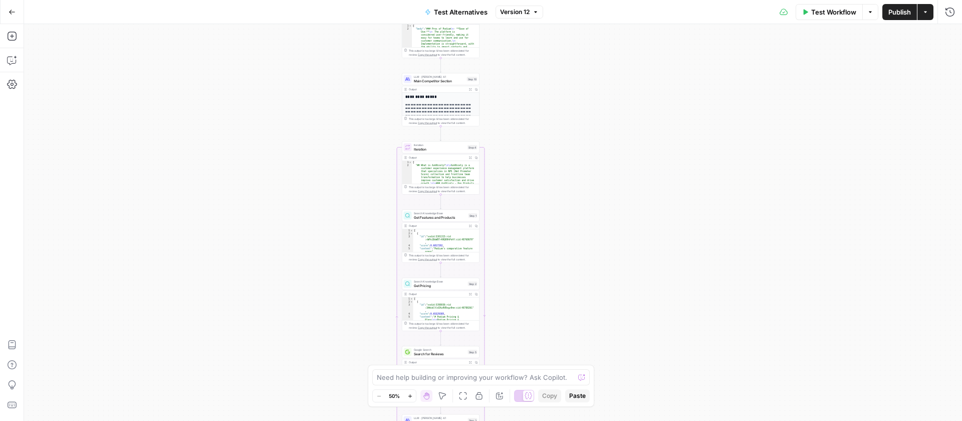
click at [334, 240] on div "Workflow Set Inputs Inputs Search Knowledge Base Main Competitor Features and P…" at bounding box center [493, 222] width 938 height 396
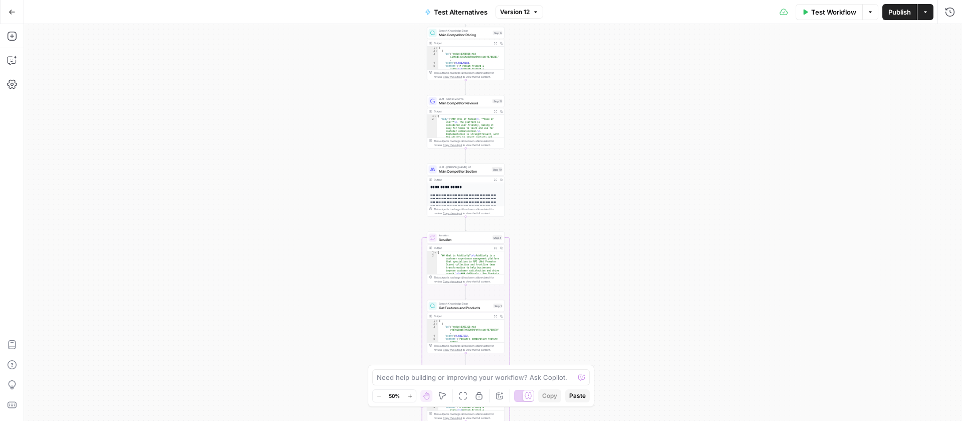
drag, startPoint x: 303, startPoint y: 149, endPoint x: 316, endPoint y: 110, distance: 41.2
click at [317, 124] on div "Workflow Set Inputs Inputs Search Knowledge Base Main Competitor Features and P…" at bounding box center [493, 222] width 938 height 396
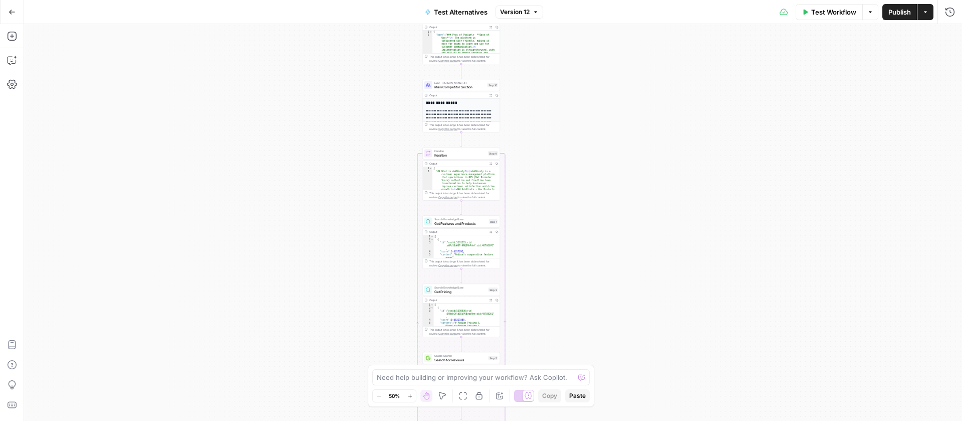
drag, startPoint x: 298, startPoint y: 146, endPoint x: 300, endPoint y: 104, distance: 42.7
click at [298, 124] on div "Workflow Set Inputs Inputs Search Knowledge Base Main Competitor Features and P…" at bounding box center [493, 222] width 938 height 396
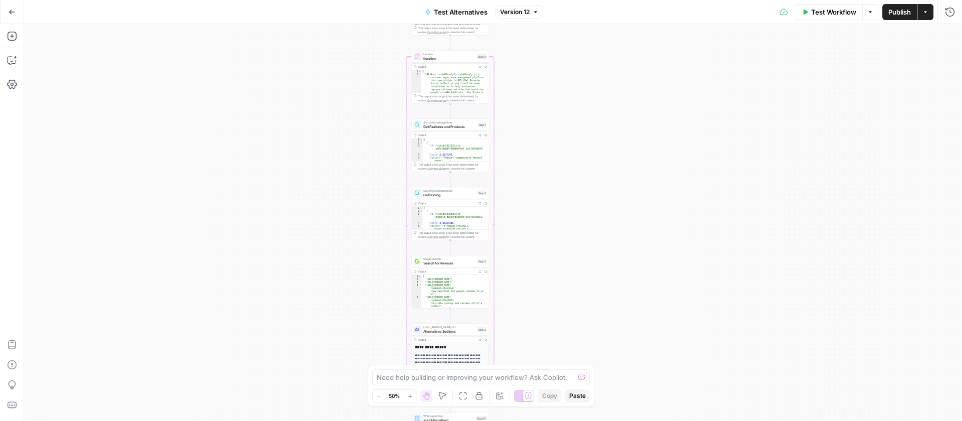
drag, startPoint x: 356, startPoint y: 199, endPoint x: 340, endPoint y: 91, distance: 109.4
click at [344, 113] on div "Workflow Set Inputs Inputs Search Knowledge Base Main Competitor Features and P…" at bounding box center [493, 222] width 938 height 396
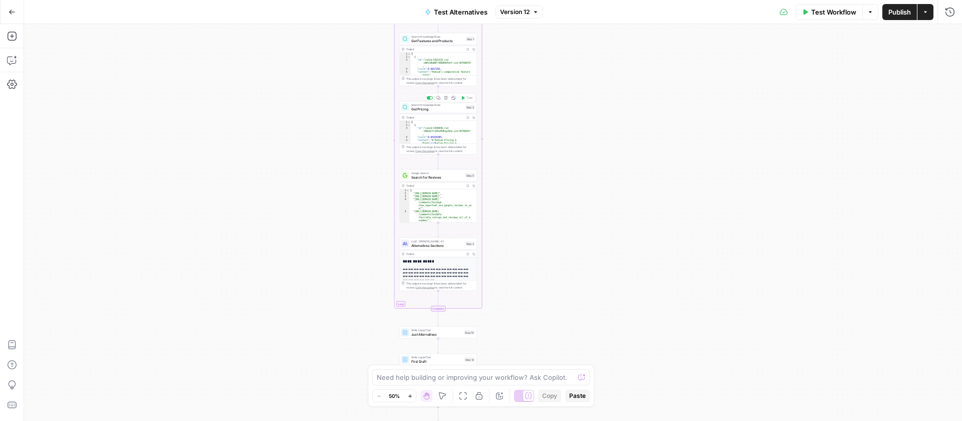
click at [429, 106] on span "Get Pricing" at bounding box center [437, 108] width 52 height 5
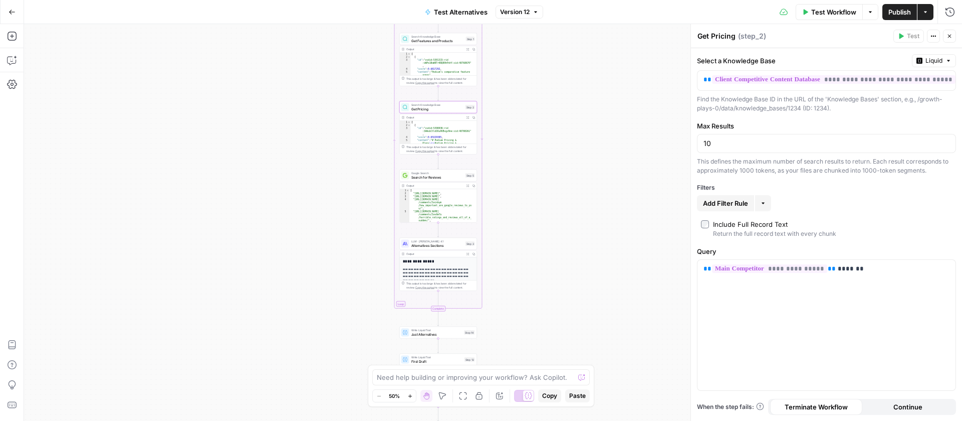
click at [469, 117] on button "Expand Output" at bounding box center [468, 117] width 6 height 6
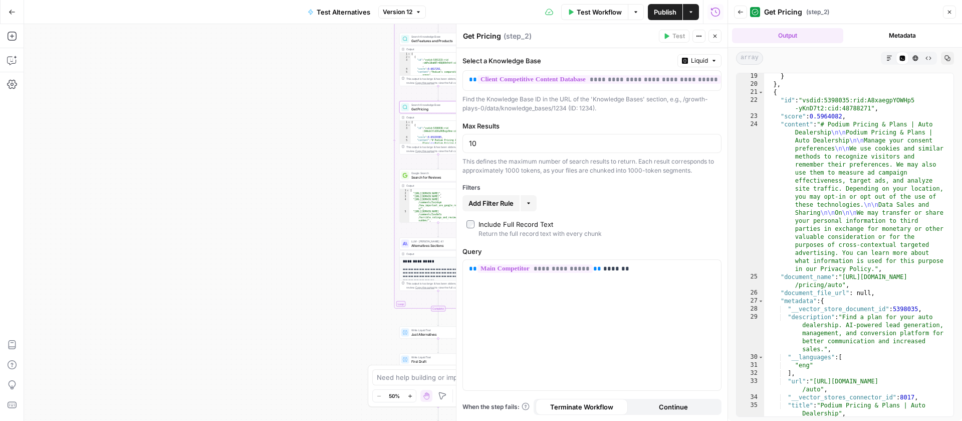
scroll to position [362, 0]
click at [952, 11] on icon "button" at bounding box center [950, 12] width 6 height 6
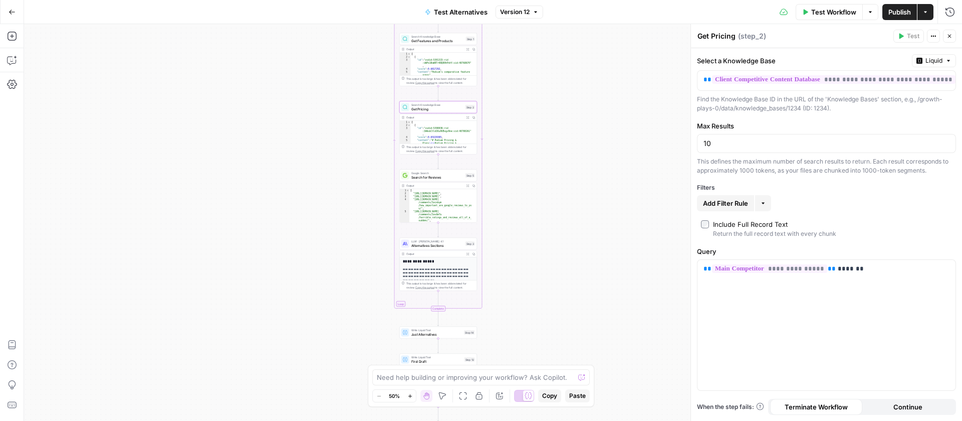
click at [948, 33] on icon "button" at bounding box center [950, 36] width 6 height 6
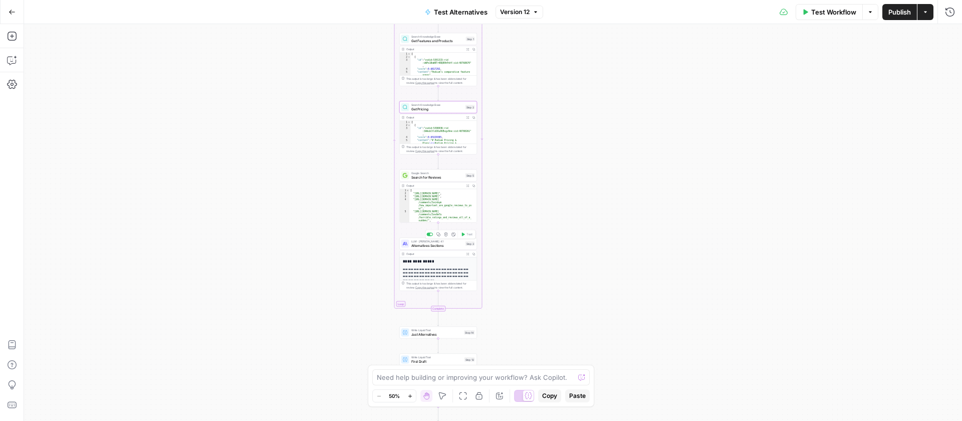
click at [441, 246] on span "Alternatives Sections" at bounding box center [437, 245] width 52 height 5
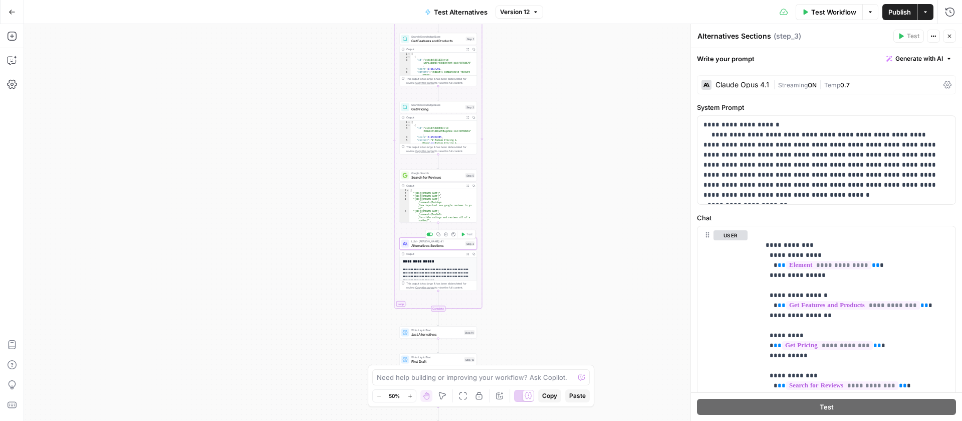
click at [468, 253] on icon "button" at bounding box center [468, 253] width 3 height 3
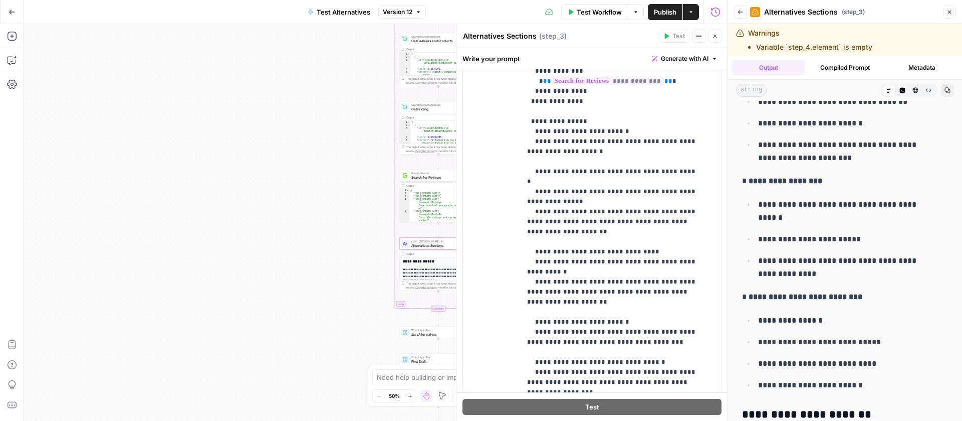
scroll to position [78, 0]
click at [648, 329] on p "**********" at bounding box center [613, 276] width 173 height 702
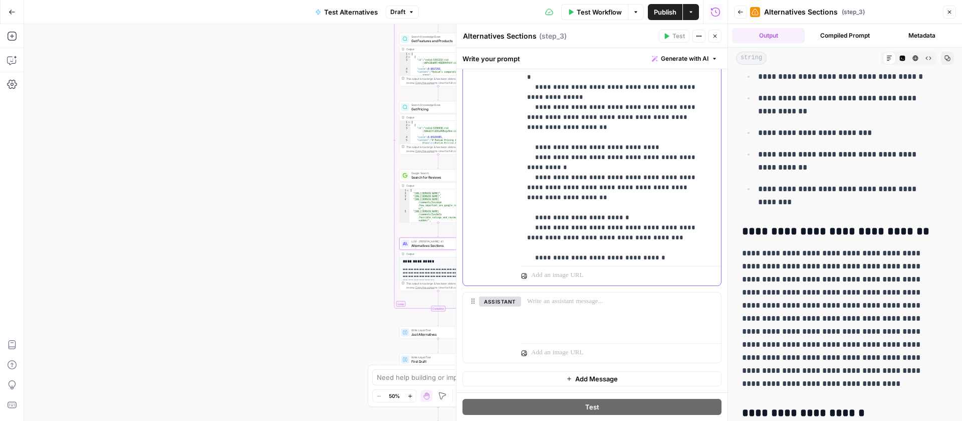
scroll to position [1391, 0]
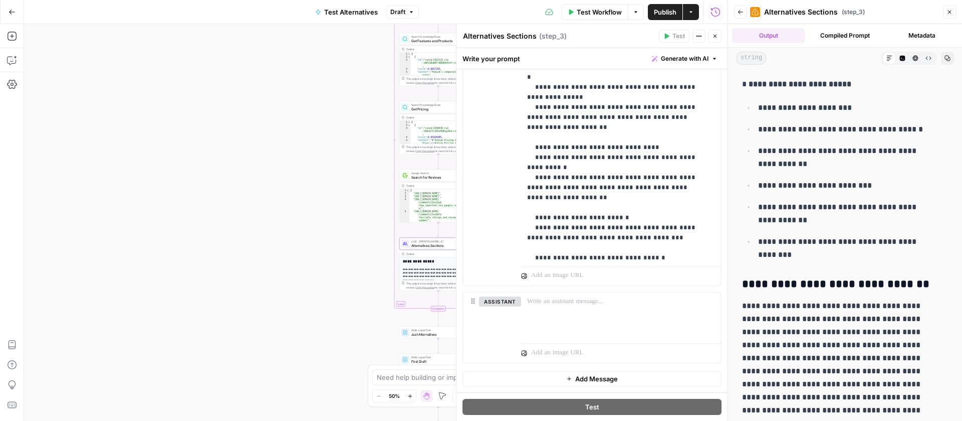
click at [742, 13] on icon "button" at bounding box center [741, 12] width 6 height 6
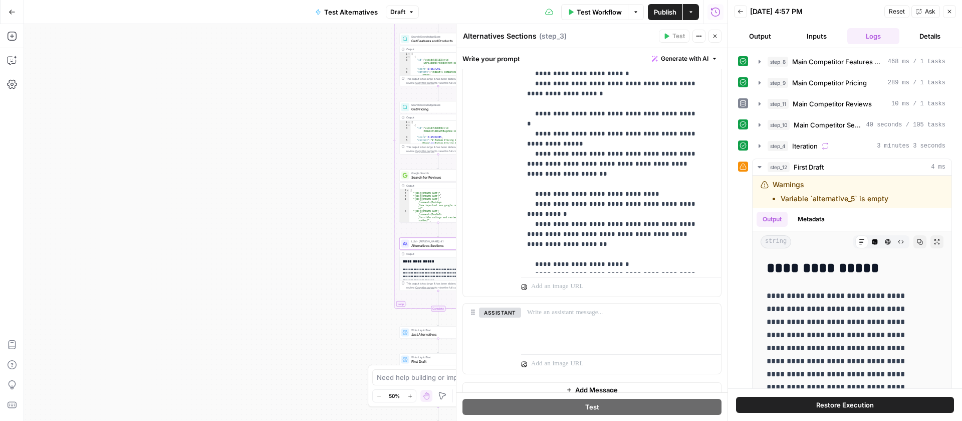
scroll to position [363, 0]
click at [562, 160] on p "**********" at bounding box center [613, 218] width 173 height 702
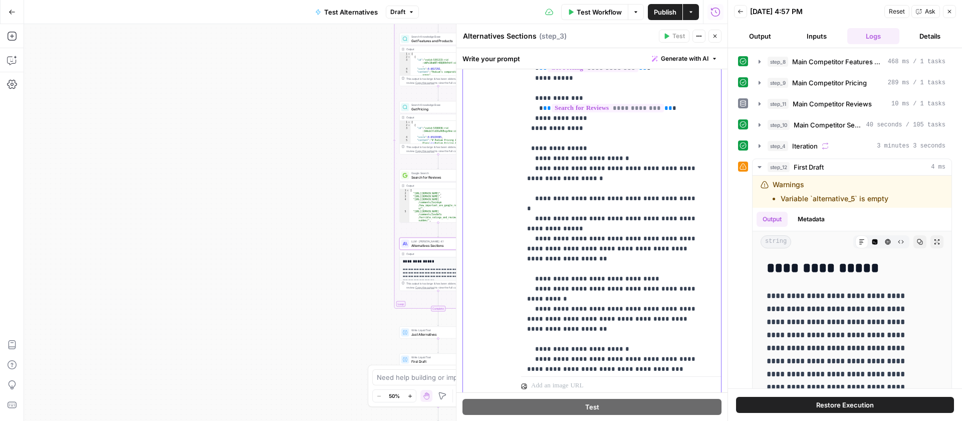
scroll to position [15, 0]
drag, startPoint x: 558, startPoint y: 246, endPoint x: 541, endPoint y: 231, distance: 23.1
click at [541, 231] on p "**********" at bounding box center [613, 303] width 173 height 702
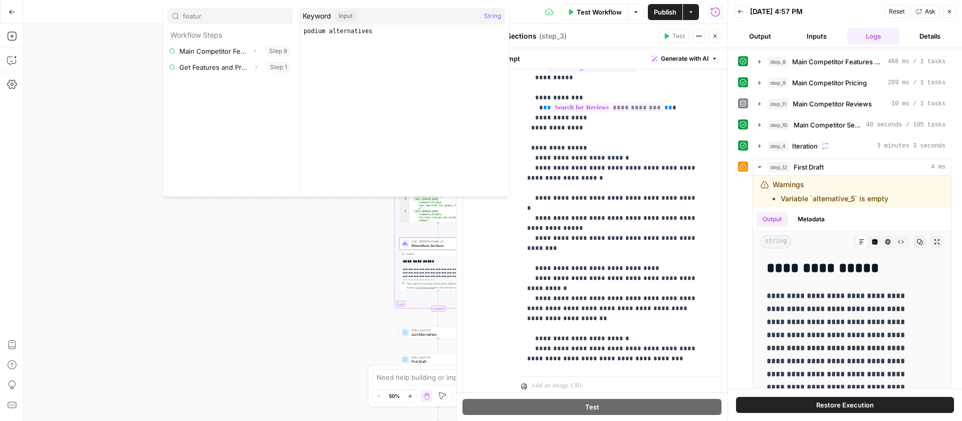
type input "featur"
click at [661, 238] on p "**********" at bounding box center [613, 293] width 173 height 682
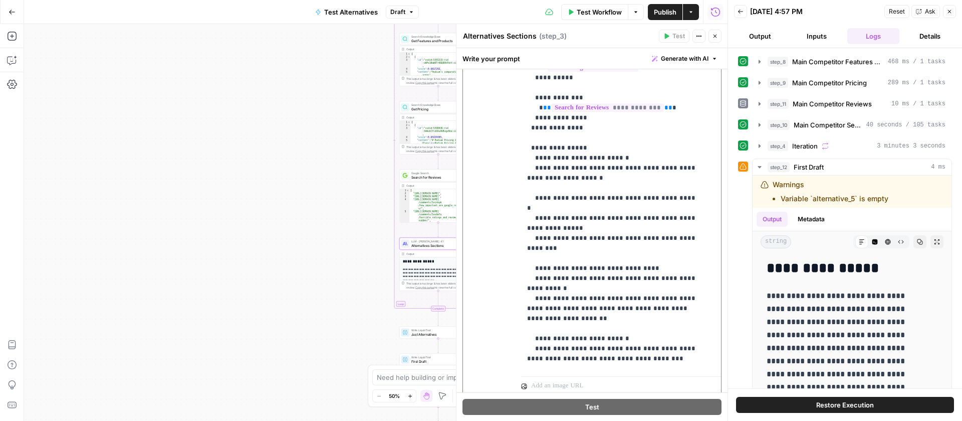
click at [701, 230] on div "**********" at bounding box center [617, 167] width 192 height 408
drag, startPoint x: 617, startPoint y: 239, endPoint x: 541, endPoint y: 229, distance: 77.3
click at [541, 229] on p "**********" at bounding box center [613, 298] width 173 height 692
drag, startPoint x: 558, startPoint y: 311, endPoint x: 540, endPoint y: 291, distance: 27.0
click at [540, 291] on p "**********" at bounding box center [613, 298] width 173 height 692
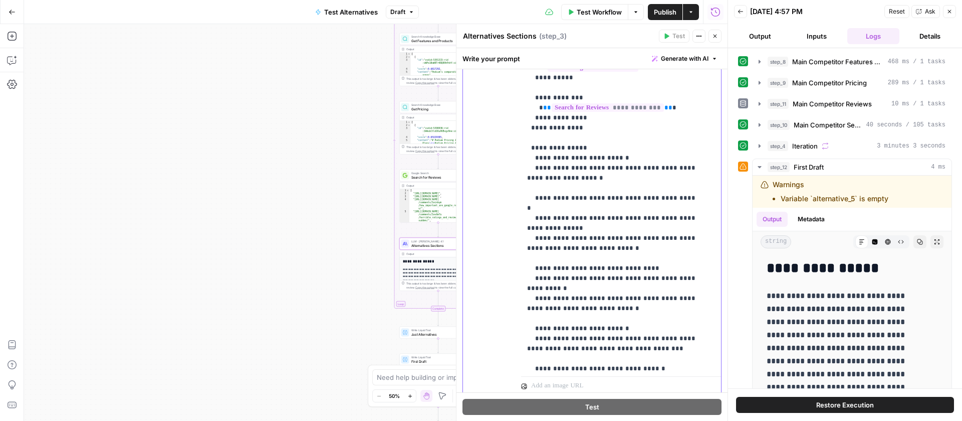
drag, startPoint x: 588, startPoint y: 299, endPoint x: 528, endPoint y: 298, distance: 59.7
click at [528, 298] on p "**********" at bounding box center [613, 293] width 173 height 682
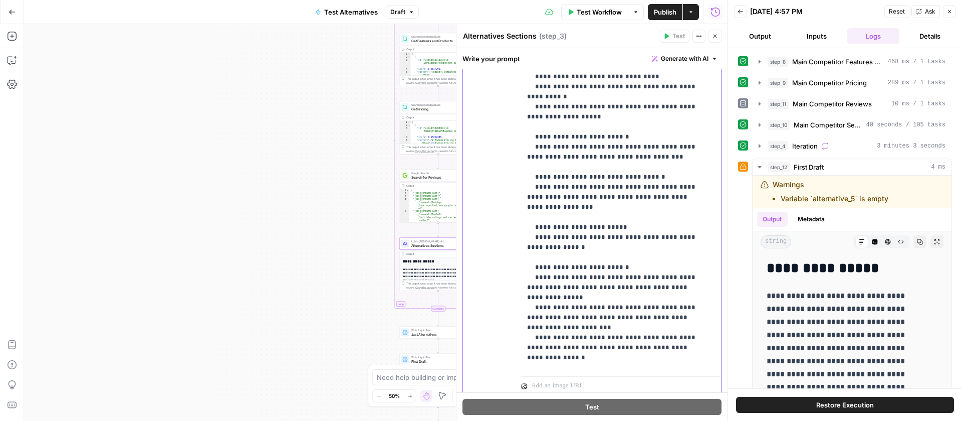
scroll to position [217, 0]
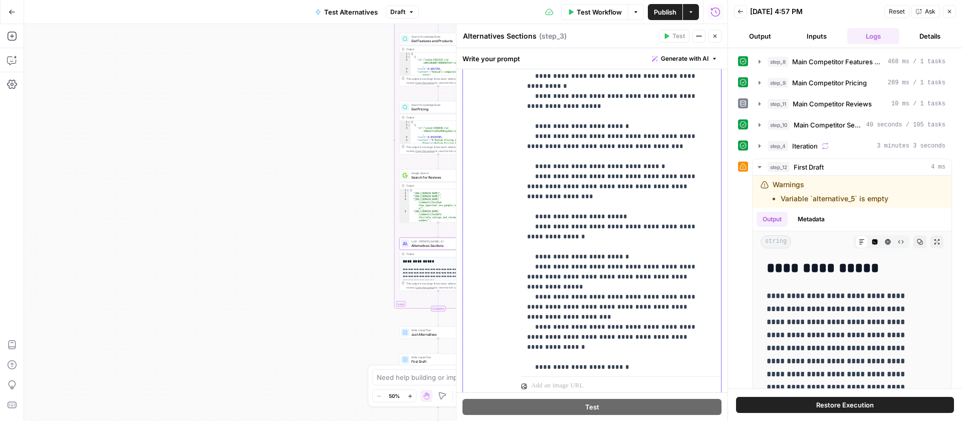
drag, startPoint x: 572, startPoint y: 295, endPoint x: 541, endPoint y: 280, distance: 35.2
click at [541, 280] on p "**********" at bounding box center [613, 91] width 173 height 682
drag, startPoint x: 587, startPoint y: 288, endPoint x: 527, endPoint y: 287, distance: 60.2
click at [527, 287] on p "**********" at bounding box center [613, 86] width 173 height 672
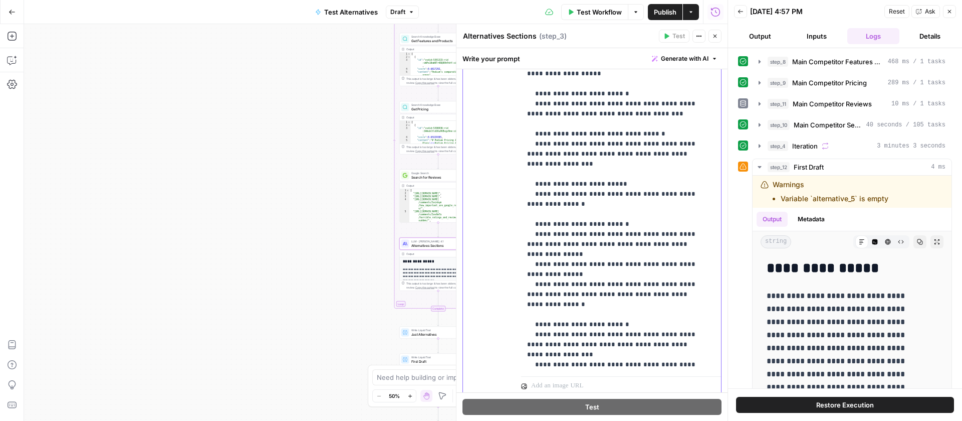
scroll to position [250, 0]
drag, startPoint x: 559, startPoint y: 341, endPoint x: 549, endPoint y: 316, distance: 27.2
click at [541, 327] on p "**********" at bounding box center [613, 53] width 173 height 672
drag, startPoint x: 586, startPoint y: 334, endPoint x: 525, endPoint y: 329, distance: 61.8
click at [527, 331] on p "**********" at bounding box center [613, 48] width 173 height 662
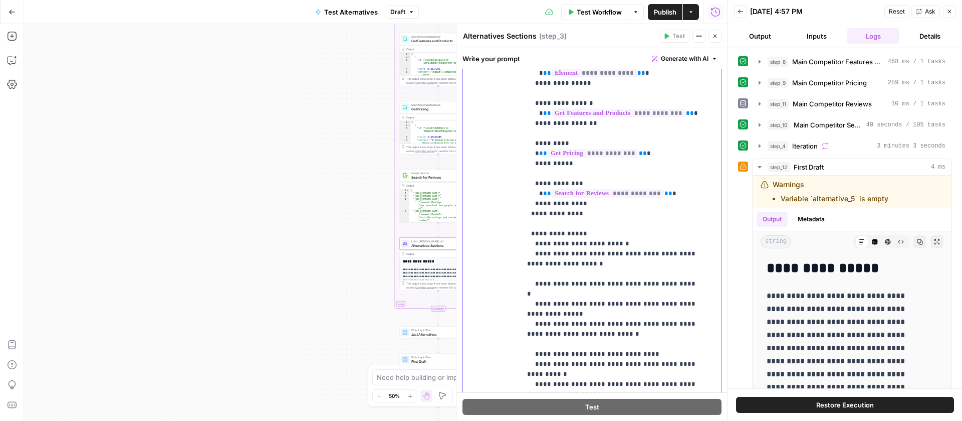
scroll to position [322, 0]
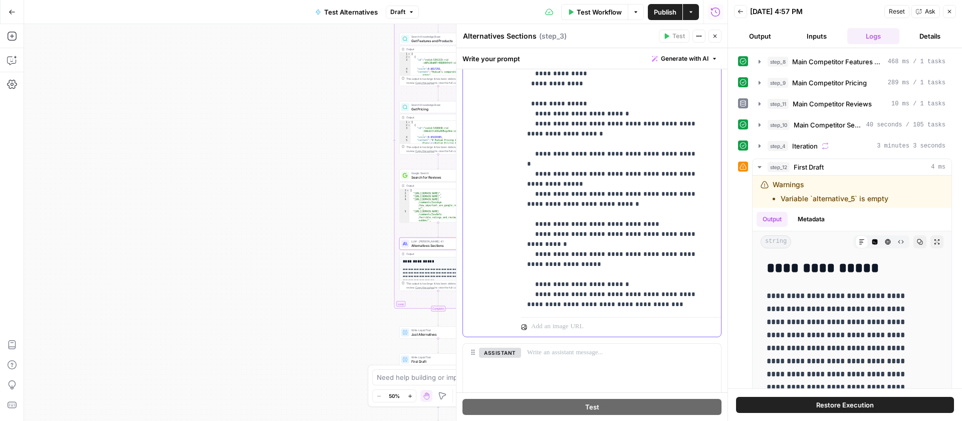
click at [645, 295] on p "**********" at bounding box center [613, 239] width 173 height 662
click at [763, 144] on icon "button" at bounding box center [760, 146] width 8 height 8
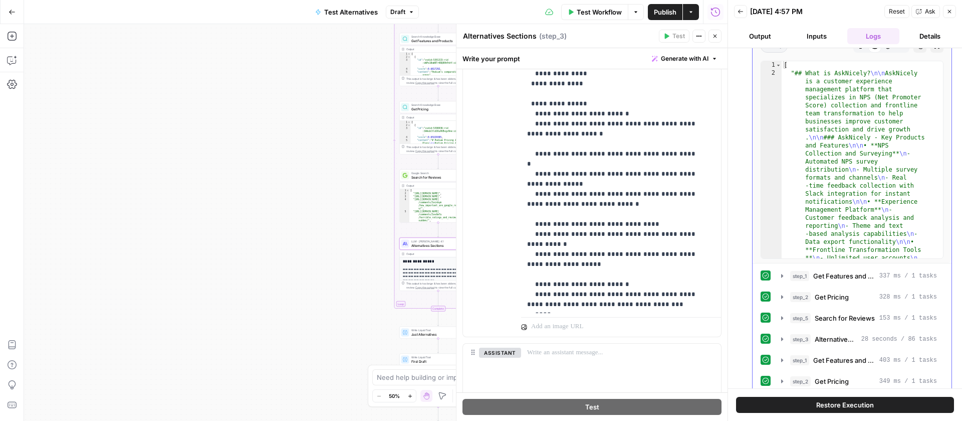
scroll to position [173, 0]
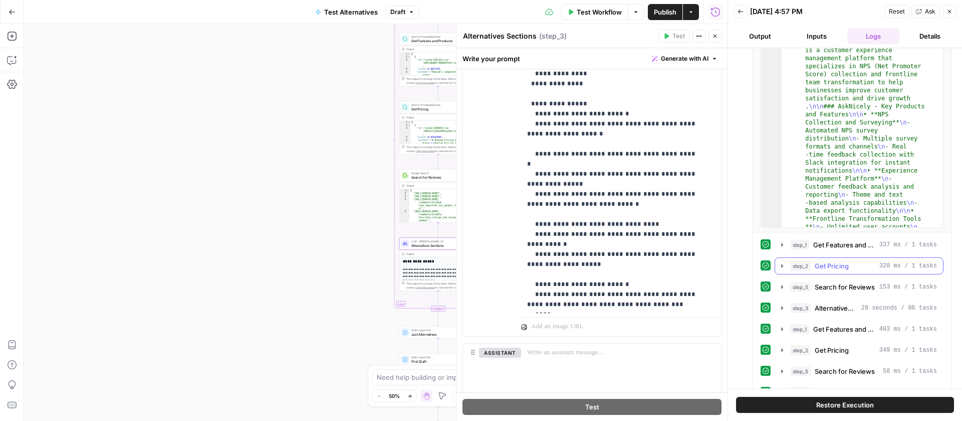
click at [783, 266] on icon "button" at bounding box center [782, 266] width 8 height 8
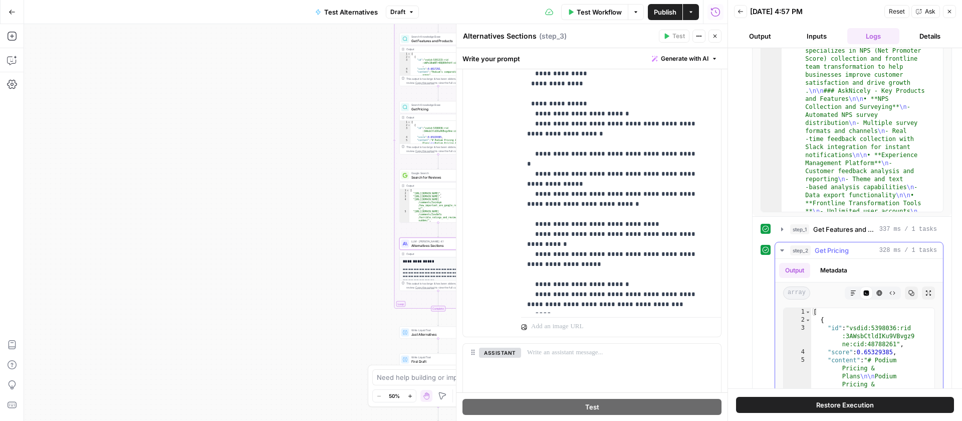
scroll to position [195, 0]
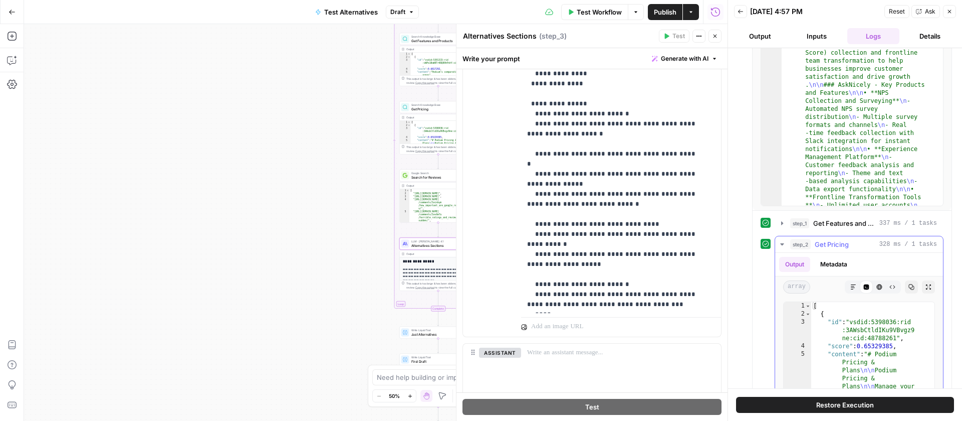
click at [786, 242] on icon "button" at bounding box center [782, 244] width 8 height 8
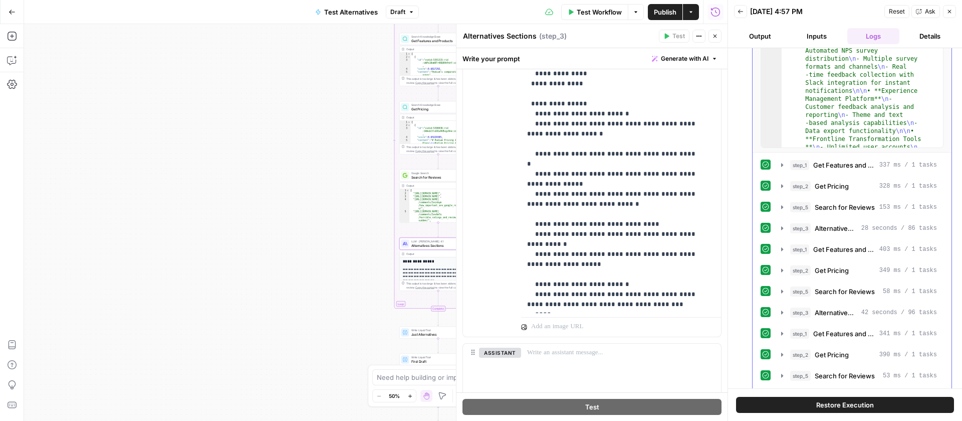
scroll to position [255, 0]
click at [784, 269] on icon "button" at bounding box center [782, 269] width 8 height 8
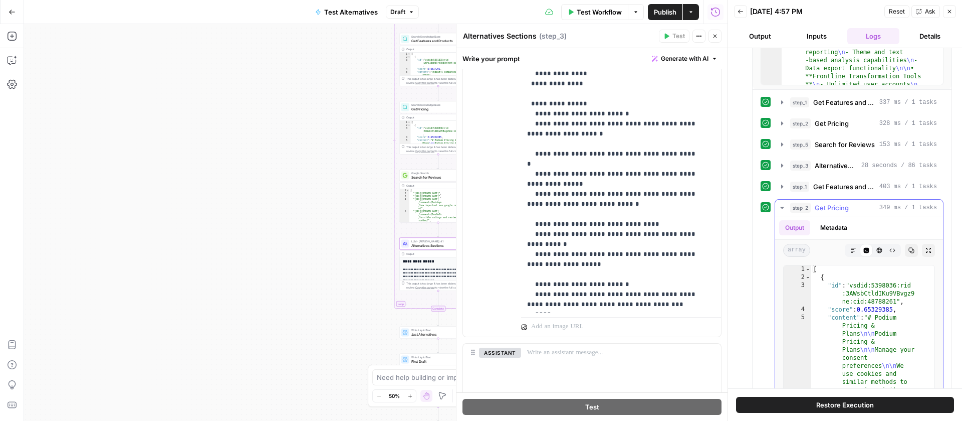
scroll to position [378, 0]
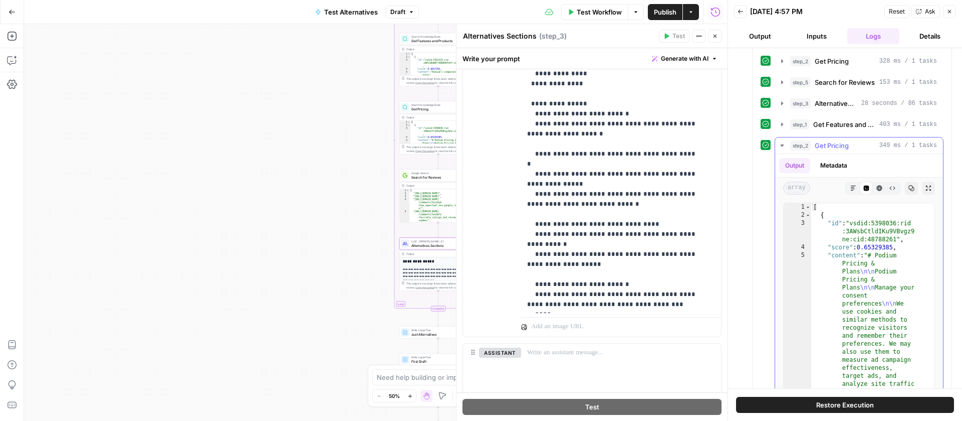
click at [782, 147] on icon "button" at bounding box center [782, 145] width 8 height 8
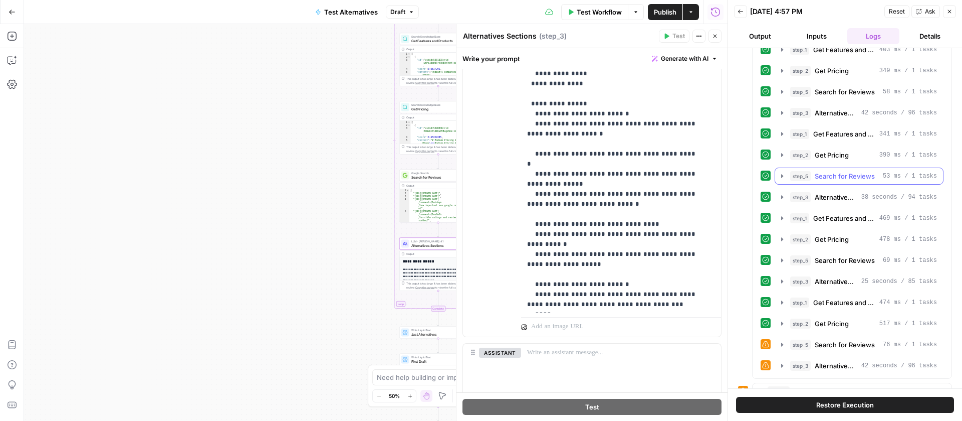
scroll to position [469, 0]
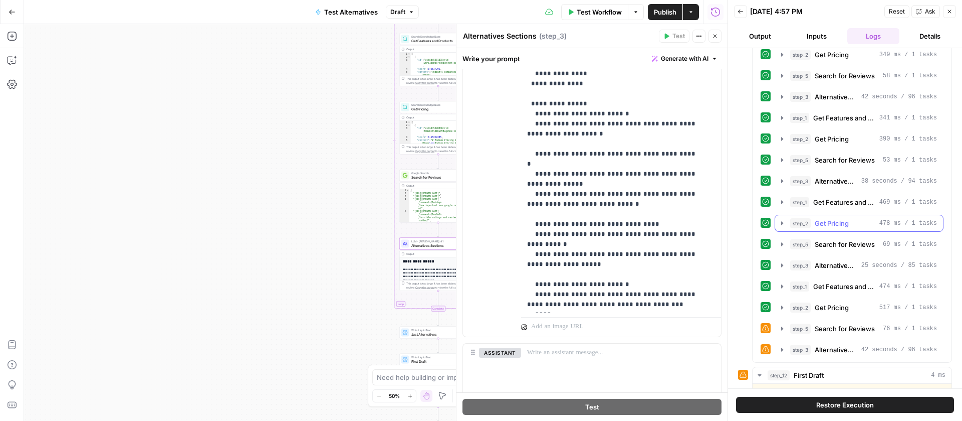
click at [782, 218] on button "step_2 Get Pricing 478 ms / 1 tasks" at bounding box center [859, 223] width 168 height 16
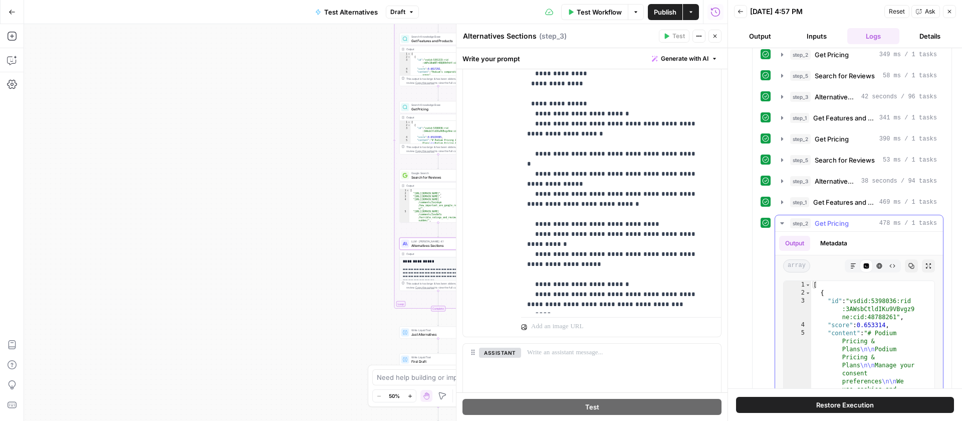
click at [782, 218] on button "step_2 Get Pricing 478 ms / 1 tasks" at bounding box center [859, 223] width 168 height 16
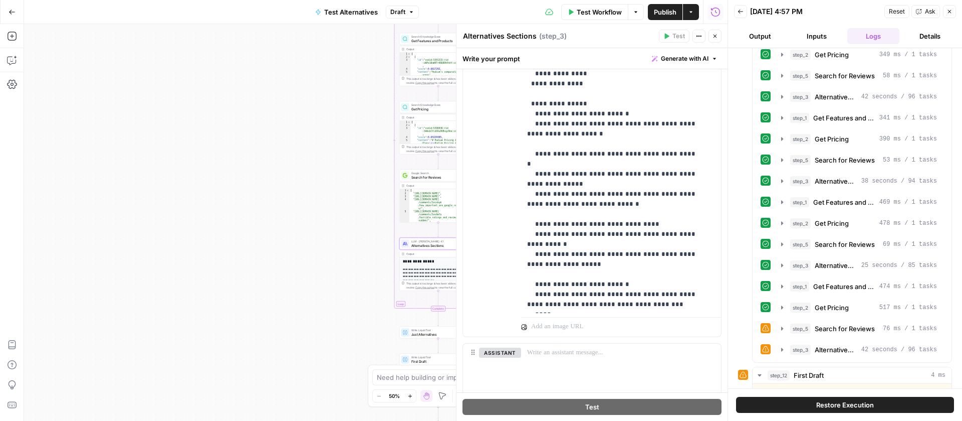
click at [434, 110] on span "Get Pricing" at bounding box center [437, 108] width 52 height 5
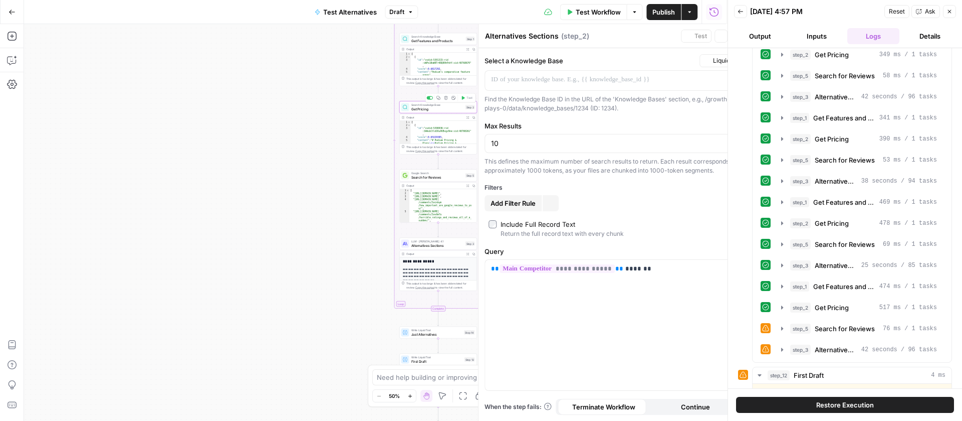
type textarea "Get Pricing"
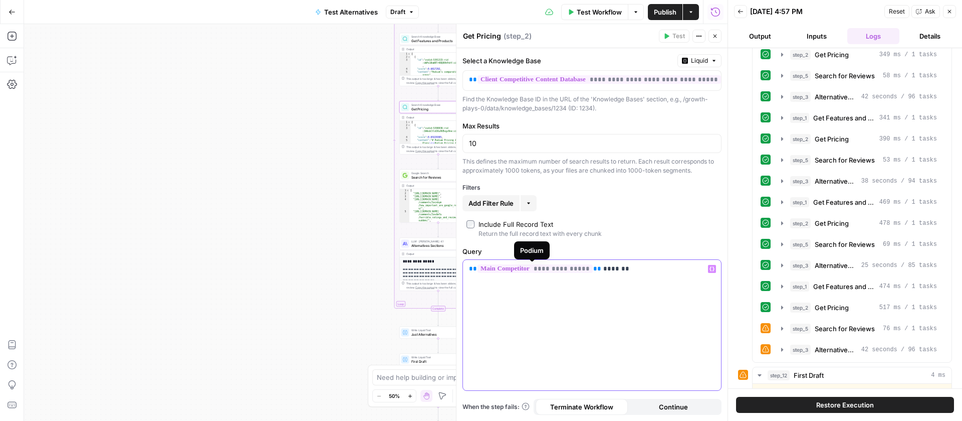
drag, startPoint x: 595, startPoint y: 266, endPoint x: 465, endPoint y: 266, distance: 130.3
click at [465, 266] on div "**********" at bounding box center [592, 325] width 258 height 130
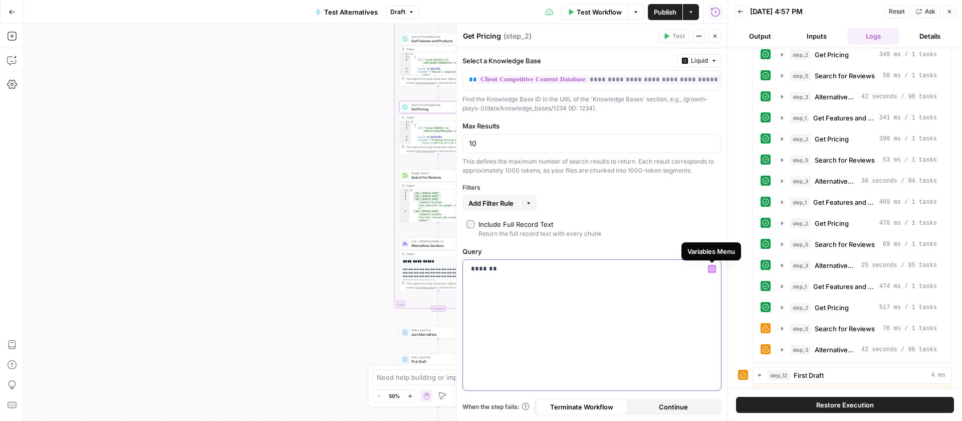
click at [713, 269] on icon "button" at bounding box center [712, 268] width 5 height 5
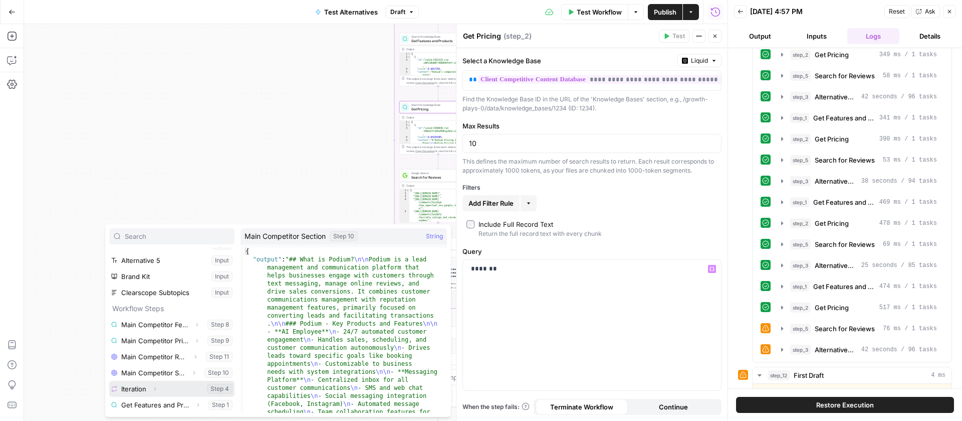
click at [156, 387] on icon "button" at bounding box center [155, 388] width 6 height 6
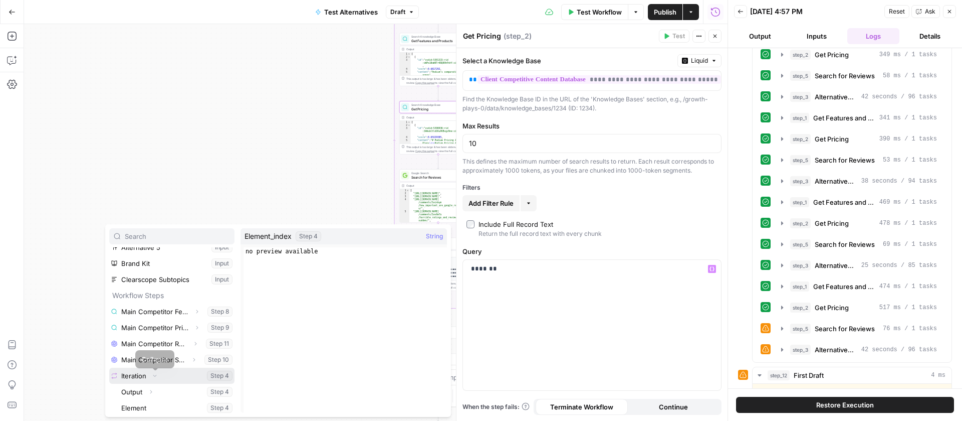
scroll to position [171, 0]
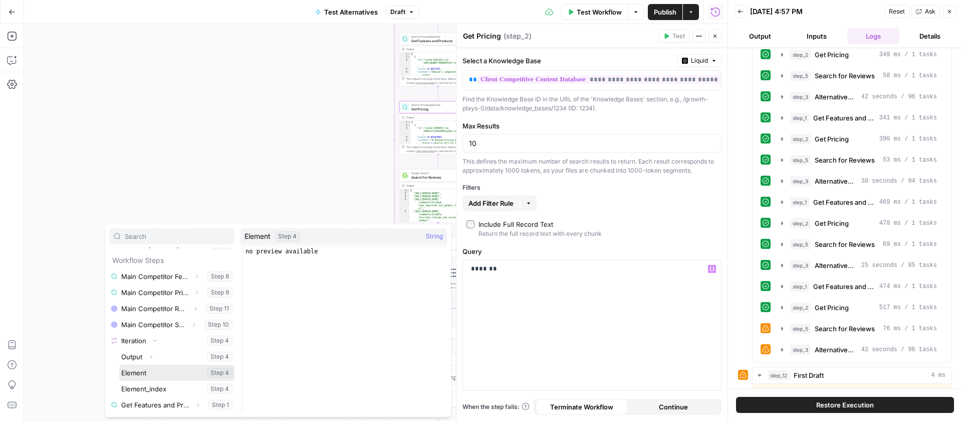
click at [145, 373] on button "Select variable Element" at bounding box center [176, 372] width 115 height 16
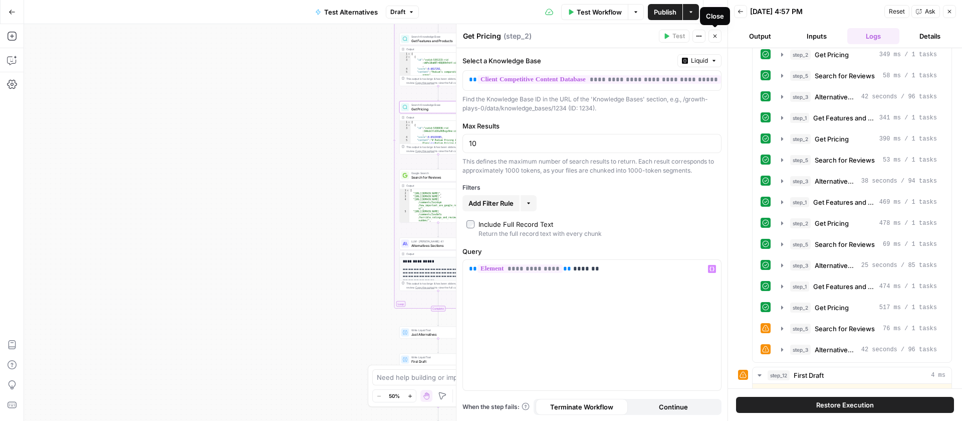
click at [711, 35] on button "Close" at bounding box center [715, 36] width 13 height 13
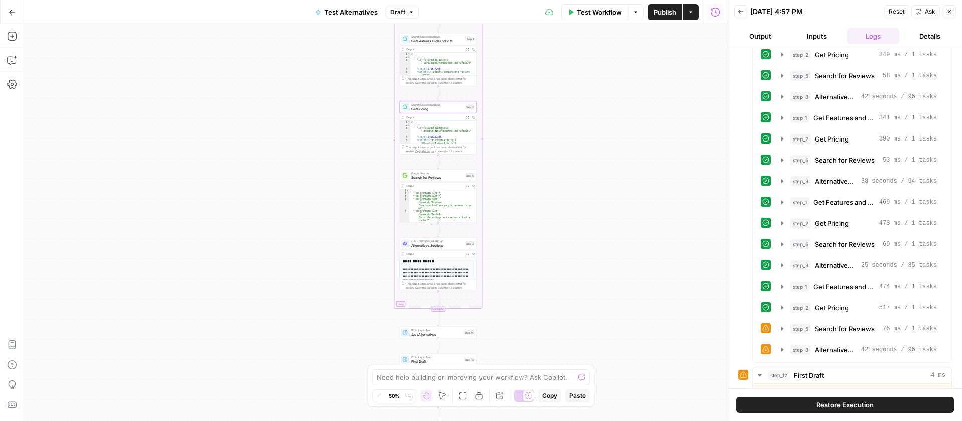
click at [672, 16] on span "Publish" at bounding box center [665, 12] width 23 height 10
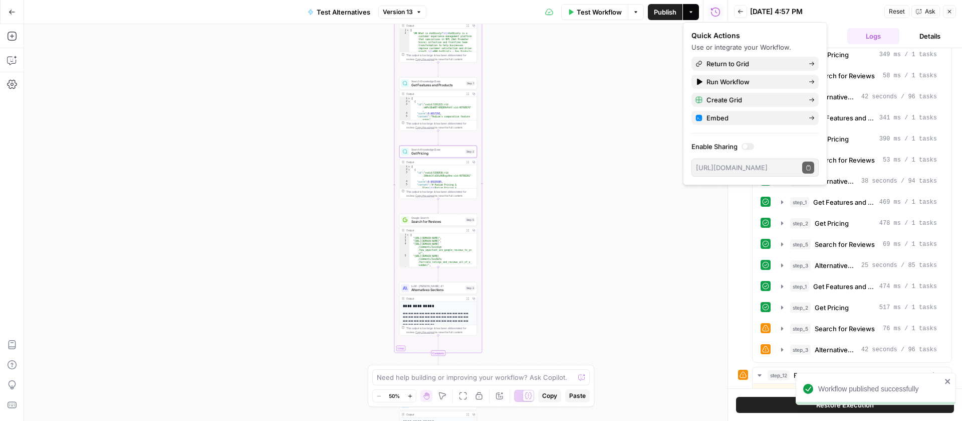
click at [445, 291] on span "Alternatives Sections" at bounding box center [437, 289] width 52 height 5
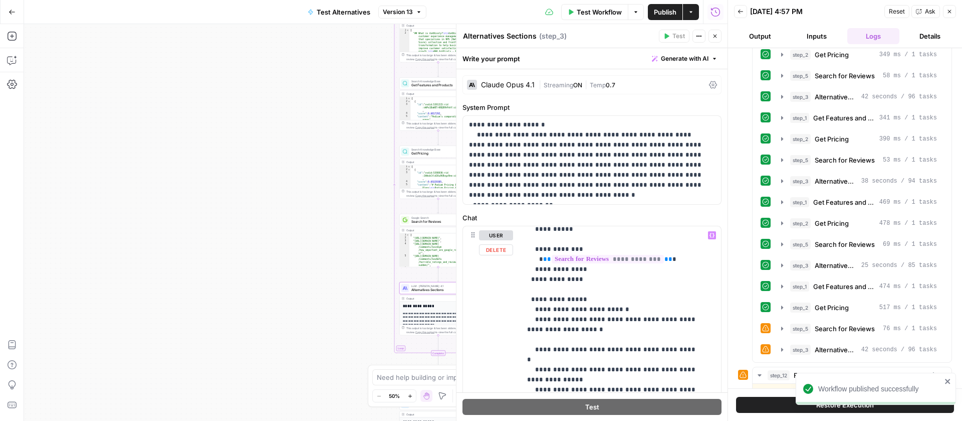
scroll to position [243, 0]
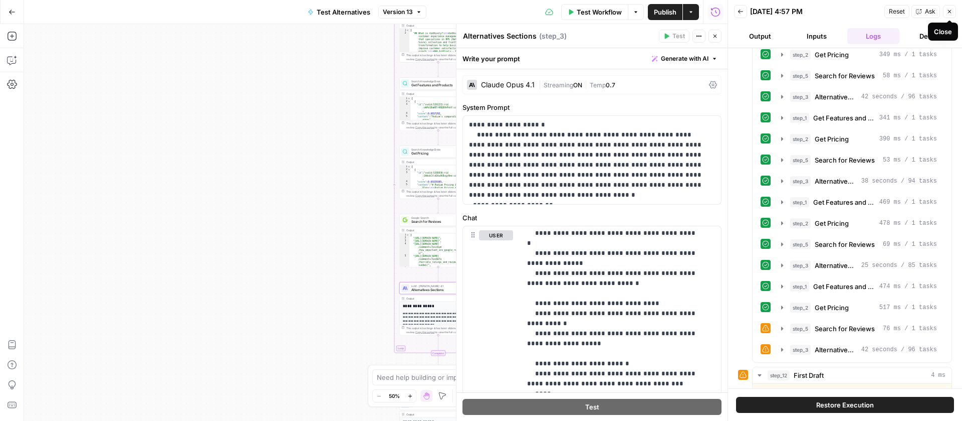
click at [947, 11] on icon "button" at bounding box center [950, 12] width 6 height 6
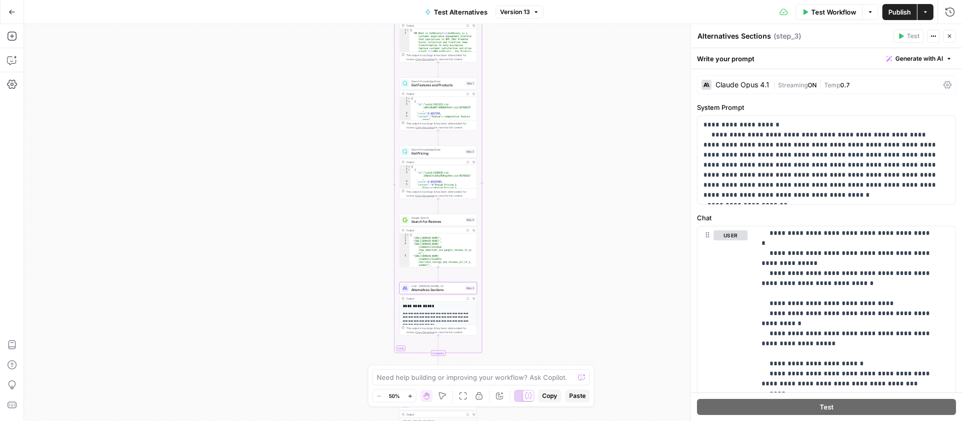
click at [911, 10] on button "Publish" at bounding box center [900, 12] width 35 height 16
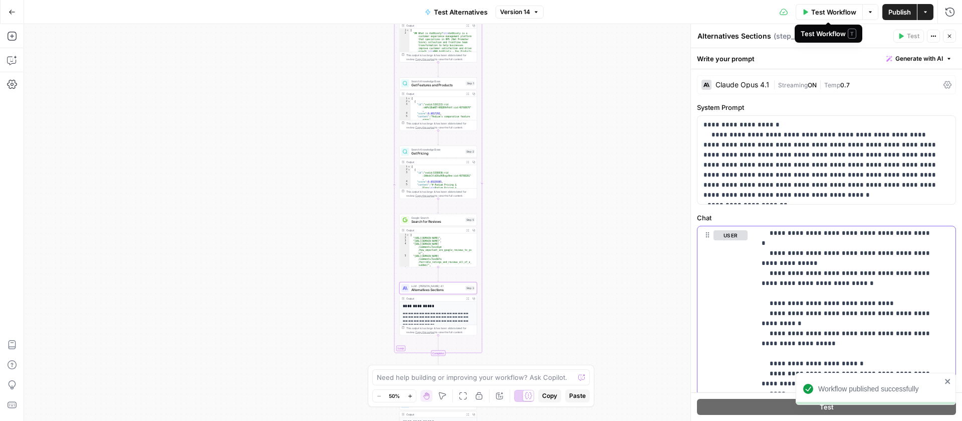
click at [794, 257] on p "**********" at bounding box center [848, 323] width 173 height 672
click at [811, 11] on span "Test Workflow" at bounding box center [833, 12] width 45 height 10
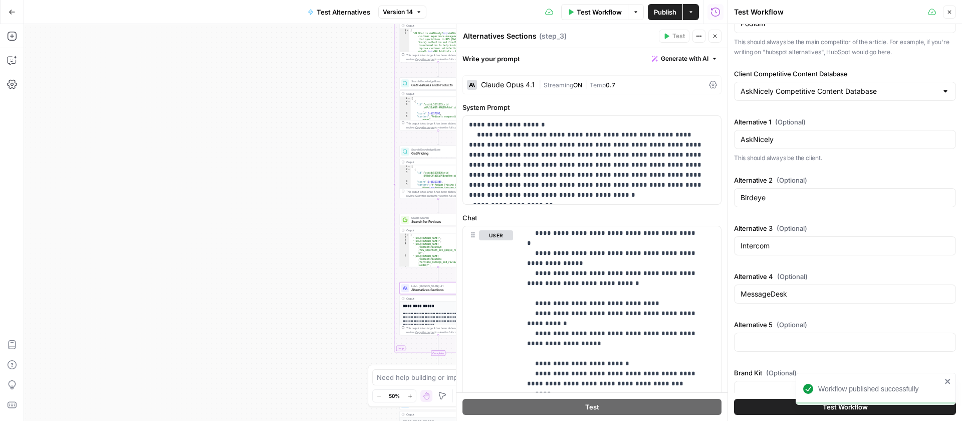
scroll to position [80, 0]
click at [769, 402] on button "Test Workflow" at bounding box center [845, 406] width 222 height 16
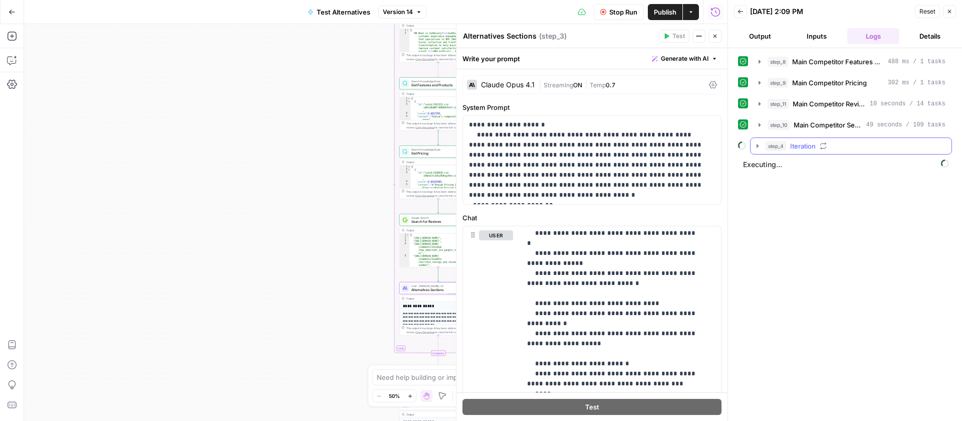
click at [758, 146] on icon "button" at bounding box center [758, 146] width 8 height 8
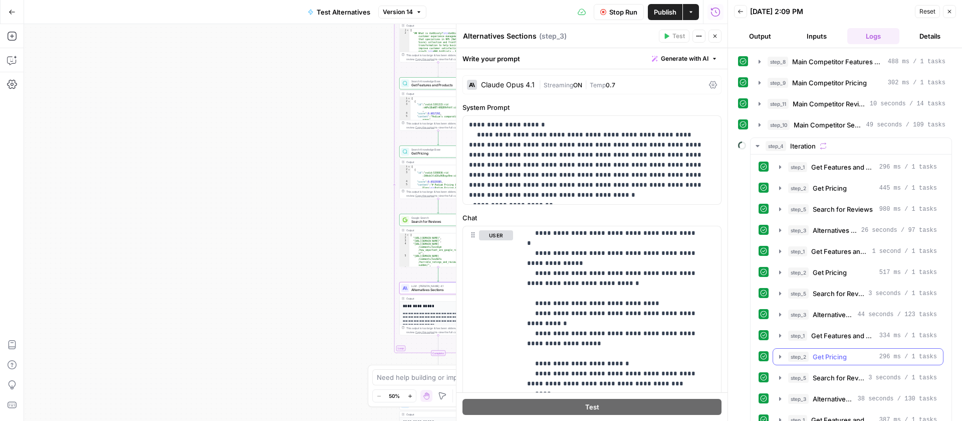
click at [782, 353] on icon "button" at bounding box center [780, 356] width 8 height 8
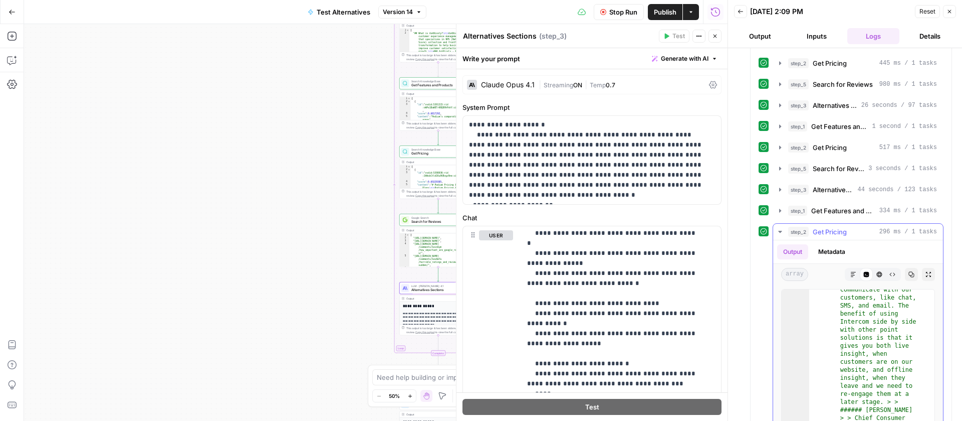
scroll to position [43, 0]
click at [779, 230] on icon "button" at bounding box center [780, 232] width 8 height 8
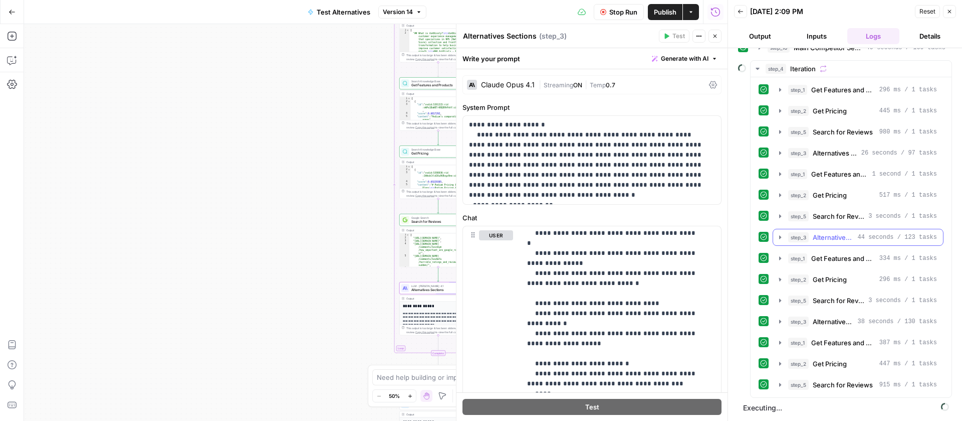
scroll to position [77, 0]
click at [781, 299] on icon "button" at bounding box center [780, 300] width 8 height 8
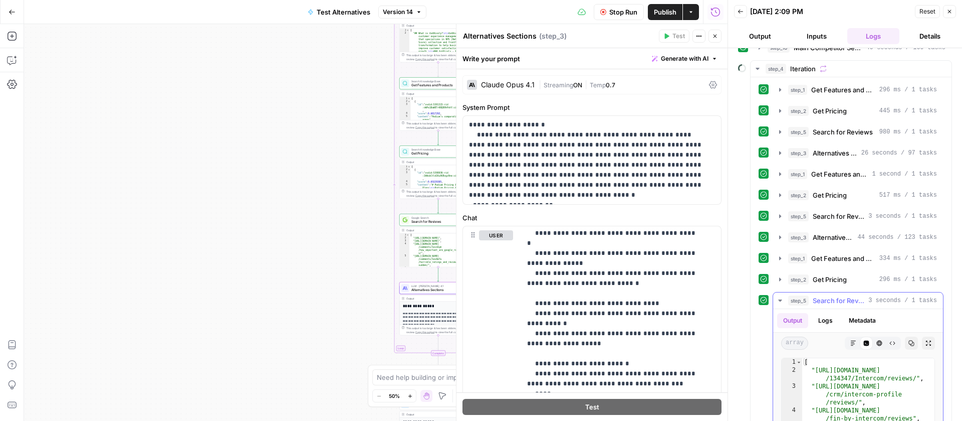
click at [782, 299] on icon "button" at bounding box center [780, 300] width 8 height 8
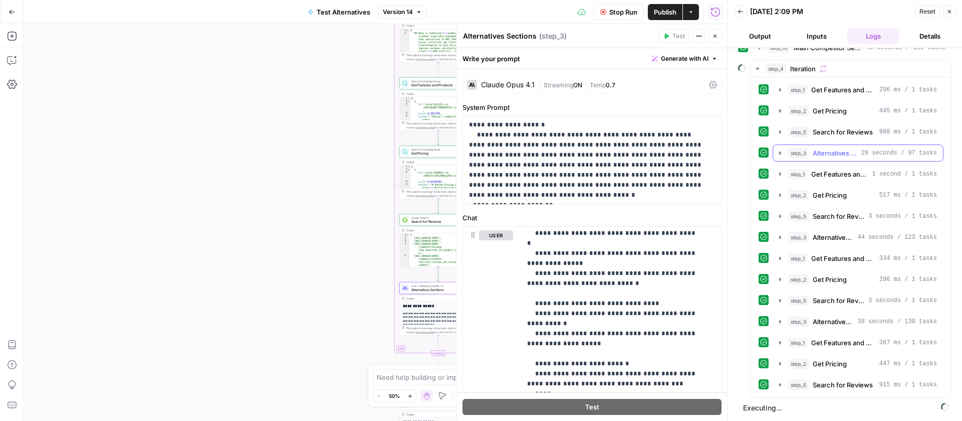
click at [780, 151] on icon "button" at bounding box center [780, 153] width 2 height 4
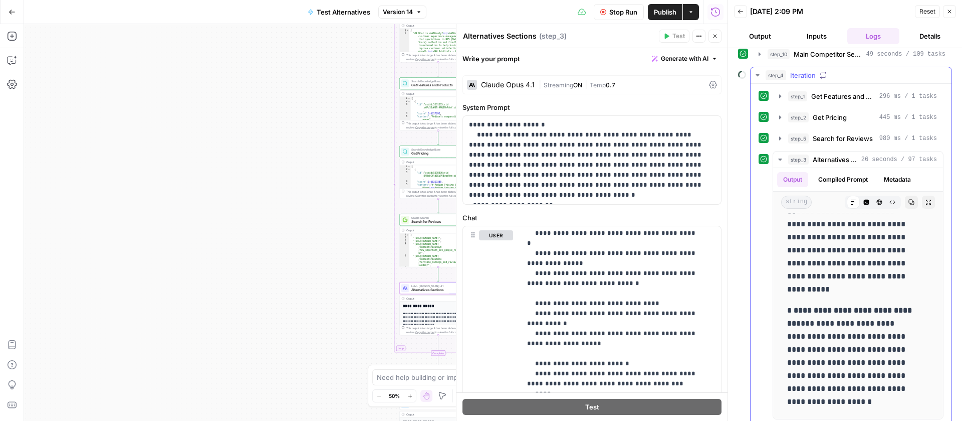
scroll to position [0, 0]
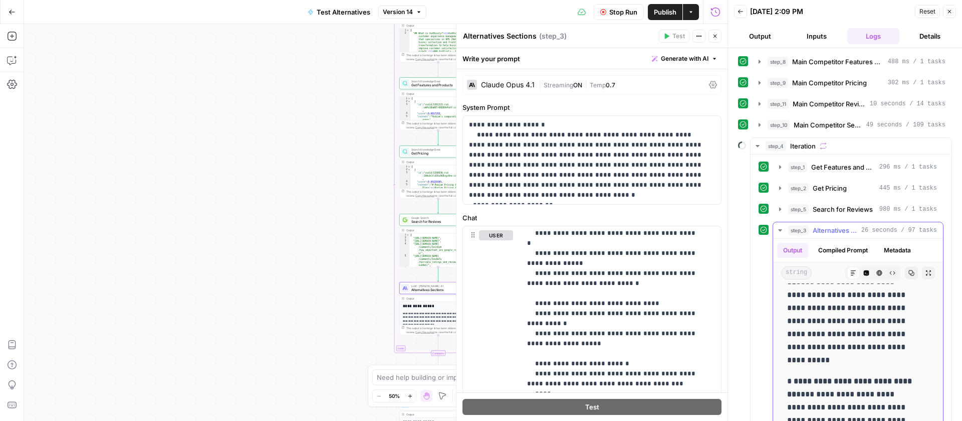
click at [778, 228] on icon "button" at bounding box center [780, 230] width 8 height 8
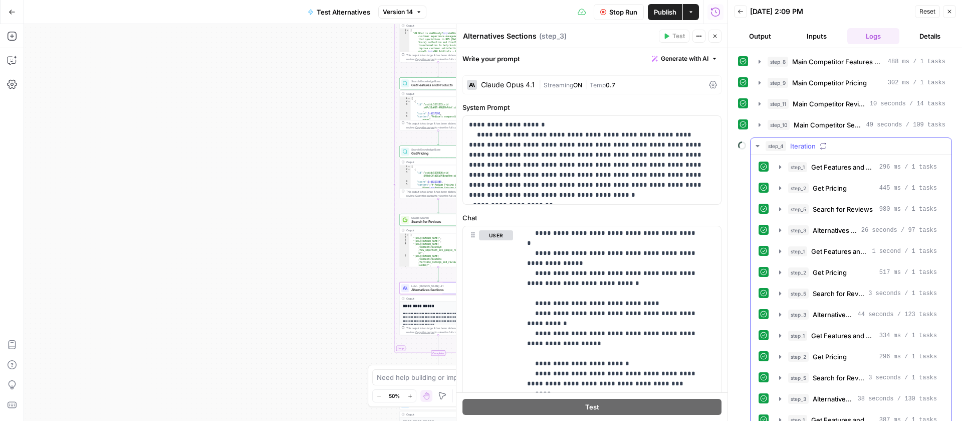
click at [760, 144] on icon "button" at bounding box center [758, 146] width 8 height 8
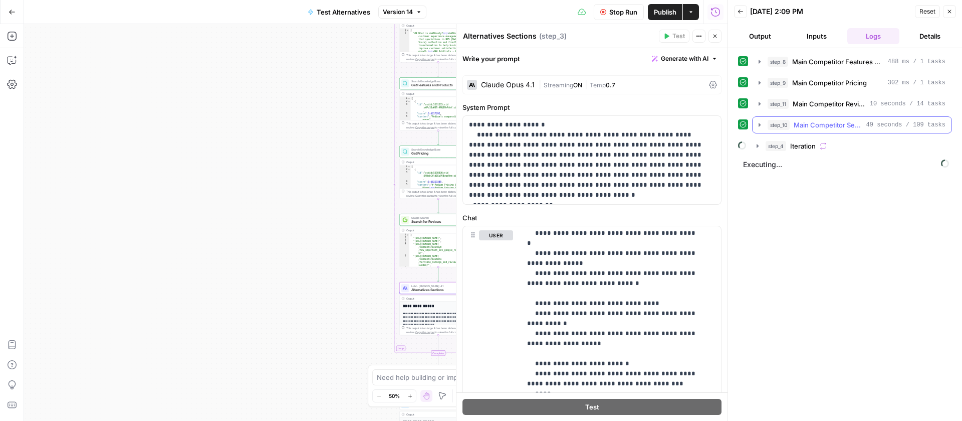
click at [757, 122] on icon "button" at bounding box center [760, 125] width 8 height 8
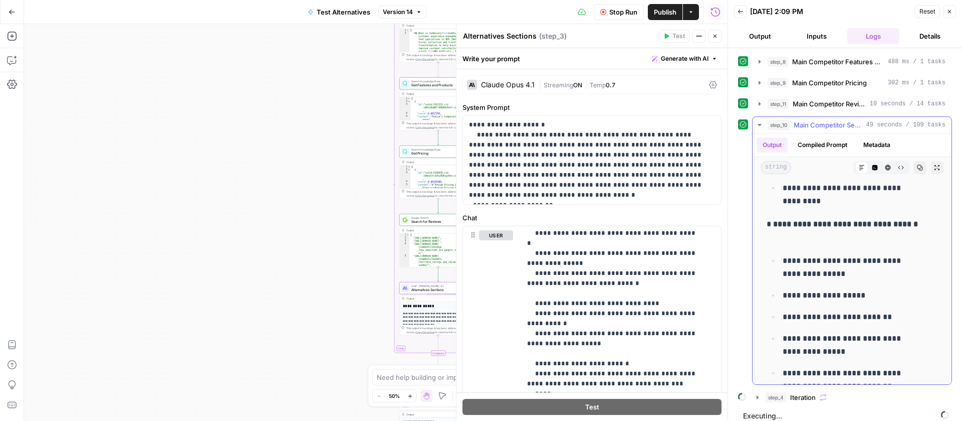
scroll to position [120, 0]
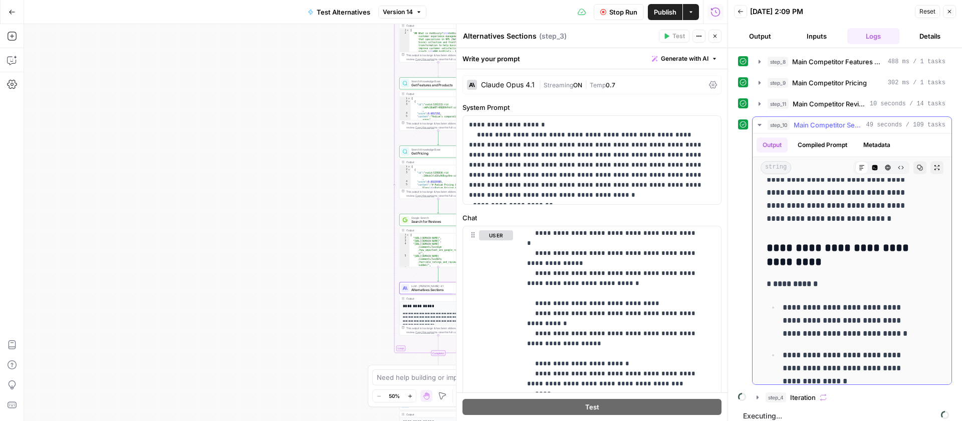
click at [761, 127] on icon "button" at bounding box center [760, 125] width 8 height 8
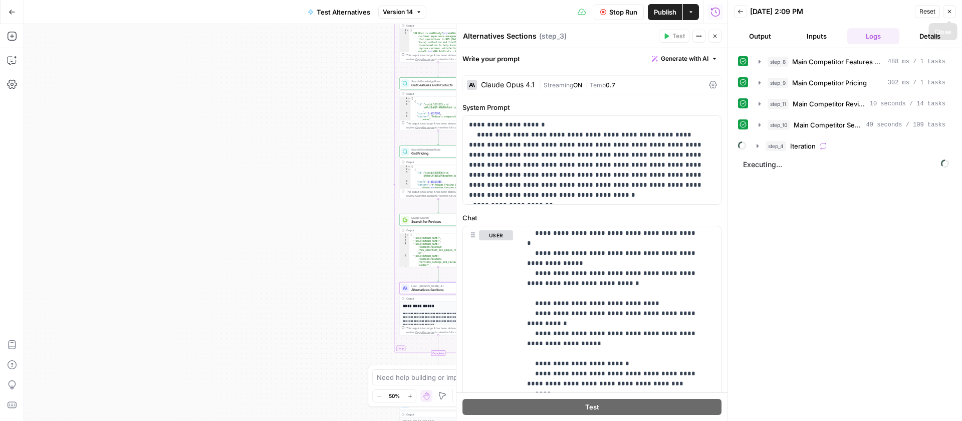
click at [951, 14] on icon "button" at bounding box center [950, 12] width 6 height 6
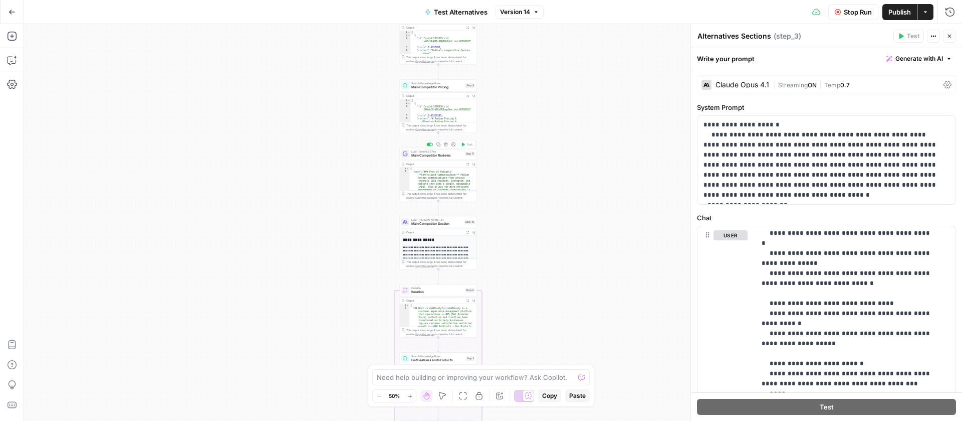
click at [442, 156] on span "Main Competitor Reviews" at bounding box center [437, 155] width 52 height 5
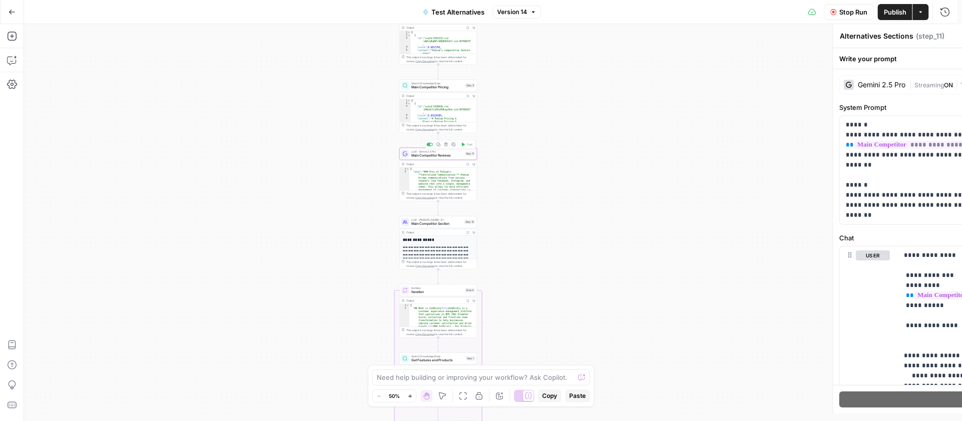
type textarea "Main Competitor Reviews"
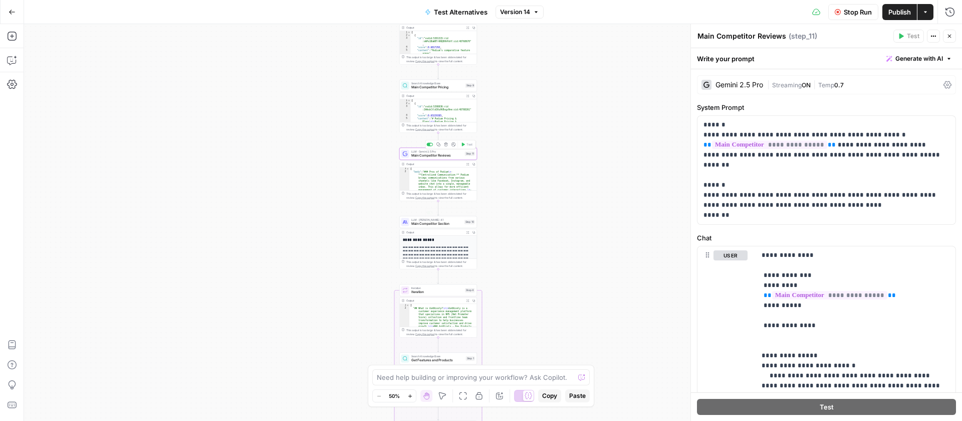
scroll to position [211, 0]
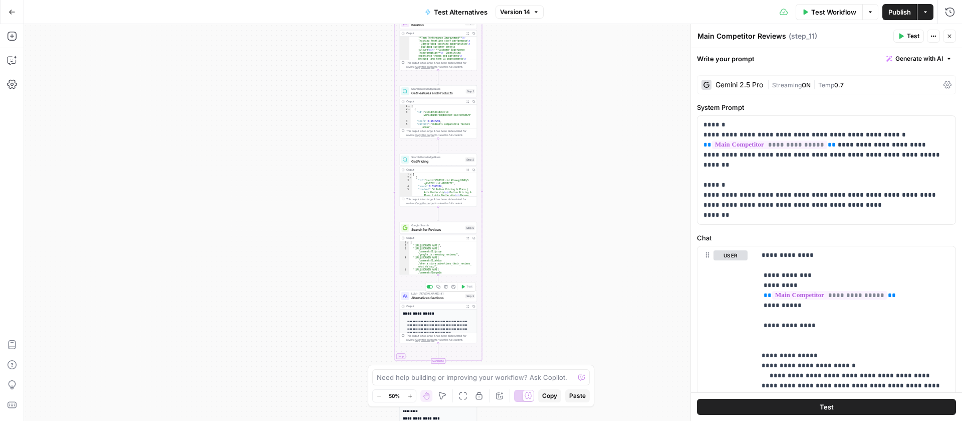
click at [449, 296] on span "Alternatives Sections" at bounding box center [437, 297] width 52 height 5
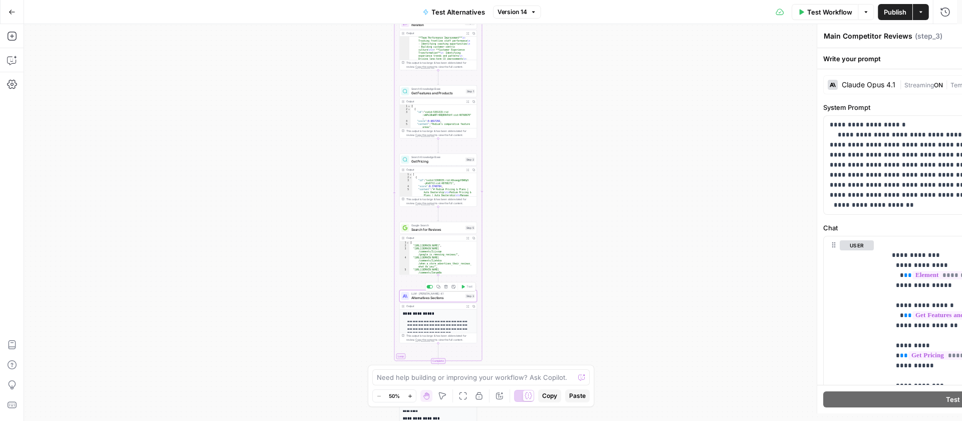
type textarea "Alternatives Sections"
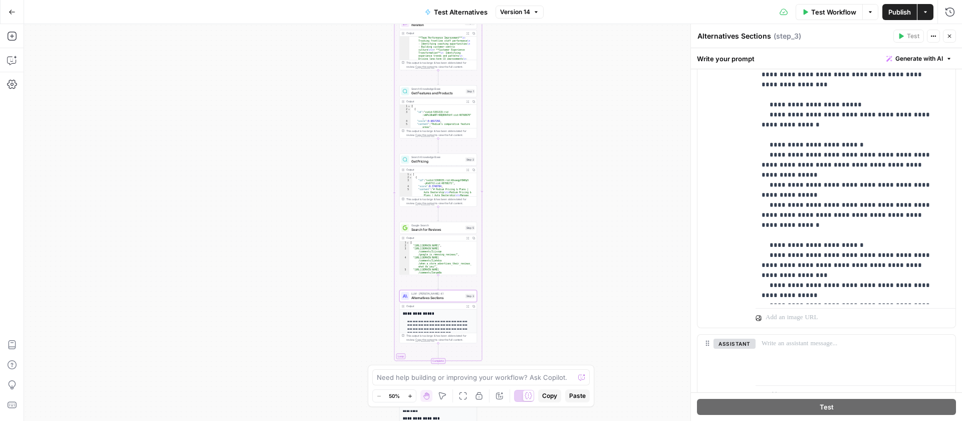
scroll to position [271, 0]
drag, startPoint x: 800, startPoint y: 253, endPoint x: 775, endPoint y: 244, distance: 26.6
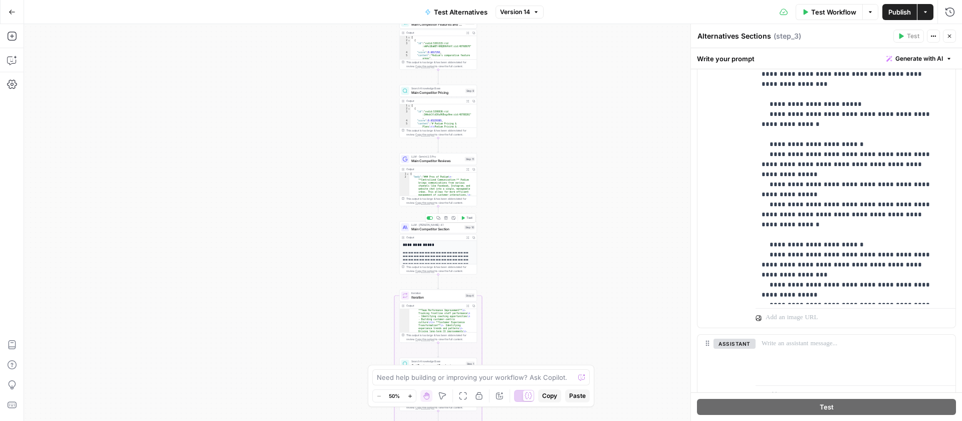
click at [436, 227] on span "Main Competitor Section" at bounding box center [436, 228] width 51 height 5
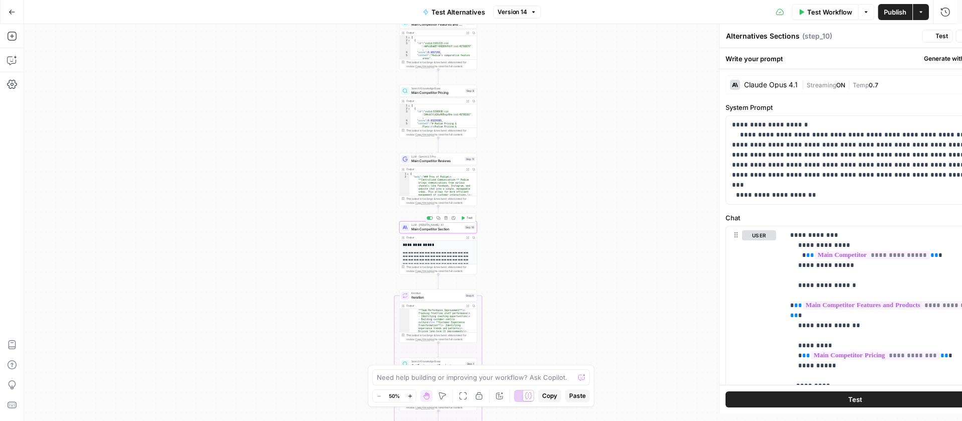
type textarea "Main Competitor Section"
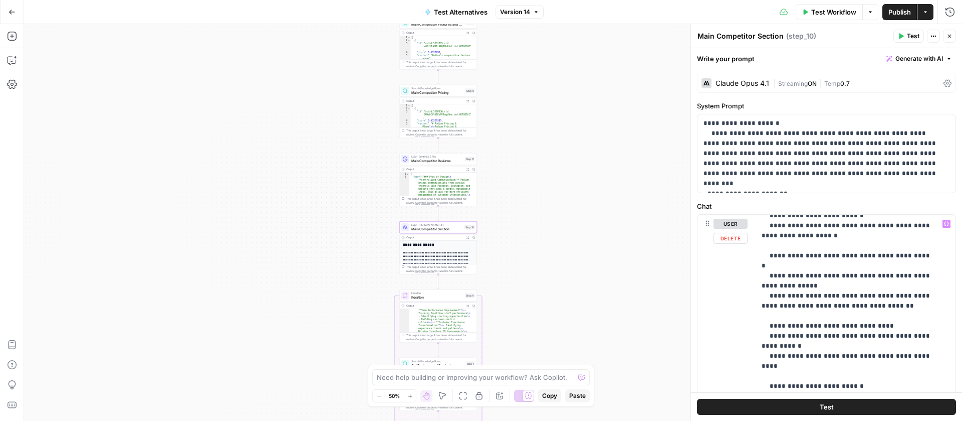
scroll to position [2, 0]
drag, startPoint x: 870, startPoint y: 333, endPoint x: 775, endPoint y: 335, distance: 95.2
click at [775, 335] on p "**********" at bounding box center [848, 295] width 173 height 632
click at [903, 336] on p "**********" at bounding box center [848, 300] width 173 height 642
click at [917, 336] on p "**********" at bounding box center [848, 300] width 173 height 642
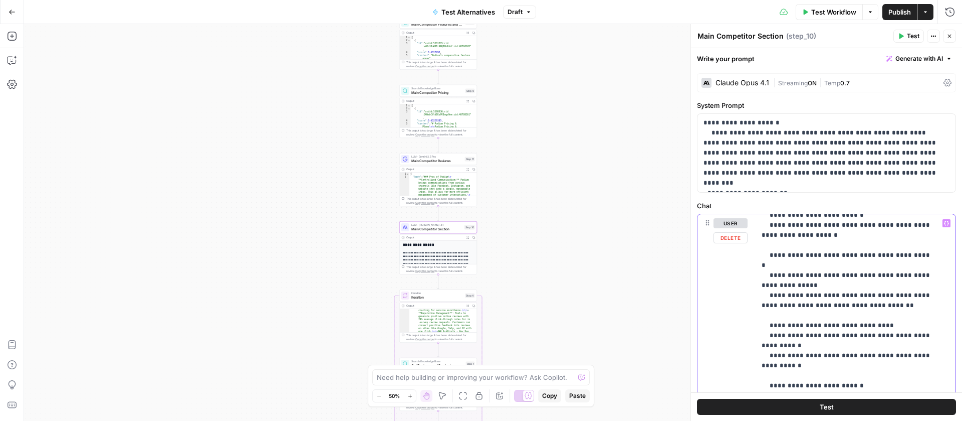
drag, startPoint x: 796, startPoint y: 346, endPoint x: 776, endPoint y: 336, distance: 22.6
click at [776, 336] on p "**********" at bounding box center [848, 300] width 173 height 642
drag, startPoint x: 920, startPoint y: 336, endPoint x: 939, endPoint y: 335, distance: 19.1
click at [921, 336] on p "**********" at bounding box center [848, 300] width 173 height 642
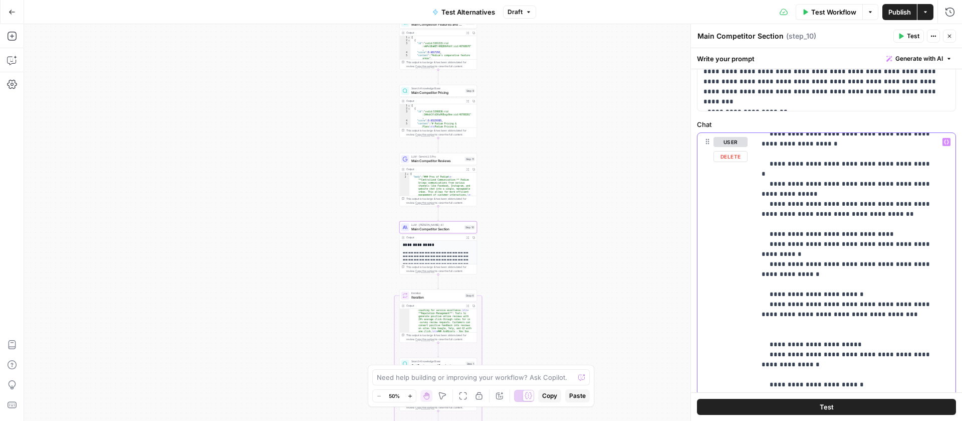
scroll to position [210, 0]
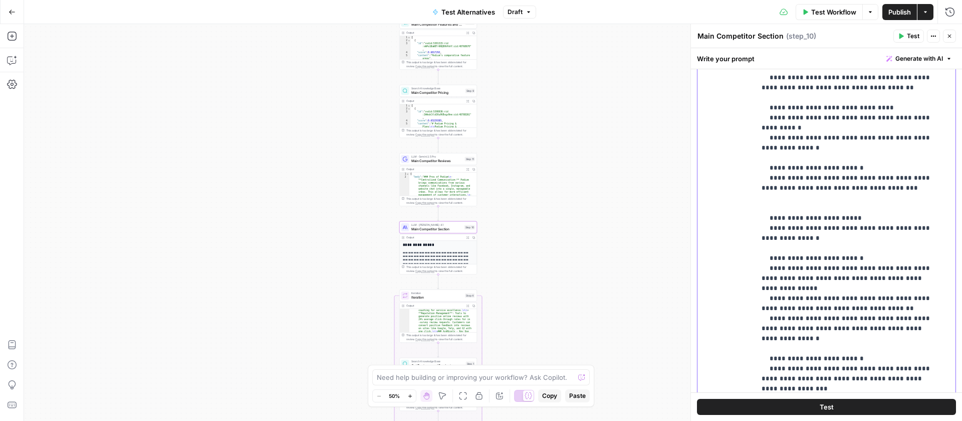
drag, startPoint x: 875, startPoint y: 279, endPoint x: 776, endPoint y: 271, distance: 99.1
click at [776, 271] on p "**********" at bounding box center [848, 83] width 173 height 642
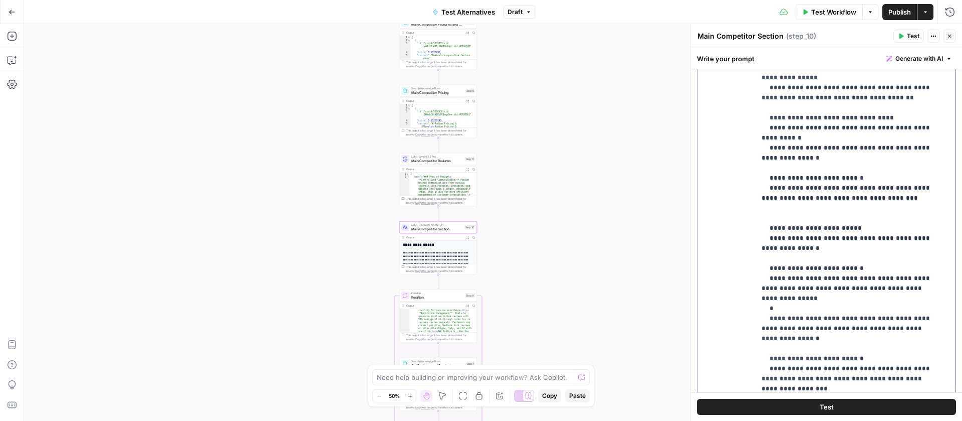
scroll to position [249, 0]
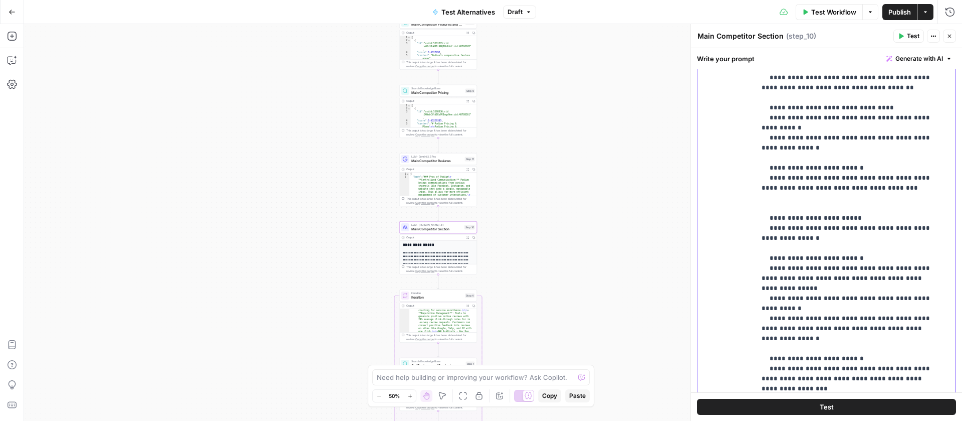
drag, startPoint x: 793, startPoint y: 275, endPoint x: 910, endPoint y: 271, distance: 116.9
click at [910, 271] on p "**********" at bounding box center [848, 83] width 173 height 642
click at [914, 270] on p "**********" at bounding box center [848, 83] width 173 height 642
click at [918, 270] on p "**********" at bounding box center [848, 83] width 173 height 642
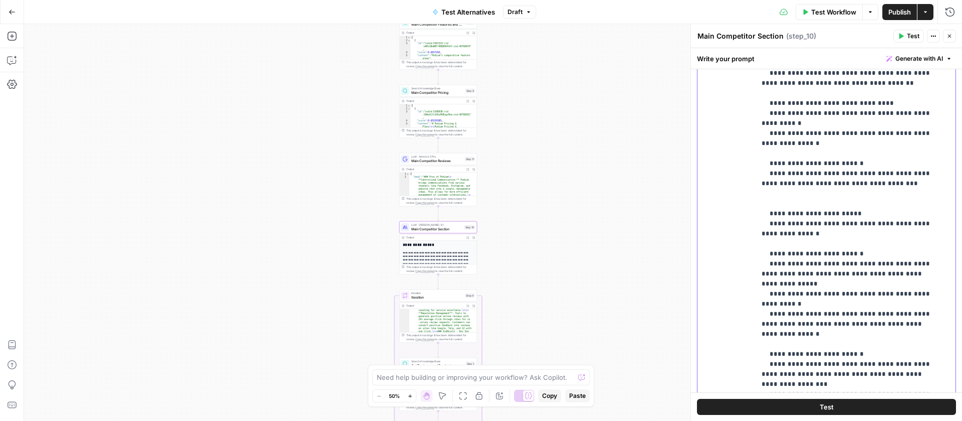
scroll to position [226, 0]
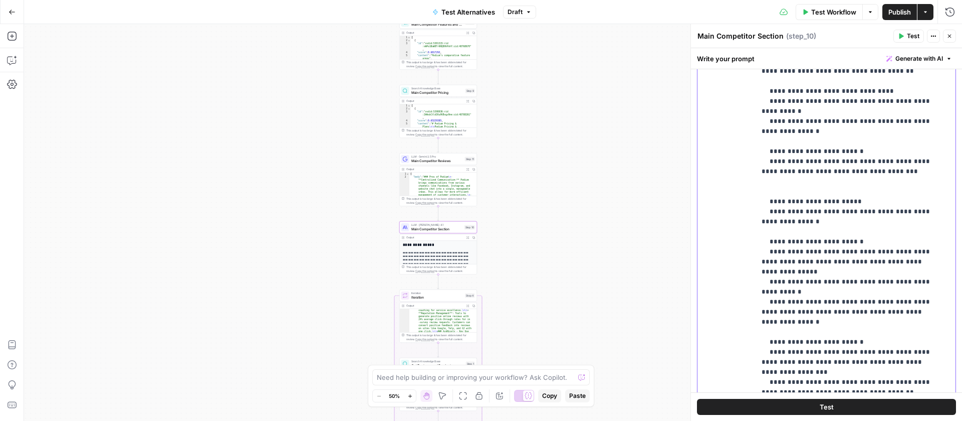
drag, startPoint x: 788, startPoint y: 259, endPoint x: 775, endPoint y: 251, distance: 15.0
click at [775, 251] on p "**********" at bounding box center [848, 66] width 173 height 642
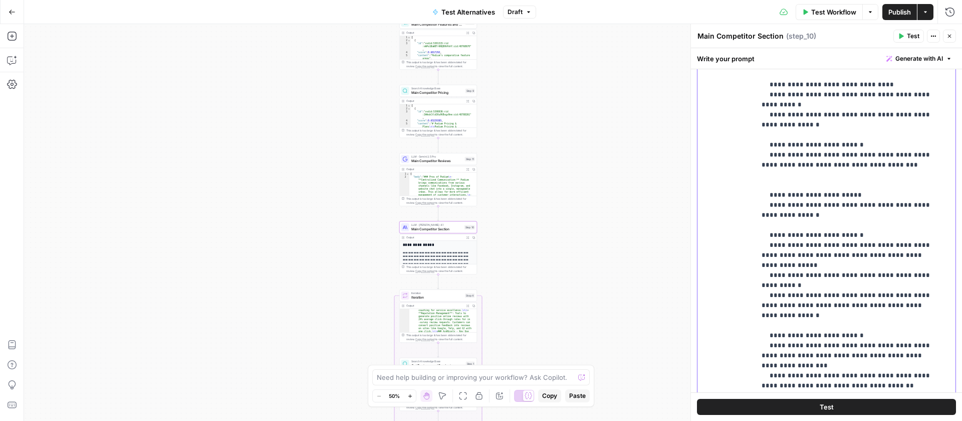
scroll to position [240, 0]
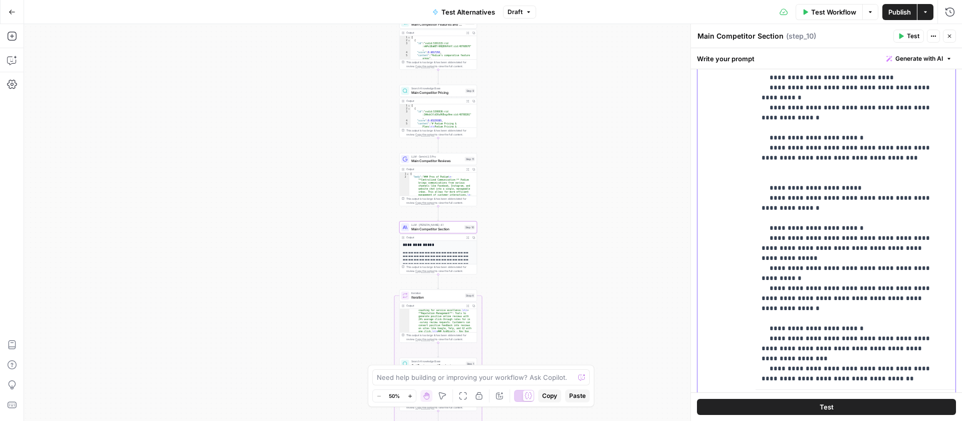
drag, startPoint x: 861, startPoint y: 324, endPoint x: 775, endPoint y: 316, distance: 86.1
click at [775, 316] on p "**********" at bounding box center [848, 53] width 173 height 642
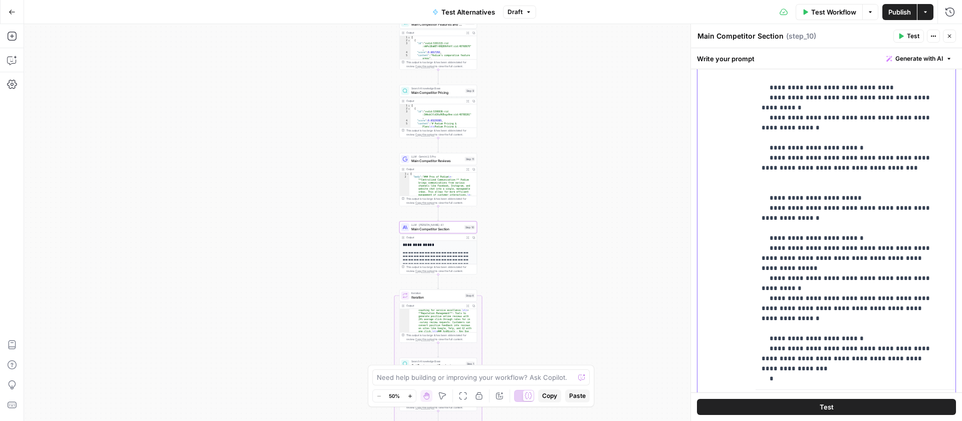
scroll to position [249, 0]
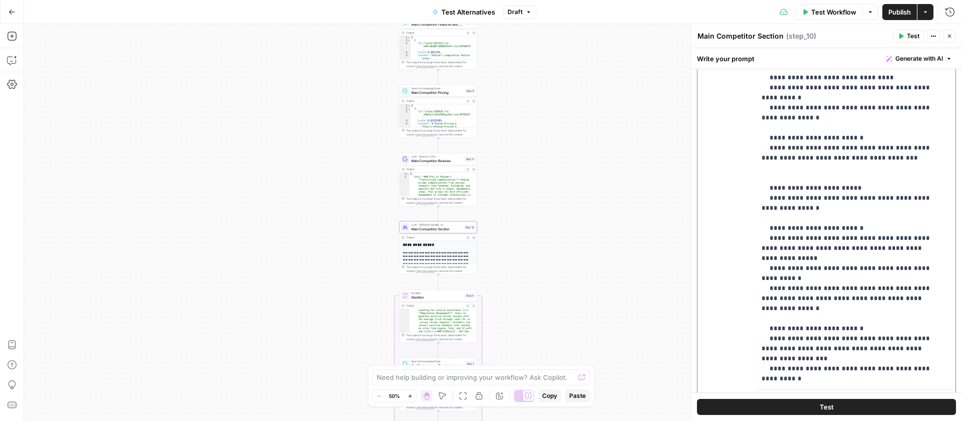
click at [918, 319] on p "**********" at bounding box center [848, 53] width 173 height 642
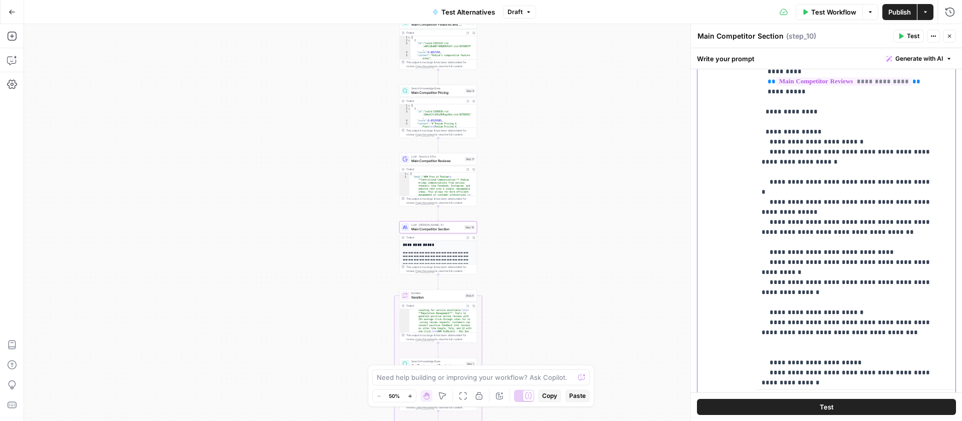
scroll to position [68, 0]
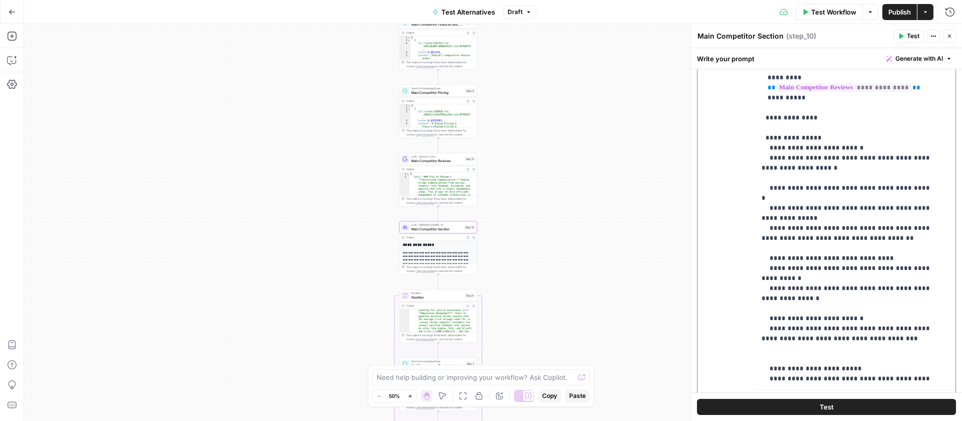
drag, startPoint x: 878, startPoint y: 219, endPoint x: 775, endPoint y: 210, distance: 103.1
click at [775, 210] on p "**********" at bounding box center [848, 233] width 173 height 642
drag, startPoint x: 783, startPoint y: 218, endPoint x: 907, endPoint y: 212, distance: 123.9
click at [907, 212] on p "**********" at bounding box center [848, 233] width 173 height 642
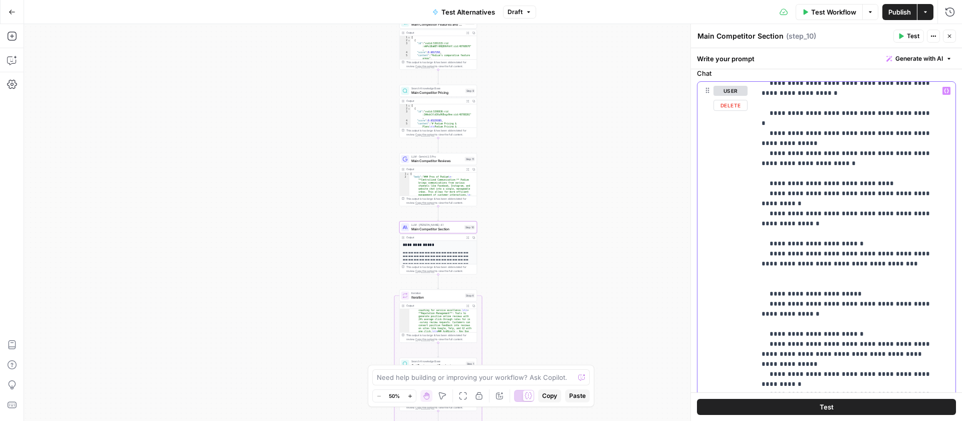
scroll to position [249, 0]
click at [898, 11] on span "Publish" at bounding box center [900, 12] width 23 height 10
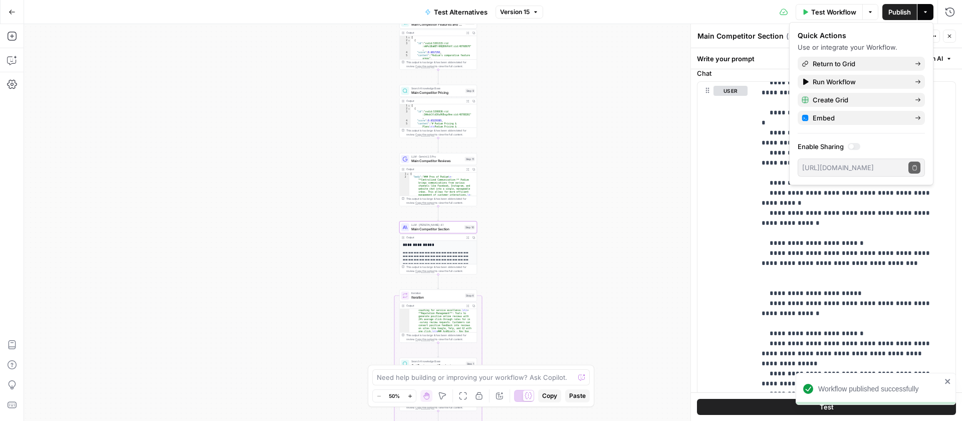
click at [953, 34] on button "Close" at bounding box center [949, 36] width 13 height 13
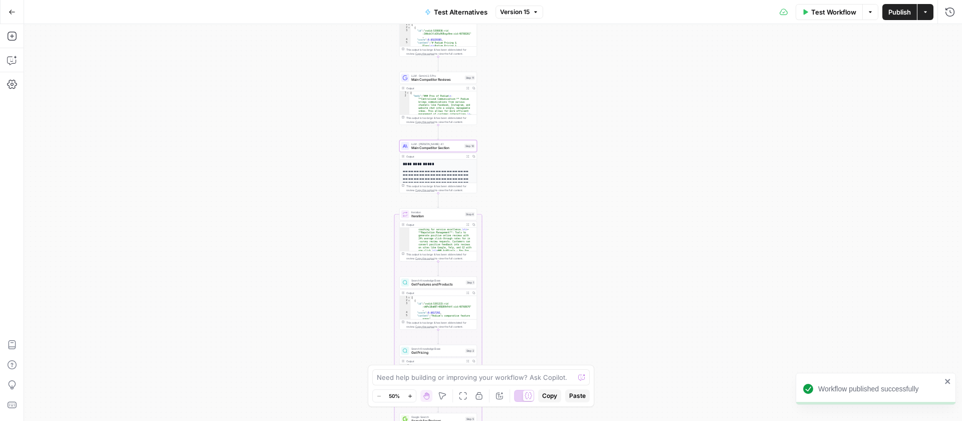
click at [870, 18] on button "Options" at bounding box center [871, 12] width 16 height 16
click at [828, 50] on span "View Last Test" at bounding box center [842, 50] width 44 height 10
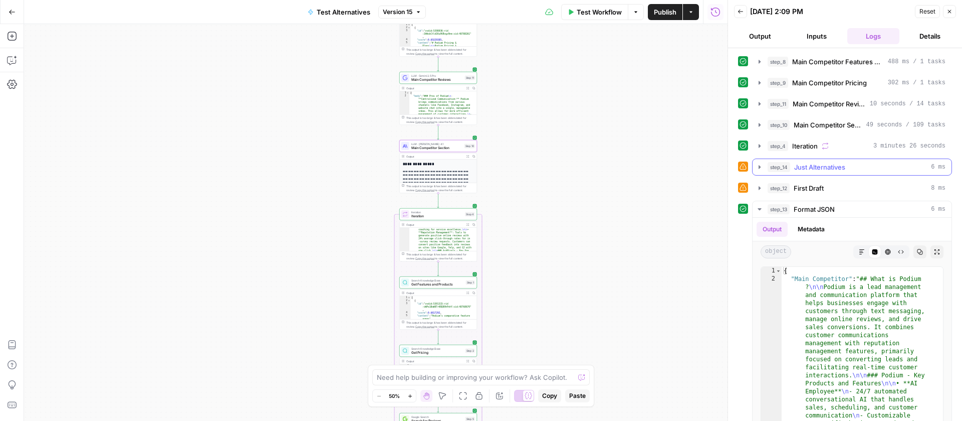
click at [761, 165] on icon "button" at bounding box center [760, 167] width 8 height 8
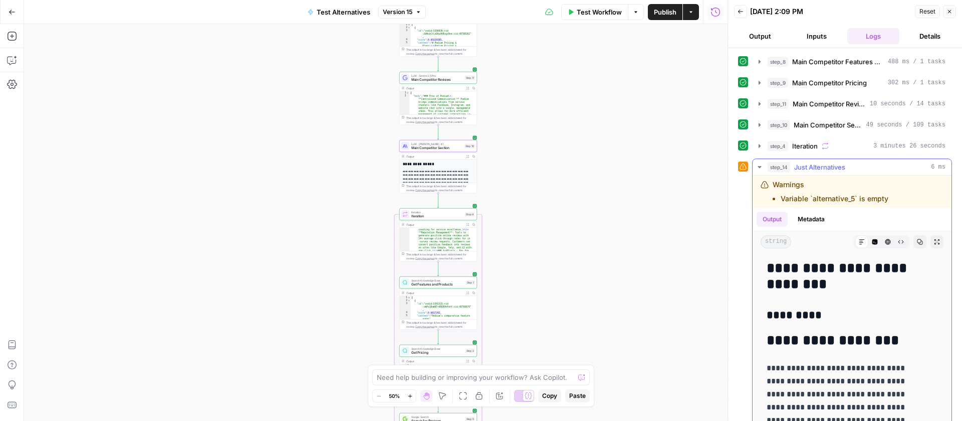
click at [761, 165] on icon "button" at bounding box center [760, 167] width 8 height 8
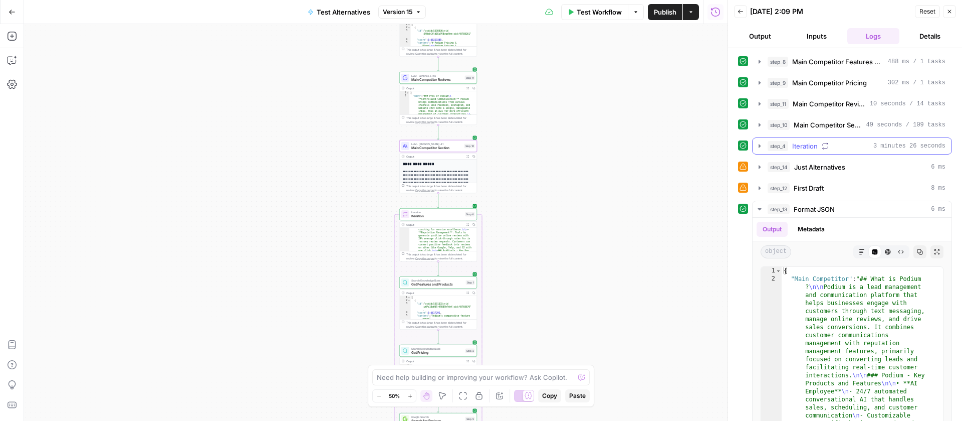
click at [759, 145] on icon "button" at bounding box center [760, 146] width 2 height 4
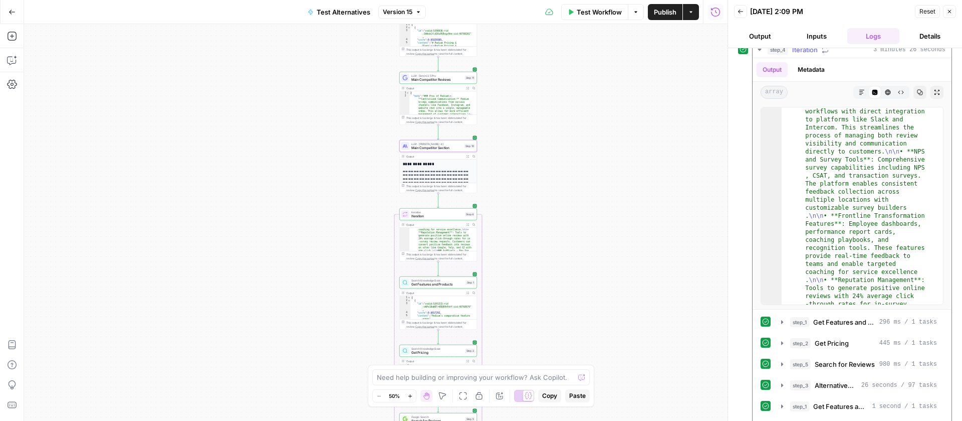
scroll to position [207, 0]
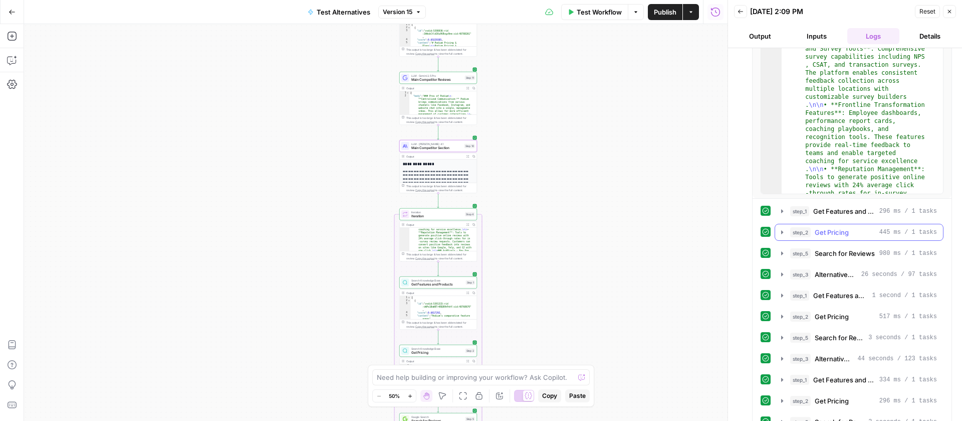
click at [784, 231] on icon "button" at bounding box center [782, 232] width 8 height 8
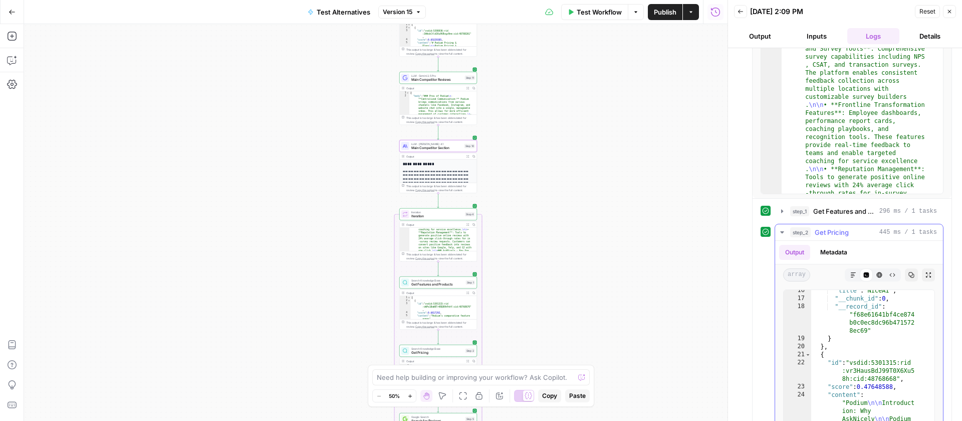
scroll to position [1852, 0]
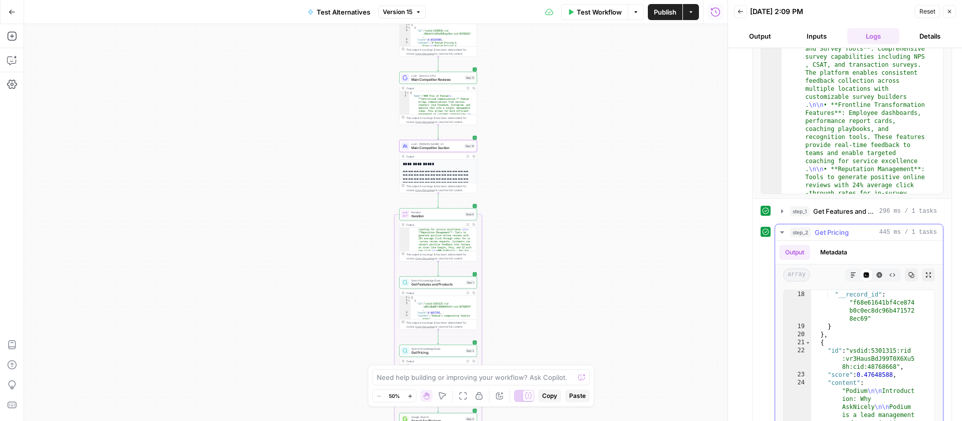
click at [780, 233] on icon "button" at bounding box center [782, 232] width 8 height 8
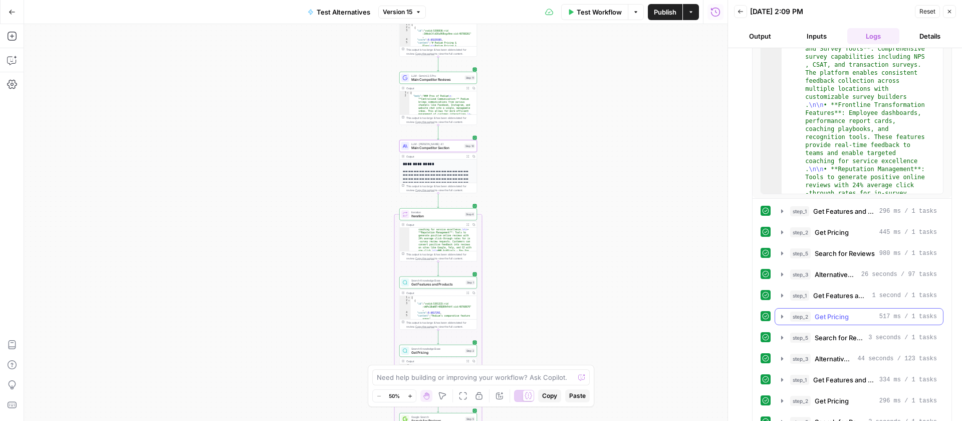
click at [787, 314] on button "step_2 Get Pricing 517 ms / 1 tasks" at bounding box center [859, 316] width 168 height 16
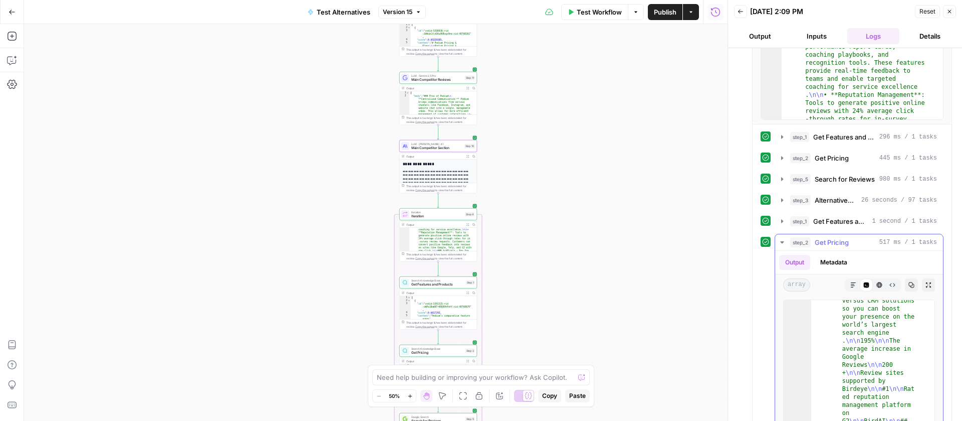
scroll to position [3225, 0]
click at [779, 242] on icon "button" at bounding box center [782, 242] width 8 height 8
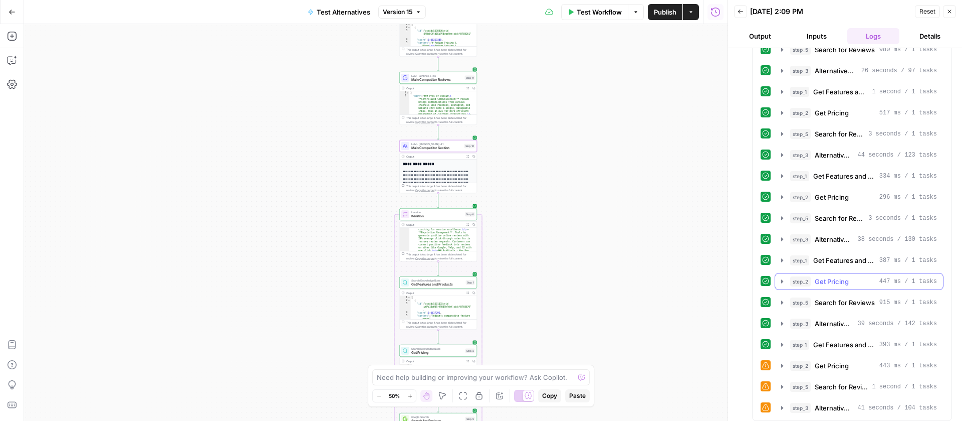
scroll to position [412, 0]
click at [784, 199] on icon "button" at bounding box center [782, 195] width 8 height 8
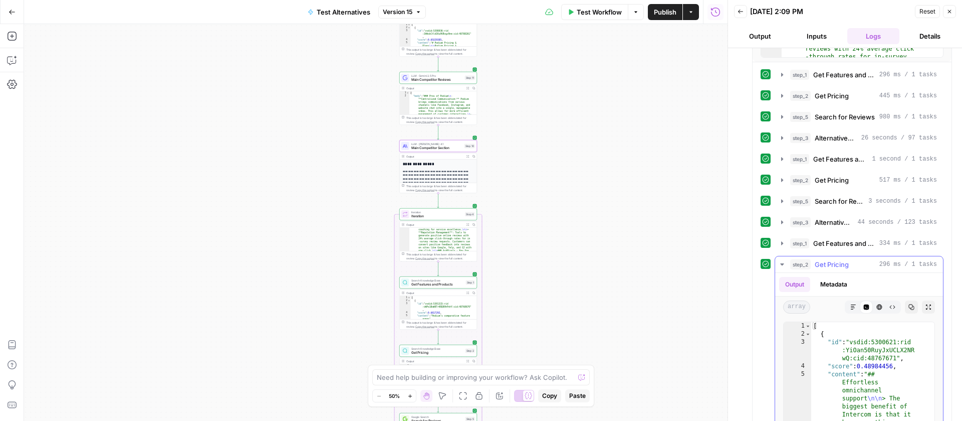
scroll to position [324, 0]
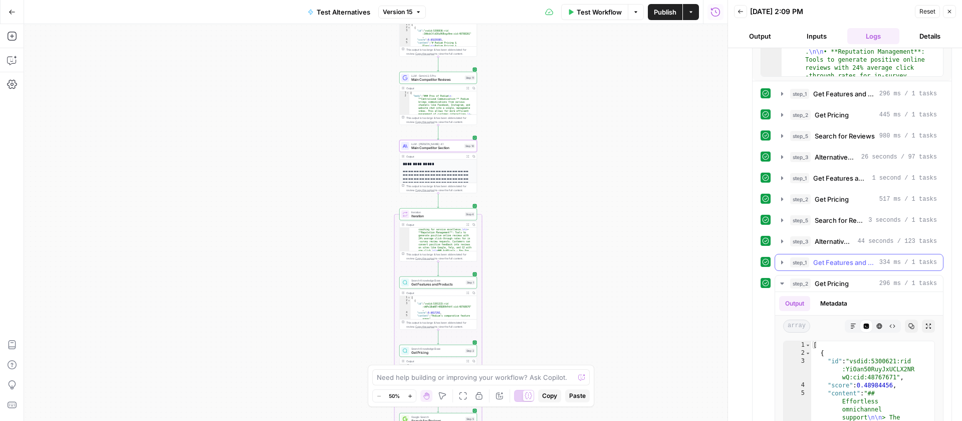
click at [782, 264] on icon "button" at bounding box center [782, 262] width 8 height 8
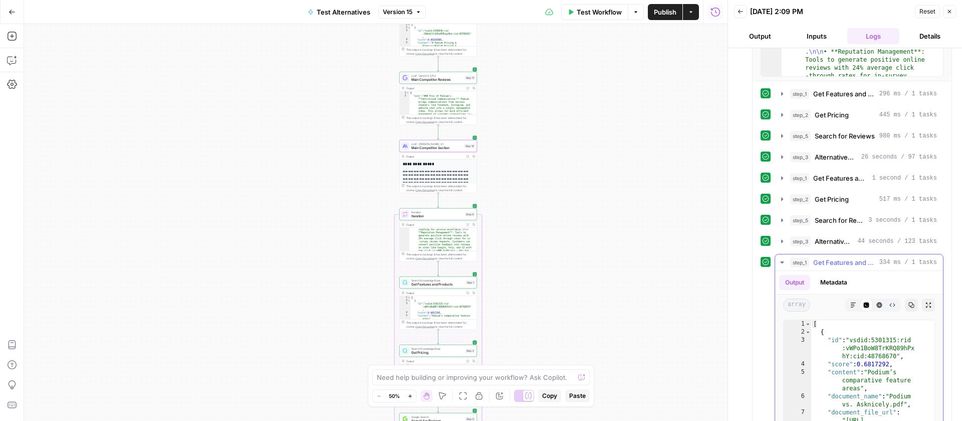
click at [782, 264] on icon "button" at bounding box center [782, 262] width 8 height 8
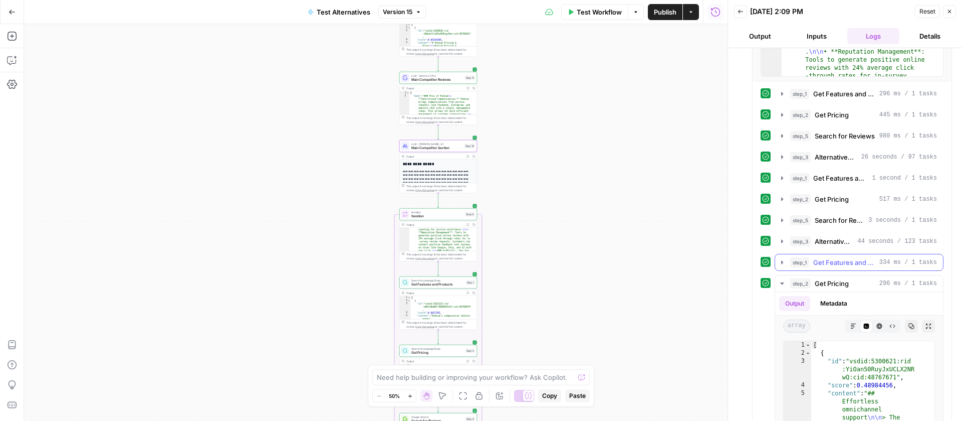
click at [782, 264] on icon "button" at bounding box center [782, 262] width 8 height 8
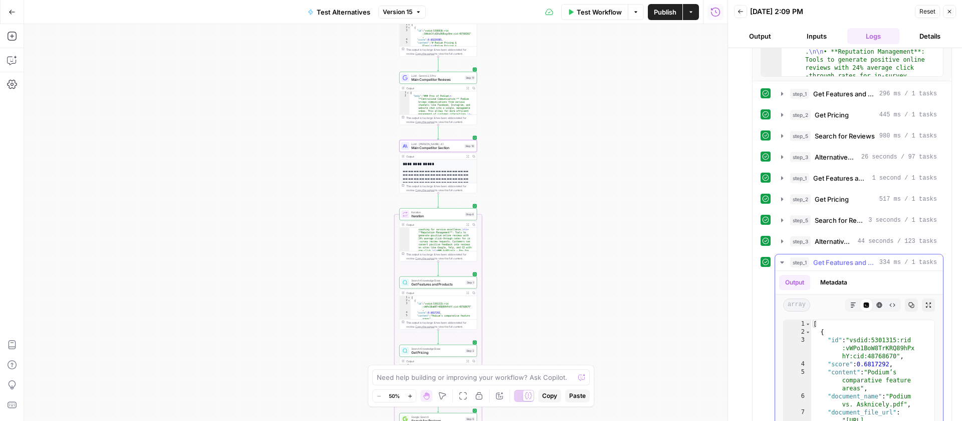
click at [782, 264] on icon "button" at bounding box center [782, 262] width 8 height 8
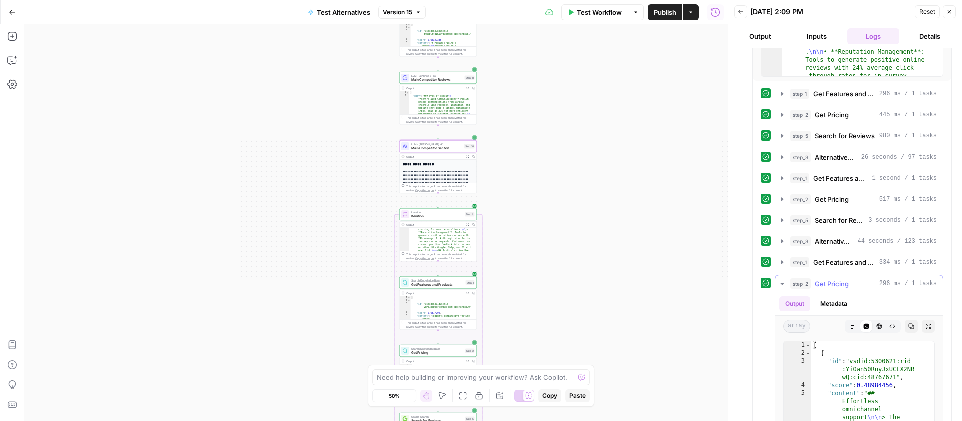
click at [781, 285] on icon "button" at bounding box center [782, 283] width 8 height 8
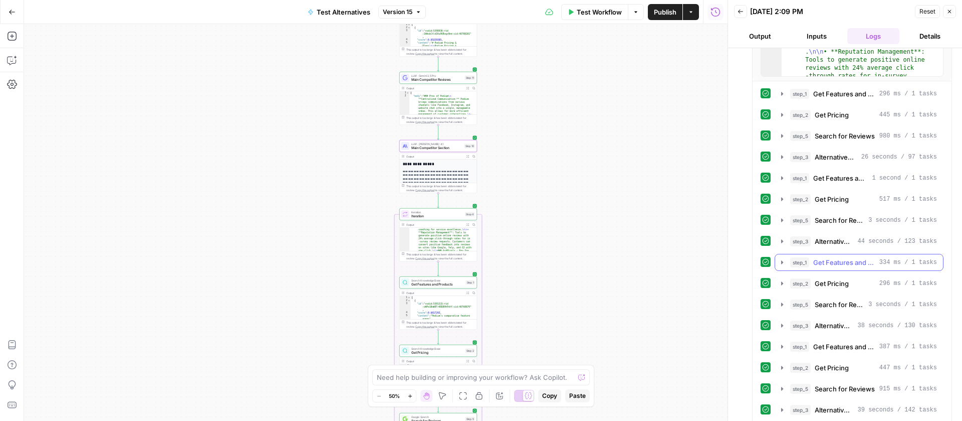
click at [782, 259] on icon "button" at bounding box center [782, 262] width 8 height 8
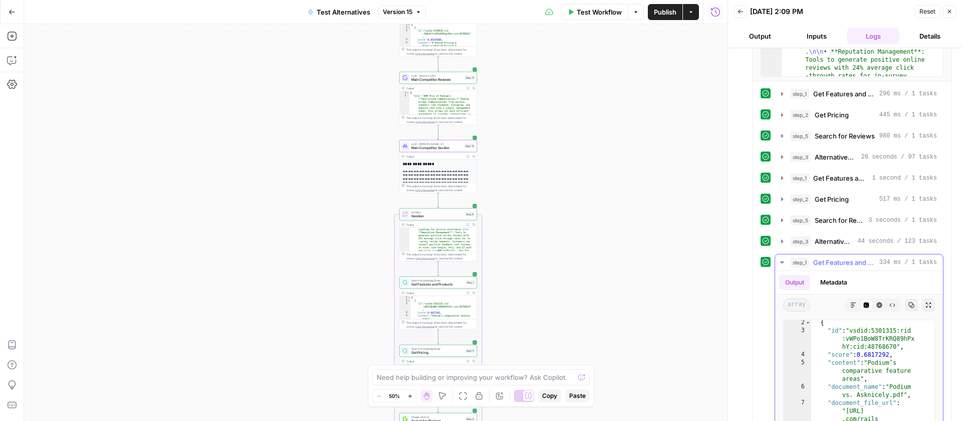
scroll to position [20, 0]
click at [780, 259] on icon "button" at bounding box center [782, 262] width 8 height 8
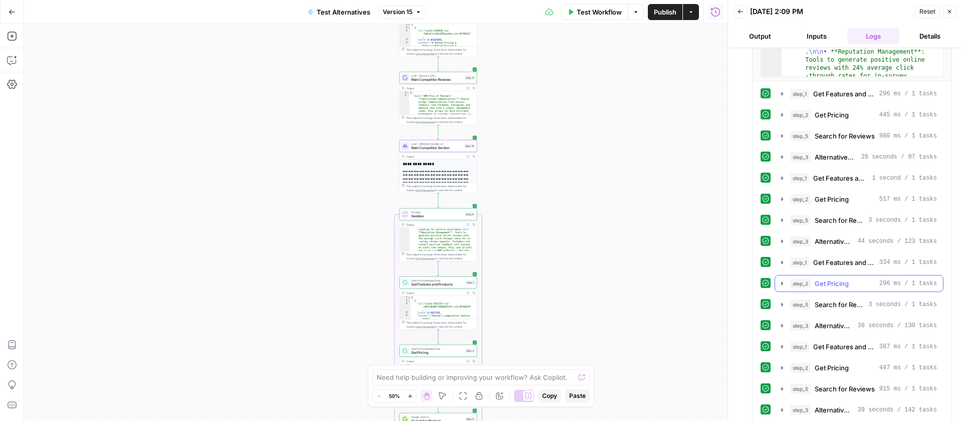
click at [782, 284] on icon "button" at bounding box center [782, 283] width 2 height 4
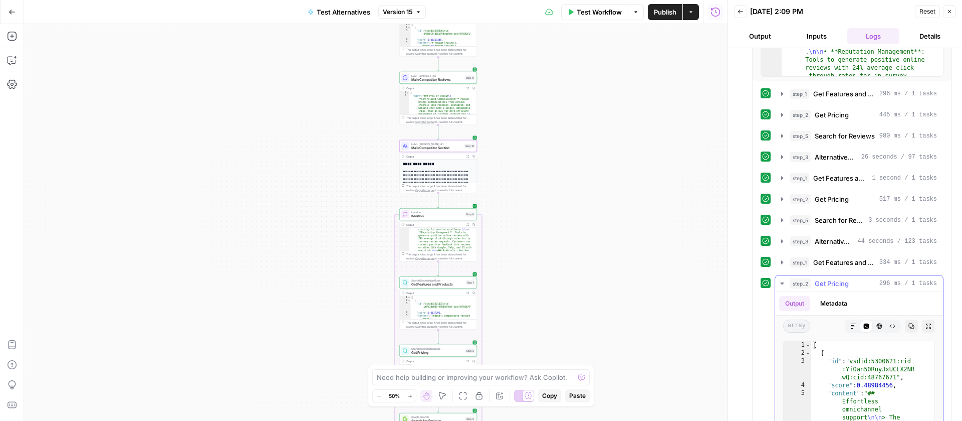
click at [782, 284] on icon "button" at bounding box center [782, 283] width 4 height 2
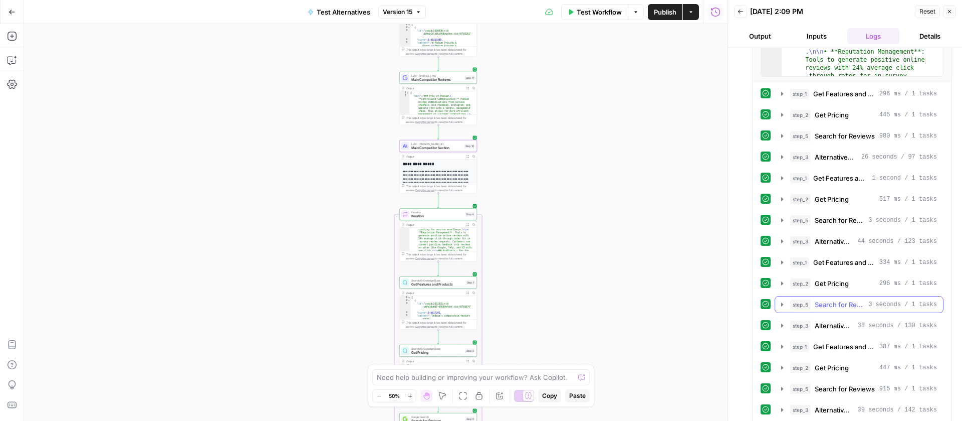
click at [782, 300] on icon "button" at bounding box center [782, 304] width 8 height 8
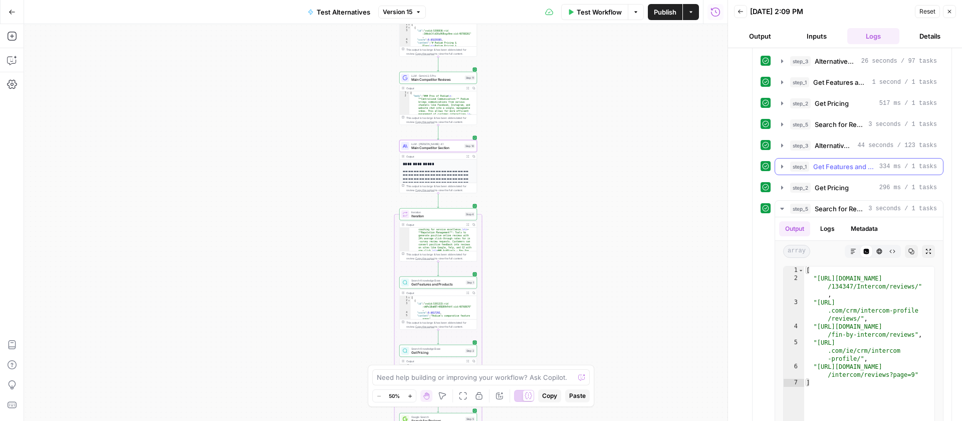
scroll to position [425, 0]
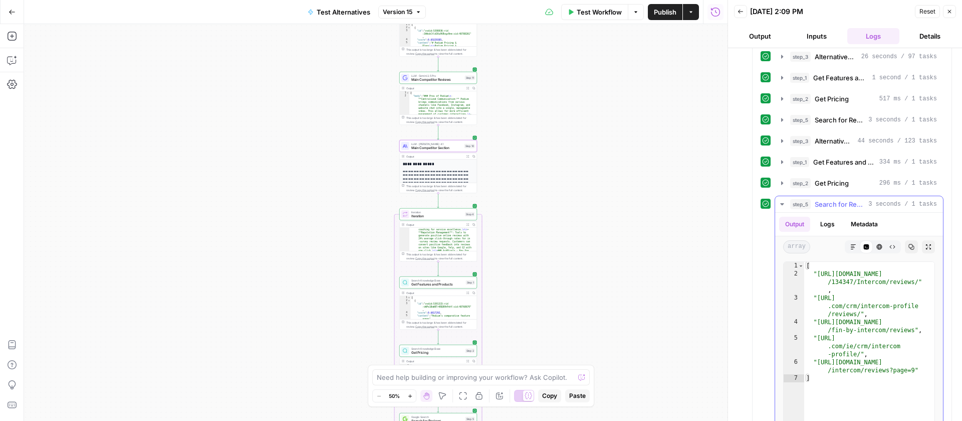
click at [778, 202] on icon "button" at bounding box center [782, 204] width 8 height 8
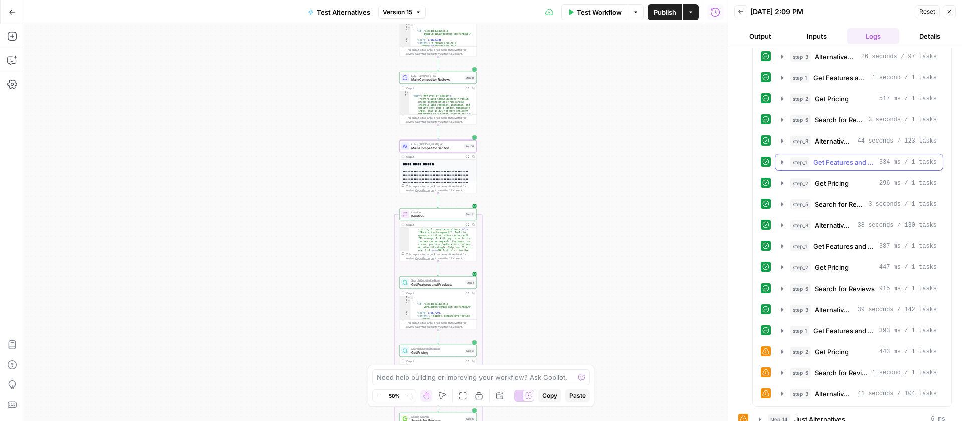
click at [785, 158] on icon "button" at bounding box center [782, 162] width 8 height 8
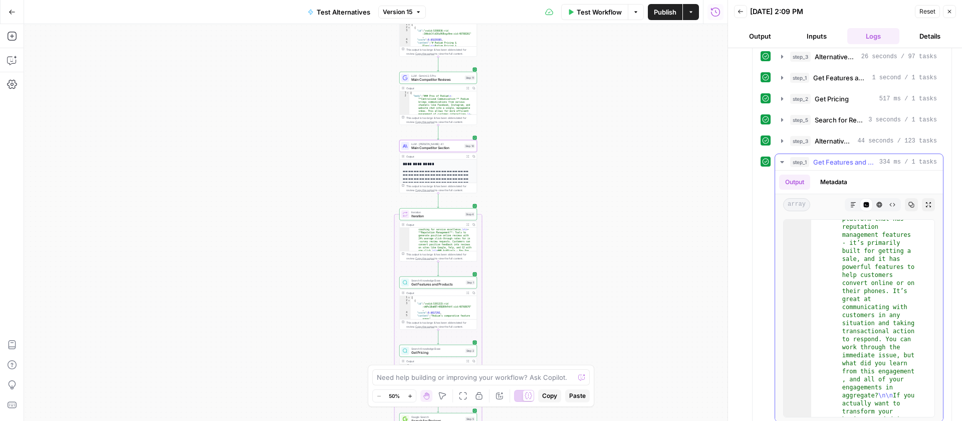
scroll to position [382, 0]
click at [785, 159] on icon "button" at bounding box center [782, 162] width 8 height 8
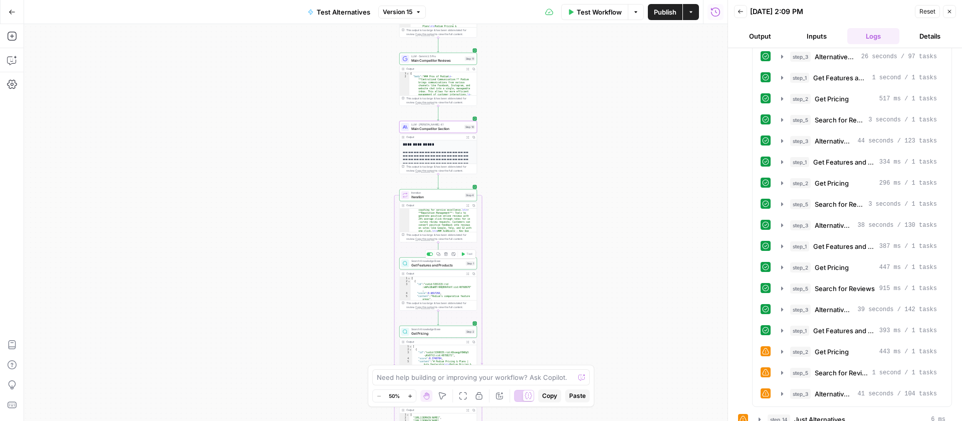
click at [436, 263] on span "Get Features and Products" at bounding box center [437, 264] width 53 height 5
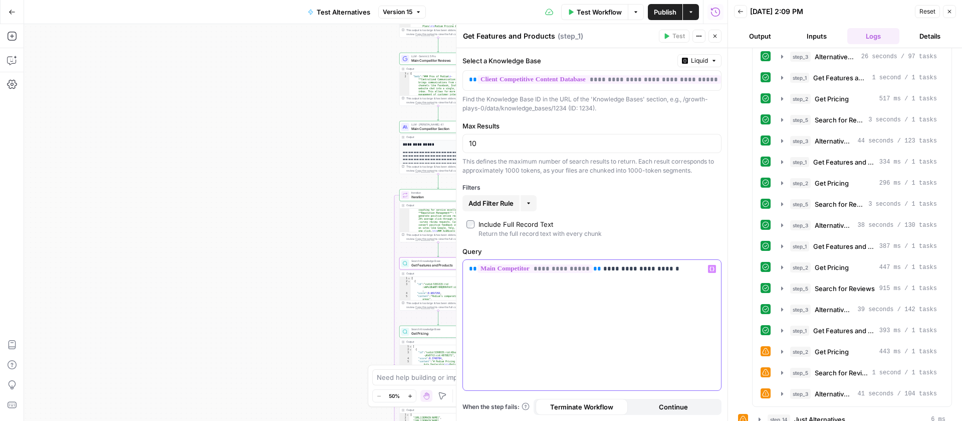
drag, startPoint x: 596, startPoint y: 269, endPoint x: 471, endPoint y: 270, distance: 124.8
click at [471, 270] on p "**********" at bounding box center [592, 269] width 246 height 10
click at [710, 269] on icon "button" at bounding box center [712, 268] width 5 height 5
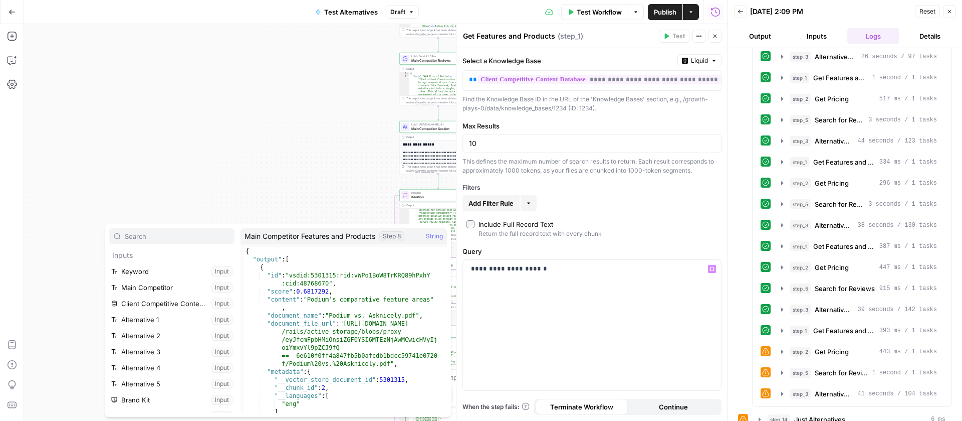
scroll to position [107, 0]
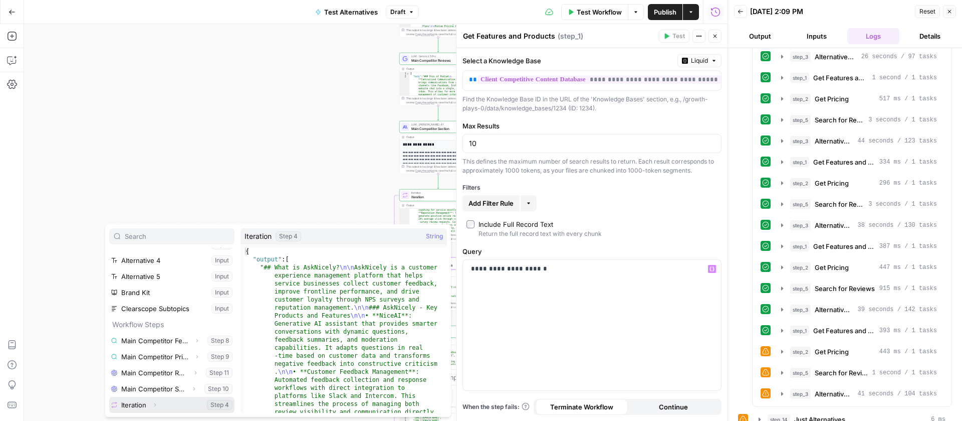
click at [157, 404] on span "Expand" at bounding box center [157, 404] width 1 height 1
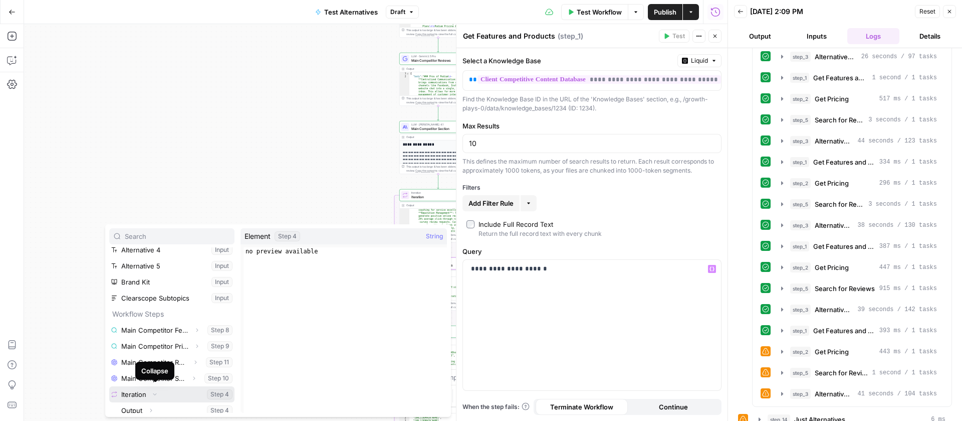
scroll to position [155, 0]
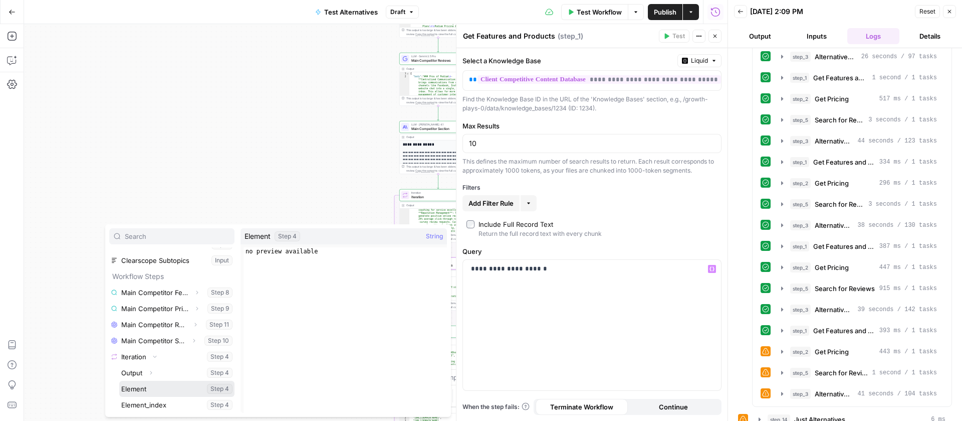
click at [143, 385] on button "Select variable Element" at bounding box center [176, 388] width 115 height 16
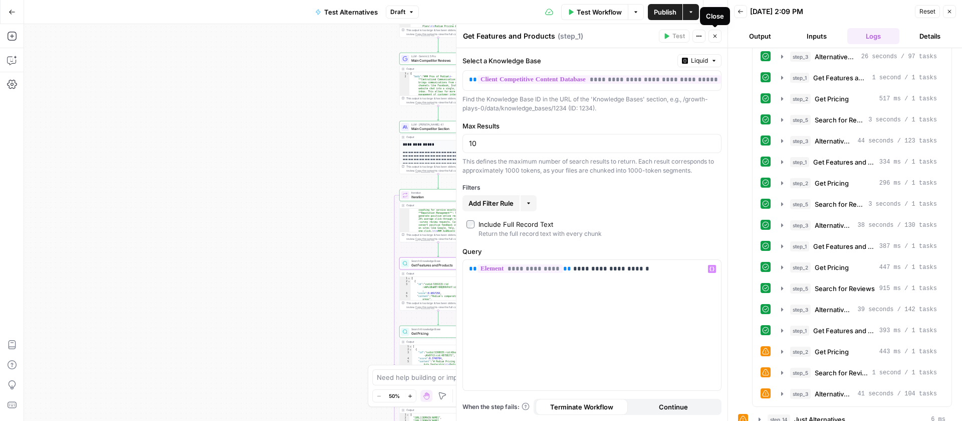
click at [712, 37] on icon "button" at bounding box center [715, 36] width 6 height 6
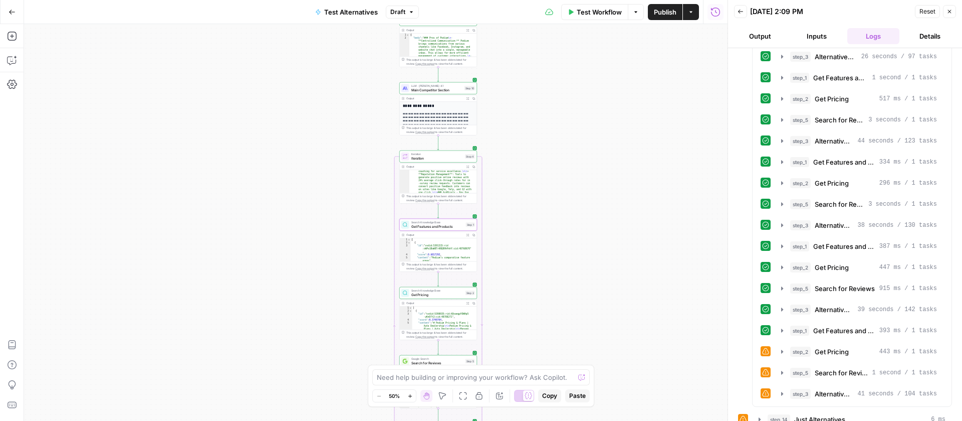
click at [439, 290] on span "Search Knowledge Base" at bounding box center [437, 290] width 52 height 4
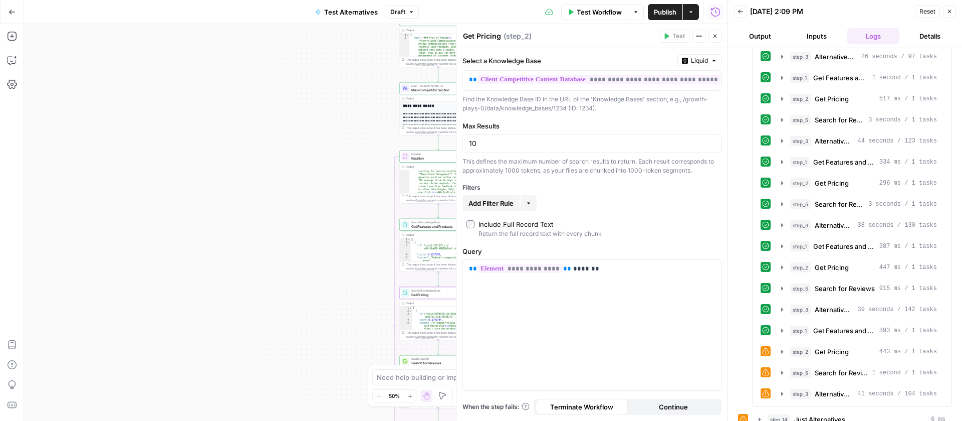
click at [717, 31] on button "Close" at bounding box center [715, 36] width 13 height 13
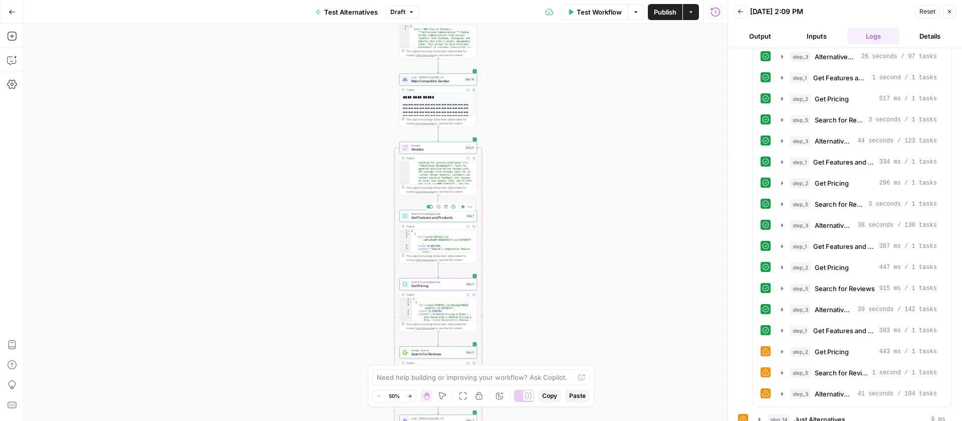
click at [444, 218] on span "Get Features and Products" at bounding box center [437, 217] width 53 height 5
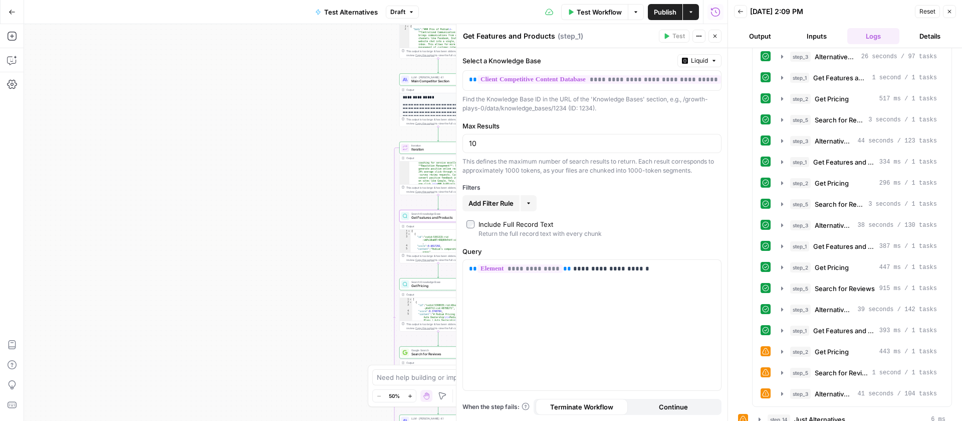
click at [719, 37] on button "Close" at bounding box center [715, 36] width 13 height 13
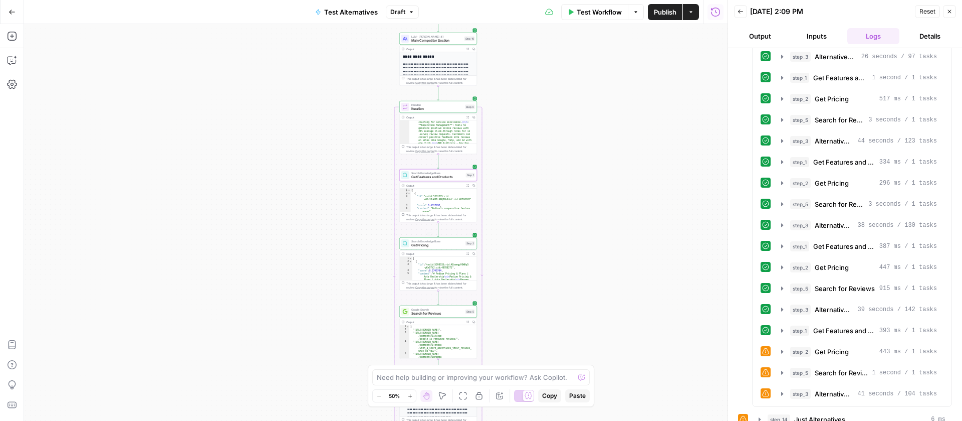
click at [430, 311] on span "Search for Reviews" at bounding box center [437, 313] width 52 height 5
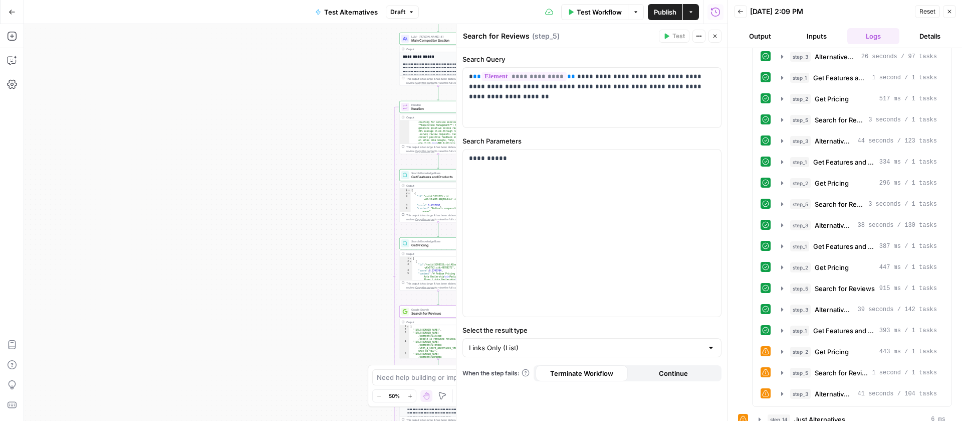
click at [716, 31] on button "Close" at bounding box center [715, 36] width 13 height 13
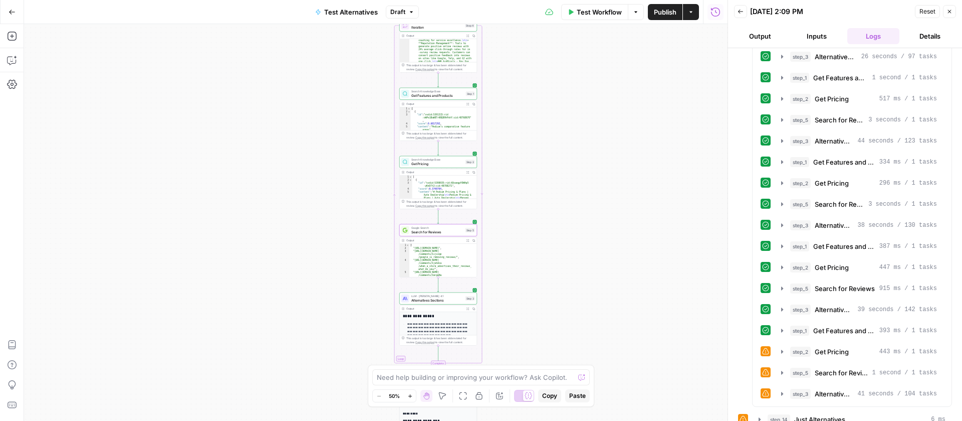
click at [406, 299] on icon at bounding box center [405, 298] width 5 height 5
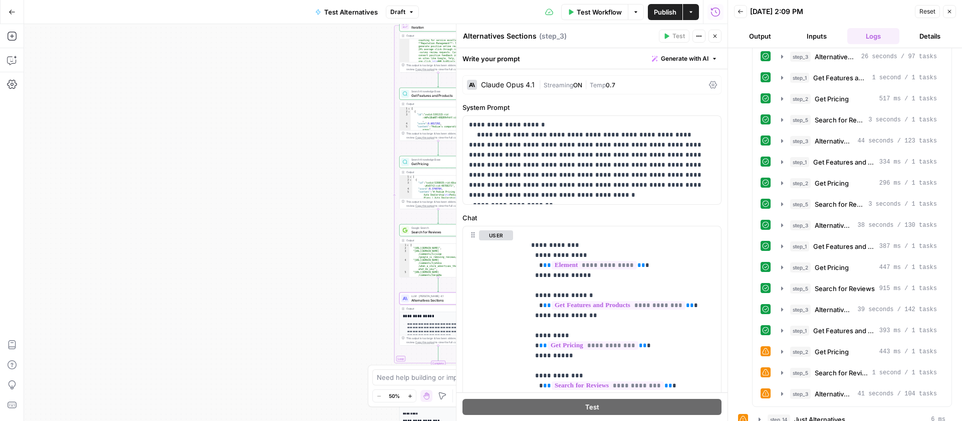
click at [714, 33] on icon "button" at bounding box center [715, 36] width 6 height 6
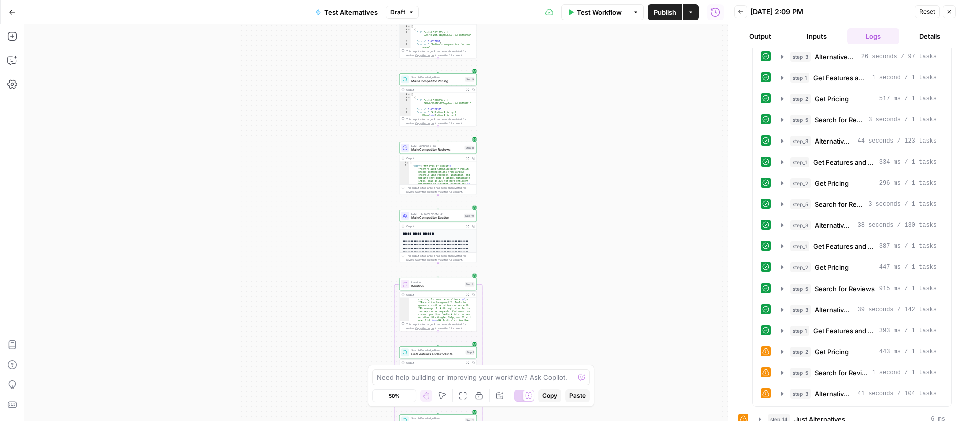
click at [666, 11] on span "Publish" at bounding box center [665, 12] width 23 height 10
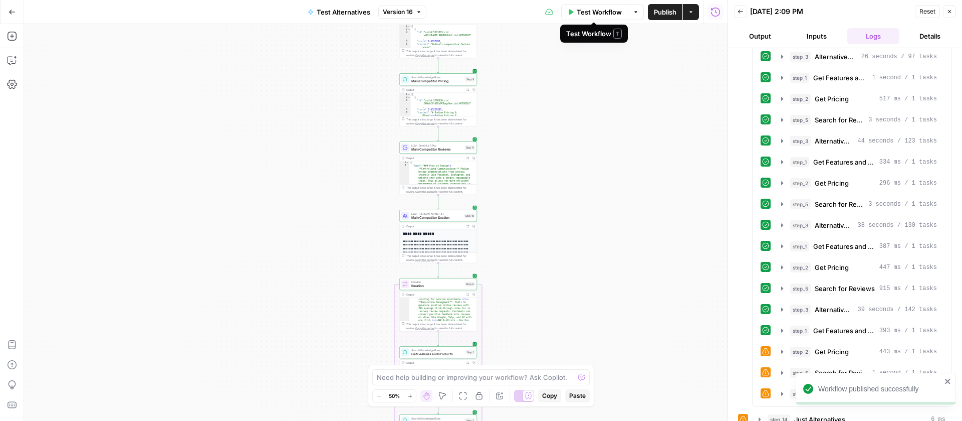
click at [599, 11] on span "Test Workflow" at bounding box center [599, 12] width 45 height 10
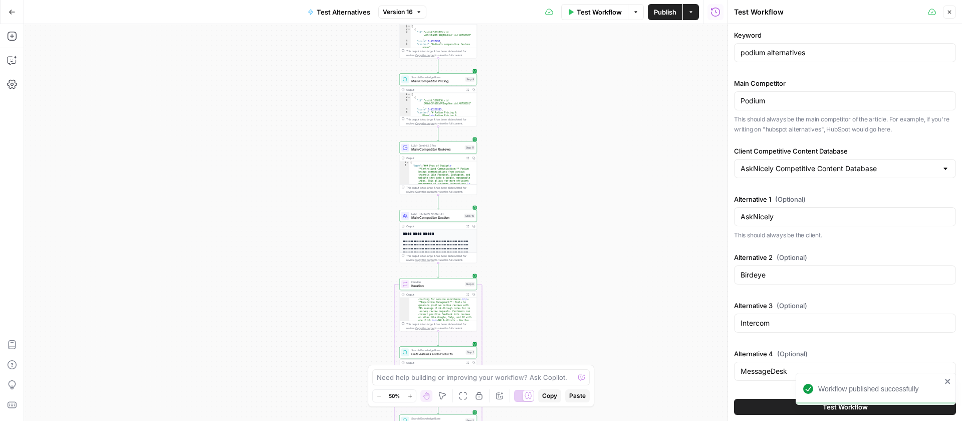
click at [771, 407] on button "Test Workflow" at bounding box center [845, 406] width 222 height 16
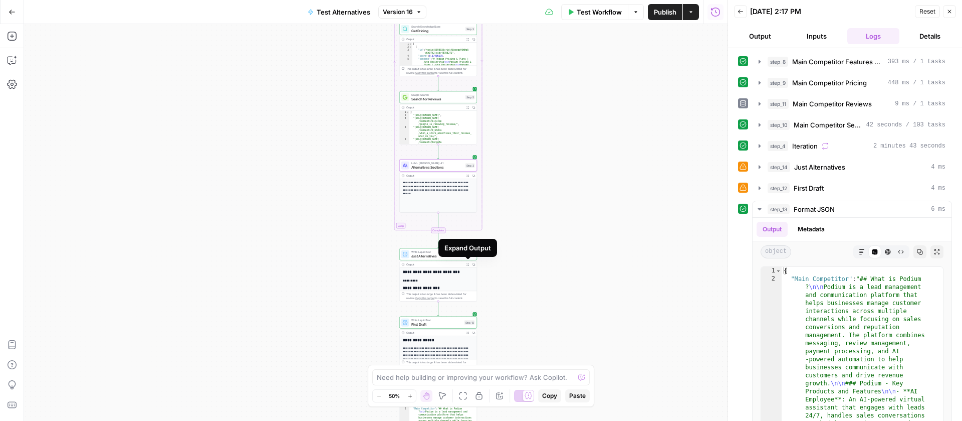
click at [469, 264] on span "Expand Output" at bounding box center [469, 264] width 1 height 1
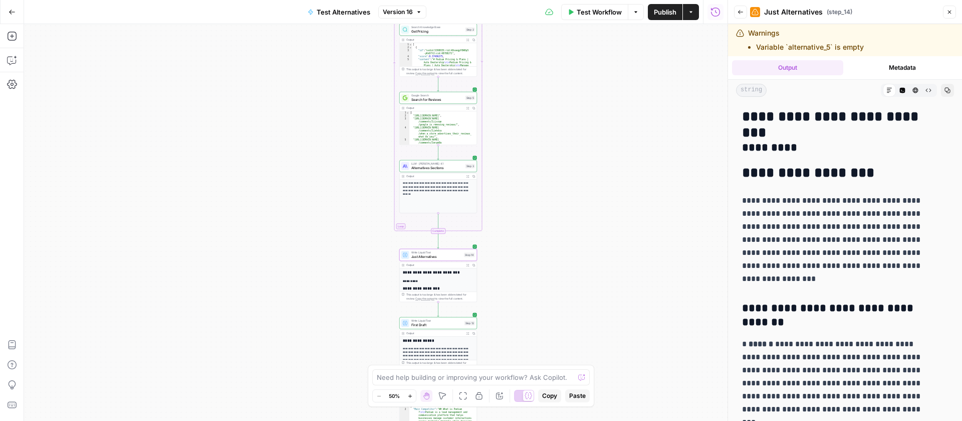
click at [947, 13] on icon "button" at bounding box center [950, 12] width 6 height 6
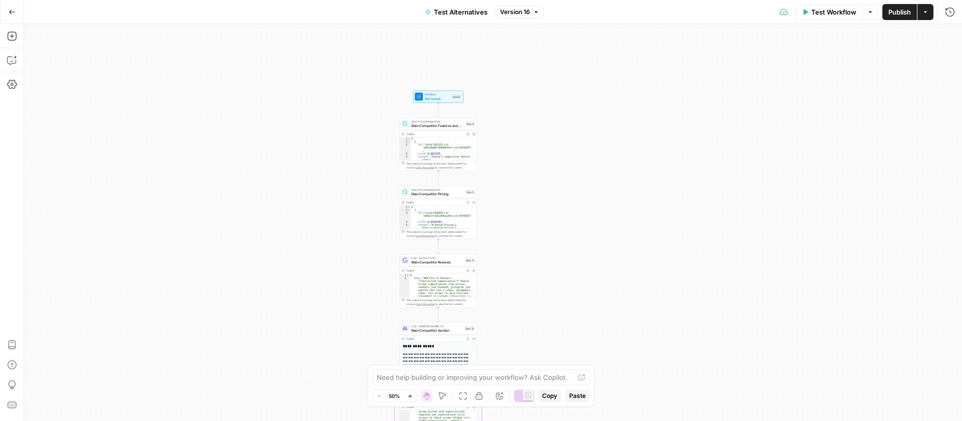
click at [809, 16] on button "Test Workflow" at bounding box center [829, 12] width 67 height 16
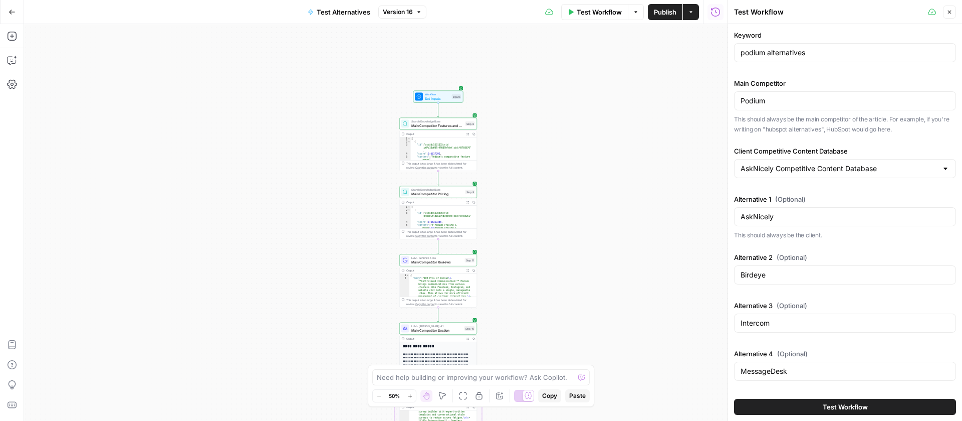
click at [810, 408] on button "Test Workflow" at bounding box center [845, 406] width 222 height 16
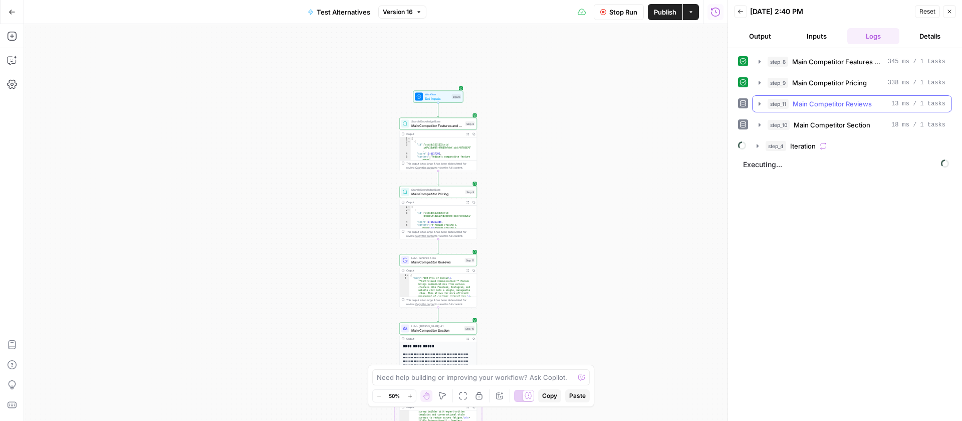
click at [761, 103] on icon "button" at bounding box center [760, 104] width 8 height 8
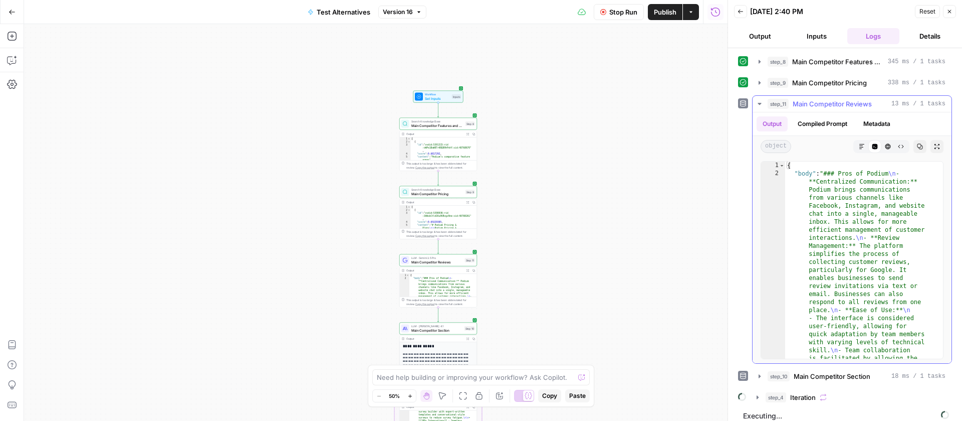
click at [761, 103] on icon "button" at bounding box center [760, 104] width 4 height 2
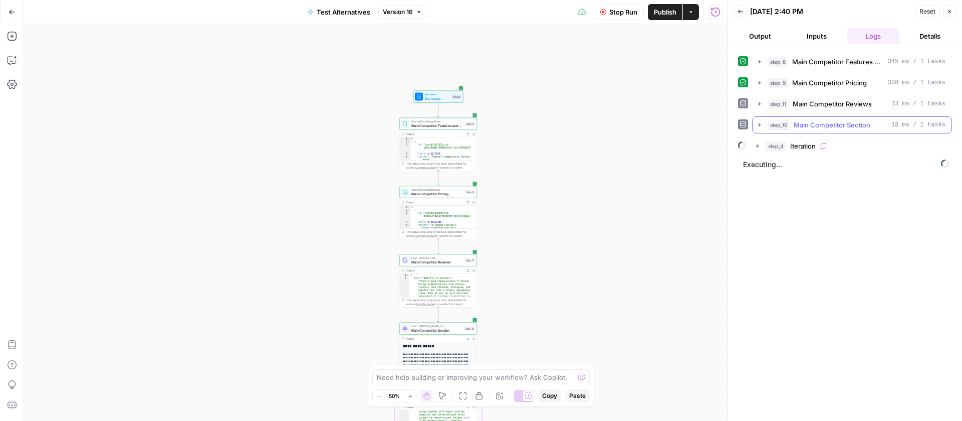
click at [761, 126] on icon "button" at bounding box center [760, 125] width 8 height 8
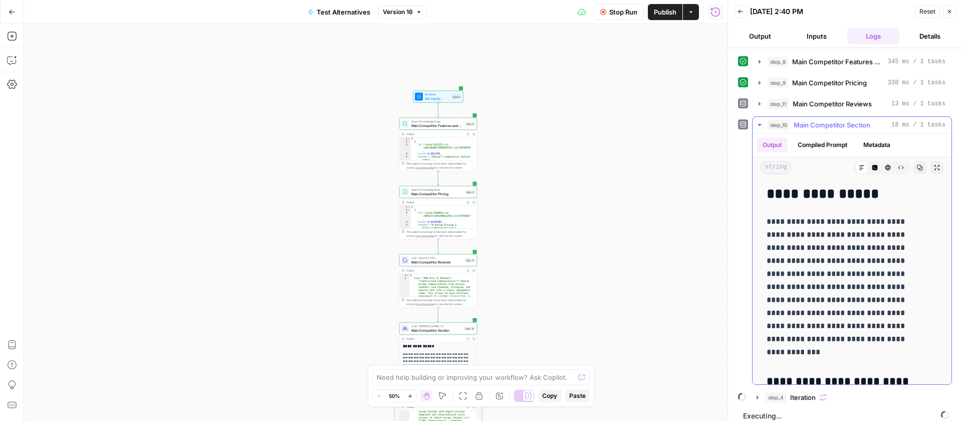
click at [761, 126] on icon "button" at bounding box center [760, 125] width 8 height 8
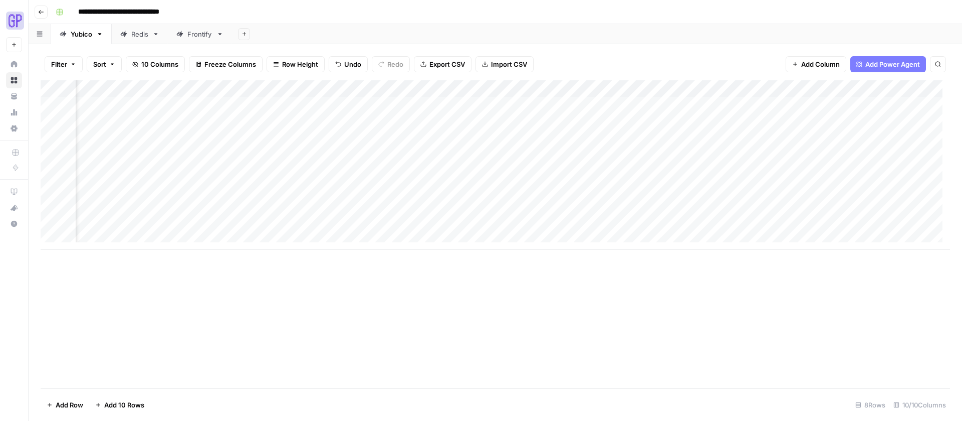
scroll to position [0, 79]
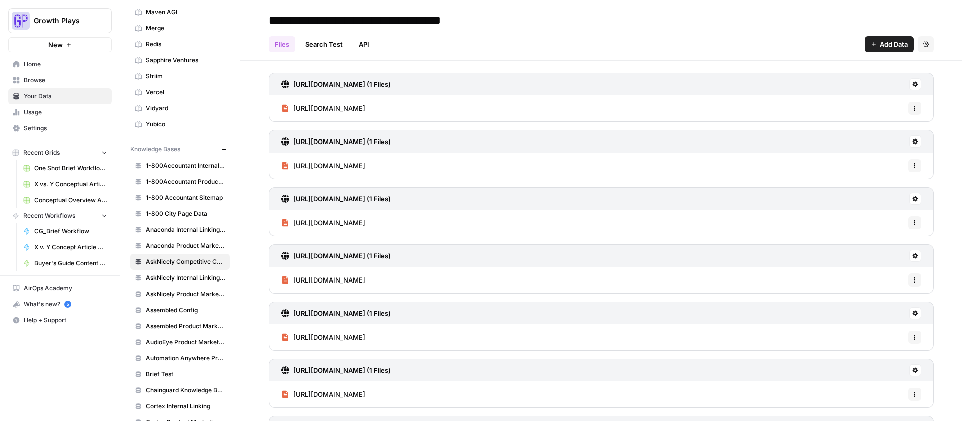
click at [884, 43] on span "Add Data" at bounding box center [894, 44] width 28 height 10
click at [838, 77] on span "Web Scrape" at bounding box center [848, 82] width 91 height 10
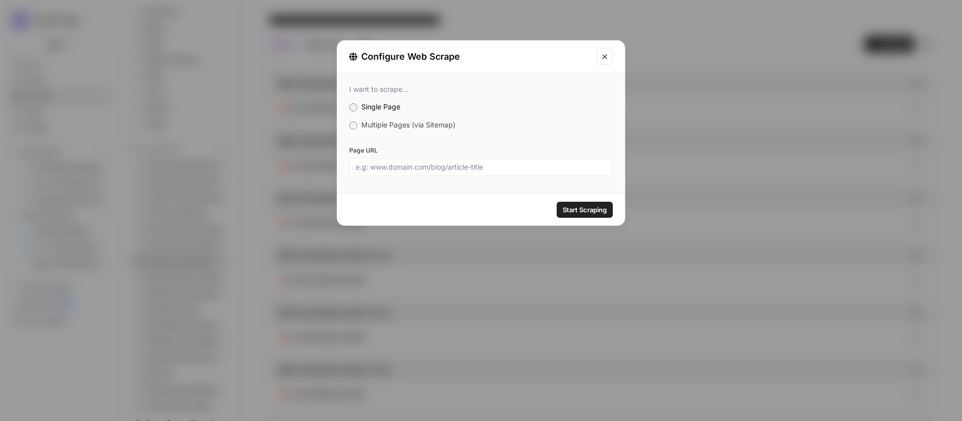
click at [490, 172] on div at bounding box center [481, 167] width 264 height 18
click at [433, 165] on input "Page URL" at bounding box center [481, 166] width 251 height 9
click at [402, 165] on input "Page URL" at bounding box center [481, 166] width 251 height 9
paste input "https://www.asknicely.com/pricing"
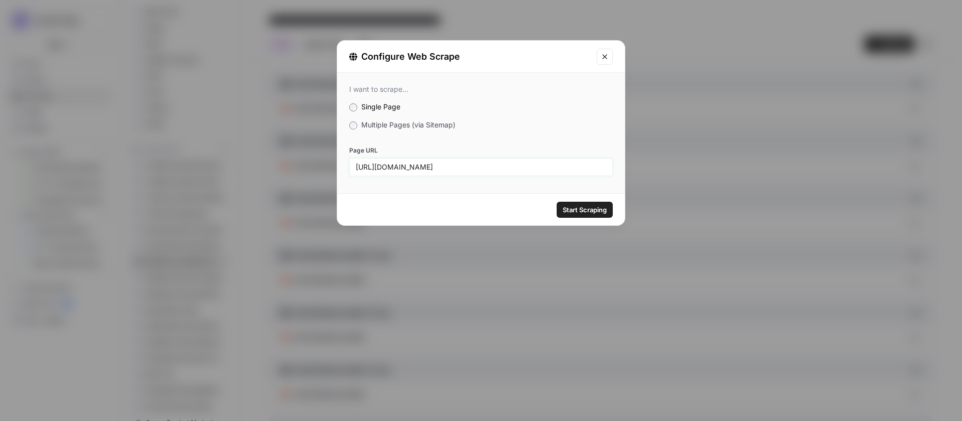
type input "https://www.asknicely.com/pricing"
click at [588, 210] on span "Start Scraping" at bounding box center [585, 209] width 44 height 10
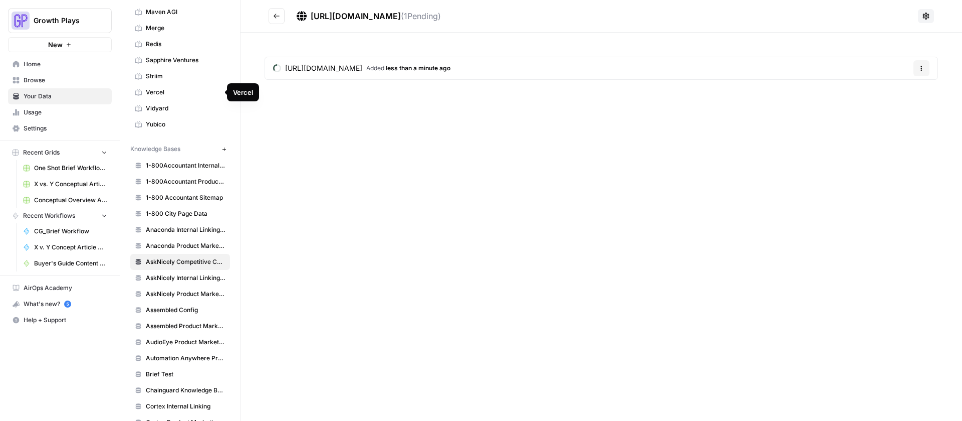
click at [280, 15] on button "Go back" at bounding box center [277, 16] width 16 height 16
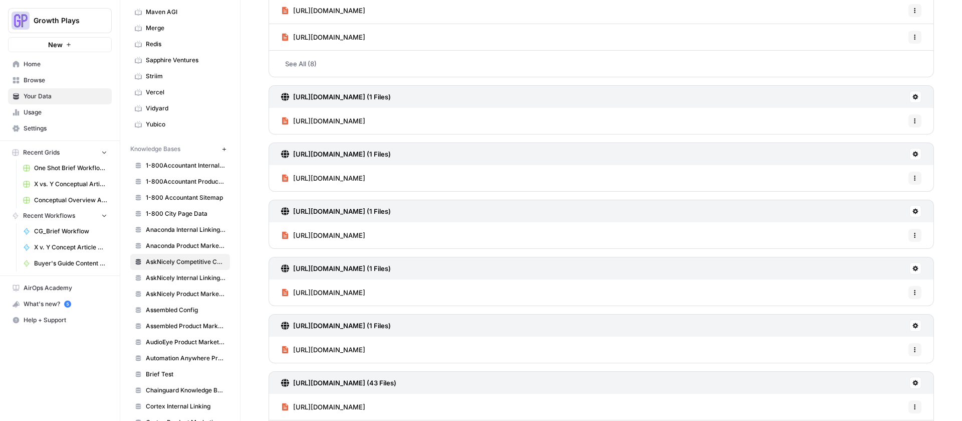
scroll to position [1602, 0]
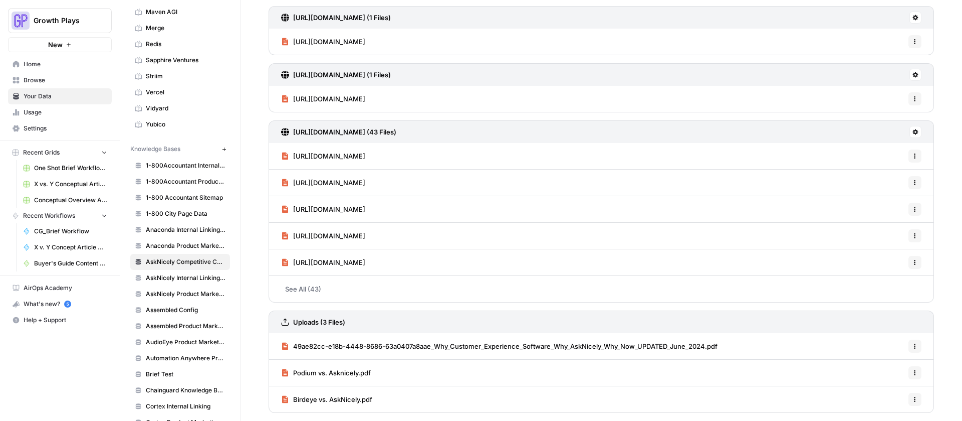
drag, startPoint x: 380, startPoint y: 379, endPoint x: 371, endPoint y: 377, distance: 8.8
click at [380, 379] on div "Podium vs. Asknicely.pdf Options" at bounding box center [602, 372] width 666 height 27
click at [354, 372] on span "Podium vs. Asknicely.pdf" at bounding box center [332, 372] width 78 height 10
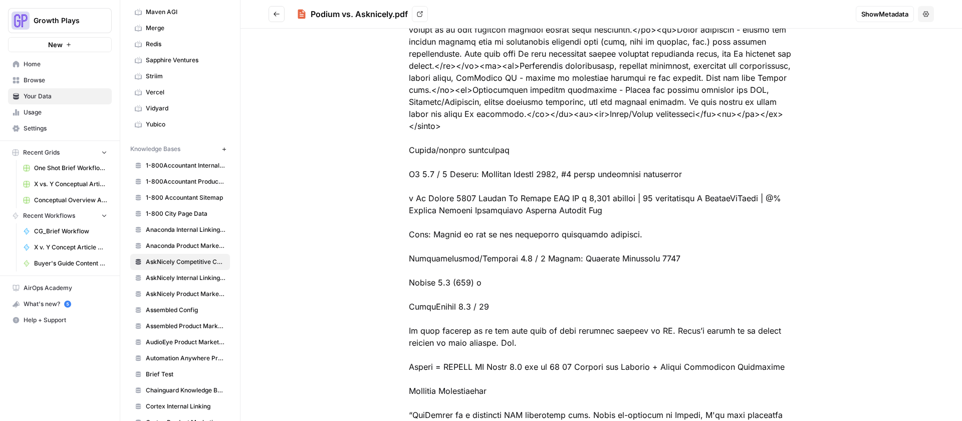
scroll to position [919, 0]
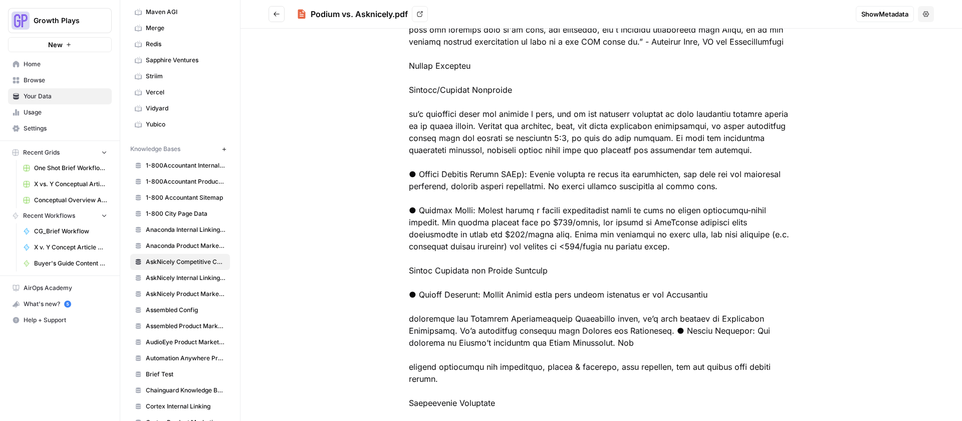
click at [277, 7] on button "Go back" at bounding box center [277, 14] width 16 height 16
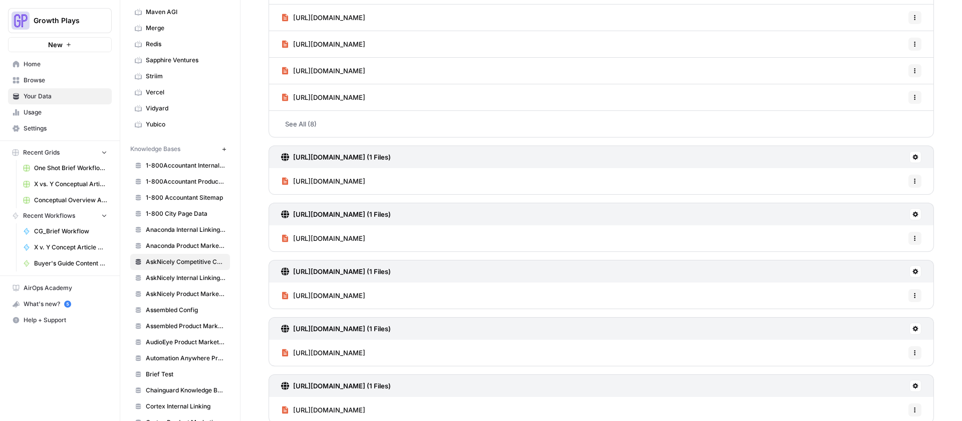
scroll to position [1602, 0]
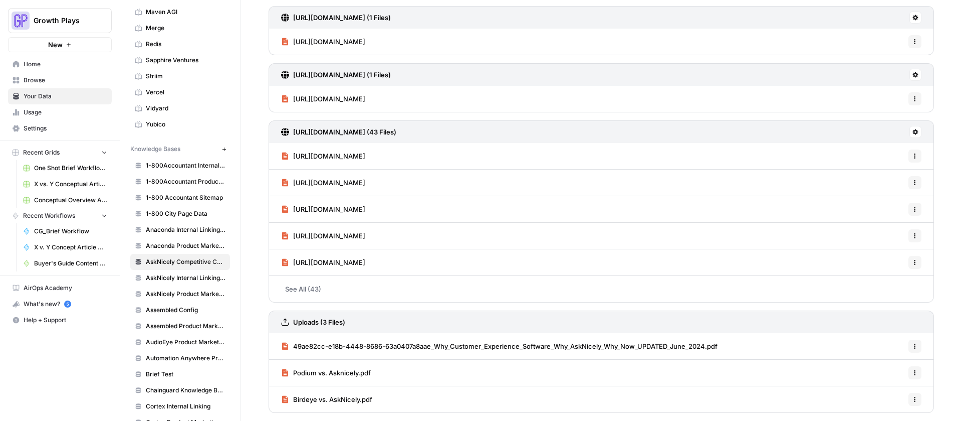
click at [912, 367] on button "Options" at bounding box center [915, 372] width 13 height 13
click at [896, 393] on span "Delete File" at bounding box center [885, 394] width 33 height 10
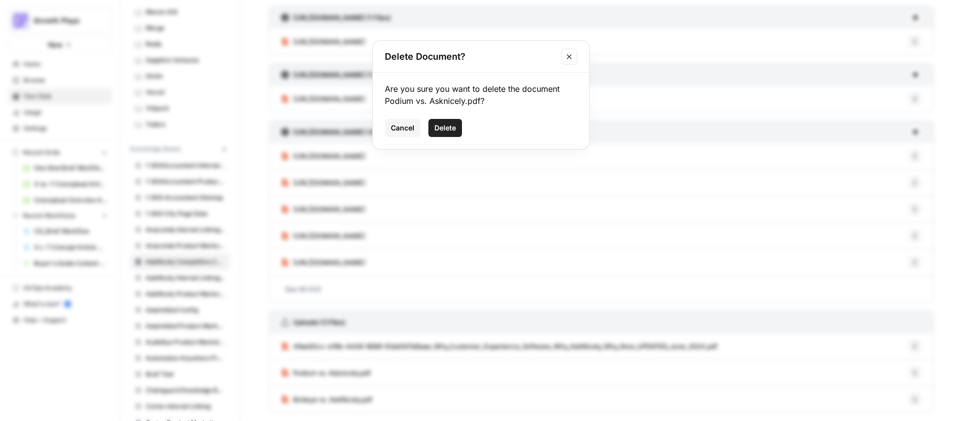
click at [439, 124] on span "Delete" at bounding box center [446, 128] width 22 height 10
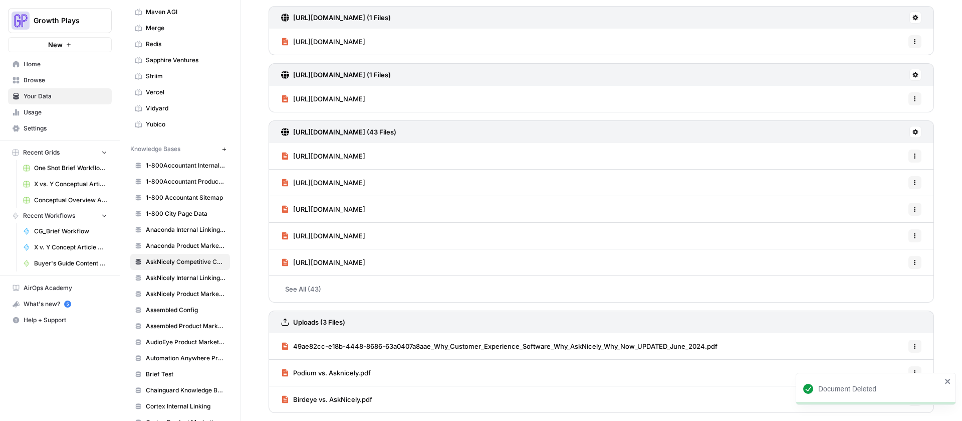
scroll to position [1575, 0]
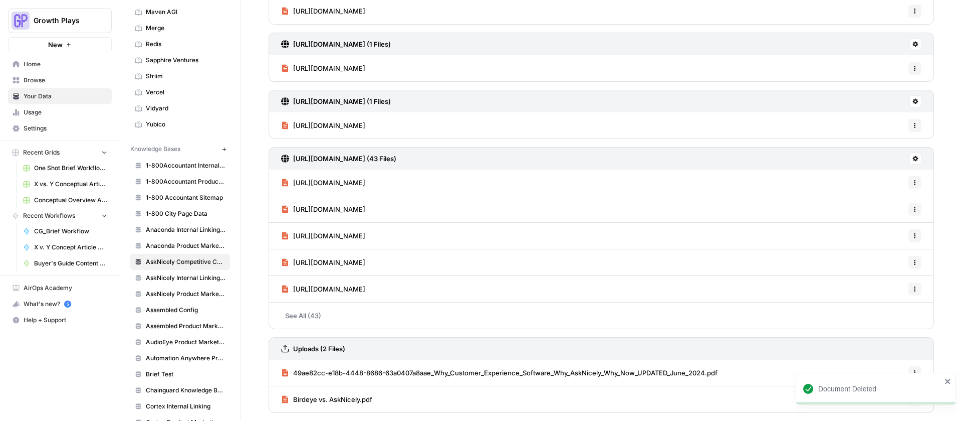
click at [947, 383] on icon "close" at bounding box center [948, 381] width 7 height 8
click at [912, 399] on icon "button" at bounding box center [915, 399] width 6 height 6
click at [893, 375] on span "Delete File" at bounding box center [885, 377] width 33 height 10
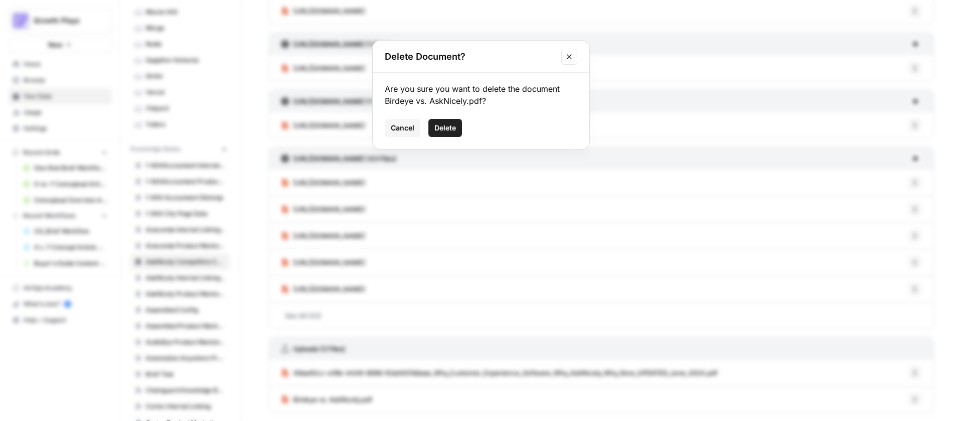
click at [452, 127] on span "Delete" at bounding box center [446, 128] width 22 height 10
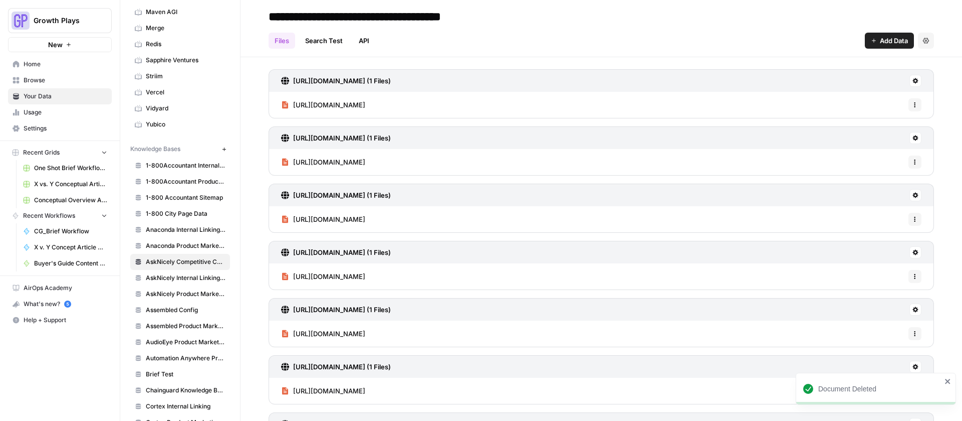
scroll to position [0, 0]
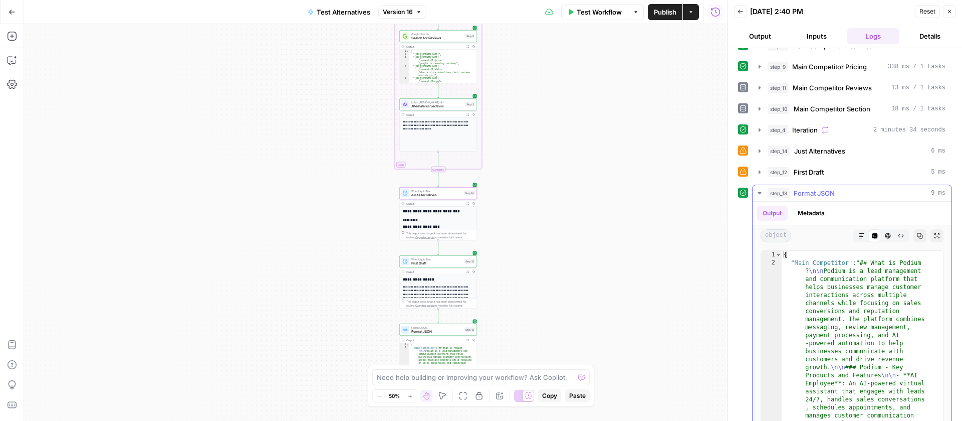
scroll to position [53, 0]
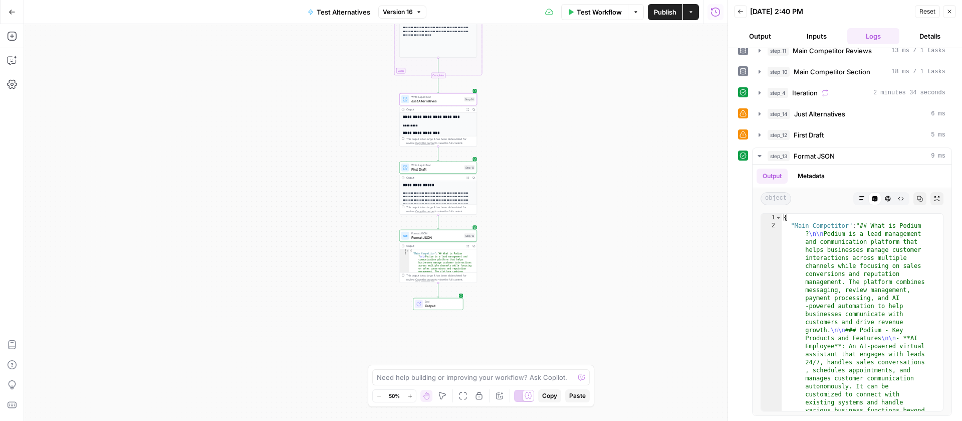
click at [468, 179] on button "Expand Output" at bounding box center [468, 177] width 6 height 6
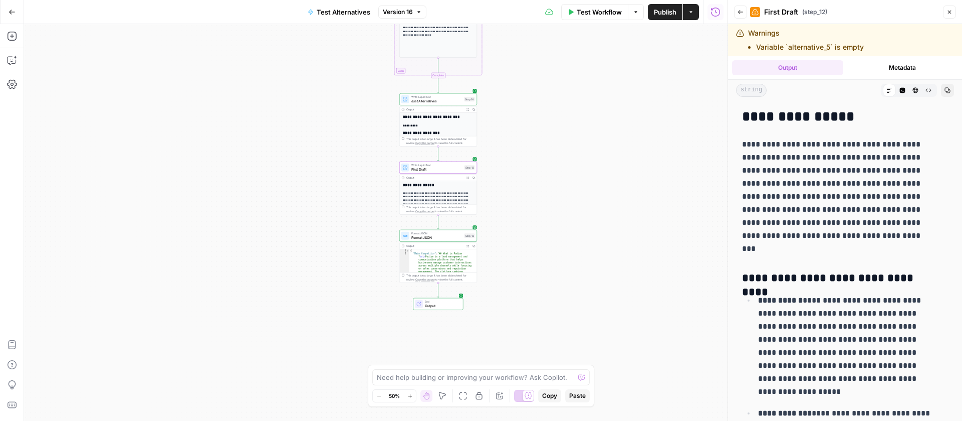
click at [468, 110] on icon "button" at bounding box center [468, 109] width 3 height 3
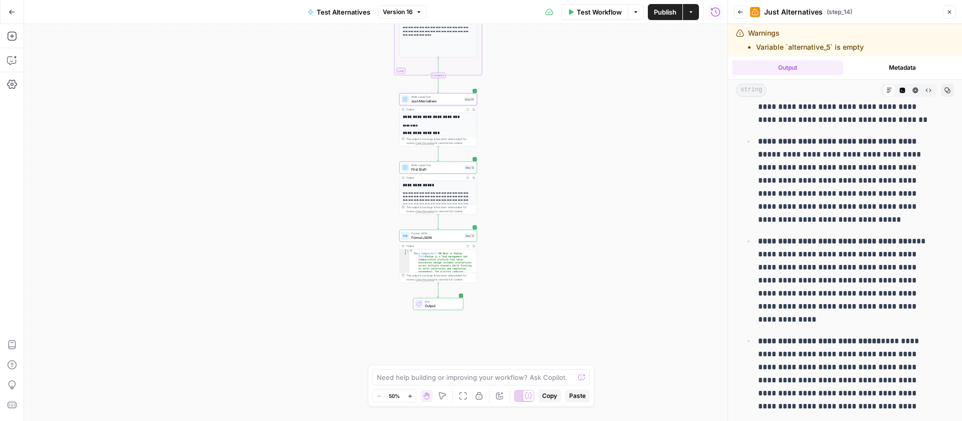
scroll to position [73, 0]
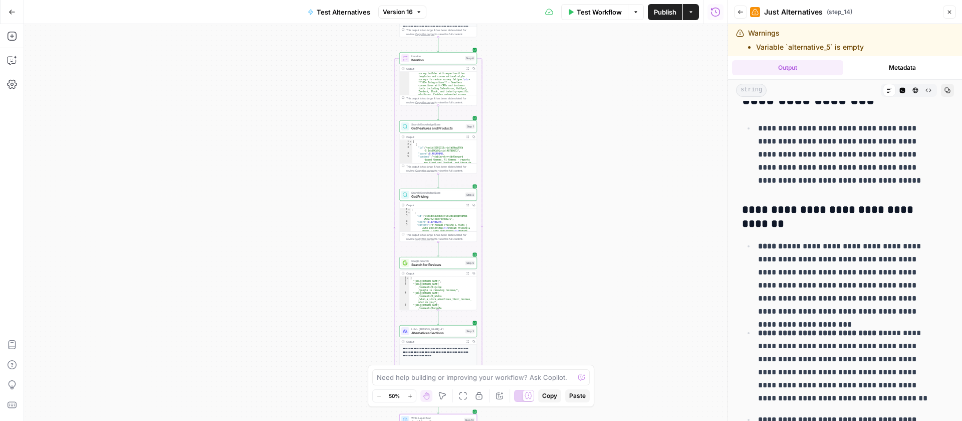
click at [424, 197] on span "Get Pricing" at bounding box center [437, 196] width 52 height 5
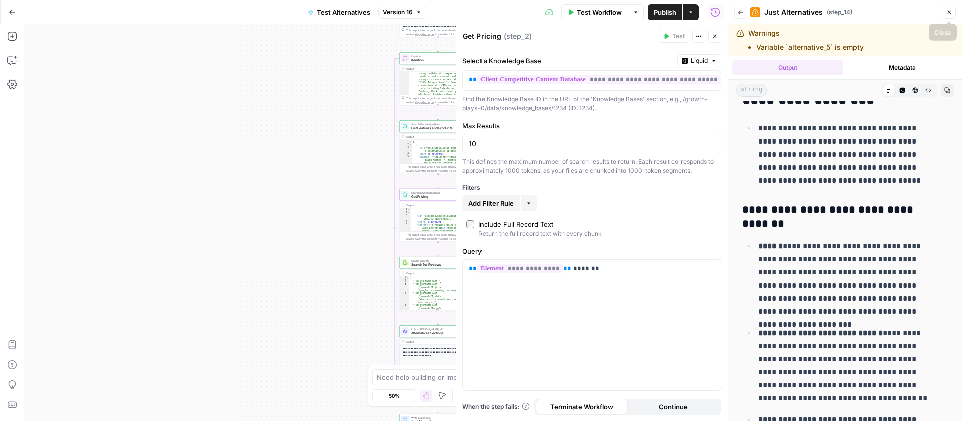
drag, startPoint x: 945, startPoint y: 12, endPoint x: 862, endPoint y: 12, distance: 83.2
click at [944, 12] on button "Close" at bounding box center [949, 12] width 13 height 13
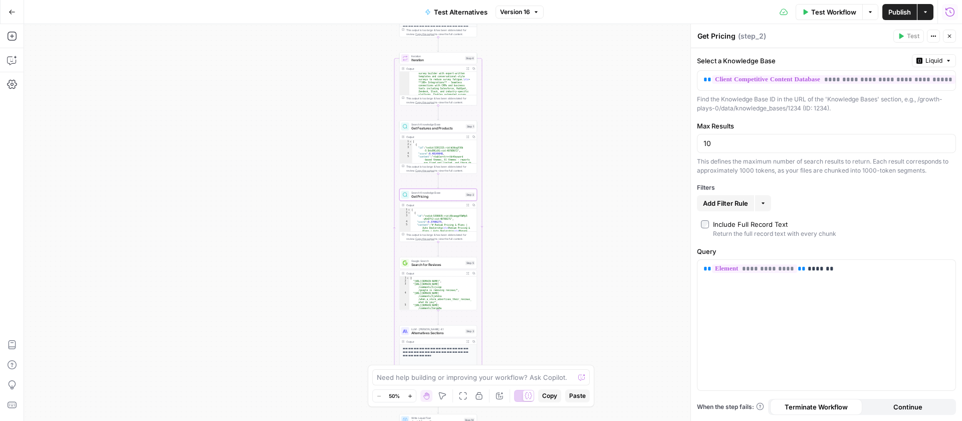
click at [945, 11] on icon "button" at bounding box center [950, 12] width 10 height 10
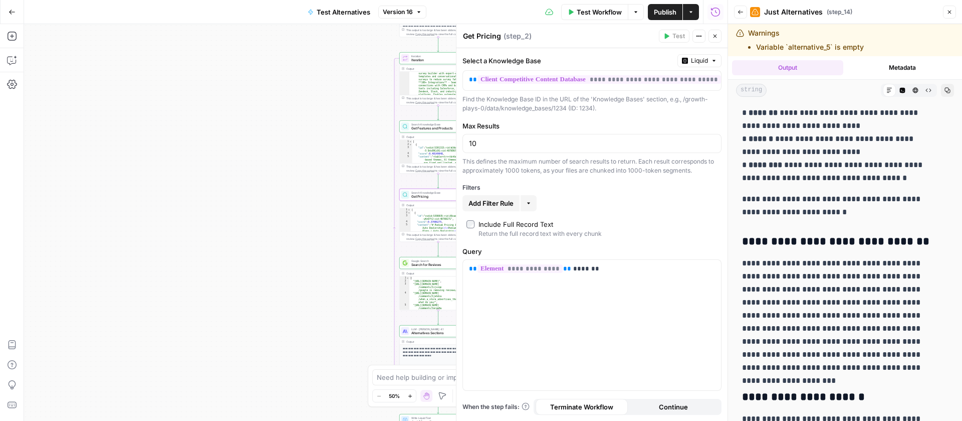
scroll to position [3158, 0]
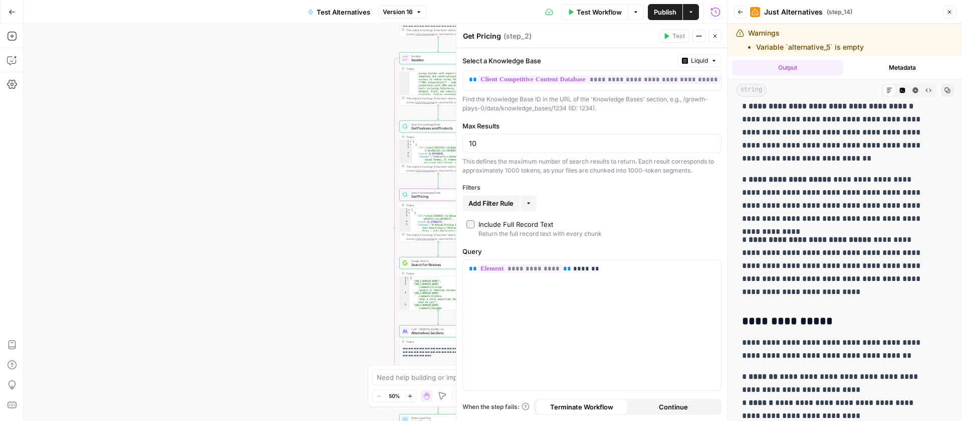
click at [743, 9] on icon "button" at bounding box center [741, 12] width 6 height 6
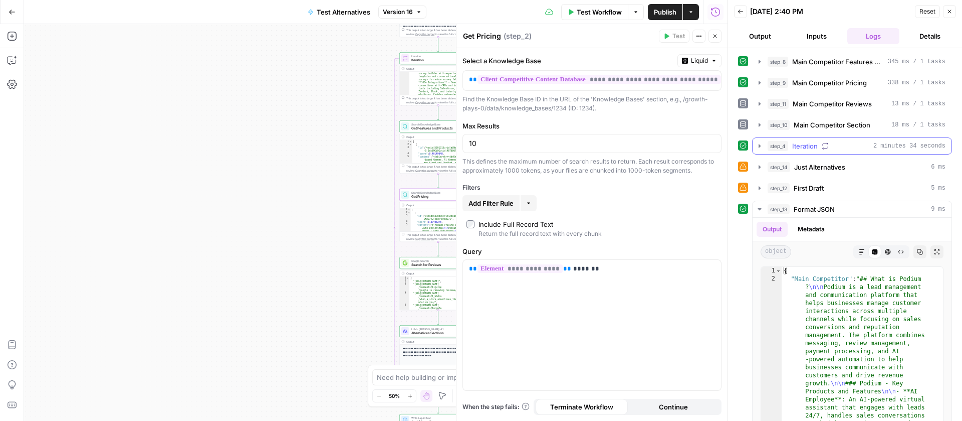
click at [759, 146] on icon "button" at bounding box center [760, 146] width 2 height 4
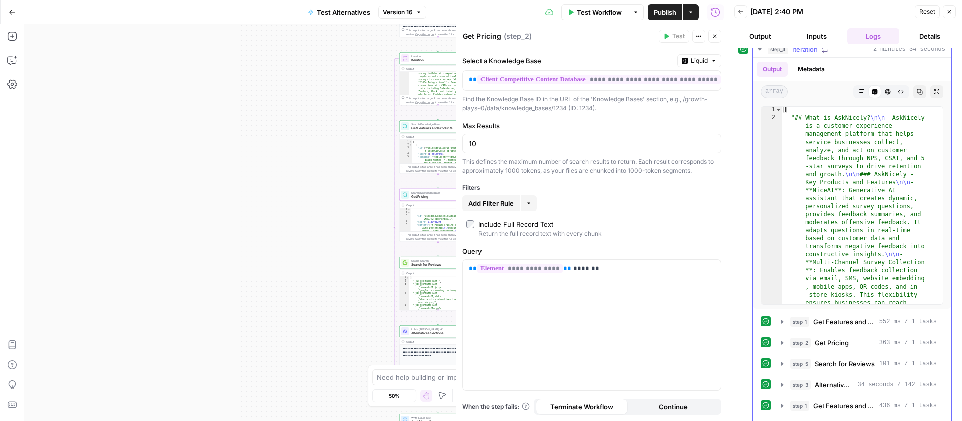
scroll to position [1, 0]
click at [782, 341] on icon "button" at bounding box center [782, 342] width 2 height 4
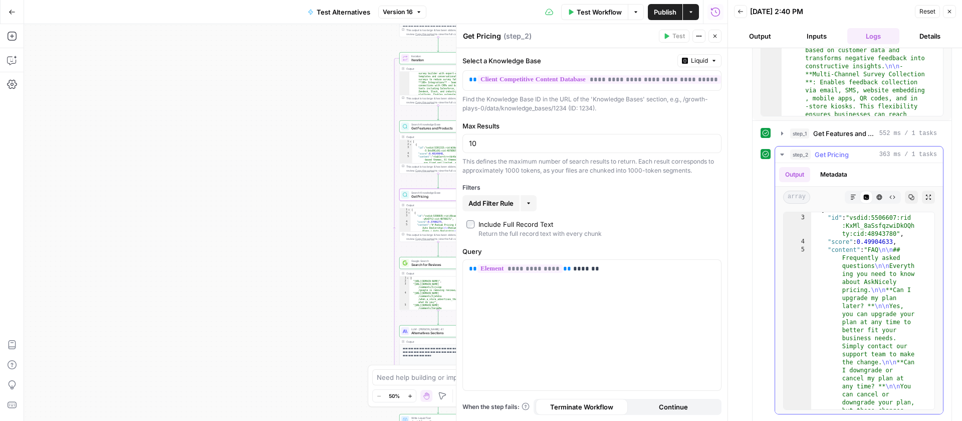
scroll to position [0, 0]
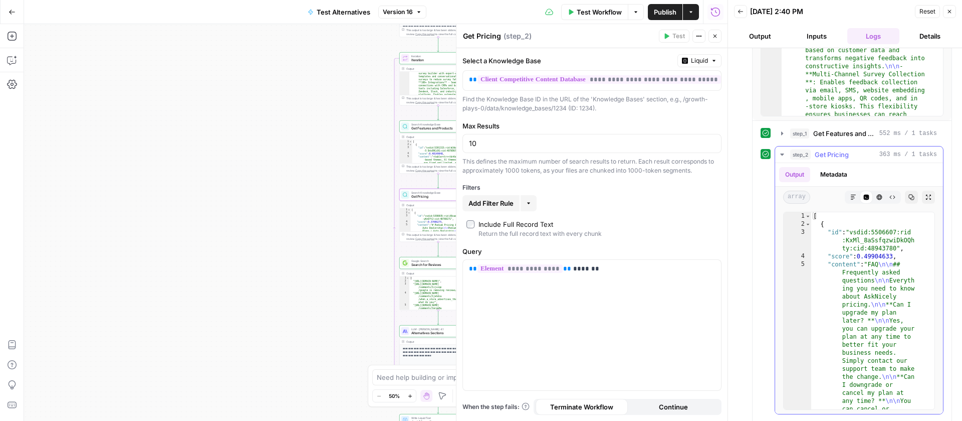
type textarea "**********"
click at [785, 152] on icon "button" at bounding box center [782, 154] width 8 height 8
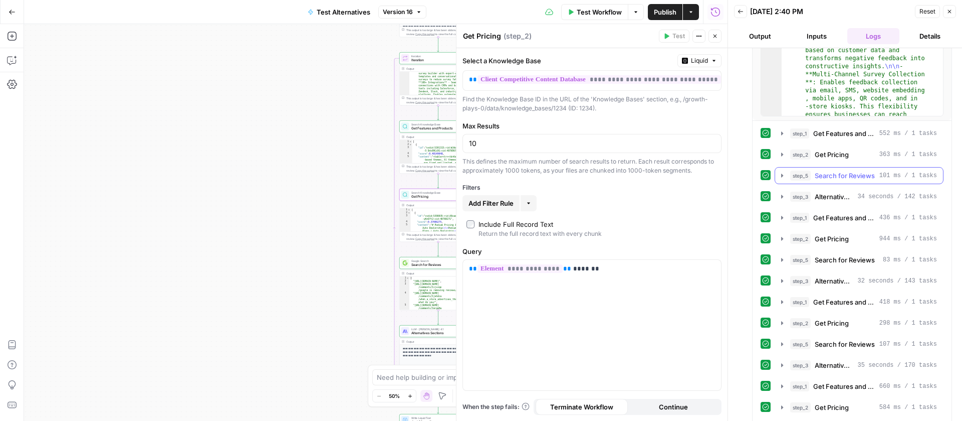
click at [781, 173] on icon "button" at bounding box center [782, 175] width 8 height 8
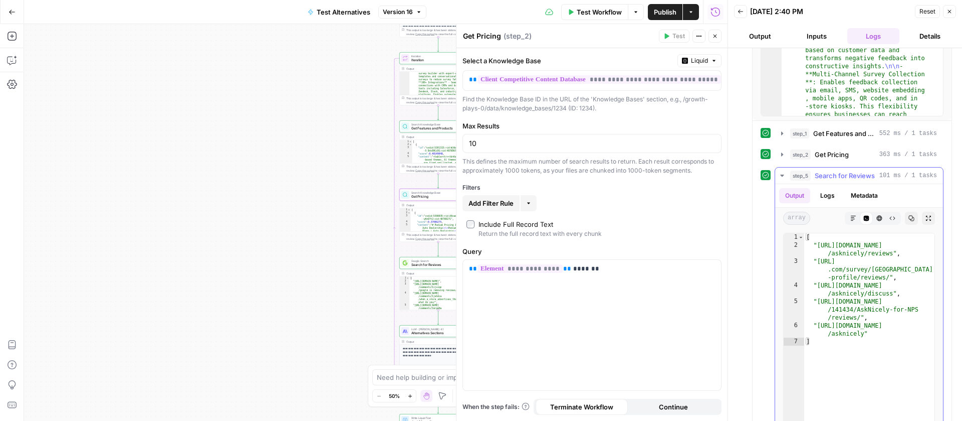
click at [781, 173] on icon "button" at bounding box center [782, 175] width 8 height 8
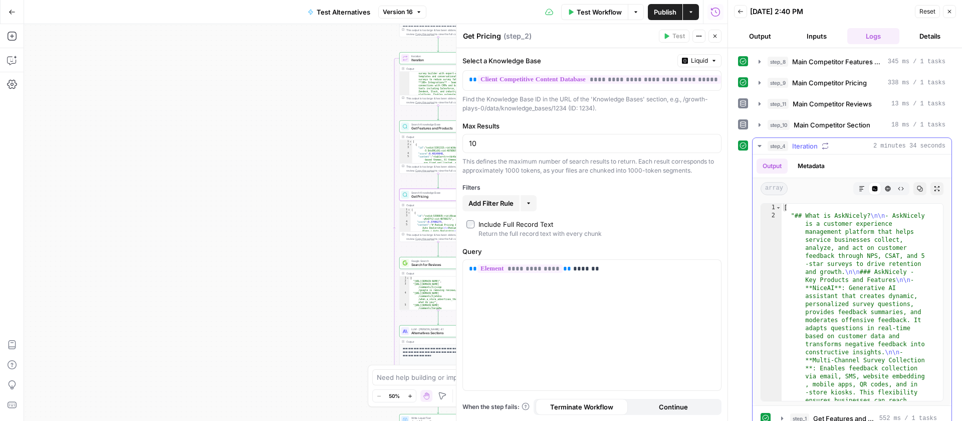
click at [761, 143] on icon "button" at bounding box center [760, 146] width 8 height 8
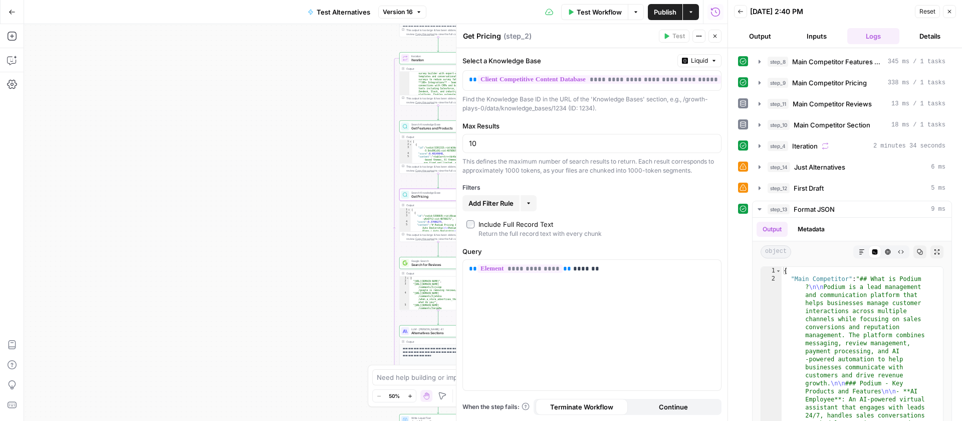
click at [950, 10] on icon "button" at bounding box center [950, 12] width 6 height 6
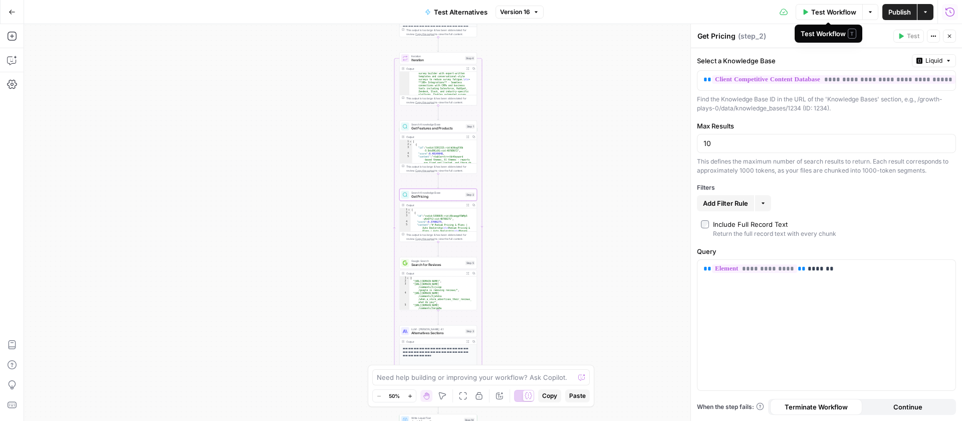
click at [846, 9] on span "Test Workflow" at bounding box center [833, 12] width 45 height 10
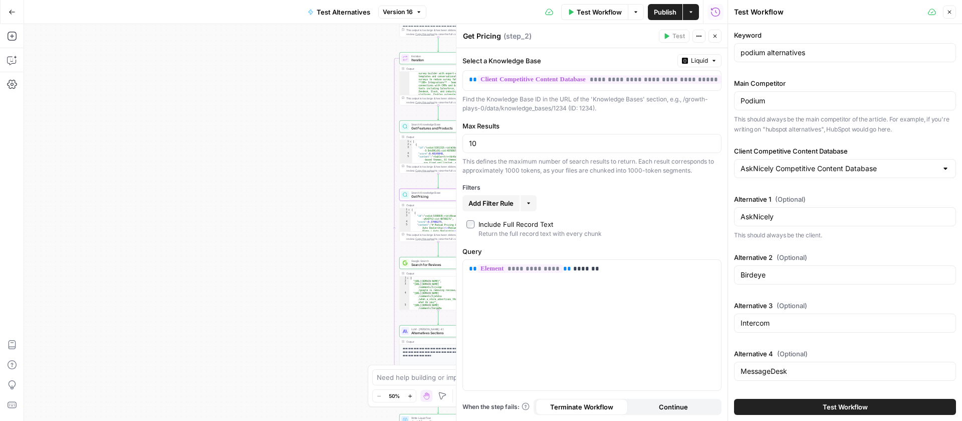
click at [852, 404] on span "Test Workflow" at bounding box center [845, 406] width 45 height 10
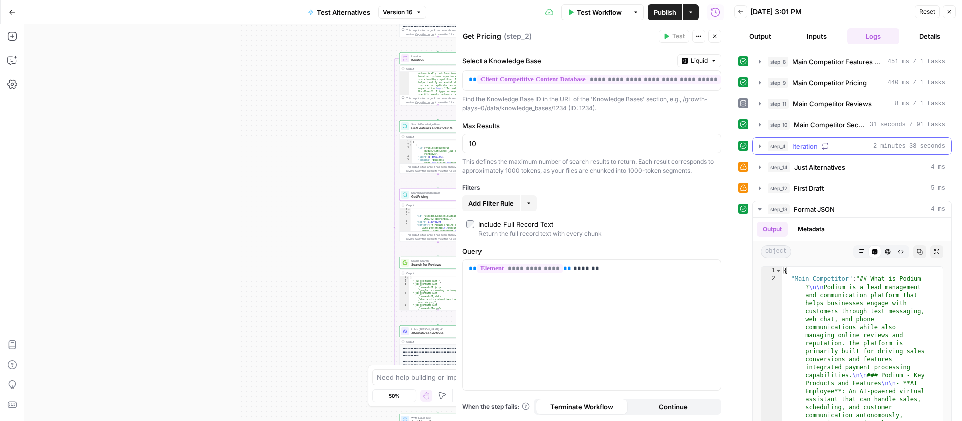
click at [762, 145] on icon "button" at bounding box center [760, 146] width 8 height 8
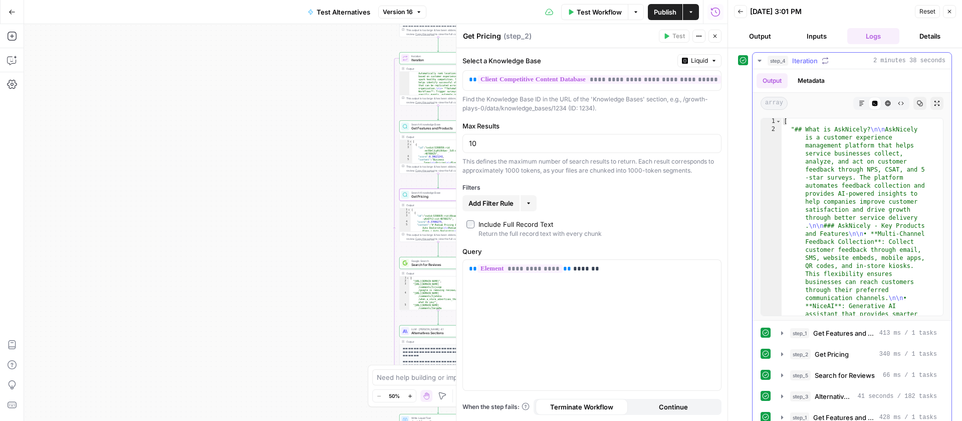
scroll to position [12, 0]
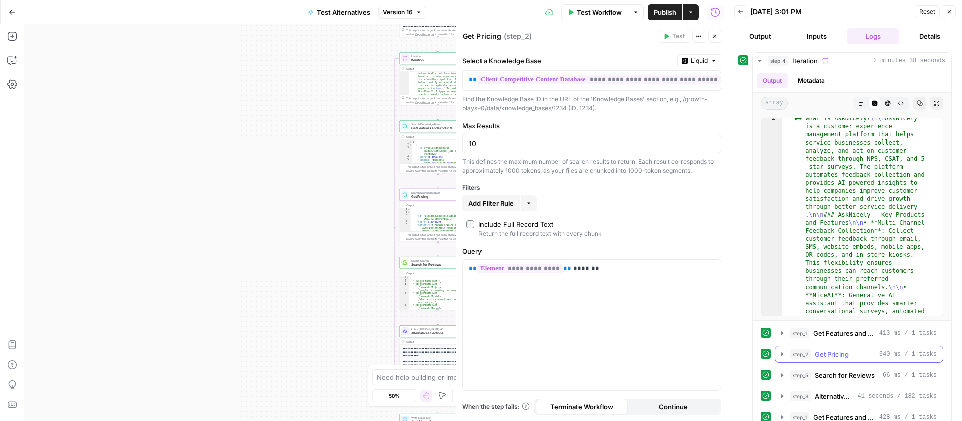
click at [786, 356] on button "step_2 Get Pricing 340 ms / 1 tasks" at bounding box center [859, 354] width 168 height 16
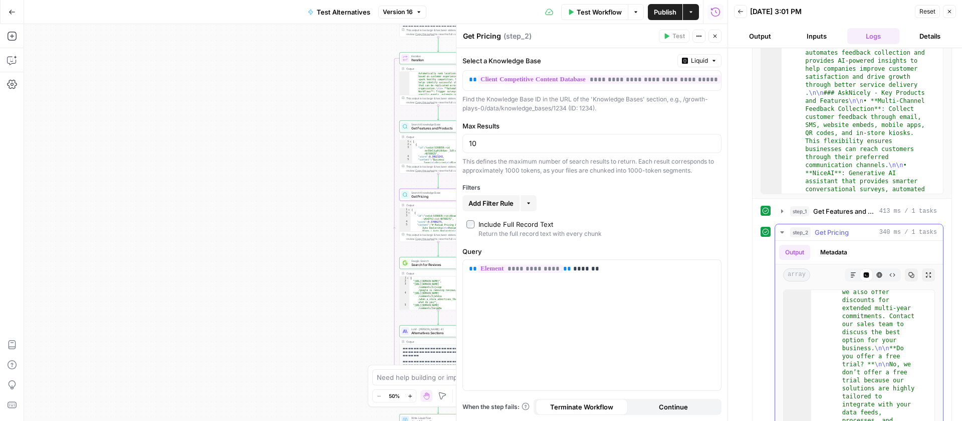
scroll to position [196, 0]
click at [784, 233] on icon "button" at bounding box center [782, 232] width 8 height 8
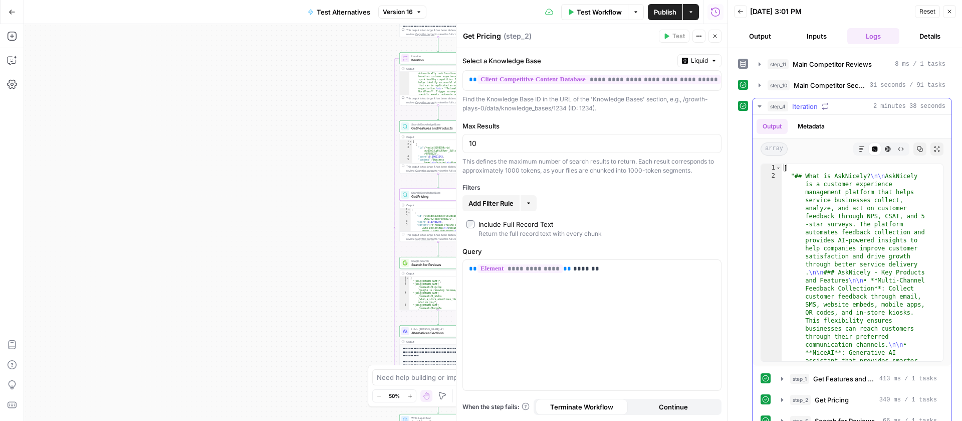
scroll to position [0, 0]
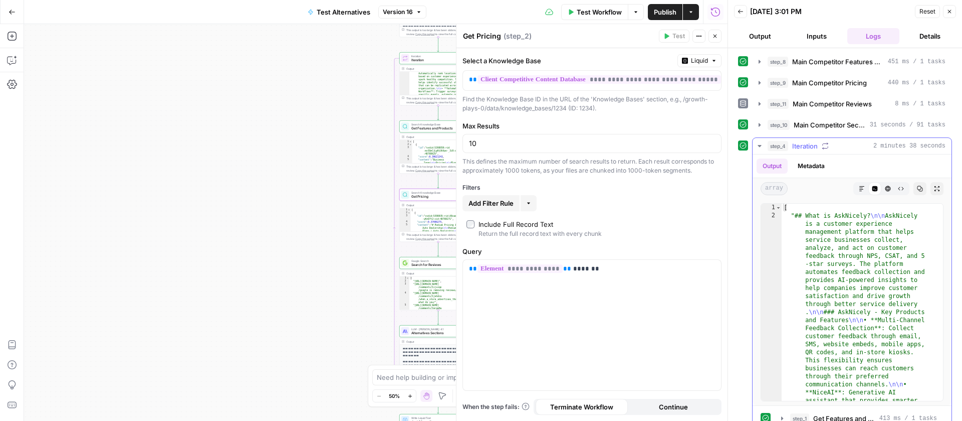
click at [762, 146] on icon "button" at bounding box center [760, 146] width 8 height 8
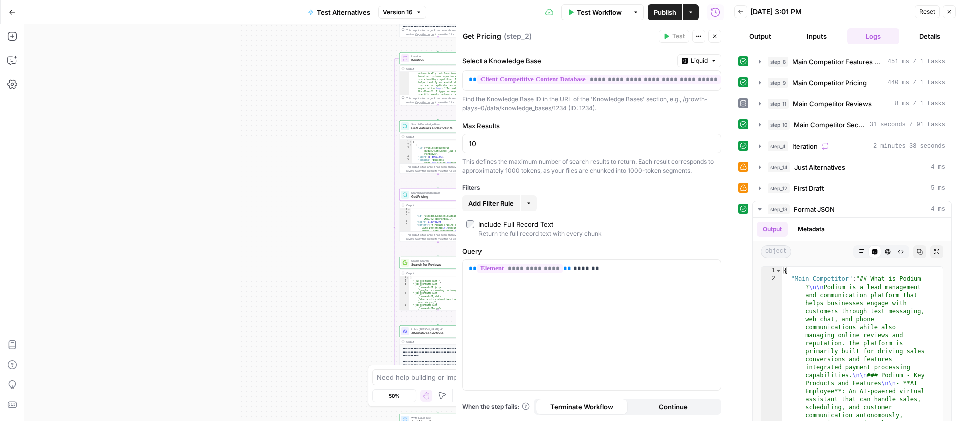
click at [949, 12] on icon "button" at bounding box center [950, 12] width 6 height 6
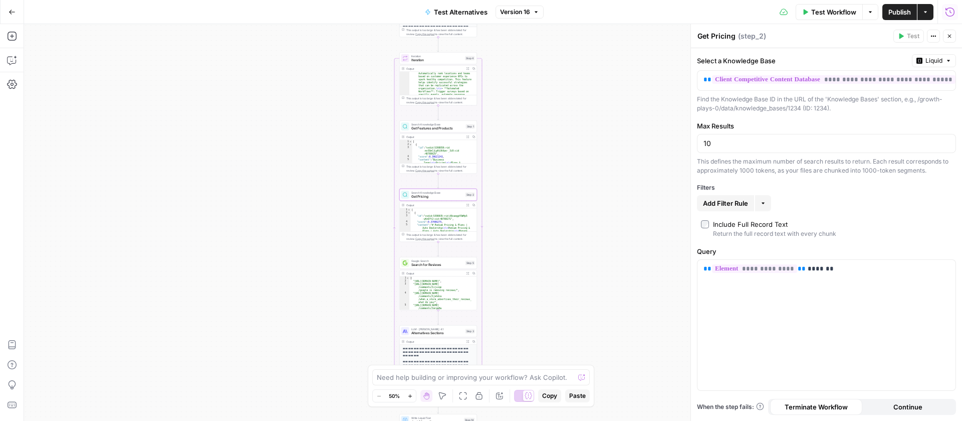
scroll to position [42, 0]
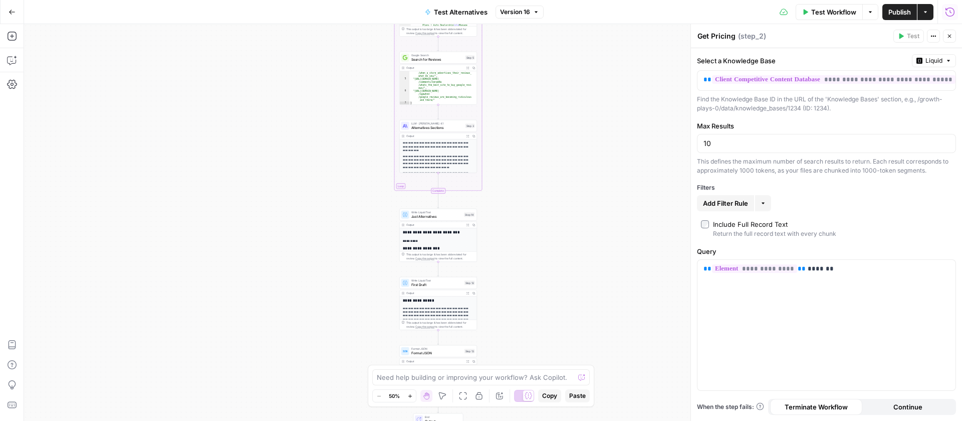
click at [469, 225] on span "Expand Output" at bounding box center [469, 225] width 1 height 1
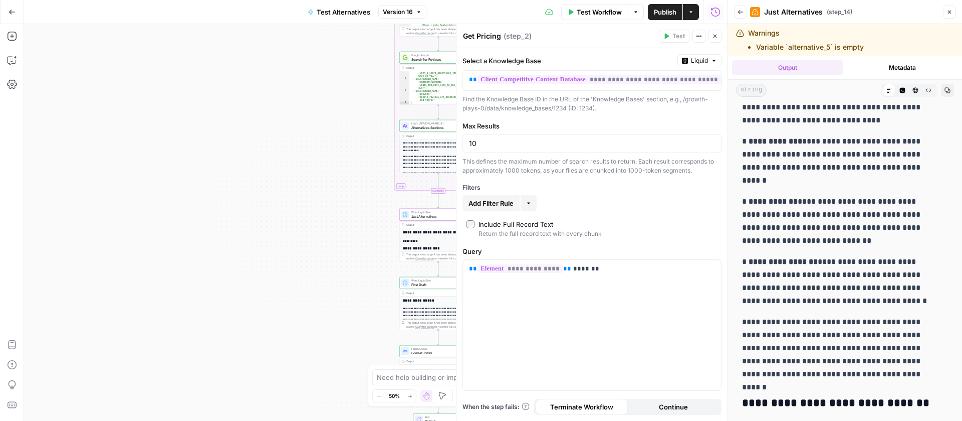
scroll to position [1229, 0]
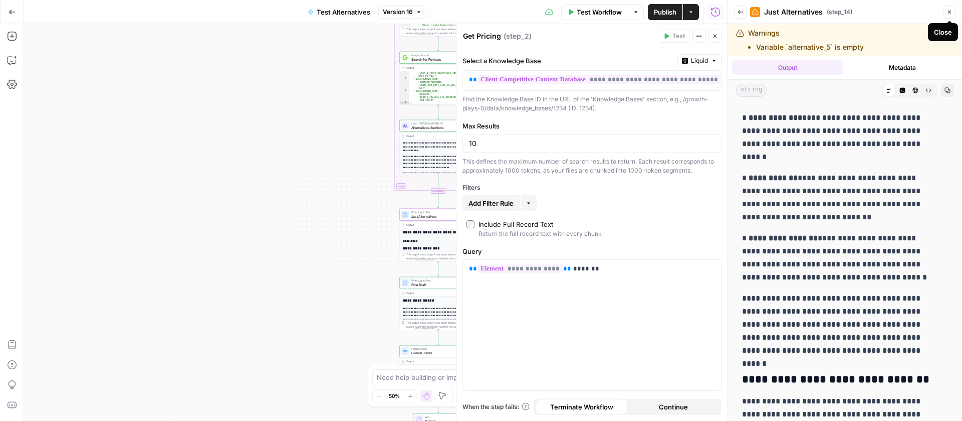
click at [947, 13] on icon "button" at bounding box center [950, 12] width 6 height 6
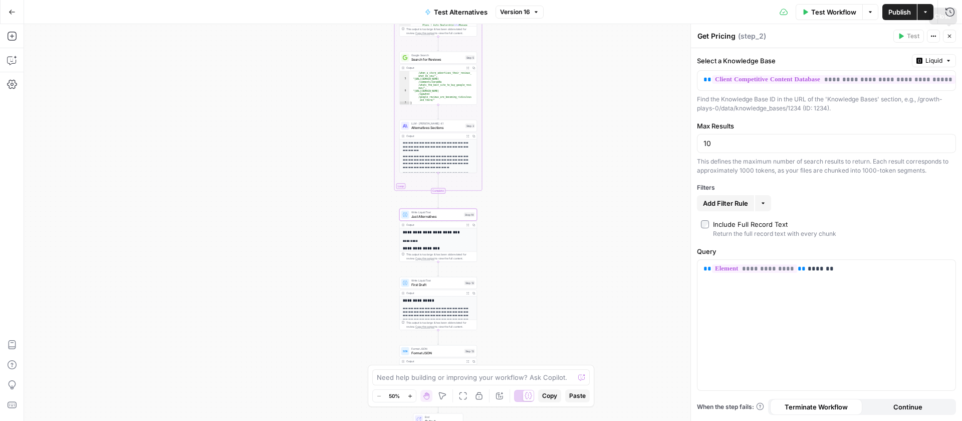
click at [948, 34] on icon "button" at bounding box center [950, 36] width 6 height 6
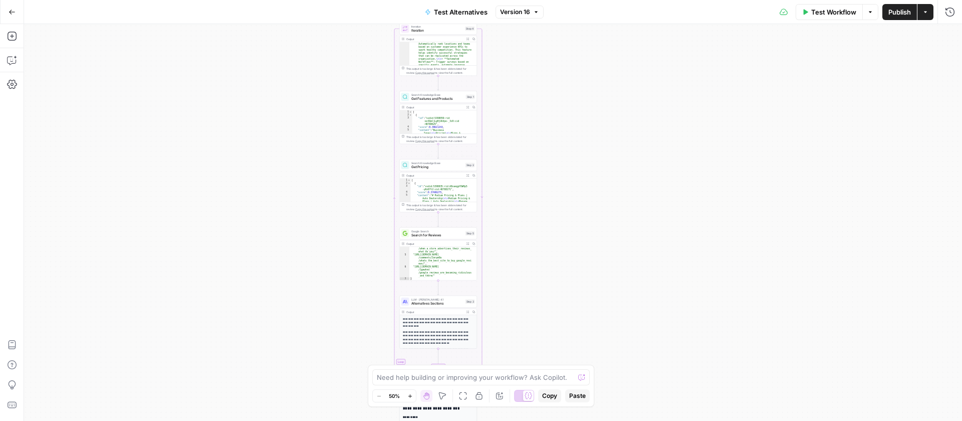
click at [435, 167] on span "Get Pricing" at bounding box center [437, 166] width 52 height 5
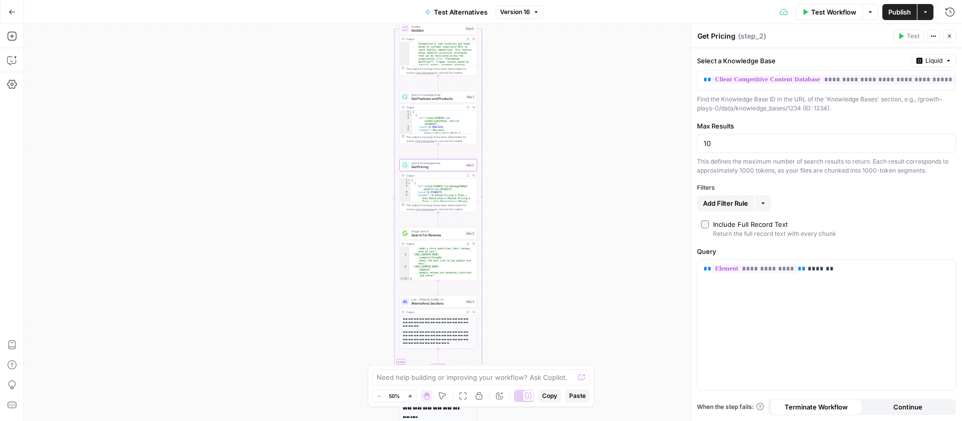
click at [949, 32] on button "Close" at bounding box center [949, 36] width 13 height 13
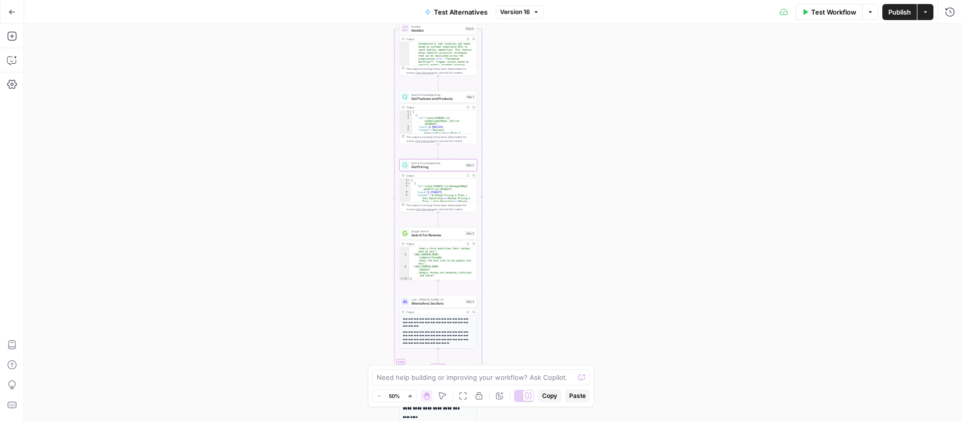
click at [440, 302] on span "Alternatives Sections" at bounding box center [437, 303] width 52 height 5
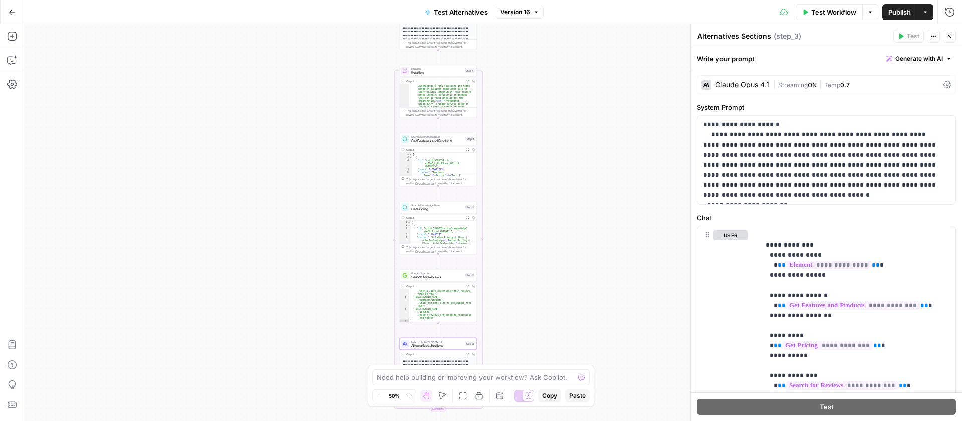
click at [429, 70] on span "Iteration" at bounding box center [437, 72] width 52 height 5
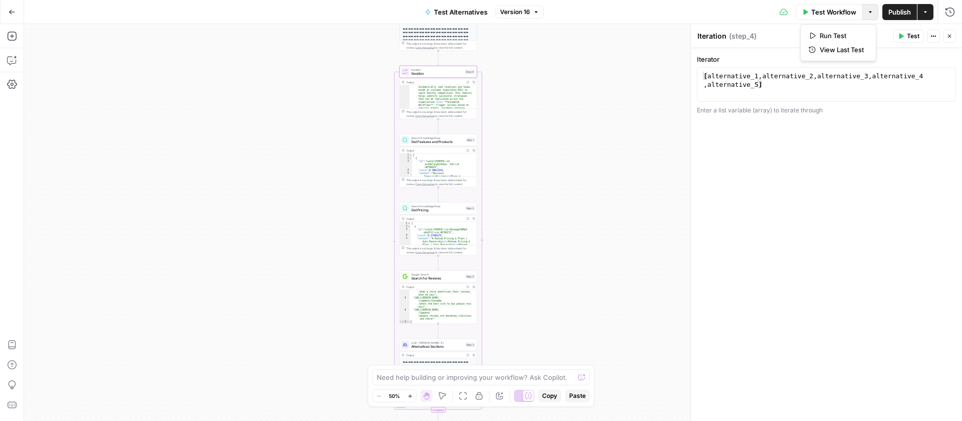
click at [869, 12] on icon "button" at bounding box center [870, 12] width 3 height 2
click at [847, 46] on span "View Last Test" at bounding box center [842, 50] width 44 height 10
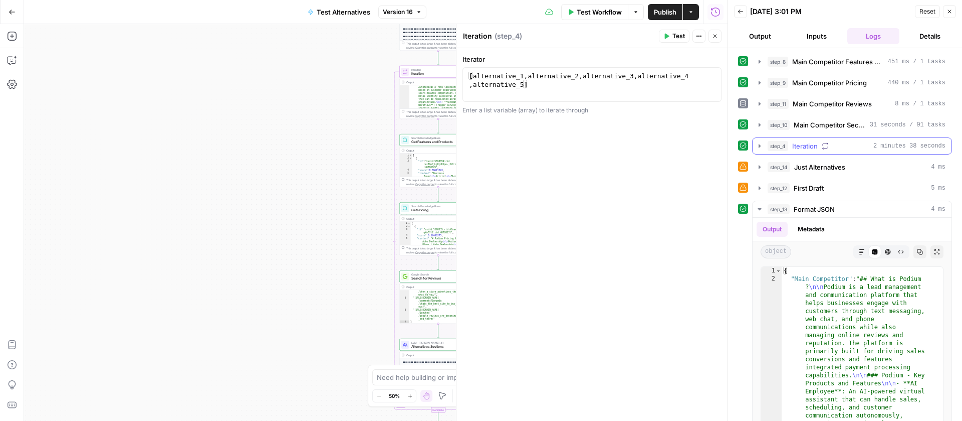
click at [764, 143] on button "step_4 Iteration 2 minutes 38 seconds" at bounding box center [852, 146] width 199 height 16
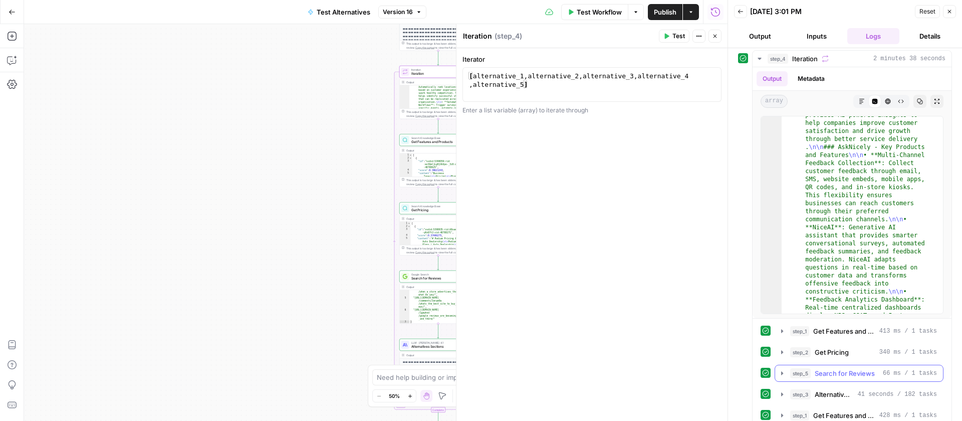
scroll to position [91, 0]
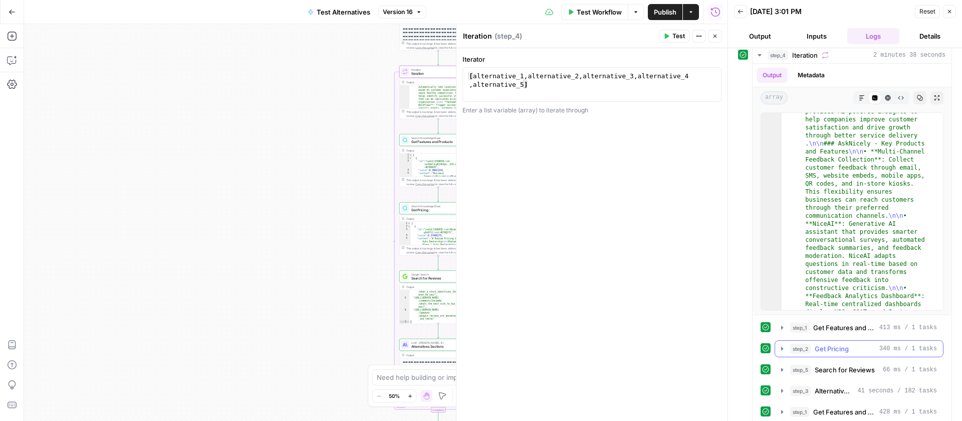
click at [783, 346] on icon "button" at bounding box center [782, 348] width 8 height 8
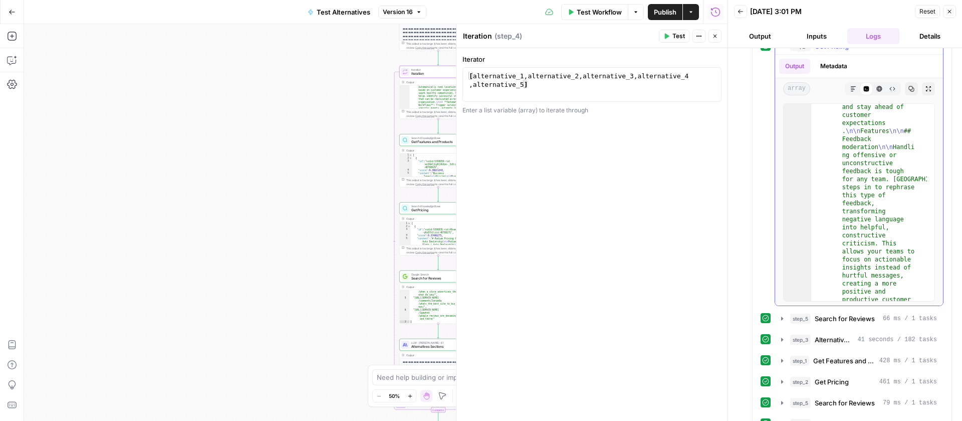
scroll to position [2119, 0]
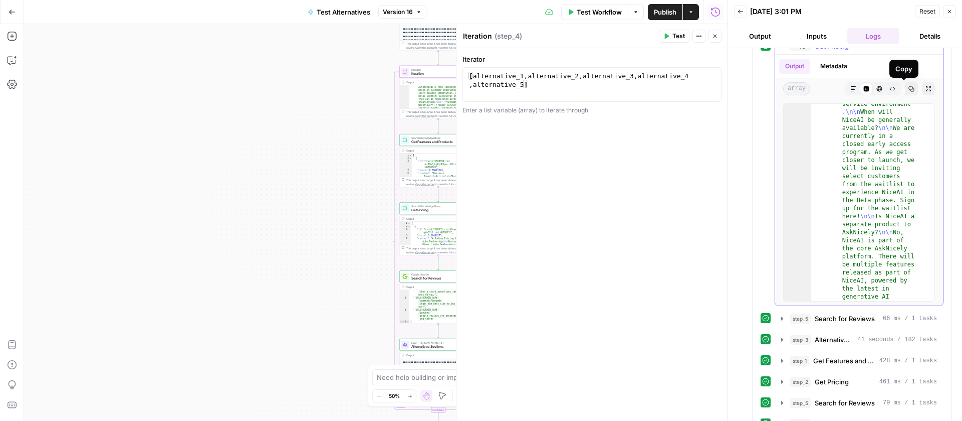
click at [890, 89] on icon "button" at bounding box center [893, 89] width 6 height 6
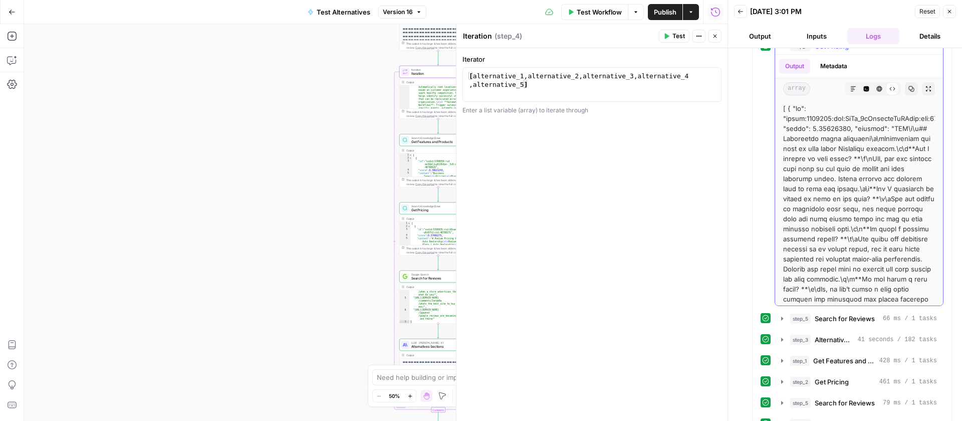
click at [860, 90] on button "Code Editor" at bounding box center [866, 88] width 13 height 13
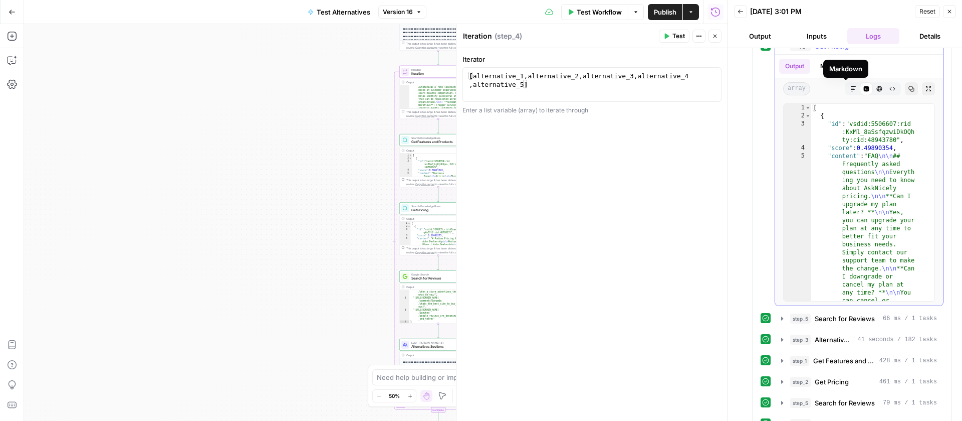
click at [875, 89] on button "HTML Viewer" at bounding box center [879, 88] width 13 height 13
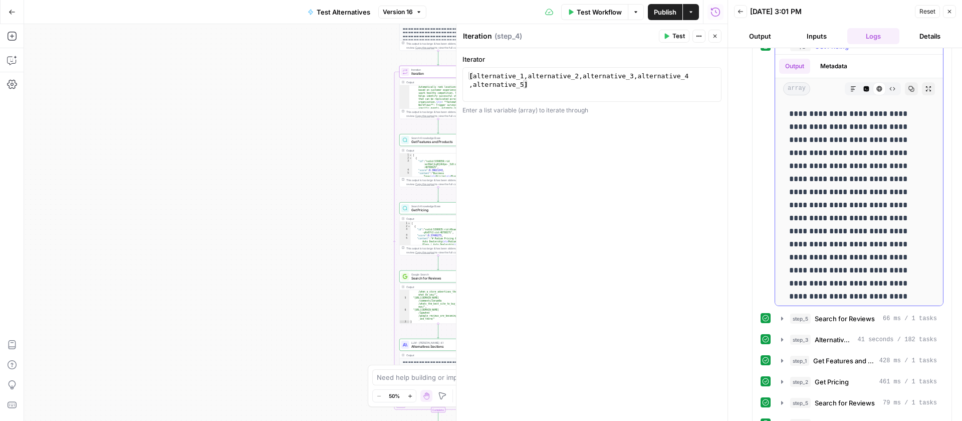
click at [851, 90] on icon "button" at bounding box center [854, 89] width 6 height 6
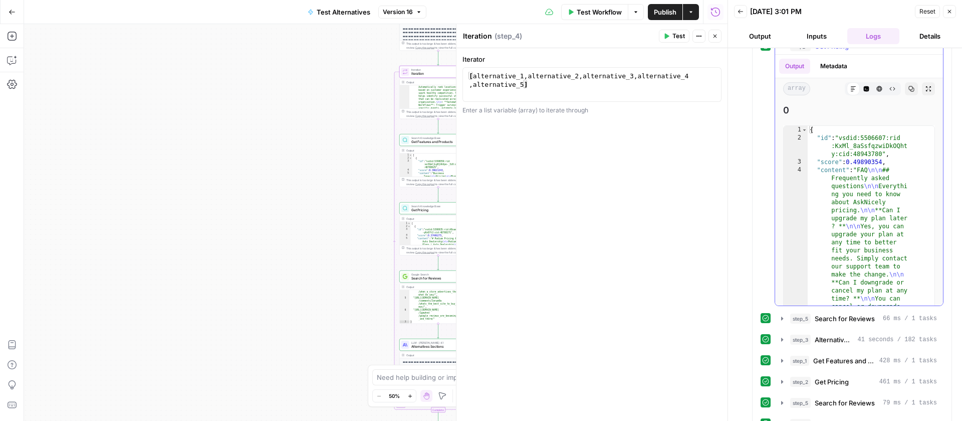
click at [877, 90] on icon "button" at bounding box center [880, 89] width 6 height 6
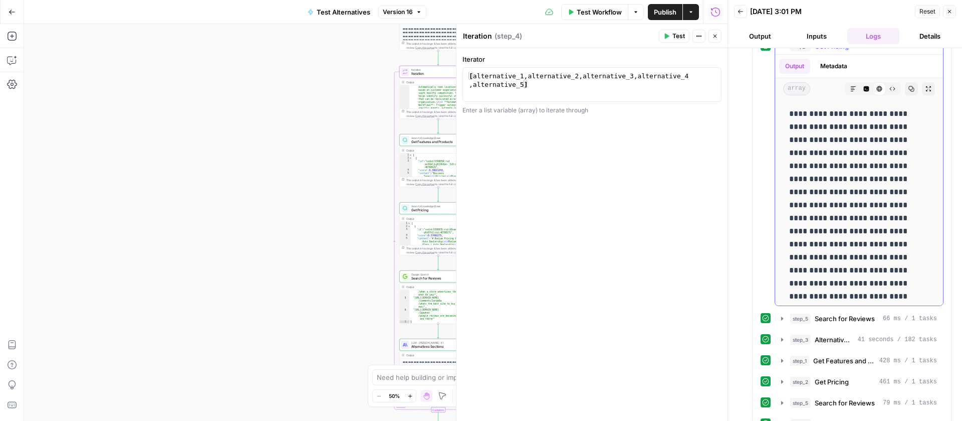
click at [851, 88] on icon "button" at bounding box center [854, 89] width 6 height 6
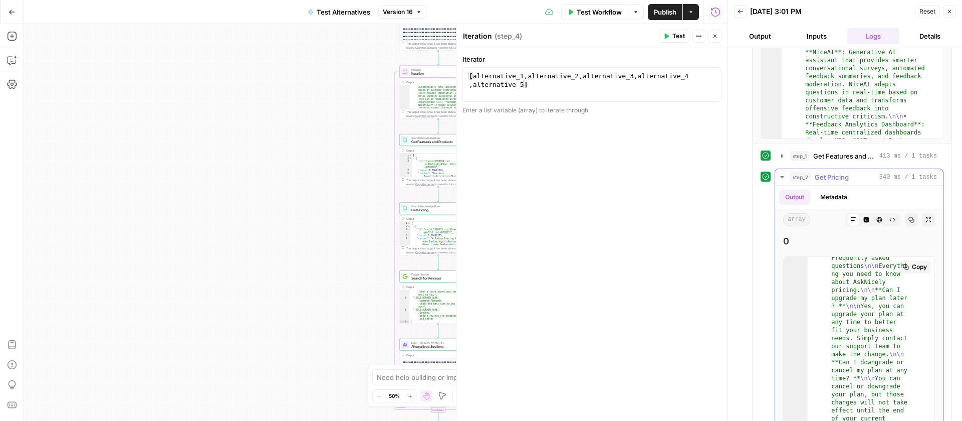
scroll to position [51, 0]
click at [899, 267] on button "Copy" at bounding box center [915, 266] width 32 height 13
click at [948, 11] on icon "button" at bounding box center [950, 12] width 6 height 6
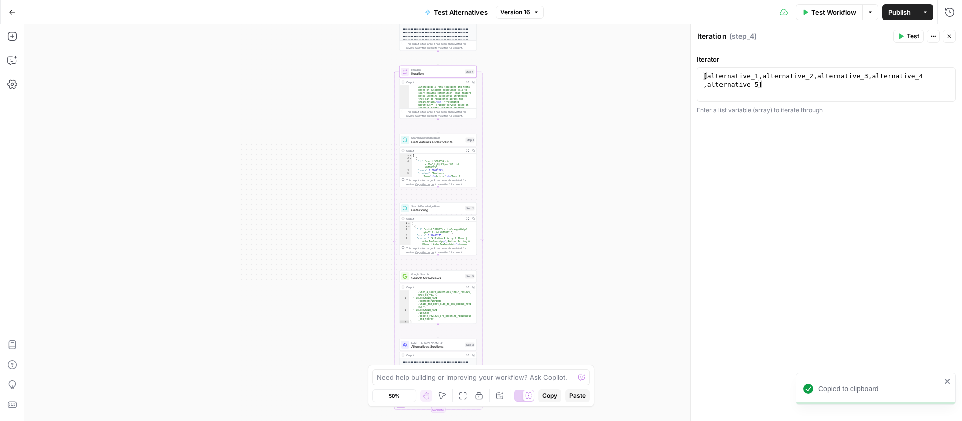
click at [947, 33] on icon "button" at bounding box center [950, 36] width 6 height 6
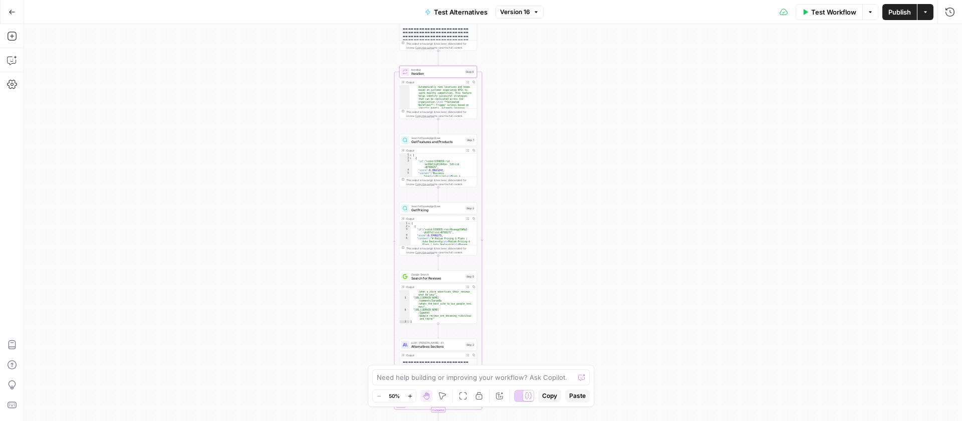
click at [869, 12] on icon "button" at bounding box center [870, 12] width 3 height 2
click at [837, 47] on span "View Last Test" at bounding box center [842, 50] width 44 height 10
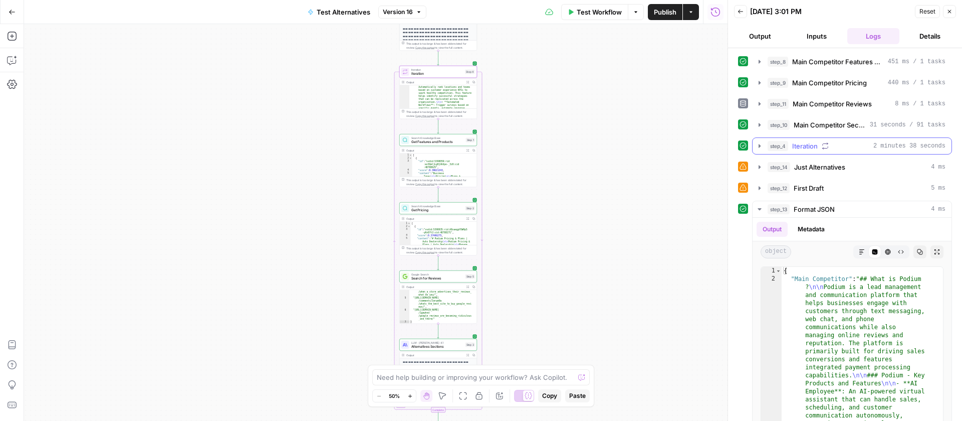
click at [763, 143] on icon "button" at bounding box center [760, 146] width 8 height 8
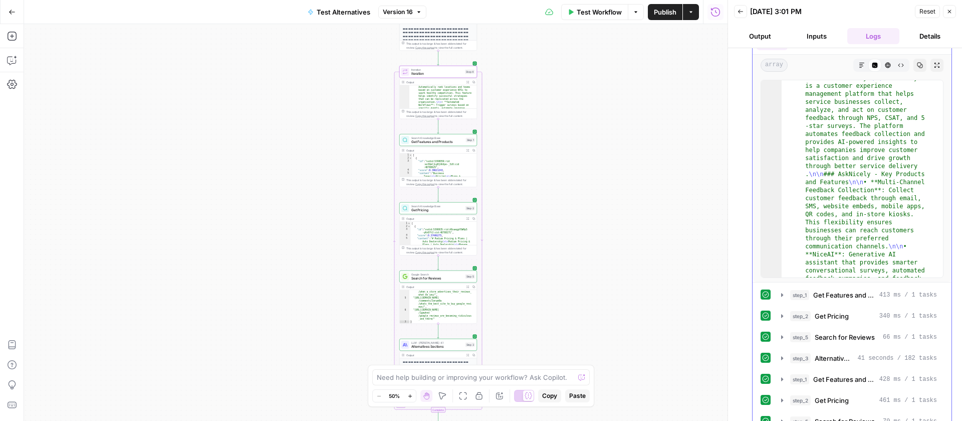
scroll to position [15, 0]
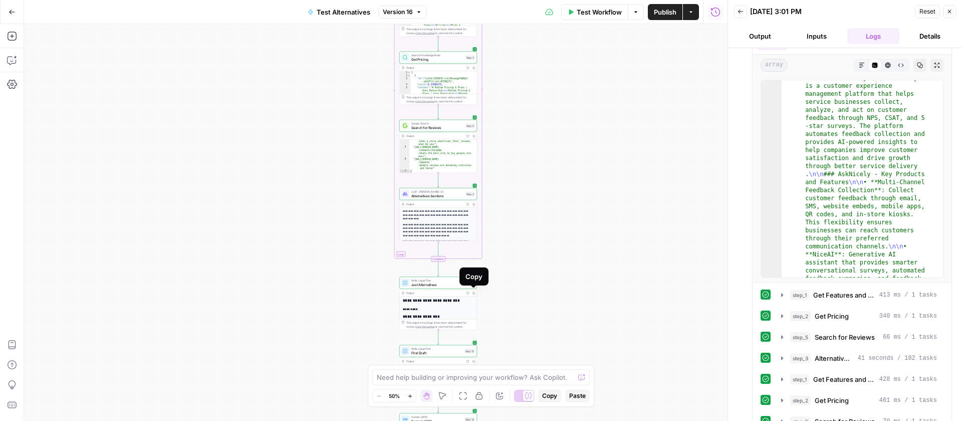
click at [469, 293] on span "Expand Output" at bounding box center [469, 293] width 1 height 1
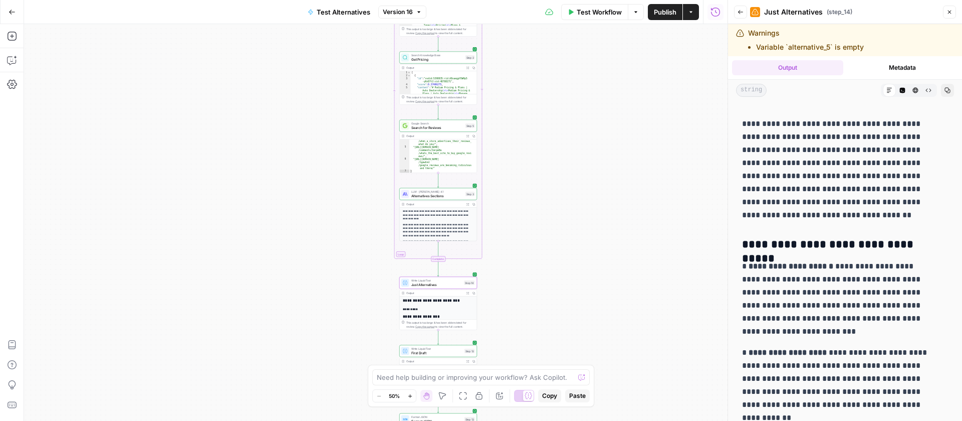
scroll to position [2582, 0]
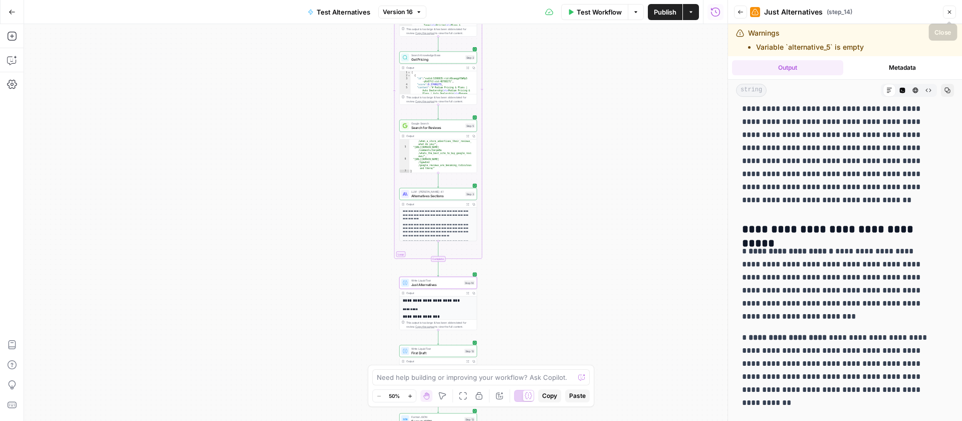
click at [952, 12] on span "Close" at bounding box center [952, 12] width 1 height 1
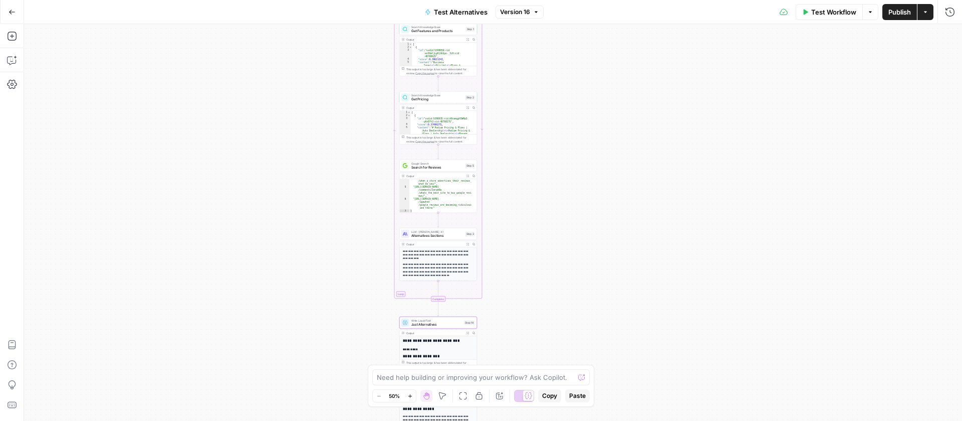
click at [434, 235] on span "Alternatives Sections" at bounding box center [437, 235] width 52 height 5
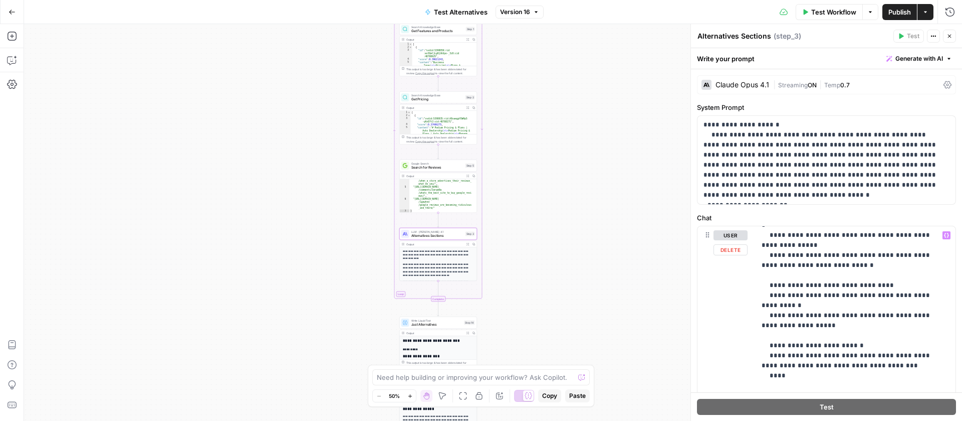
scroll to position [263, 0]
click at [792, 363] on p "**********" at bounding box center [848, 303] width 173 height 672
click at [944, 234] on icon "button" at bounding box center [946, 235] width 5 height 5
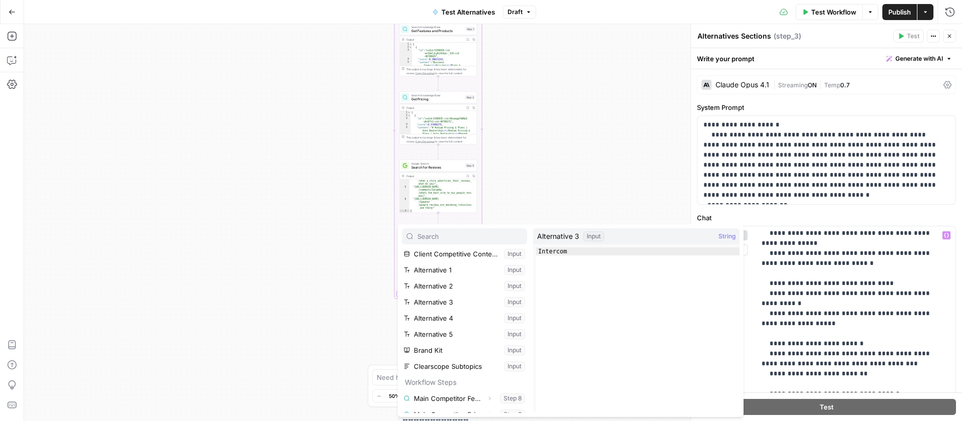
scroll to position [155, 0]
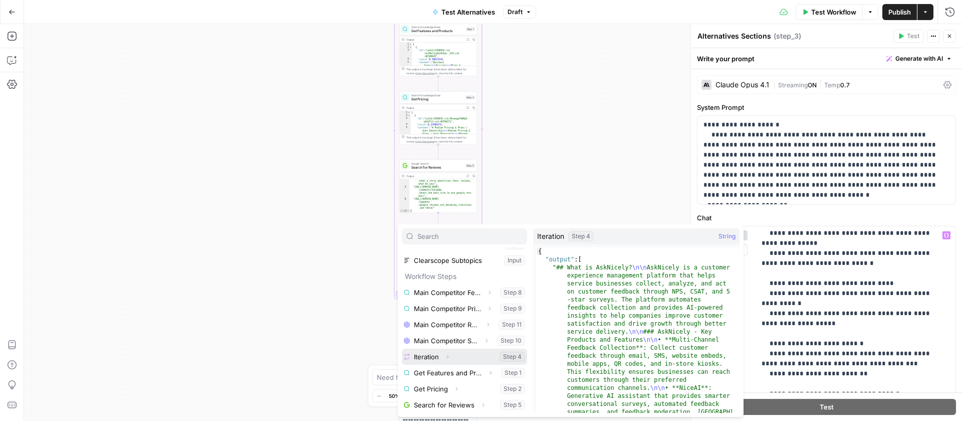
click at [451, 358] on button "Expand" at bounding box center [447, 356] width 13 height 13
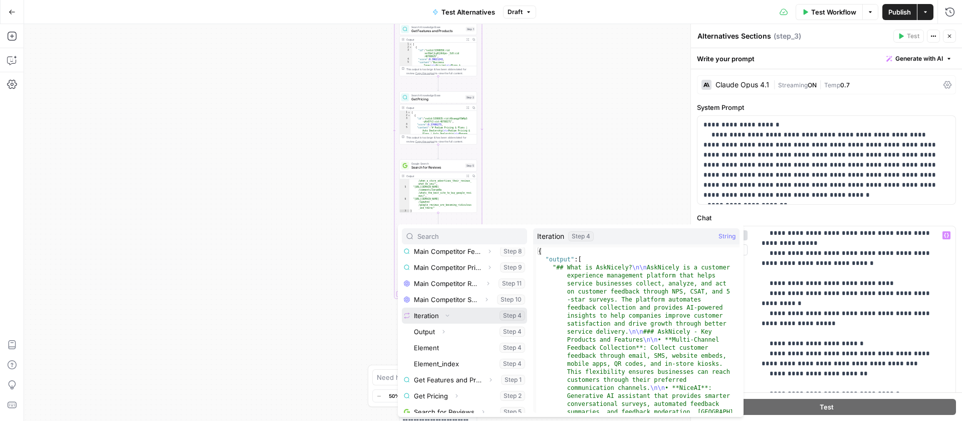
scroll to position [203, 0]
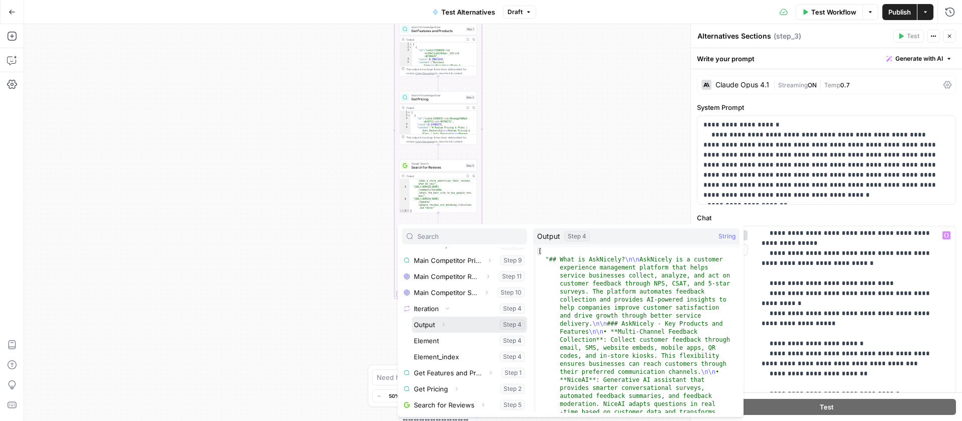
click at [441, 326] on icon "button" at bounding box center [444, 324] width 6 height 6
click at [444, 326] on icon "button" at bounding box center [444, 324] width 6 height 6
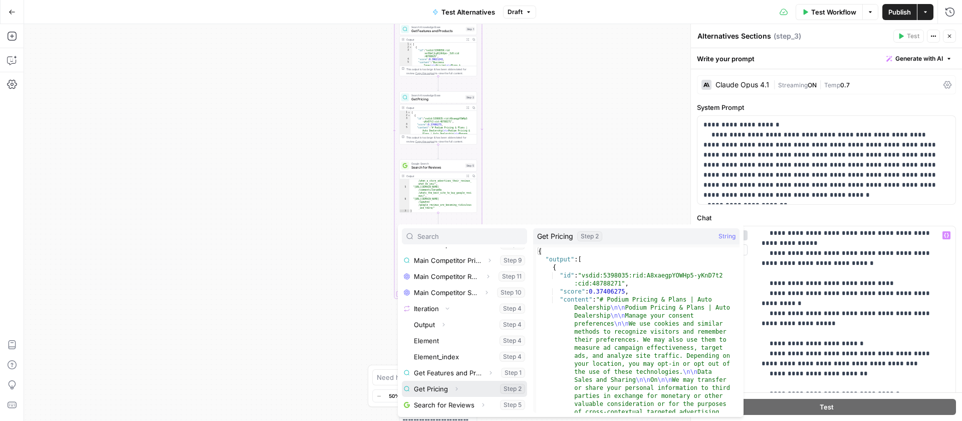
click at [456, 388] on icon "button" at bounding box center [457, 388] width 6 height 6
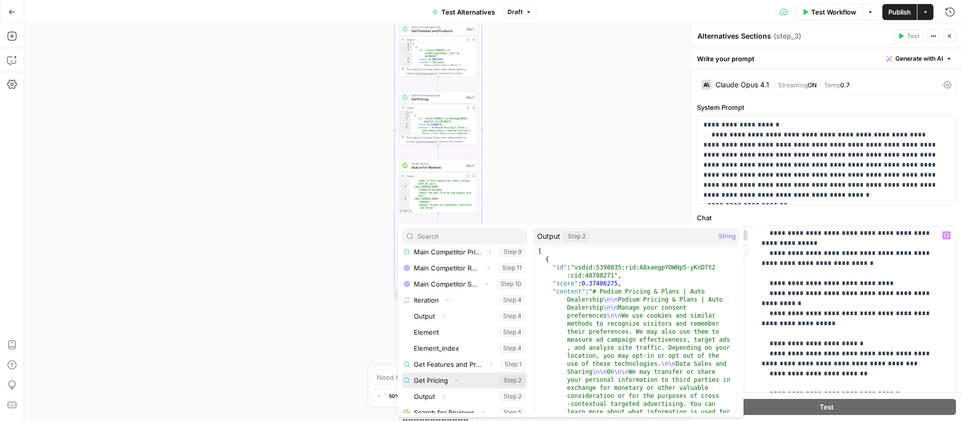
scroll to position [220, 0]
click at [445, 387] on icon "button" at bounding box center [444, 388] width 6 height 6
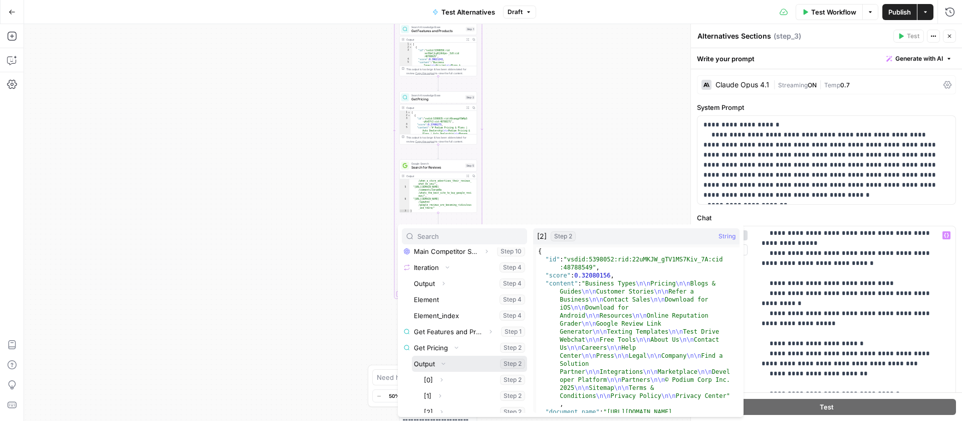
scroll to position [295, 0]
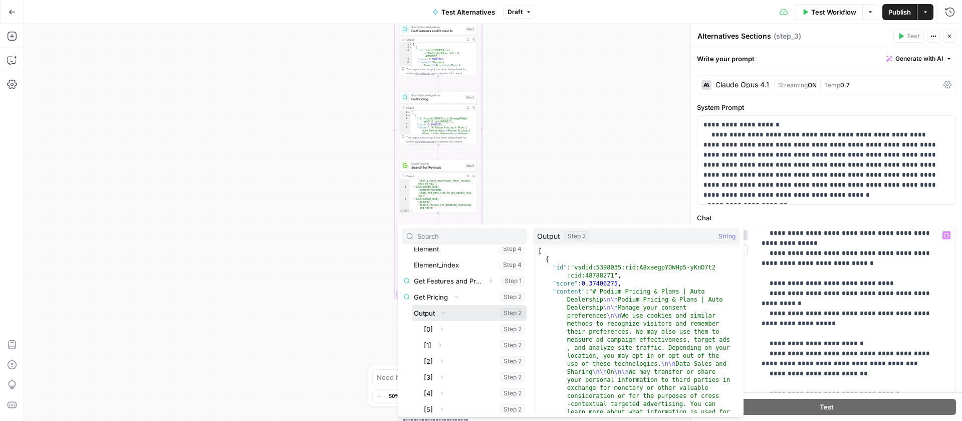
click at [430, 313] on button "Select variable Output" at bounding box center [469, 313] width 115 height 16
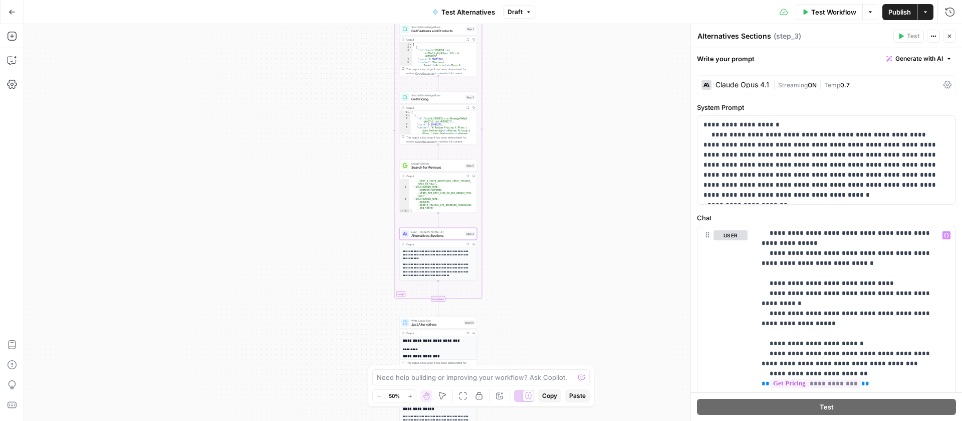
click at [896, 12] on span "Publish" at bounding box center [900, 12] width 23 height 10
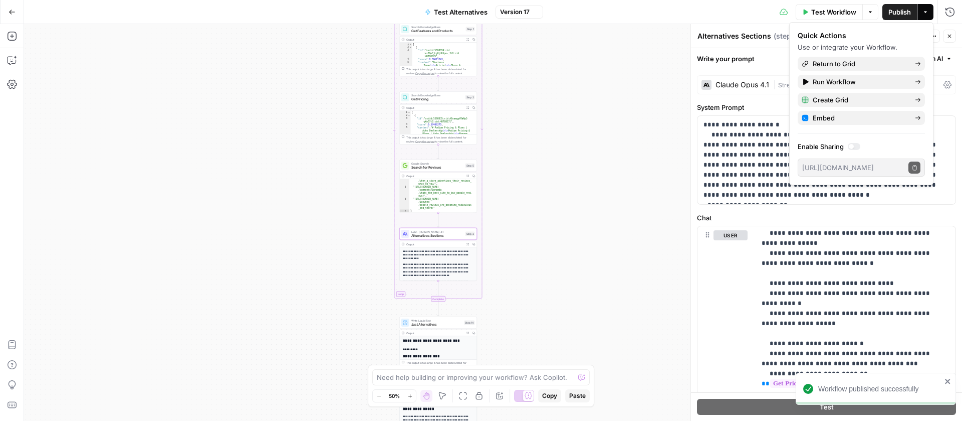
click at [952, 34] on icon "button" at bounding box center [950, 36] width 6 height 6
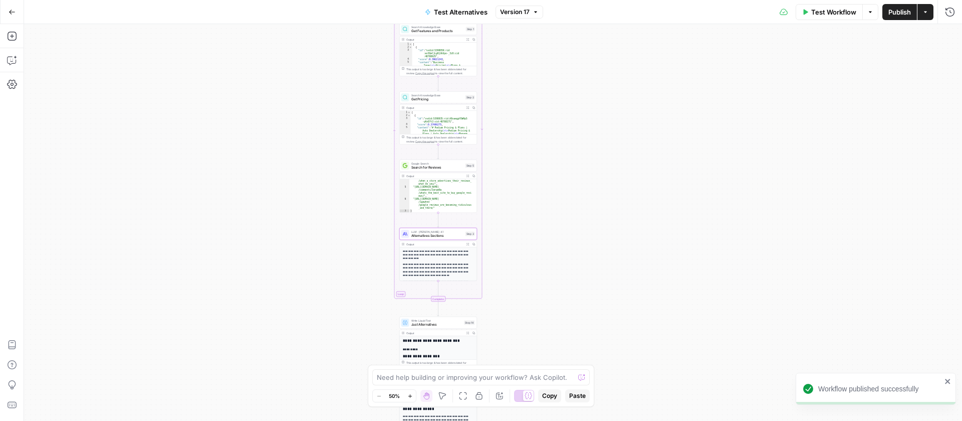
click at [830, 19] on button "Test Workflow" at bounding box center [829, 12] width 67 height 16
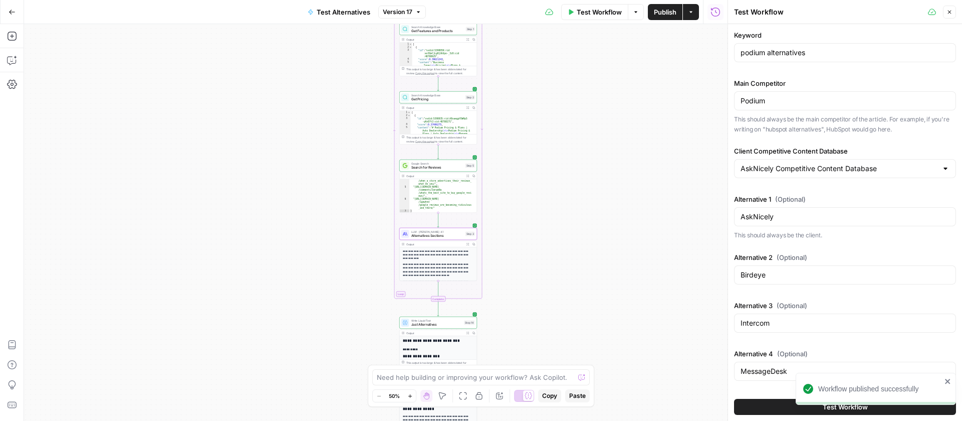
click at [778, 407] on button "Test Workflow" at bounding box center [845, 406] width 222 height 16
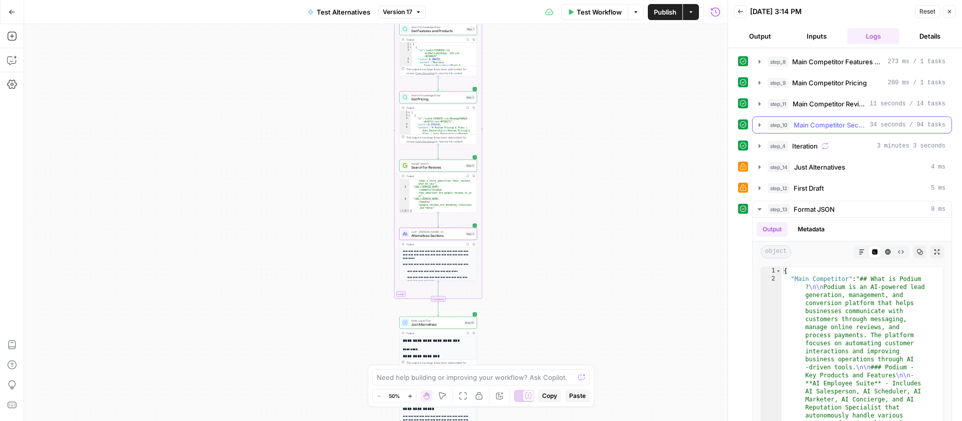
click at [761, 124] on icon "button" at bounding box center [760, 125] width 8 height 8
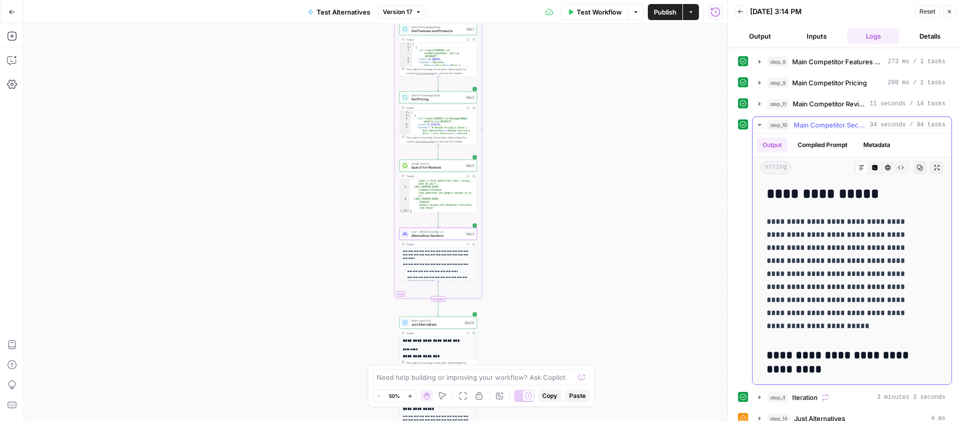
click at [760, 124] on icon "button" at bounding box center [760, 125] width 4 height 2
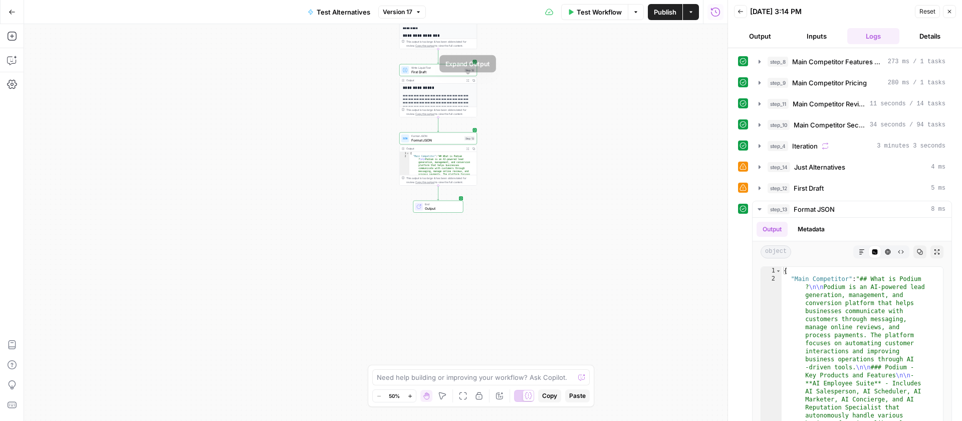
click at [468, 80] on icon "button" at bounding box center [468, 80] width 3 height 3
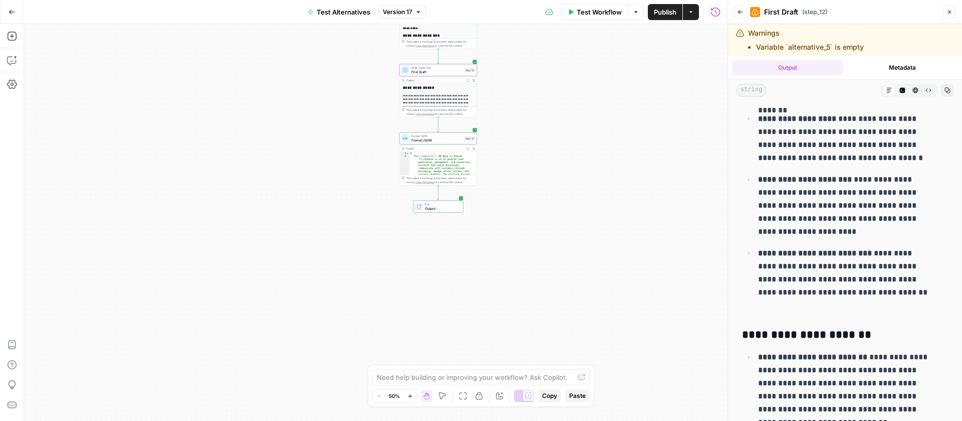
scroll to position [970, 0]
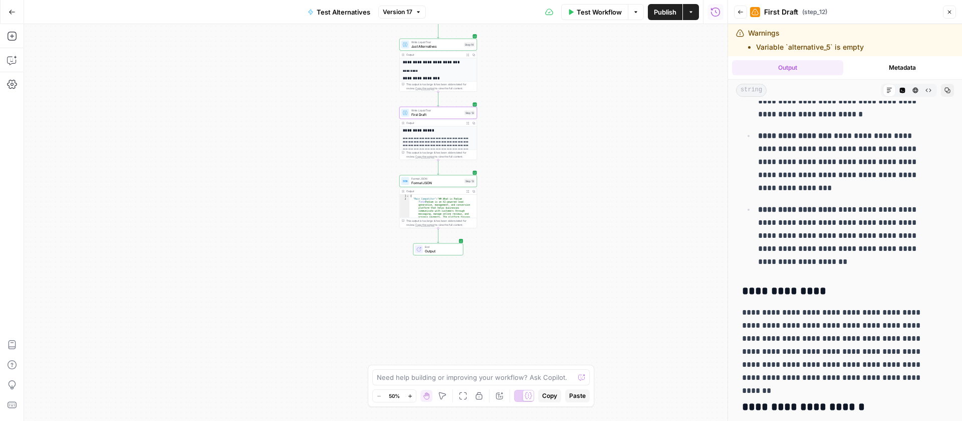
click at [469, 55] on span "Expand Output" at bounding box center [469, 55] width 1 height 1
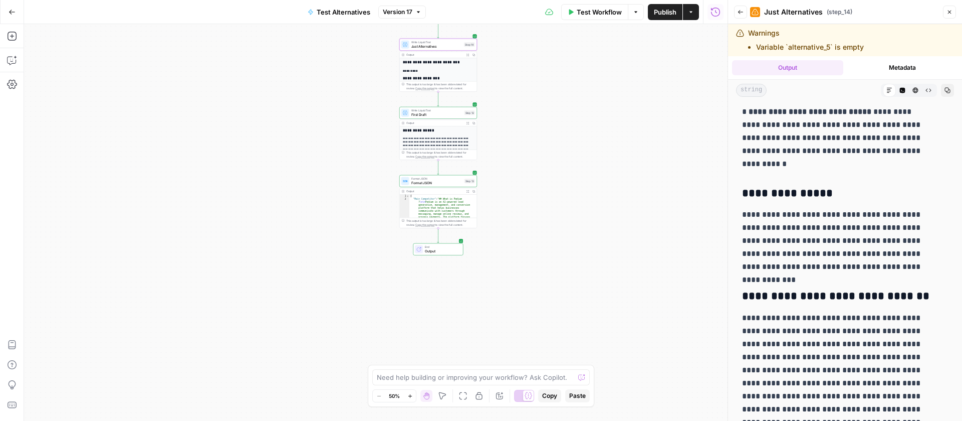
scroll to position [3952, 0]
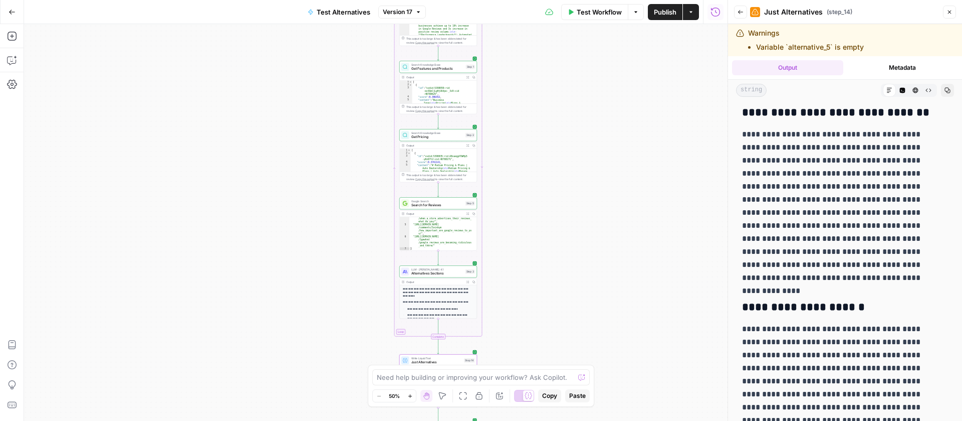
click at [451, 274] on span "Alternatives Sections" at bounding box center [437, 273] width 52 height 5
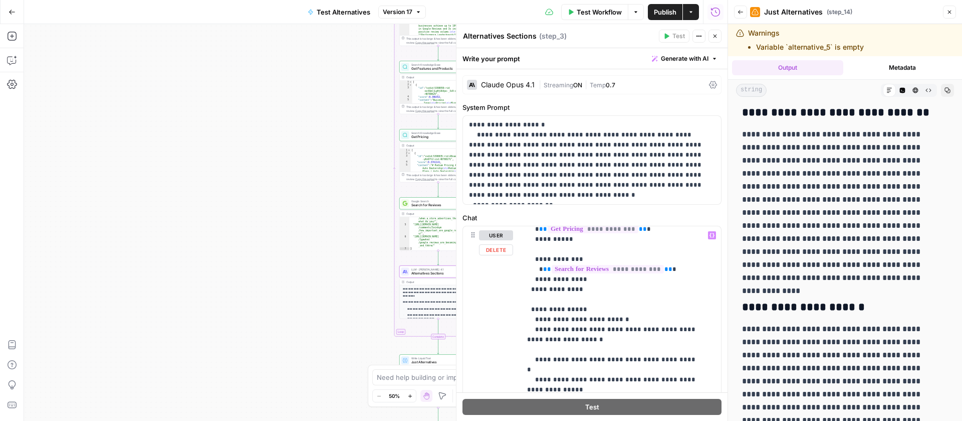
scroll to position [281, 0]
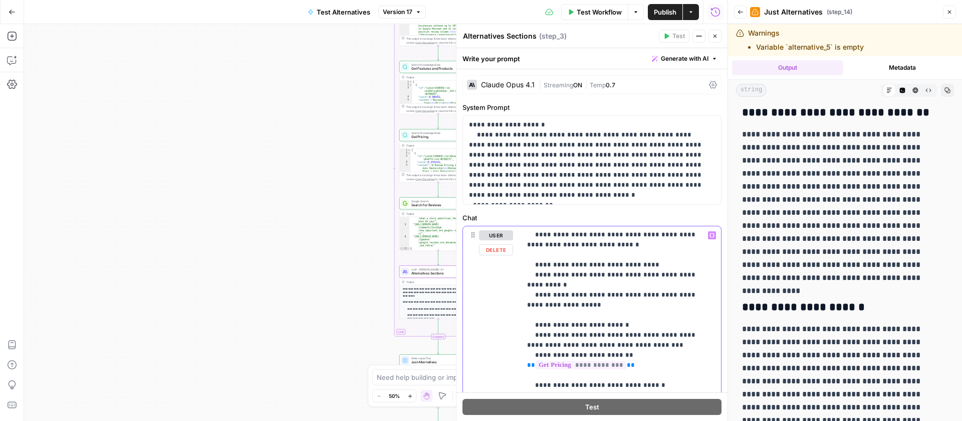
click at [637, 351] on p "**********" at bounding box center [613, 290] width 173 height 682
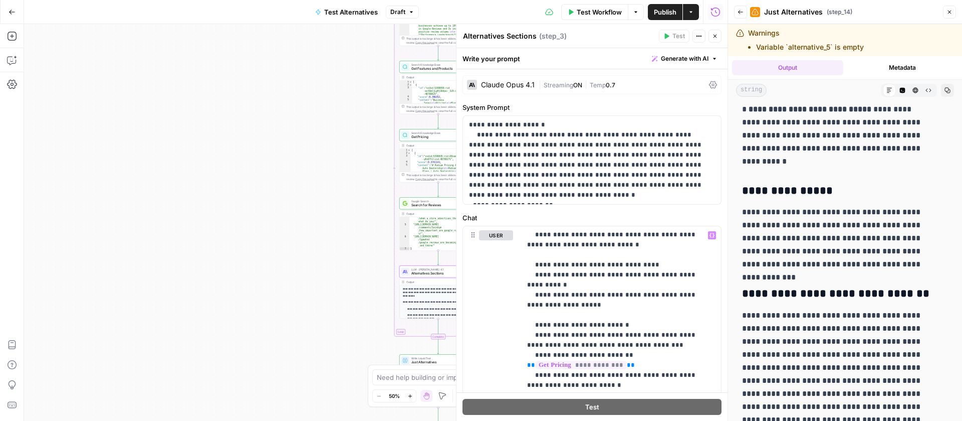
scroll to position [3769, 0]
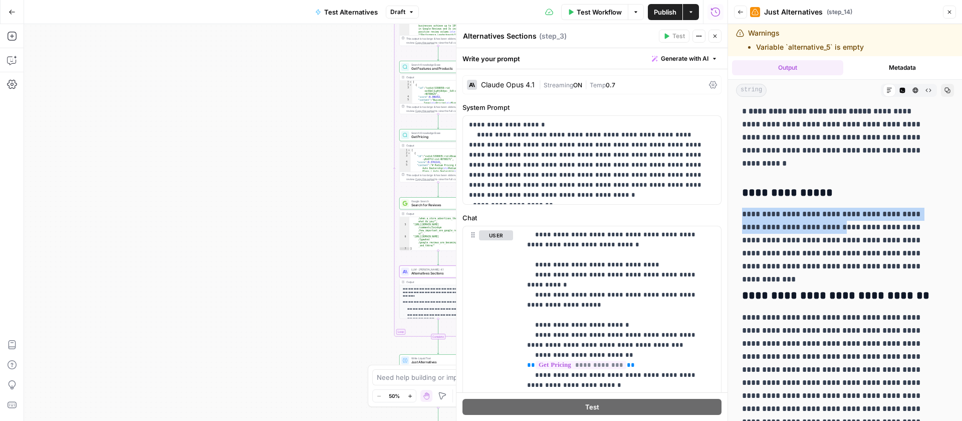
drag, startPoint x: 743, startPoint y: 216, endPoint x: 811, endPoint y: 223, distance: 68.0
click at [811, 223] on p "**********" at bounding box center [837, 240] width 191 height 65
copy p "**********"
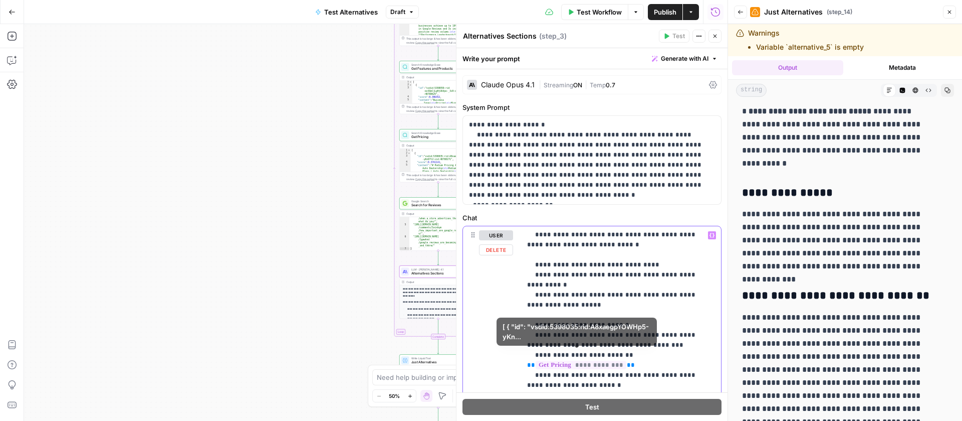
click at [590, 373] on p "**********" at bounding box center [613, 300] width 173 height 702
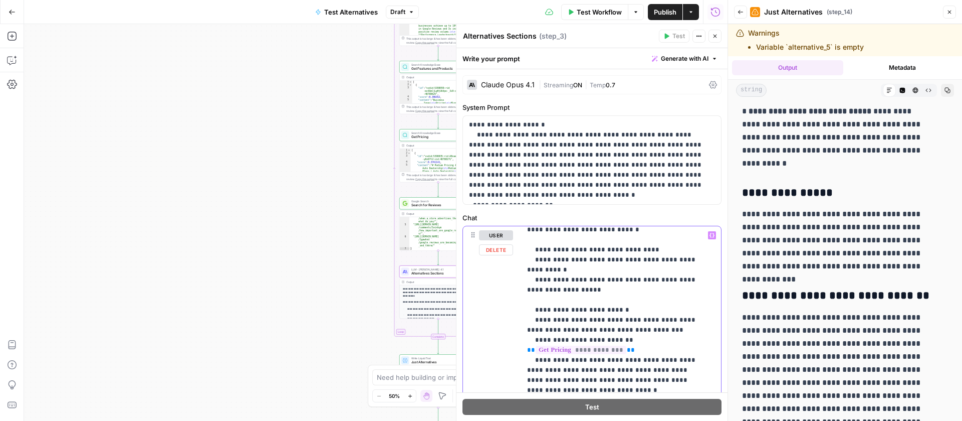
scroll to position [312, 0]
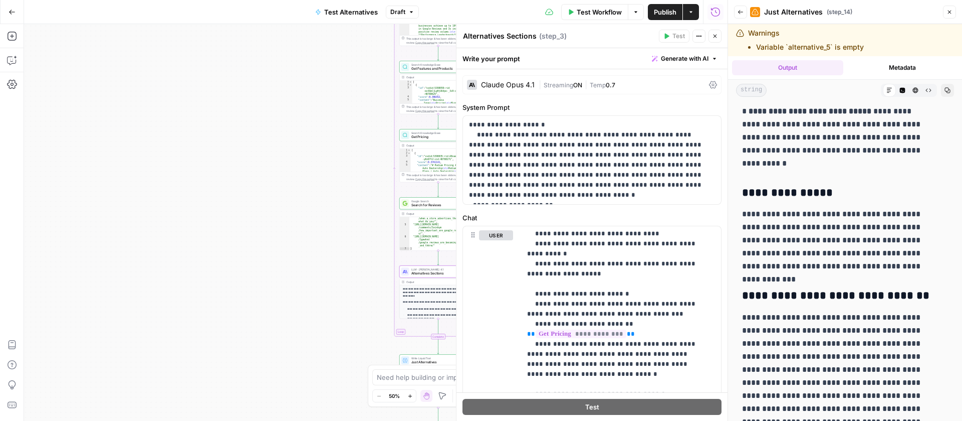
click at [669, 12] on span "Publish" at bounding box center [665, 12] width 23 height 10
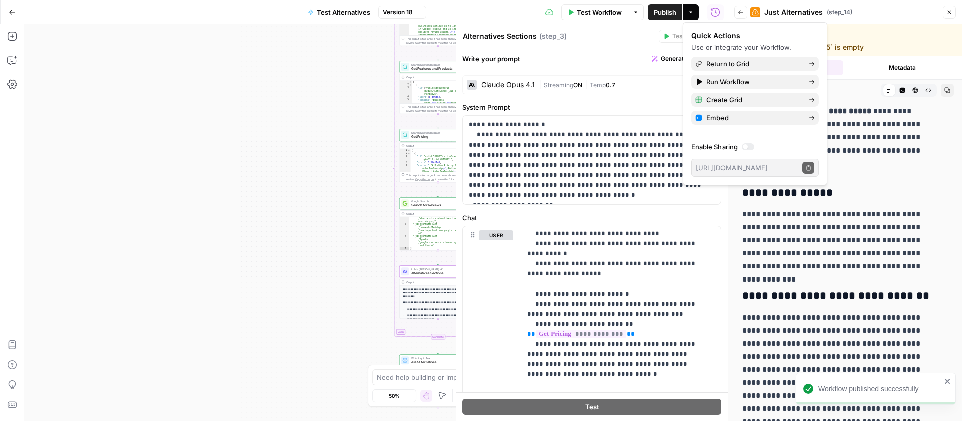
click at [946, 10] on button "Close" at bounding box center [949, 12] width 13 height 13
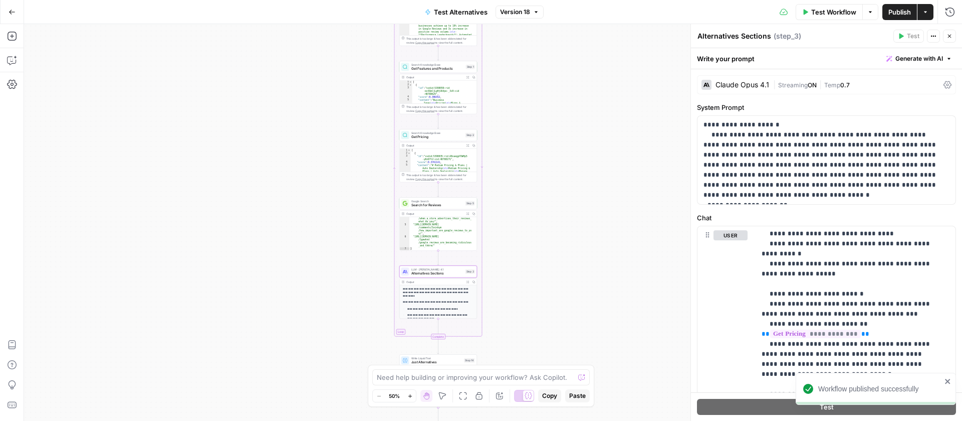
click at [448, 11] on span "Test Alternatives" at bounding box center [461, 12] width 54 height 10
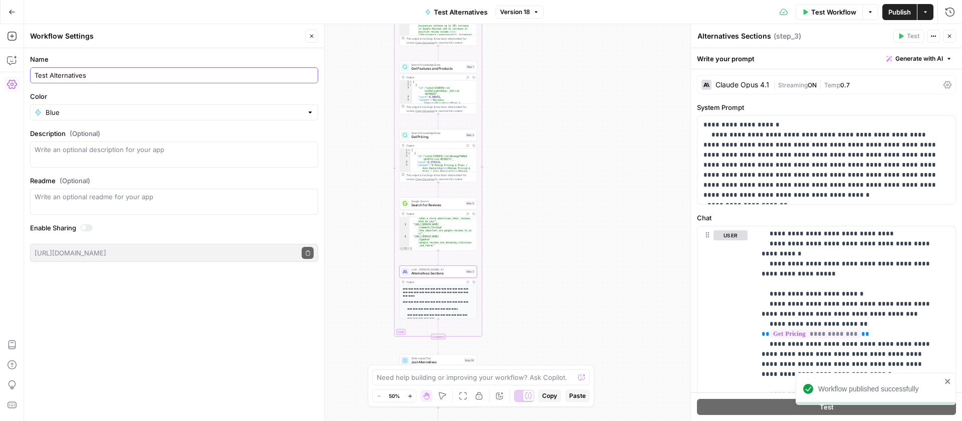
drag, startPoint x: 50, startPoint y: 74, endPoint x: 30, endPoint y: 76, distance: 20.1
click at [31, 77] on div "Test Alternatives" at bounding box center [174, 75] width 288 height 16
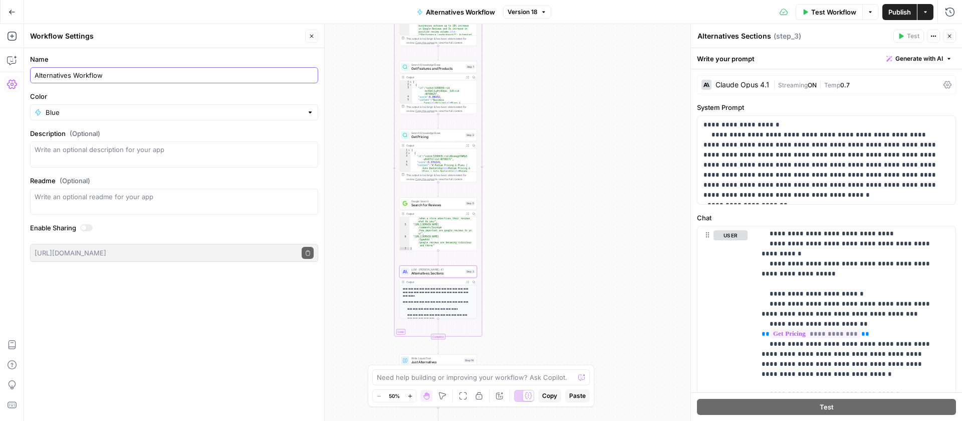
click at [73, 74] on input "Alternatives Workflow" at bounding box center [174, 75] width 279 height 10
type input "Alternatives Guide Workflow"
click at [17, 11] on button "Go Back" at bounding box center [12, 12] width 18 height 18
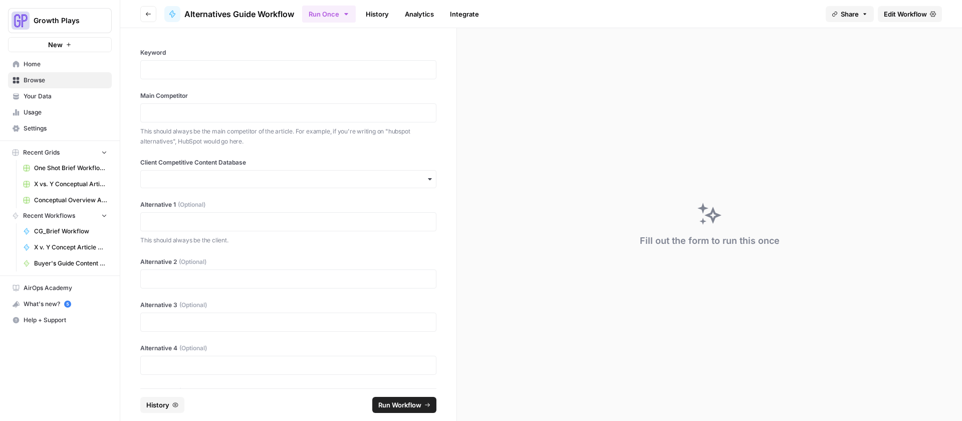
click at [143, 12] on button "Go back" at bounding box center [148, 14] width 16 height 16
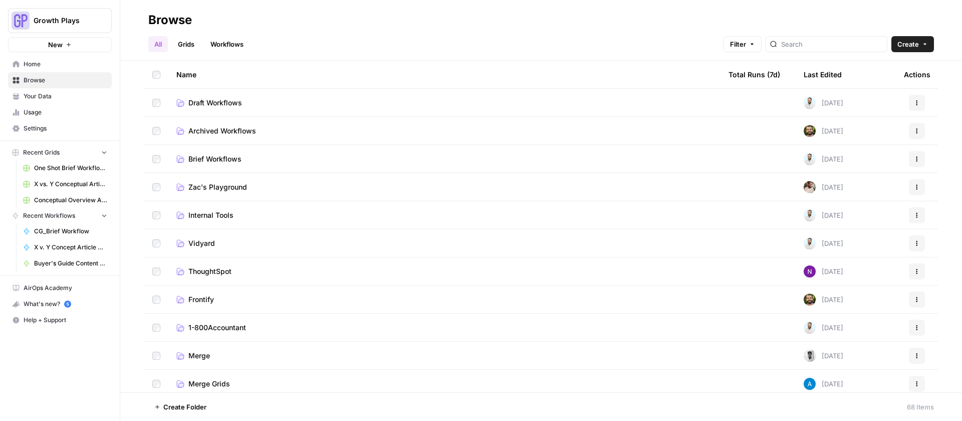
click at [232, 98] on span "Draft Workflows" at bounding box center [215, 103] width 54 height 10
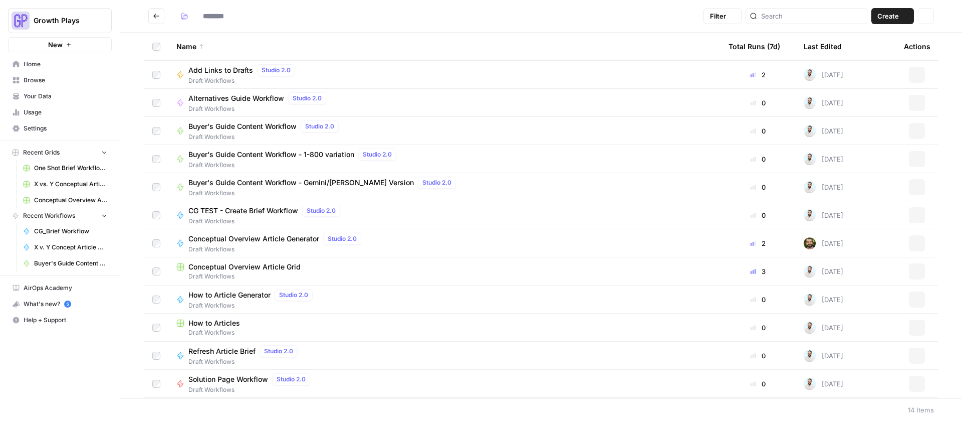
type input "**********"
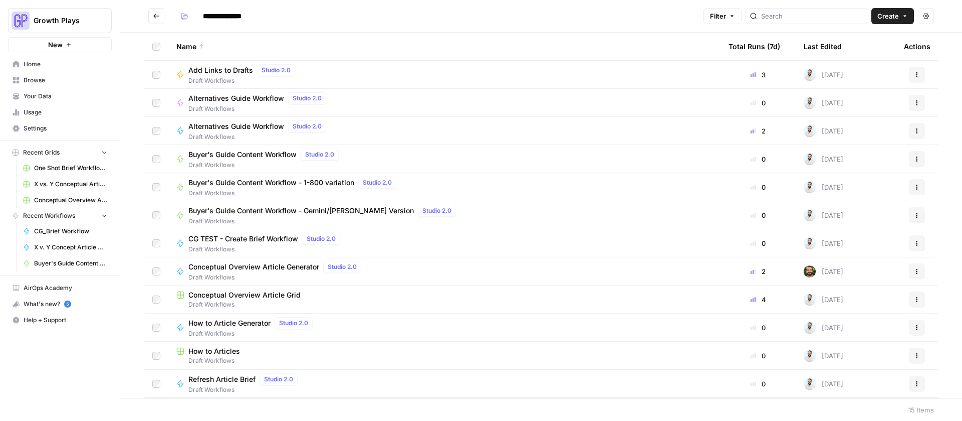
click at [245, 126] on span "Alternatives Guide Workflow" at bounding box center [236, 126] width 96 height 10
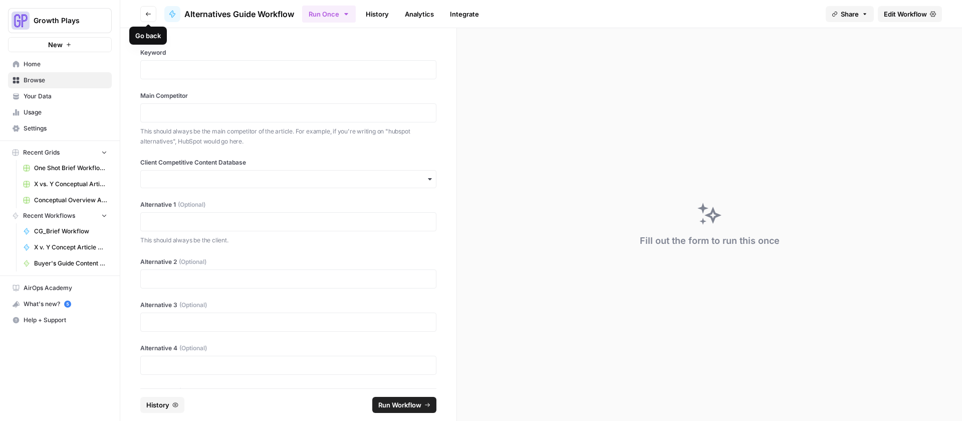
click at [249, 16] on span "Alternatives Guide Workflow" at bounding box center [239, 14] width 110 height 12
click at [894, 18] on span "Edit Workflow" at bounding box center [905, 14] width 43 height 10
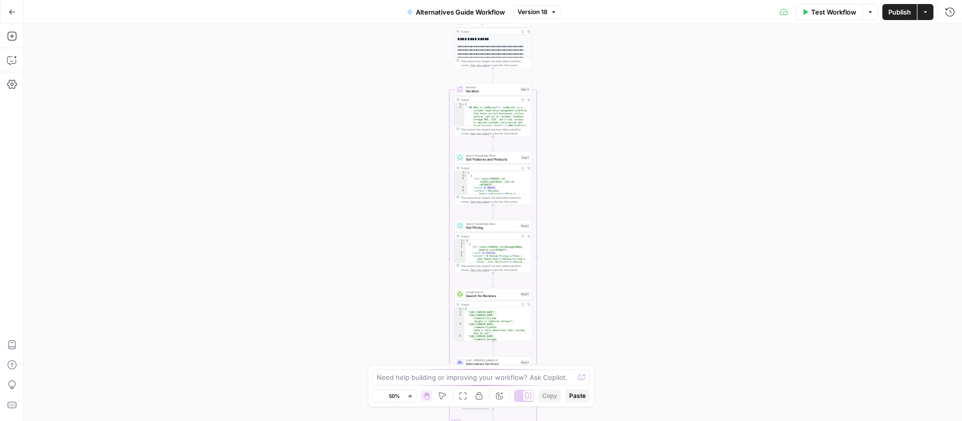
click at [481, 11] on span "Alternatives Guide Workflow" at bounding box center [460, 12] width 89 height 10
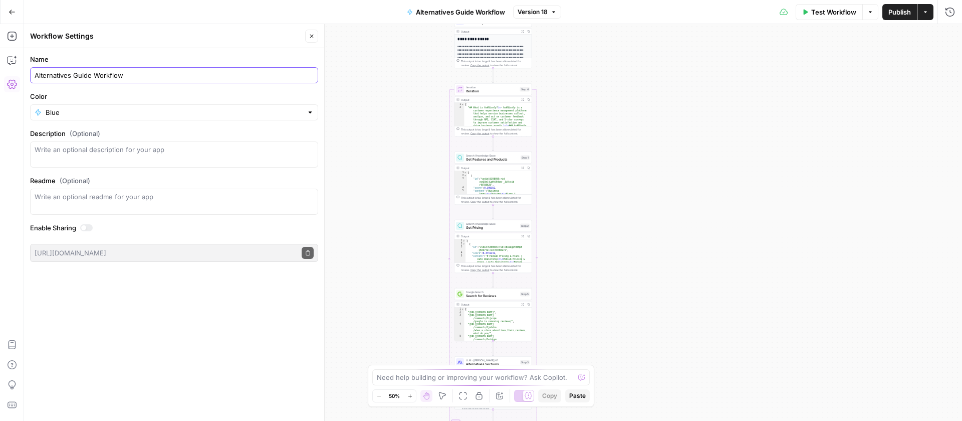
click at [140, 72] on input "Alternatives Guide Workflow" at bounding box center [174, 75] width 279 height 10
click at [10, 6] on button "Go Back" at bounding box center [12, 12] width 18 height 18
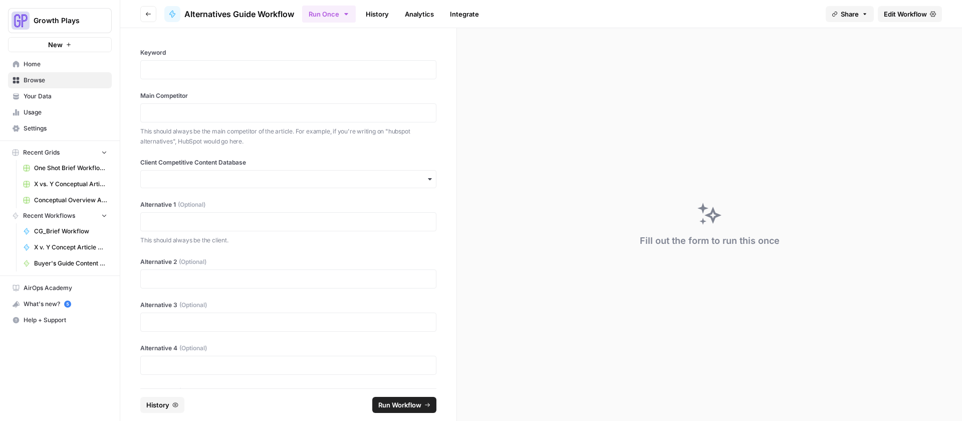
click at [151, 11] on button "Go back" at bounding box center [148, 14] width 16 height 16
click at [144, 14] on button "Go back" at bounding box center [148, 14] width 16 height 16
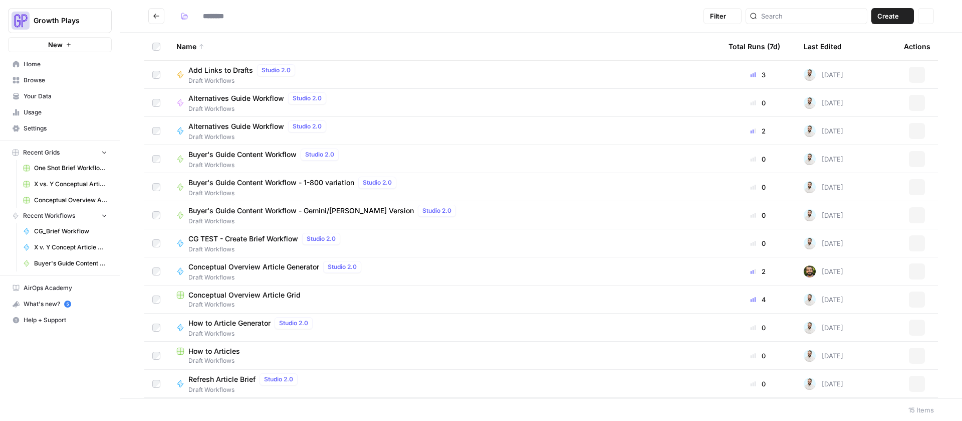
type input "**********"
click at [217, 95] on span "Alternatives Guide Workflow" at bounding box center [236, 98] width 96 height 10
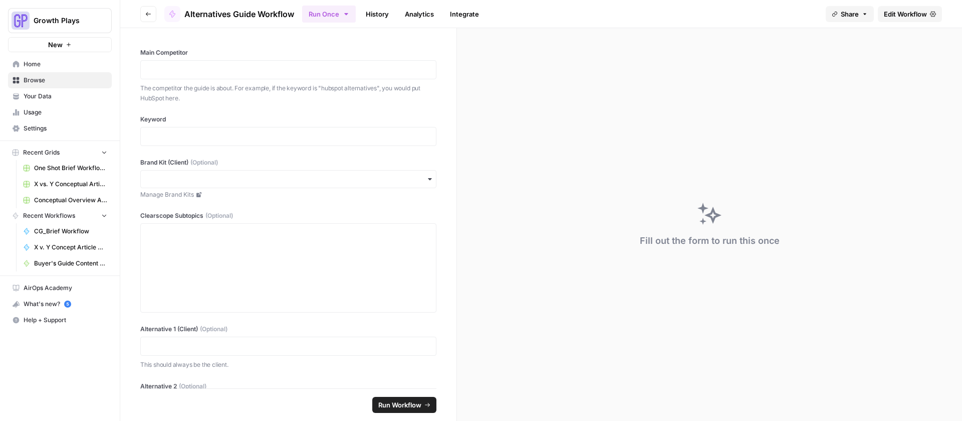
click at [891, 9] on span "Edit Workflow" at bounding box center [905, 14] width 43 height 10
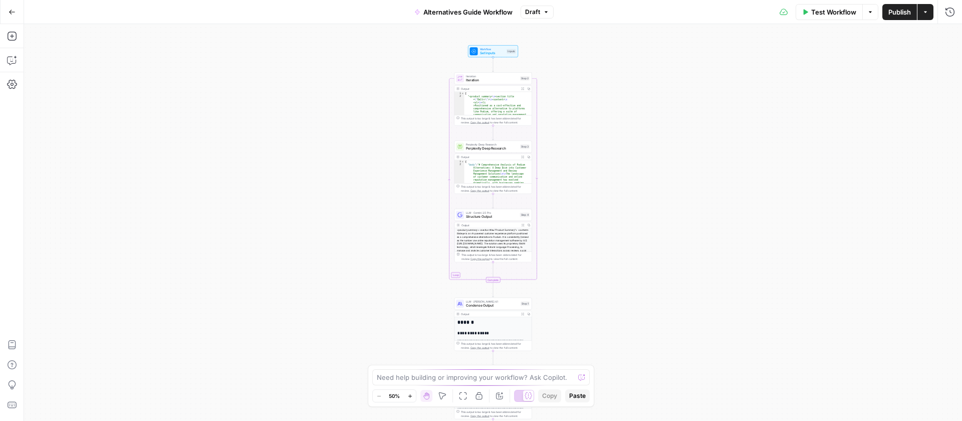
click at [449, 19] on button "Alternatives Guide Workflow" at bounding box center [463, 12] width 110 height 16
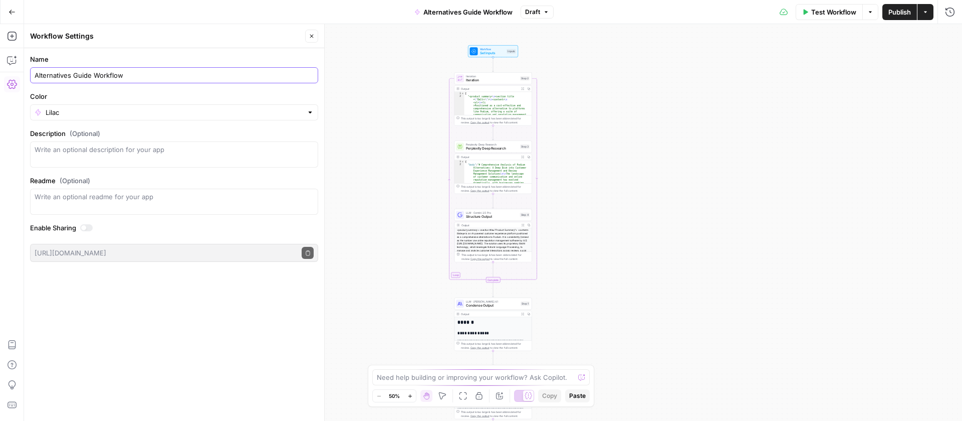
click at [35, 74] on input "Alternatives Guide Workflow" at bounding box center [174, 75] width 279 height 10
type input "ARCHIVED DO NOT USE Alternatives Guide Workflow"
drag, startPoint x: 902, startPoint y: 9, endPoint x: 769, endPoint y: 6, distance: 132.8
click at [900, 9] on span "Publish" at bounding box center [900, 12] width 23 height 10
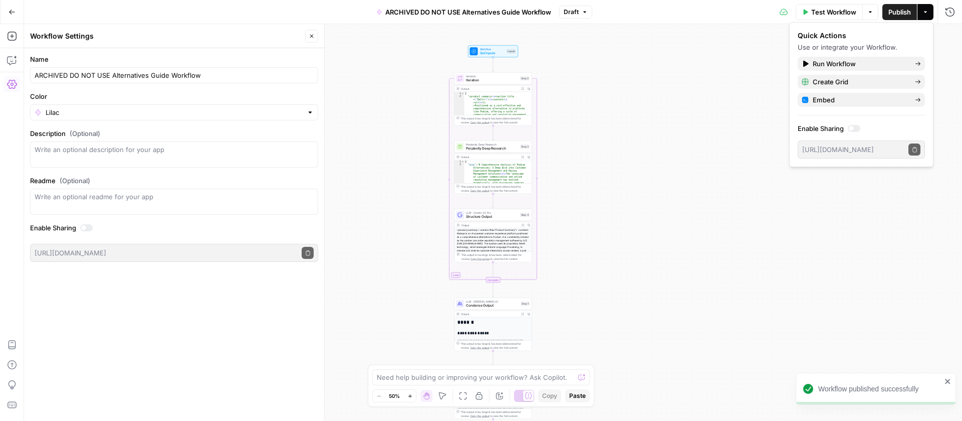
click at [14, 10] on icon "button" at bounding box center [12, 12] width 7 height 7
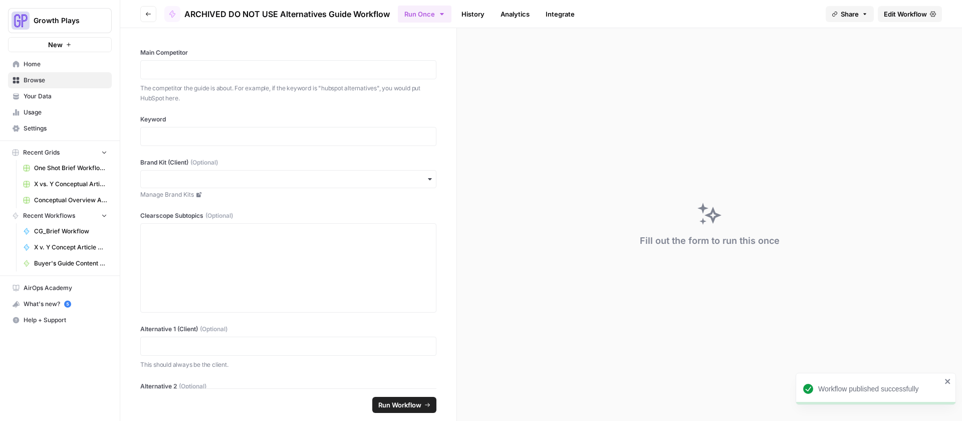
click at [143, 14] on button "Go back" at bounding box center [148, 14] width 16 height 16
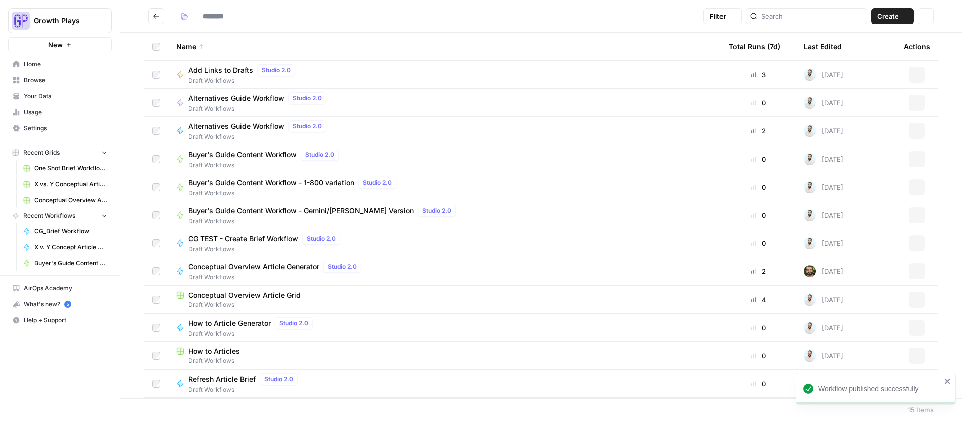
type input "**********"
click at [199, 401] on span "Move Selection" at bounding box center [178, 406] width 49 height 10
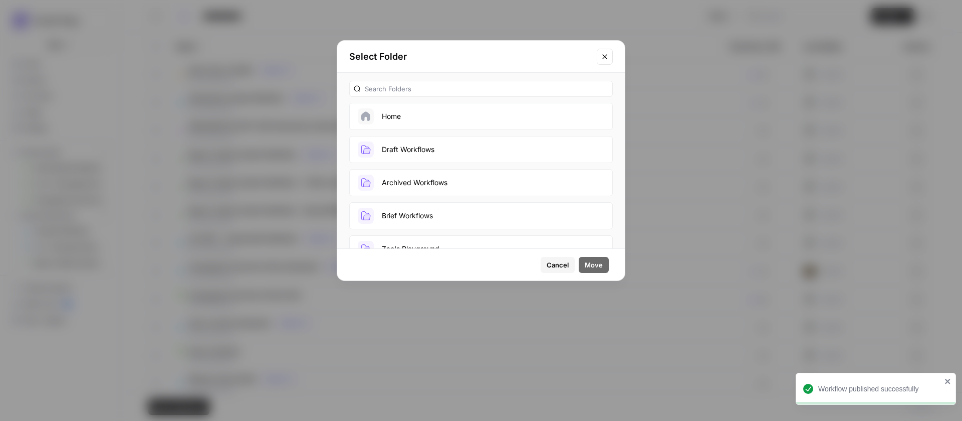
click at [400, 179] on button "Archived Workflows" at bounding box center [481, 182] width 264 height 27
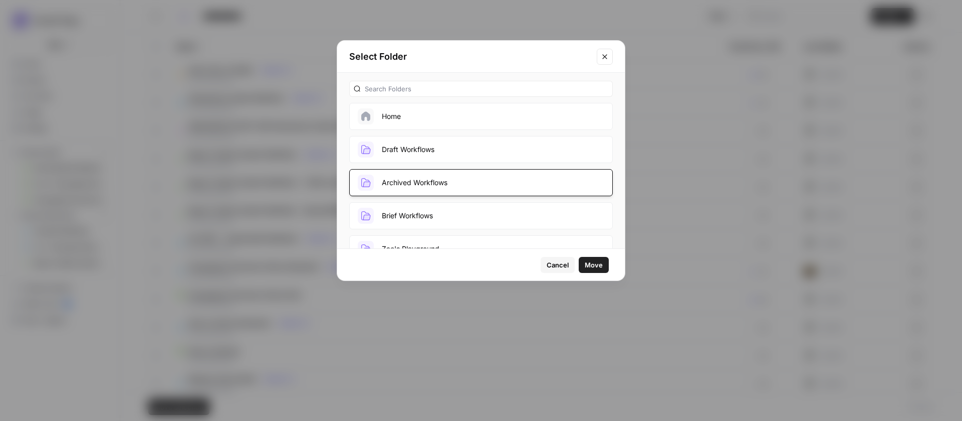
click at [601, 263] on span "Move" at bounding box center [594, 265] width 18 height 10
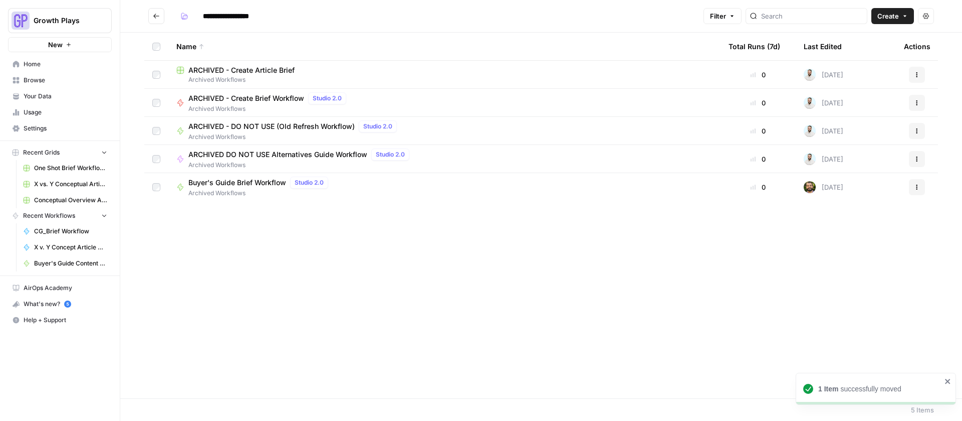
click at [154, 13] on icon "Go back" at bounding box center [156, 16] width 7 height 7
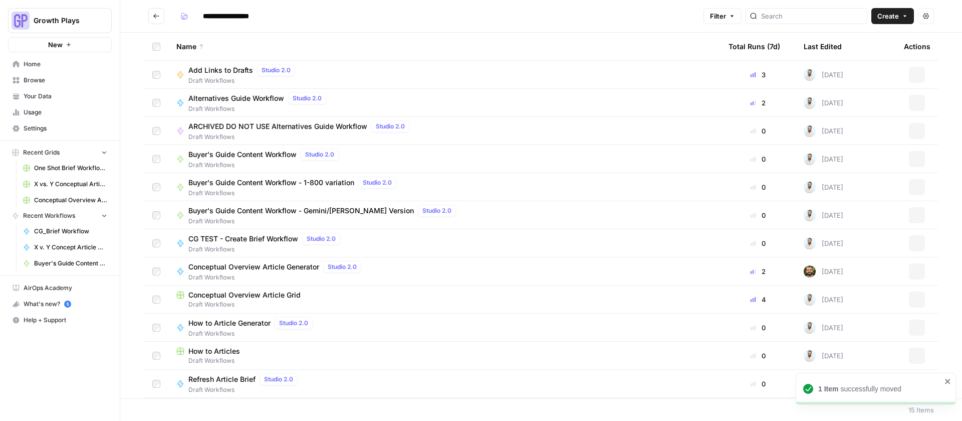
type input "**********"
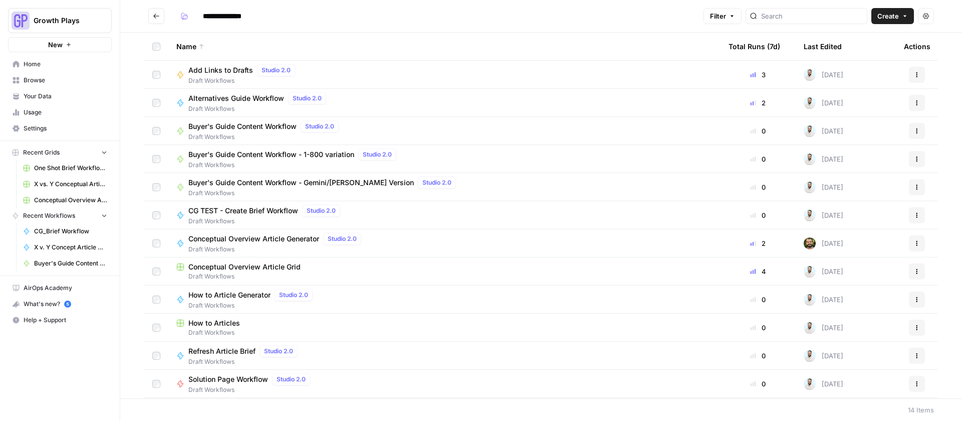
click at [251, 97] on span "Alternatives Guide Workflow" at bounding box center [236, 98] width 96 height 10
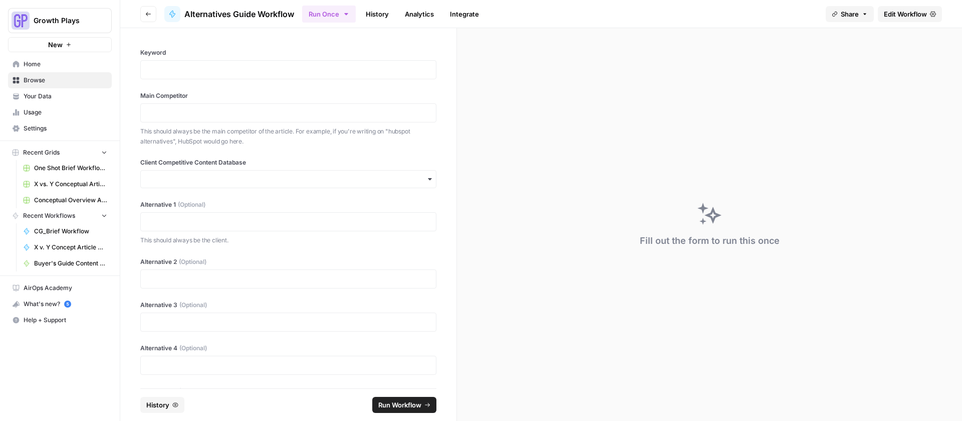
click at [897, 18] on span "Edit Workflow" at bounding box center [905, 14] width 43 height 10
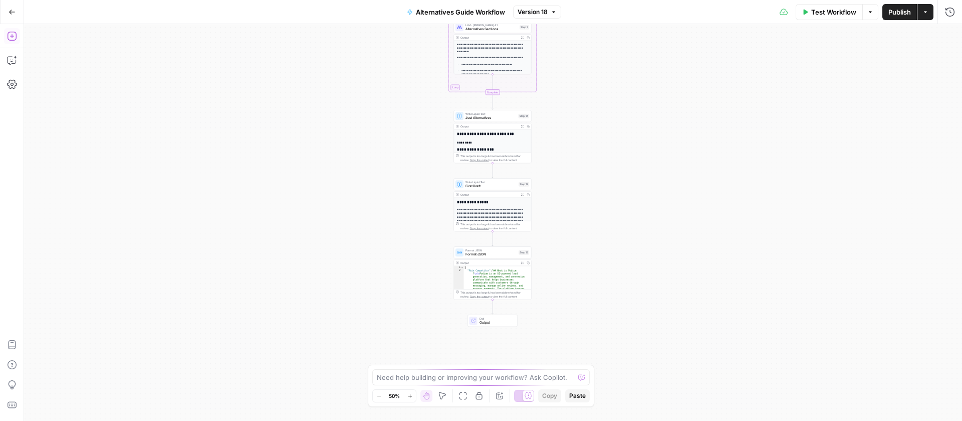
click at [7, 39] on icon "button" at bounding box center [12, 36] width 10 height 10
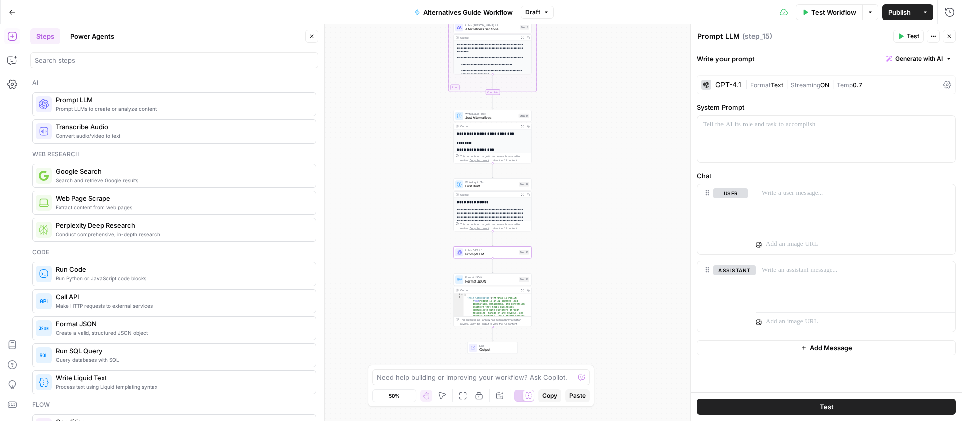
click at [735, 81] on div "GPT-4.1" at bounding box center [729, 84] width 26 height 7
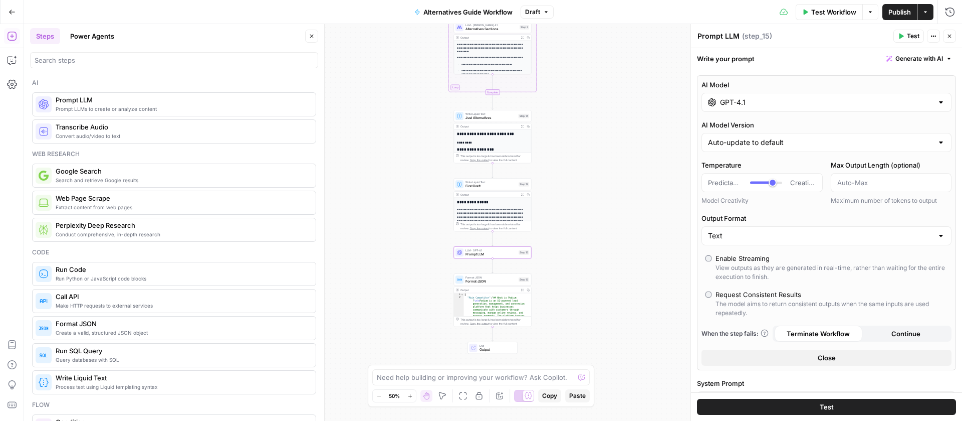
click at [741, 98] on input "GPT-4.1" at bounding box center [826, 102] width 213 height 10
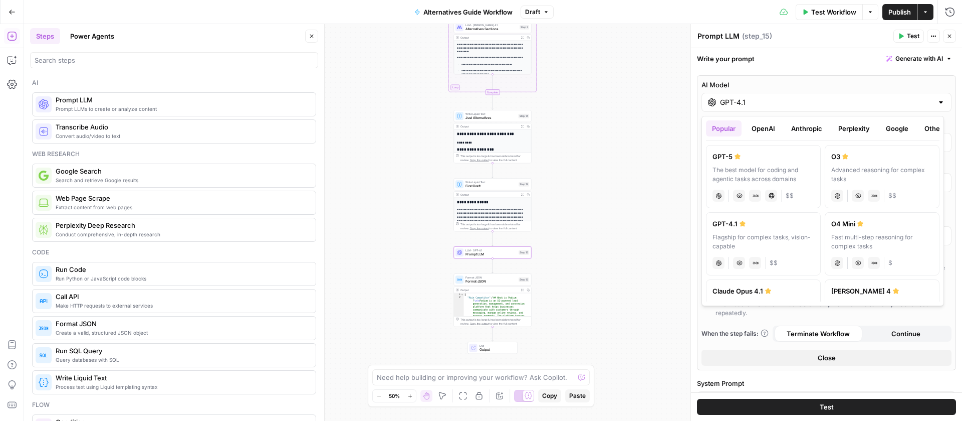
click at [812, 129] on button "Anthropic" at bounding box center [806, 128] width 43 height 16
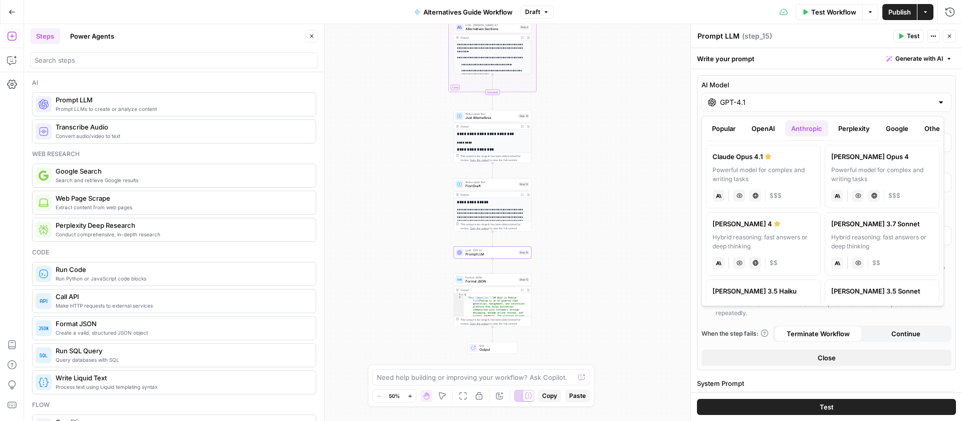
click at [770, 157] on icon at bounding box center [768, 156] width 6 height 6
type input "Claude Opus 4.1"
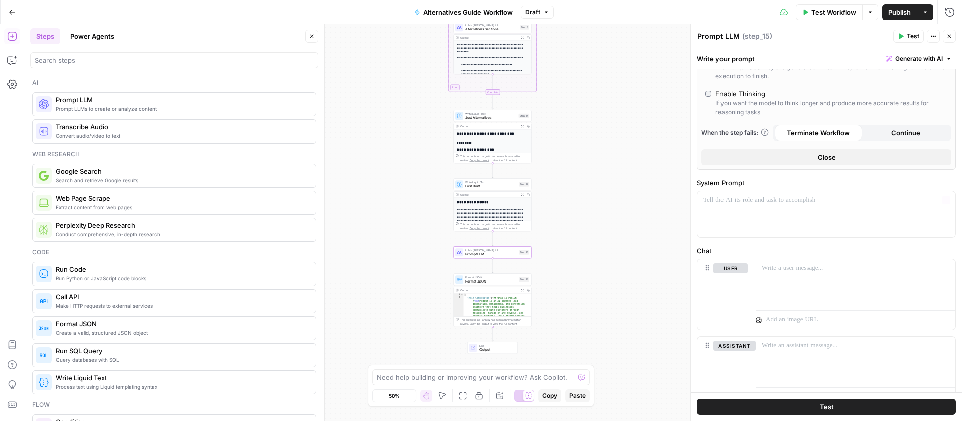
scroll to position [179, 0]
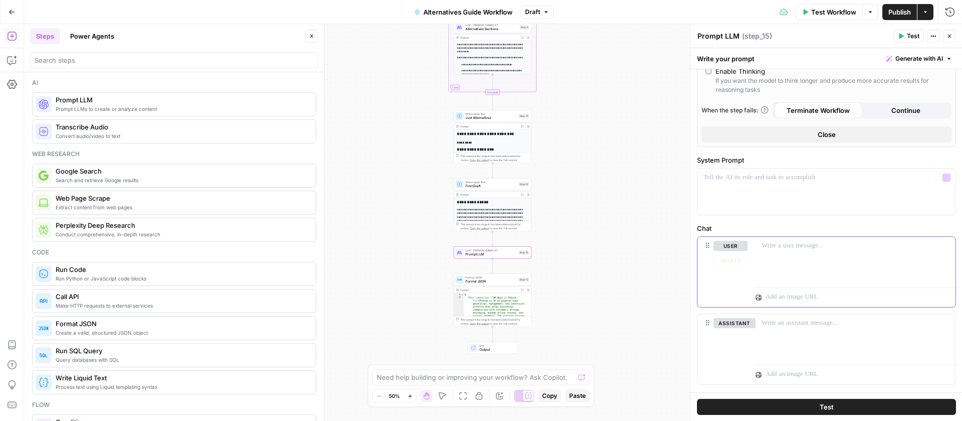
click at [785, 252] on div at bounding box center [856, 260] width 200 height 46
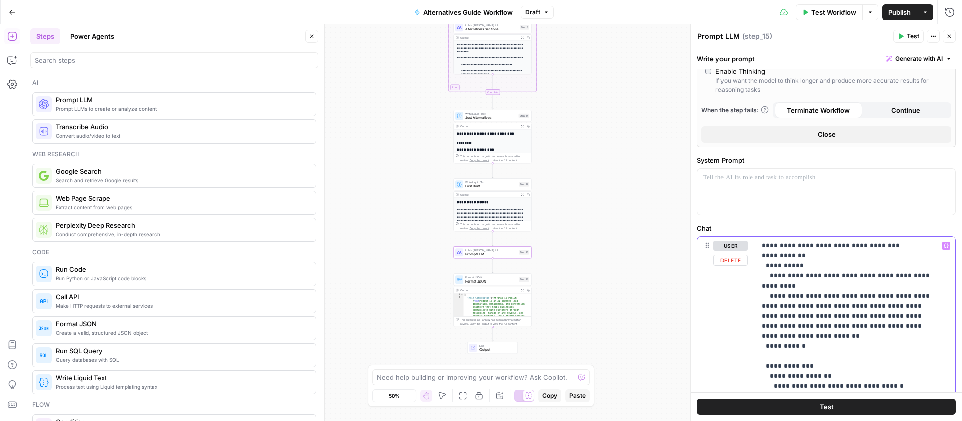
drag, startPoint x: 877, startPoint y: 246, endPoint x: 762, endPoint y: 248, distance: 115.3
drag, startPoint x: 808, startPoint y: 344, endPoint x: 764, endPoint y: 268, distance: 87.3
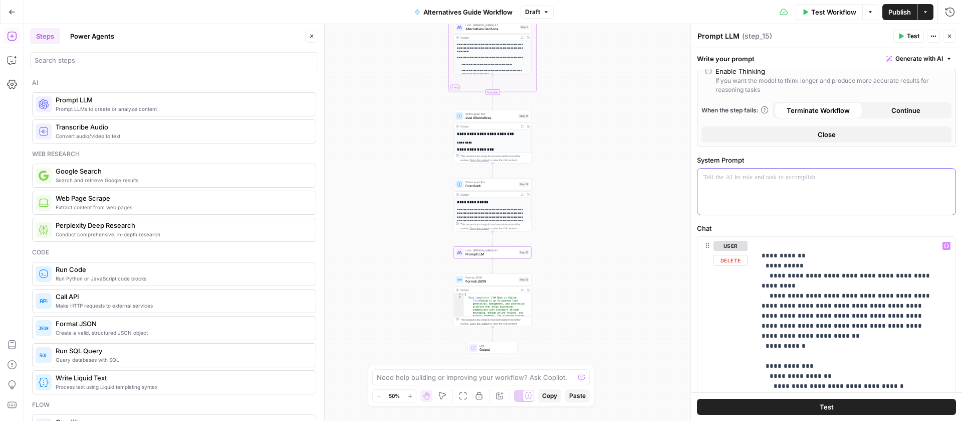
click at [774, 182] on div at bounding box center [827, 191] width 258 height 46
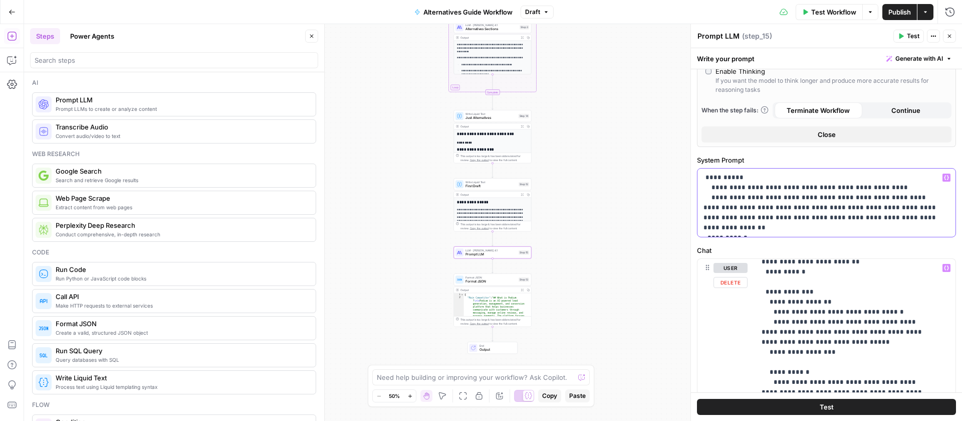
scroll to position [97, 0]
drag, startPoint x: 828, startPoint y: 359, endPoint x: 770, endPoint y: 315, distance: 72.3
copy p "**********"
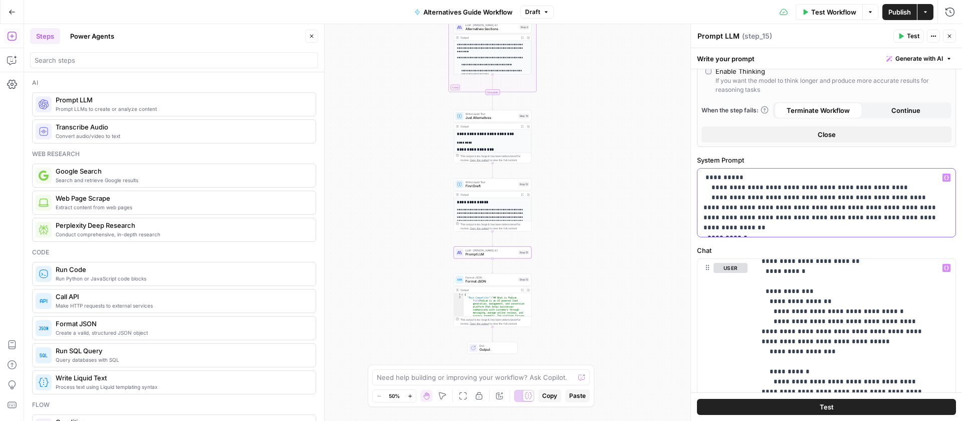
click at [786, 226] on p "**********" at bounding box center [823, 202] width 239 height 60
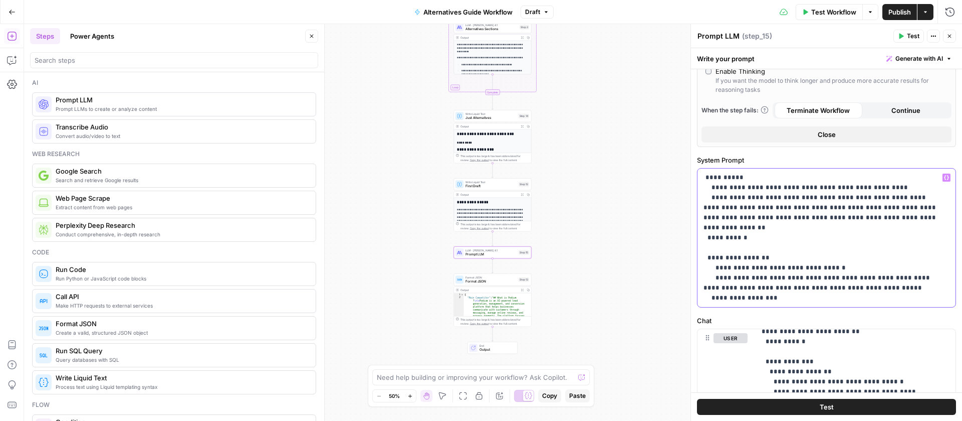
drag, startPoint x: 876, startPoint y: 189, endPoint x: 686, endPoint y: 189, distance: 189.5
click at [691, 189] on div "**********" at bounding box center [827, 222] width 272 height 396
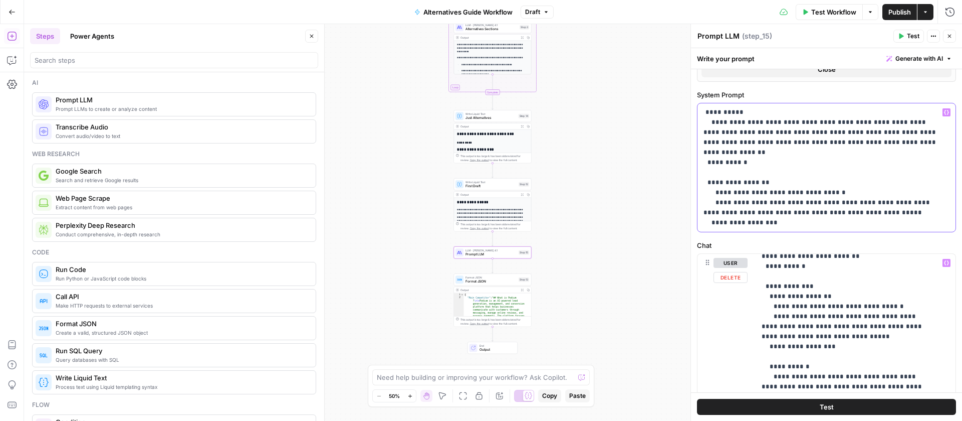
scroll to position [245, 0]
drag, startPoint x: 800, startPoint y: 340, endPoint x: 771, endPoint y: 309, distance: 42.2
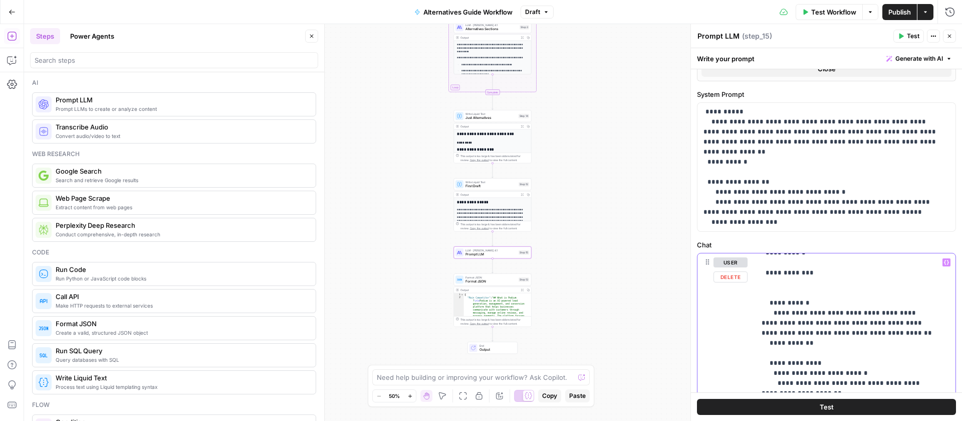
scroll to position [110, 0]
drag, startPoint x: 741, startPoint y: 152, endPoint x: 707, endPoint y: 154, distance: 34.2
click at [707, 154] on p "**********" at bounding box center [823, 167] width 239 height 120
click at [699, 115] on div "**********" at bounding box center [827, 167] width 258 height 128
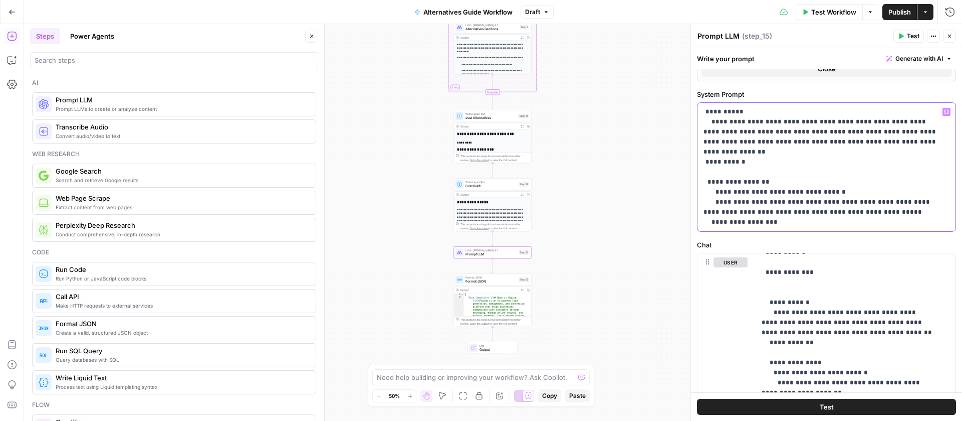
click at [699, 115] on div "**********" at bounding box center [827, 167] width 258 height 128
drag, startPoint x: 748, startPoint y: 112, endPoint x: 720, endPoint y: 115, distance: 28.2
click at [720, 115] on p "**********" at bounding box center [823, 167] width 239 height 120
drag, startPoint x: 720, startPoint y: 115, endPoint x: 709, endPoint y: 114, distance: 11.6
click at [709, 114] on p "**********" at bounding box center [823, 167] width 239 height 120
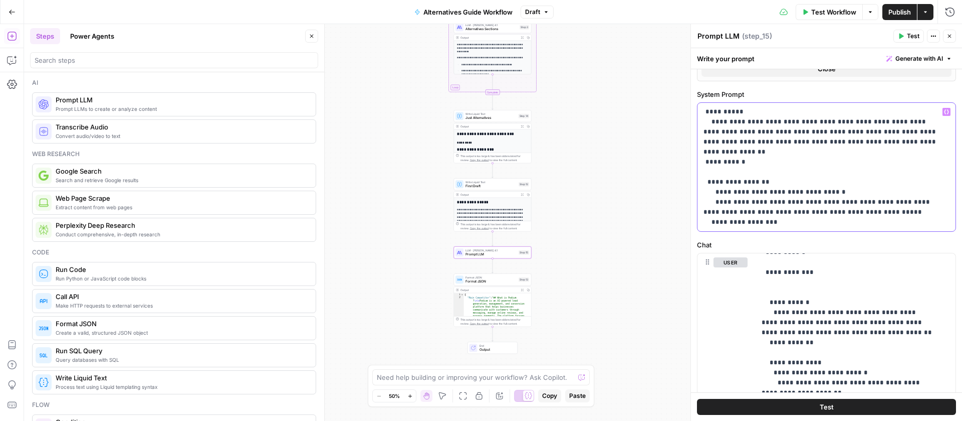
click at [709, 114] on p "**********" at bounding box center [823, 167] width 239 height 120
click at [734, 111] on p "**********" at bounding box center [823, 167] width 239 height 120
drag, startPoint x: 734, startPoint y: 111, endPoint x: 742, endPoint y: 111, distance: 8.5
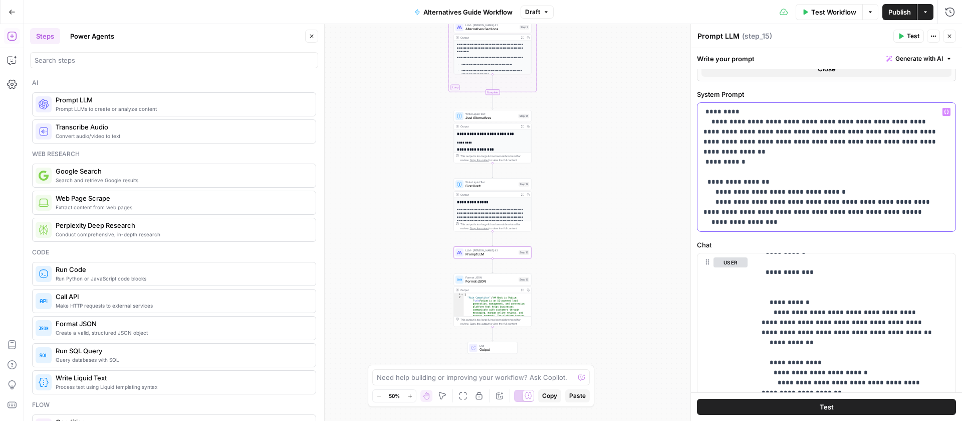
click at [734, 111] on p "**********" at bounding box center [823, 167] width 239 height 120
drag, startPoint x: 743, startPoint y: 111, endPoint x: 707, endPoint y: 115, distance: 36.3
click at [707, 115] on p "**********" at bounding box center [823, 167] width 239 height 120
drag, startPoint x: 745, startPoint y: 151, endPoint x: 707, endPoint y: 155, distance: 38.3
click at [707, 155] on p "**********" at bounding box center [823, 167] width 239 height 120
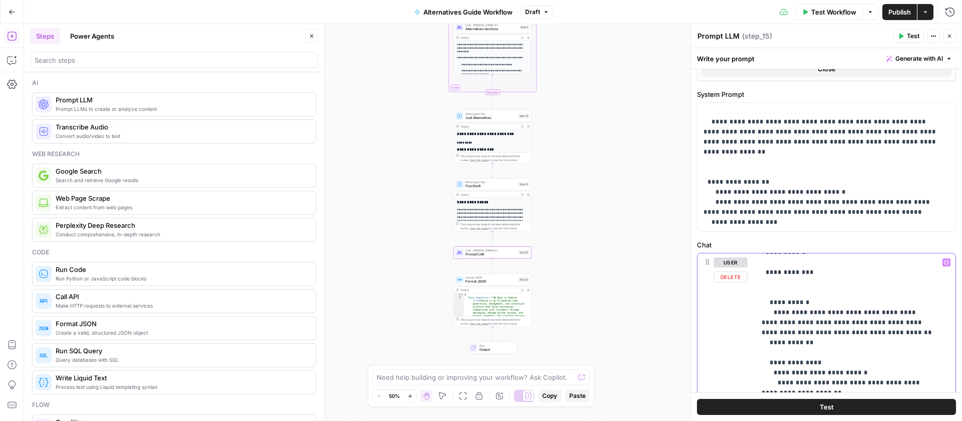
drag, startPoint x: 816, startPoint y: 354, endPoint x: 775, endPoint y: 320, distance: 52.7
drag, startPoint x: 836, startPoint y: 341, endPoint x: 774, endPoint y: 326, distance: 63.0
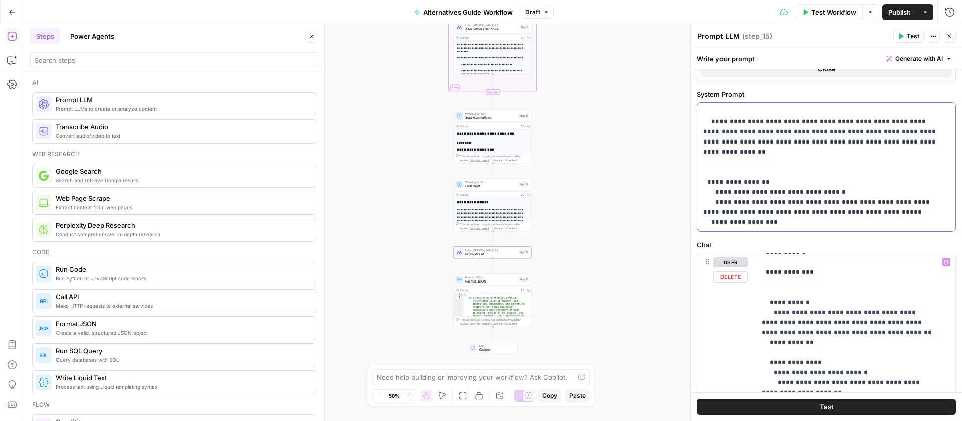
click at [773, 210] on p "**********" at bounding box center [823, 167] width 239 height 120
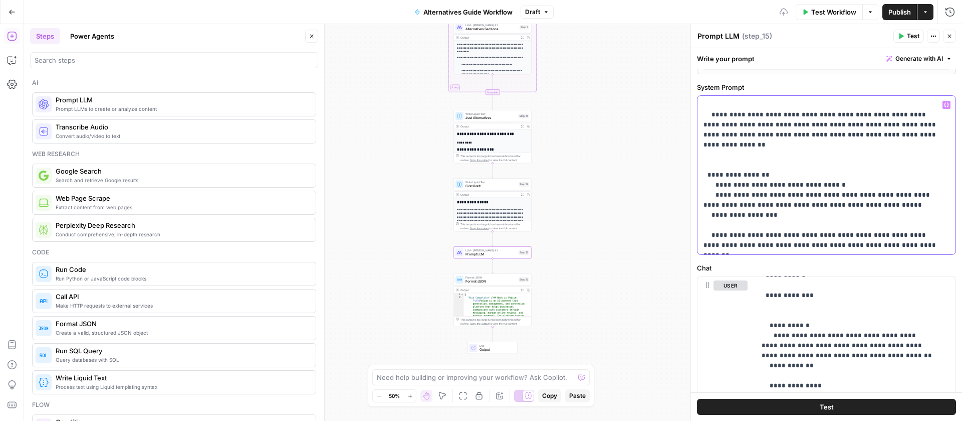
scroll to position [261, 0]
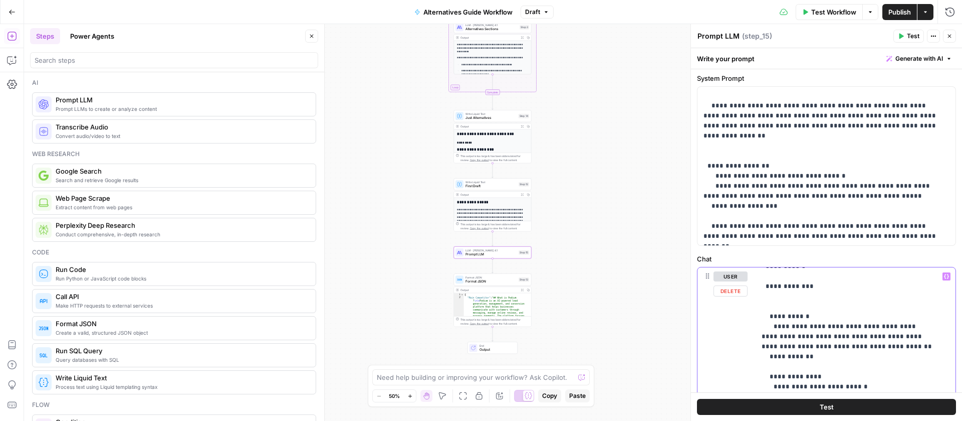
drag, startPoint x: 812, startPoint y: 367, endPoint x: 770, endPoint y: 331, distance: 55.4
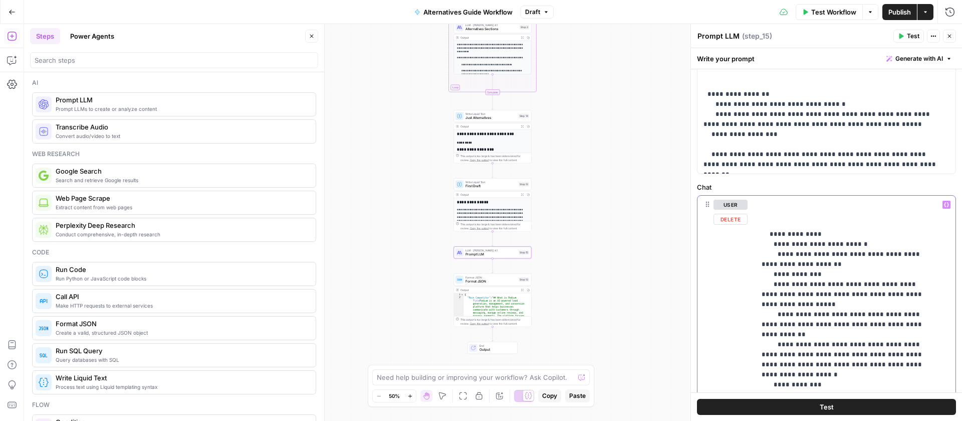
scroll to position [347, 0]
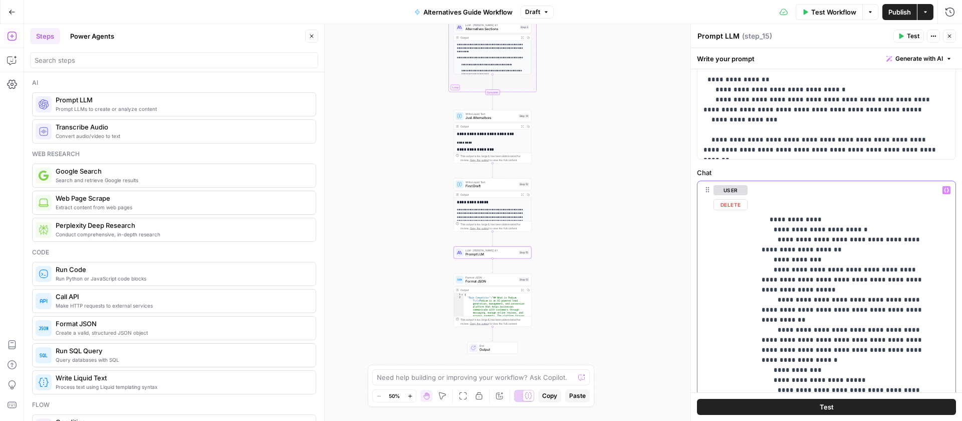
click at [864, 337] on p "**********" at bounding box center [848, 314] width 173 height 541
click at [870, 350] on p "**********" at bounding box center [848, 314] width 173 height 541
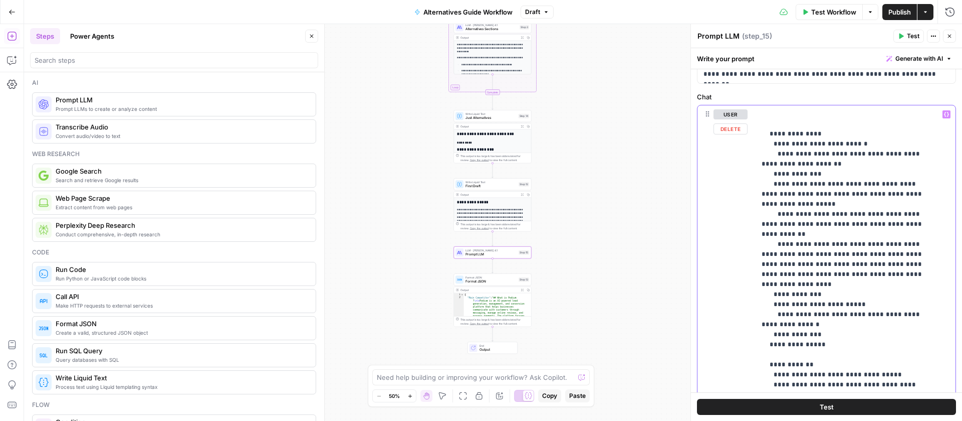
scroll to position [423, 0]
click at [841, 301] on p "**********" at bounding box center [848, 233] width 173 height 551
drag, startPoint x: 918, startPoint y: 303, endPoint x: 828, endPoint y: 307, distance: 89.8
click at [828, 307] on p "**********" at bounding box center [848, 233] width 173 height 551
click at [943, 112] on button "Variables Menu" at bounding box center [947, 114] width 8 height 8
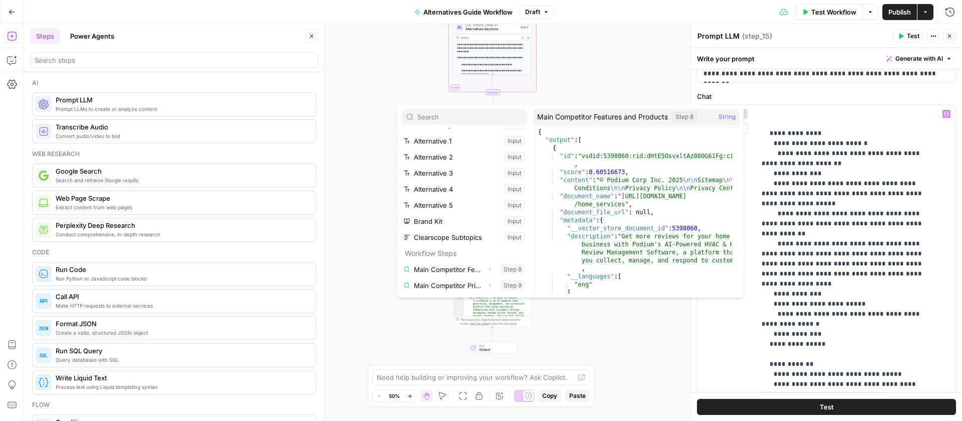
scroll to position [72, 0]
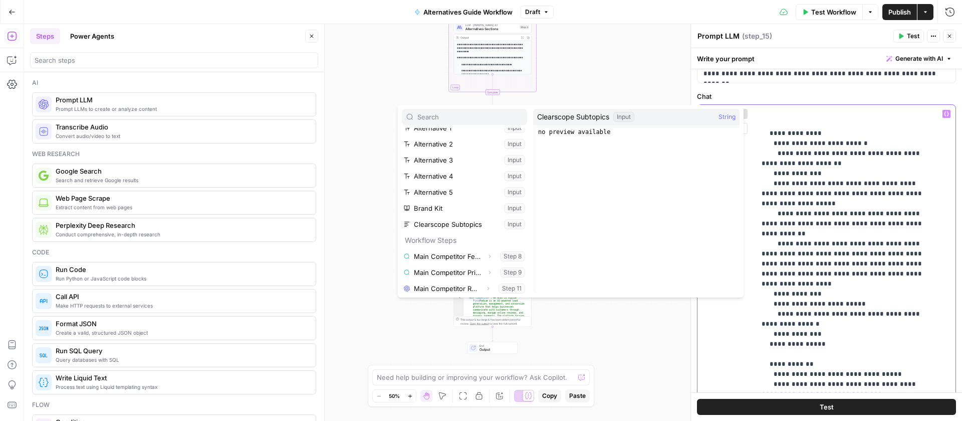
click at [894, 309] on p "**********" at bounding box center [848, 233] width 173 height 551
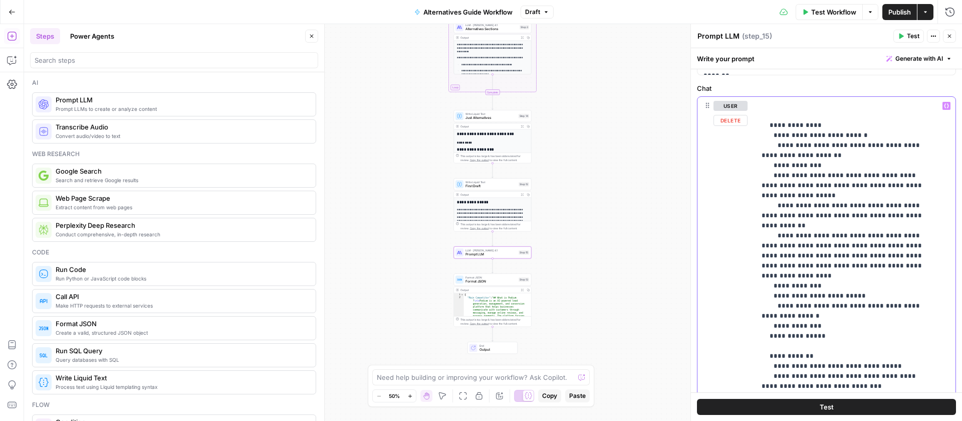
scroll to position [476, 0]
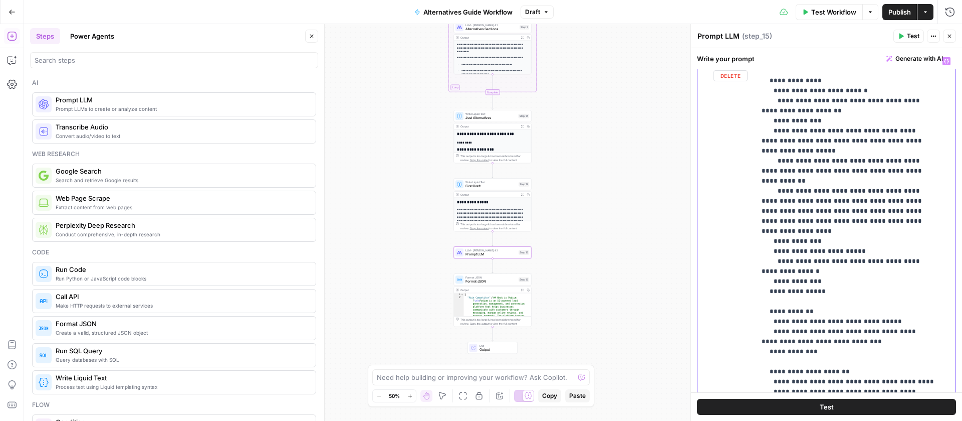
drag, startPoint x: 783, startPoint y: 331, endPoint x: 820, endPoint y: 323, distance: 37.9
click at [820, 323] on p "**********" at bounding box center [848, 180] width 173 height 551
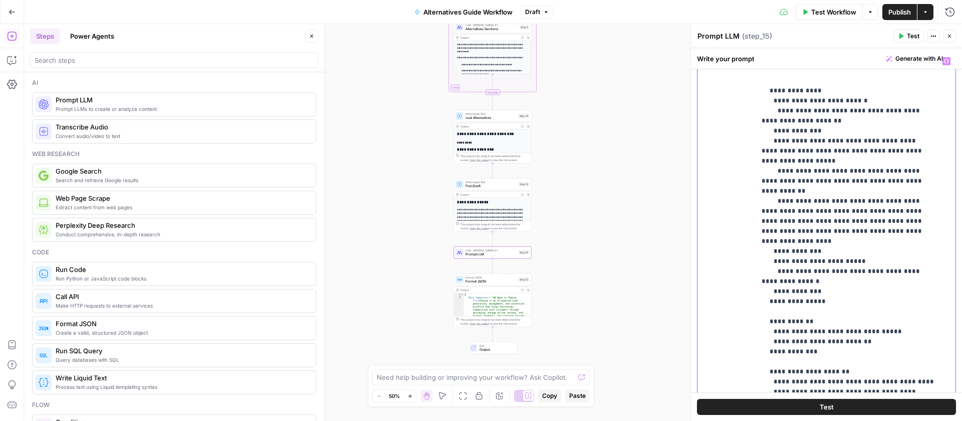
click at [944, 63] on icon "button" at bounding box center [946, 61] width 5 height 5
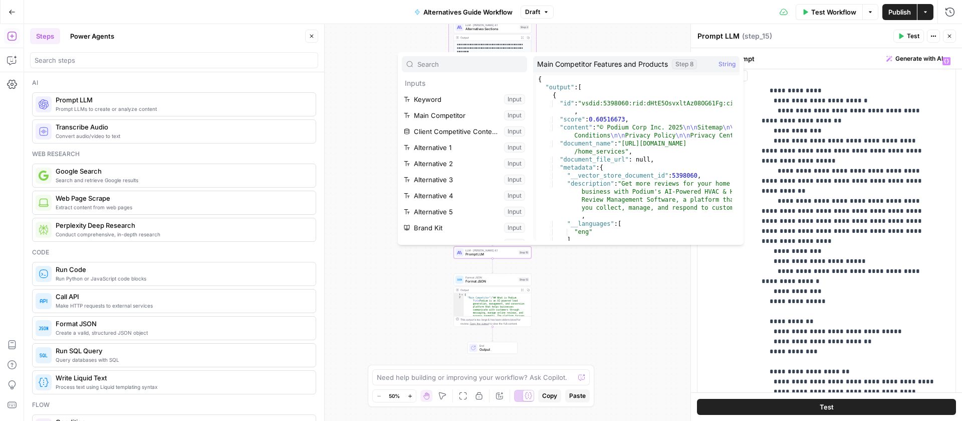
scroll to position [139, 0]
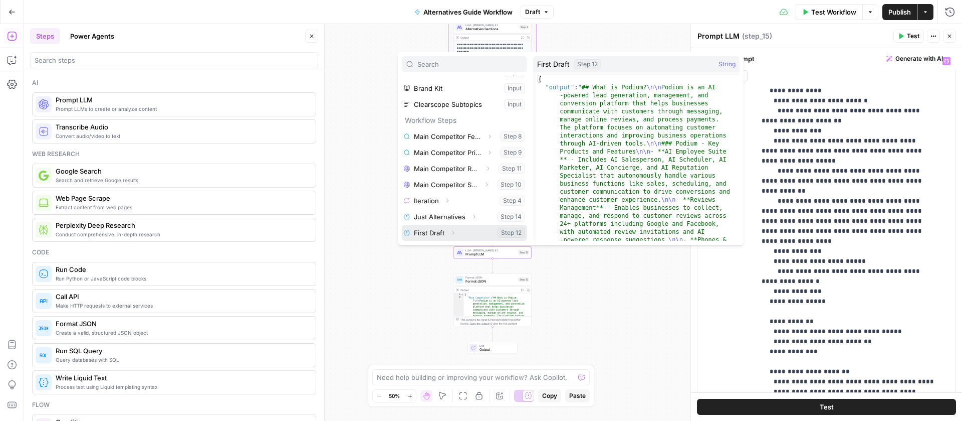
click at [432, 228] on button "Select variable First Draft" at bounding box center [464, 233] width 125 height 16
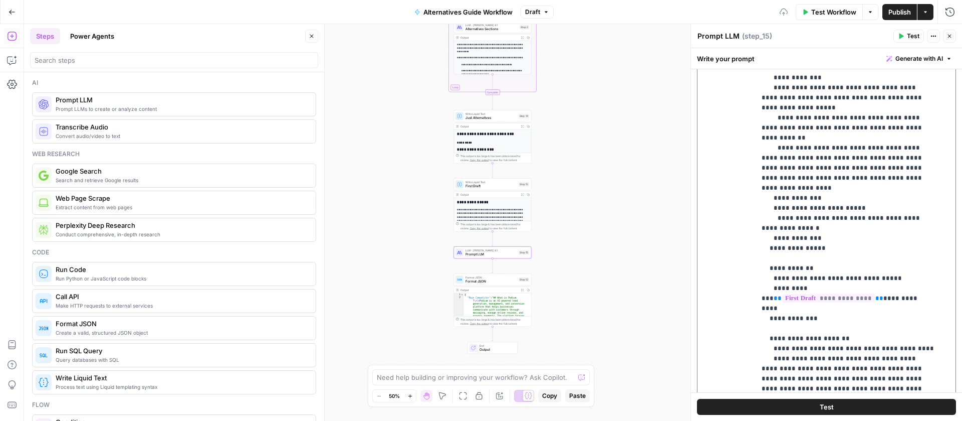
scroll to position [628, 0]
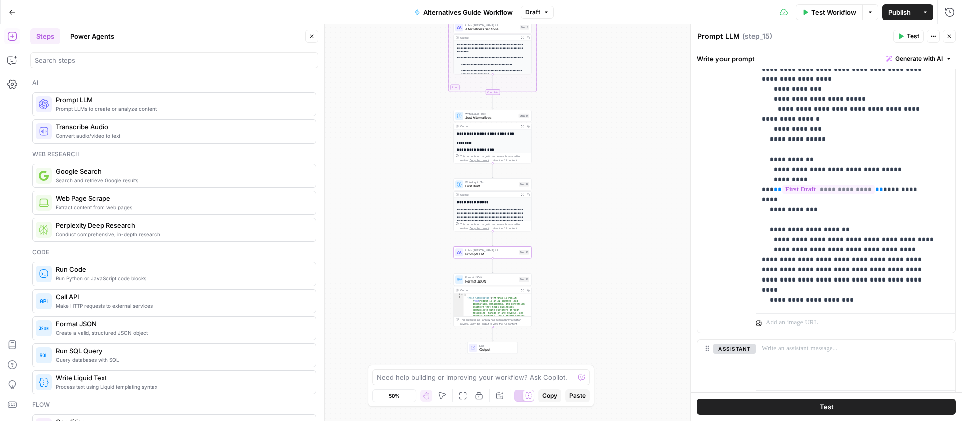
click at [720, 38] on textarea "Prompt LLM" at bounding box center [719, 36] width 42 height 10
type textarea "Intro"
click at [828, 408] on span "Test" at bounding box center [827, 406] width 14 height 10
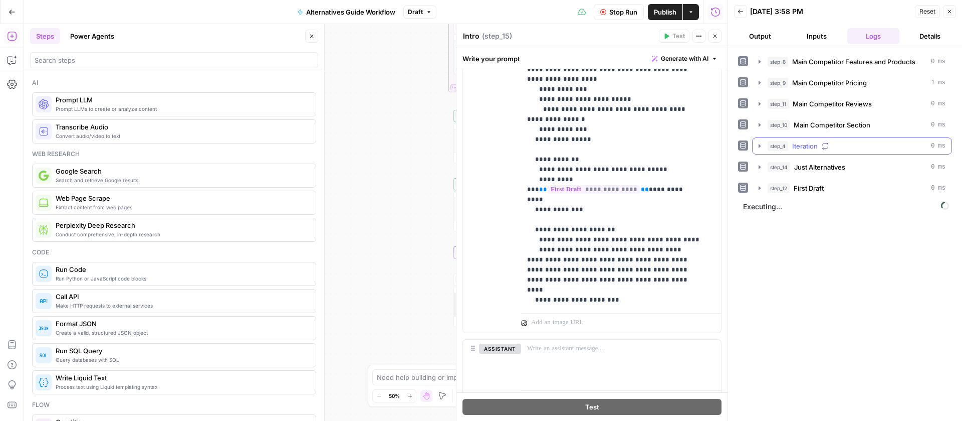
click at [756, 145] on icon "button" at bounding box center [760, 146] width 8 height 8
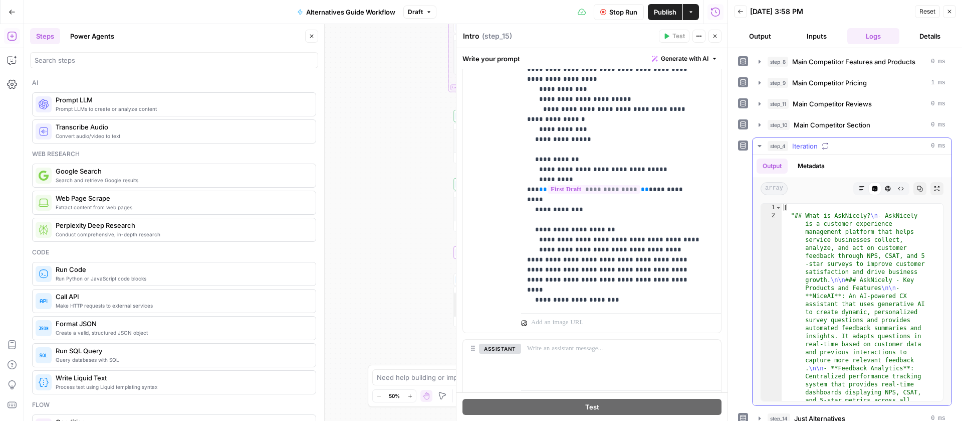
click at [756, 145] on icon "button" at bounding box center [760, 146] width 8 height 8
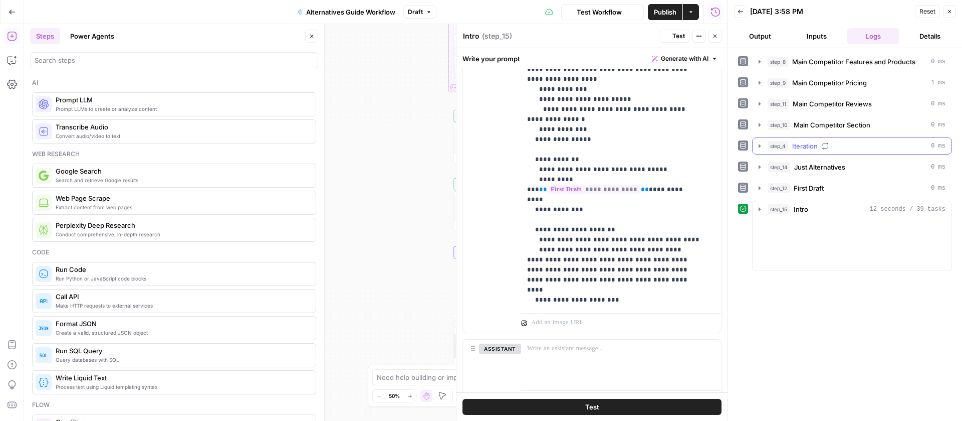
click at [756, 145] on icon "button" at bounding box center [760, 146] width 8 height 8
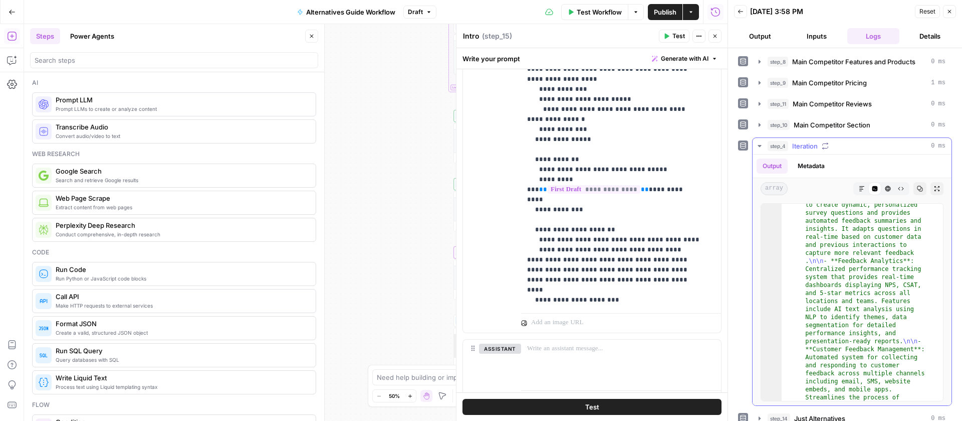
scroll to position [155, 0]
click at [758, 145] on icon "button" at bounding box center [760, 146] width 4 height 2
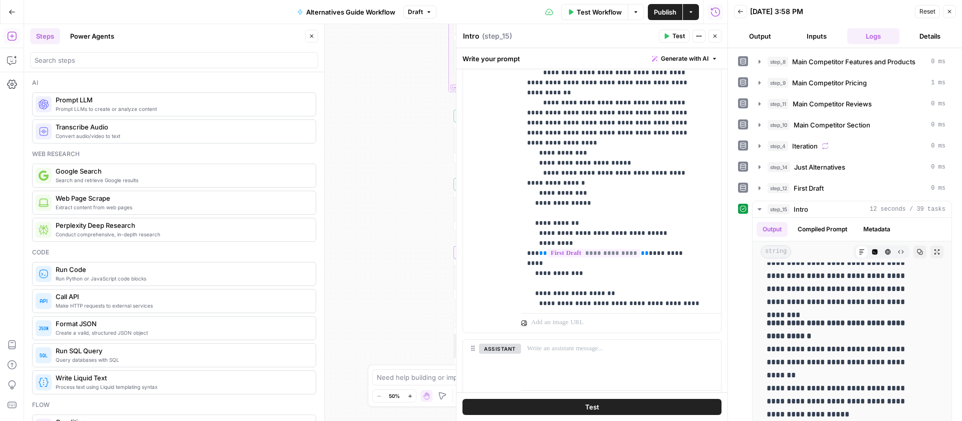
scroll to position [69, 0]
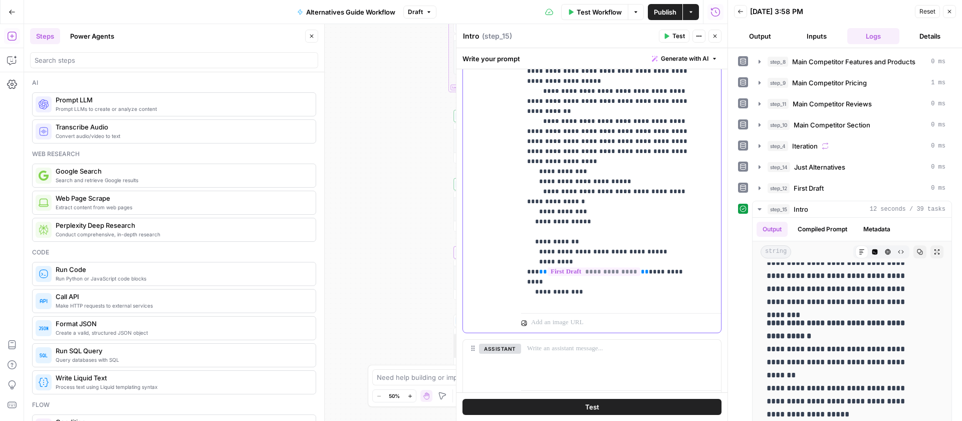
drag, startPoint x: 686, startPoint y: 182, endPoint x: 569, endPoint y: 182, distance: 116.8
click at [569, 182] on p "**********" at bounding box center [613, 111] width 173 height 551
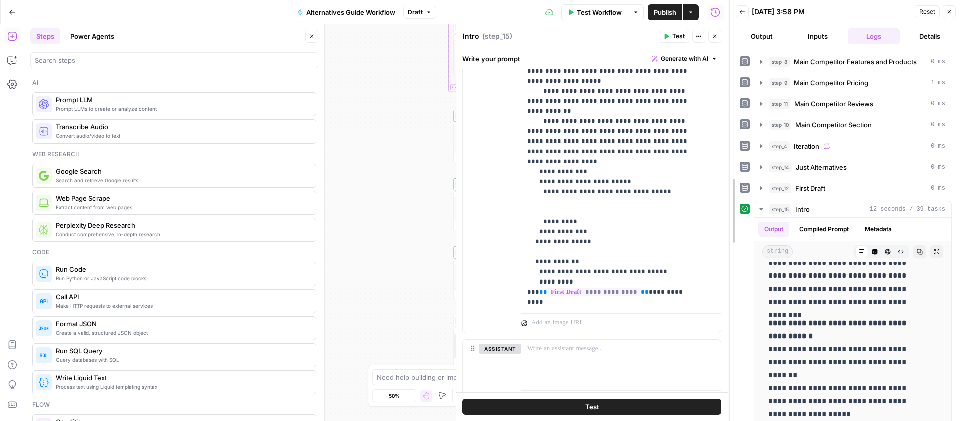
drag, startPoint x: 724, startPoint y: 284, endPoint x: 725, endPoint y: 246, distance: 38.1
click at [725, 246] on div at bounding box center [730, 210] width 10 height 421
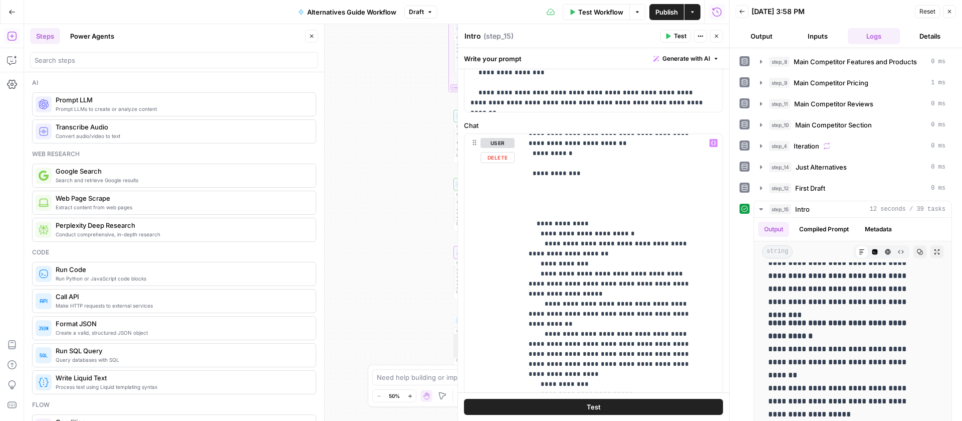
scroll to position [93, 0]
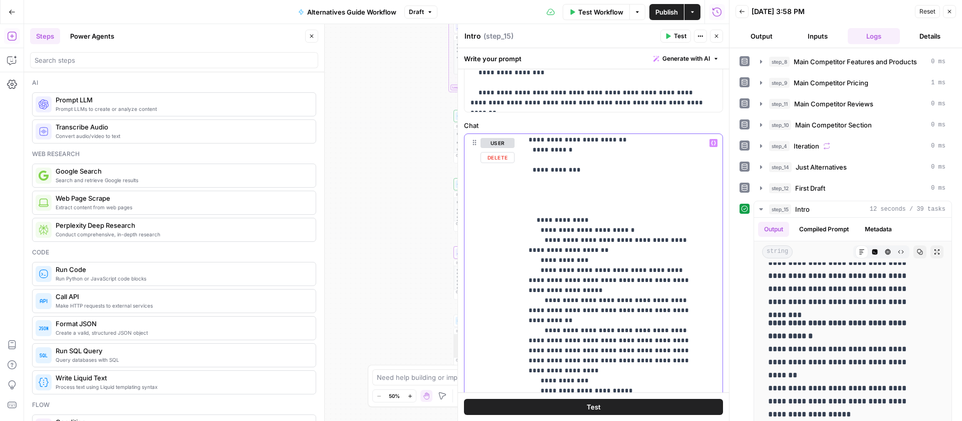
click at [711, 145] on icon "button" at bounding box center [713, 142] width 5 height 5
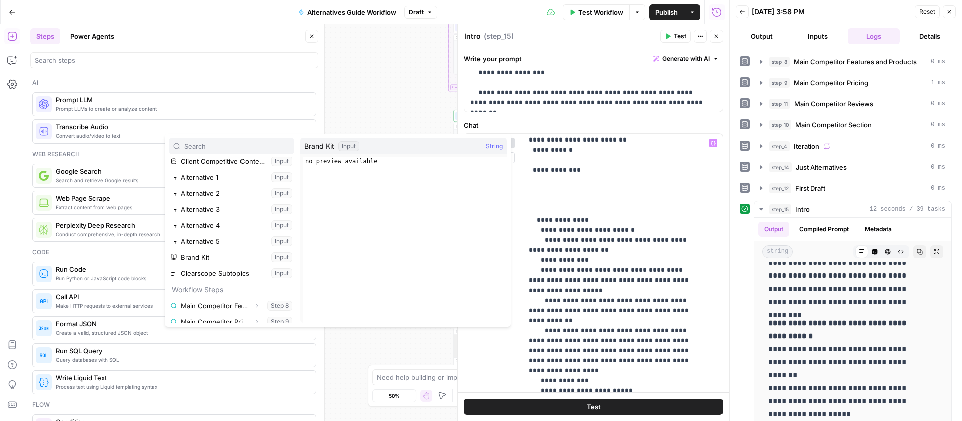
scroll to position [55, 0]
click at [217, 255] on button "Select variable Brand Kit" at bounding box center [231, 254] width 125 height 16
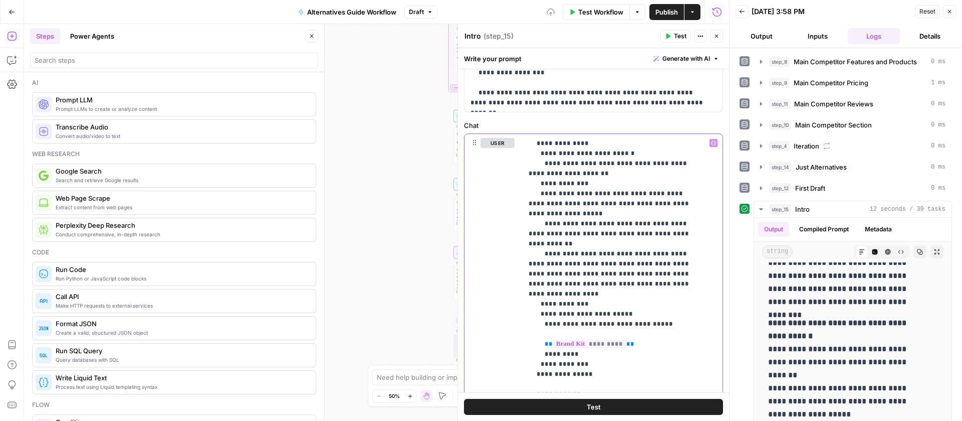
scroll to position [171, 0]
drag, startPoint x: 624, startPoint y: 332, endPoint x: 543, endPoint y: 330, distance: 80.2
click at [543, 330] on p "**********" at bounding box center [615, 252] width 173 height 571
click at [440, 252] on div "Workflow Set Inputs Inputs Search Knowledge Base Main Competitor Features and P…" at bounding box center [376, 222] width 705 height 396
click at [718, 32] on button "Close" at bounding box center [716, 36] width 13 height 13
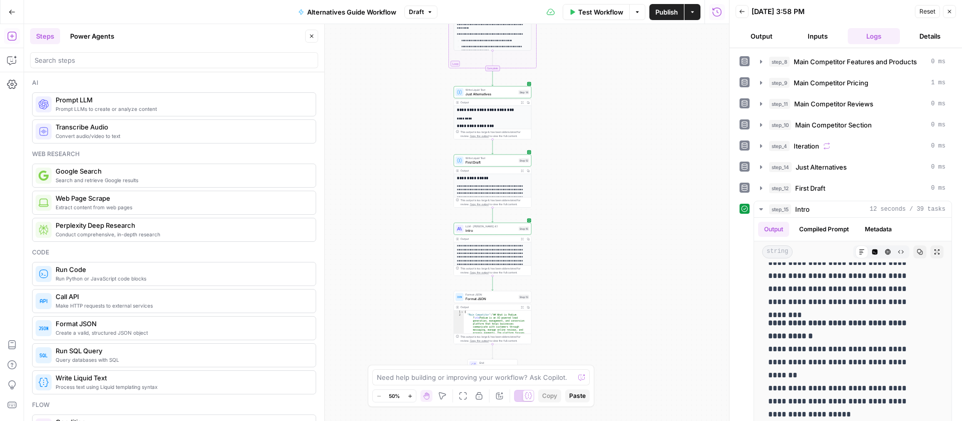
click at [587, 12] on span "Test Workflow" at bounding box center [600, 12] width 45 height 10
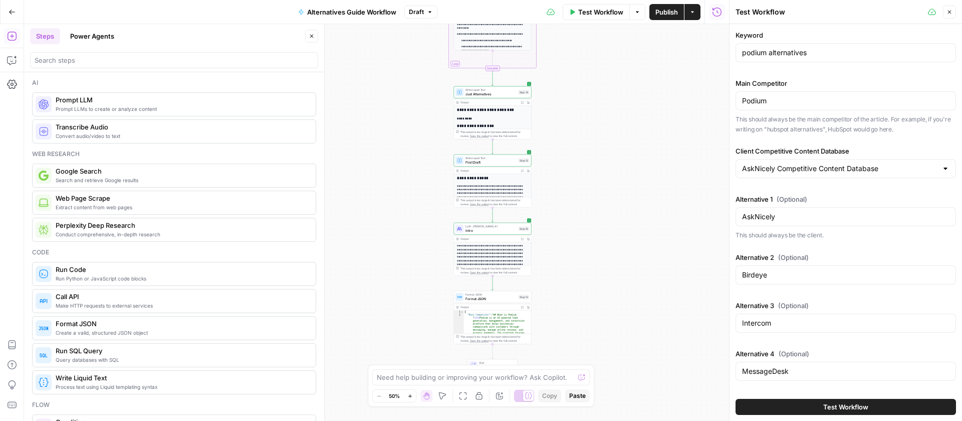
click at [815, 405] on button "Test Workflow" at bounding box center [846, 406] width 221 height 16
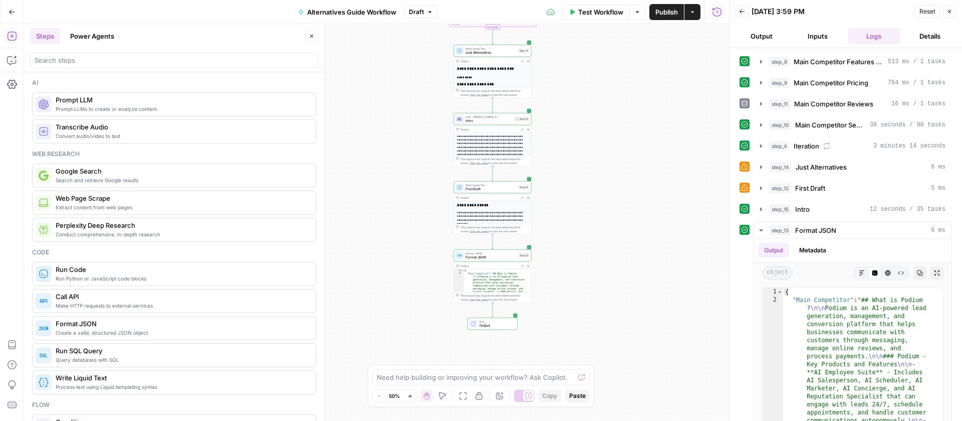
click at [495, 190] on span "First Draft" at bounding box center [491, 188] width 51 height 5
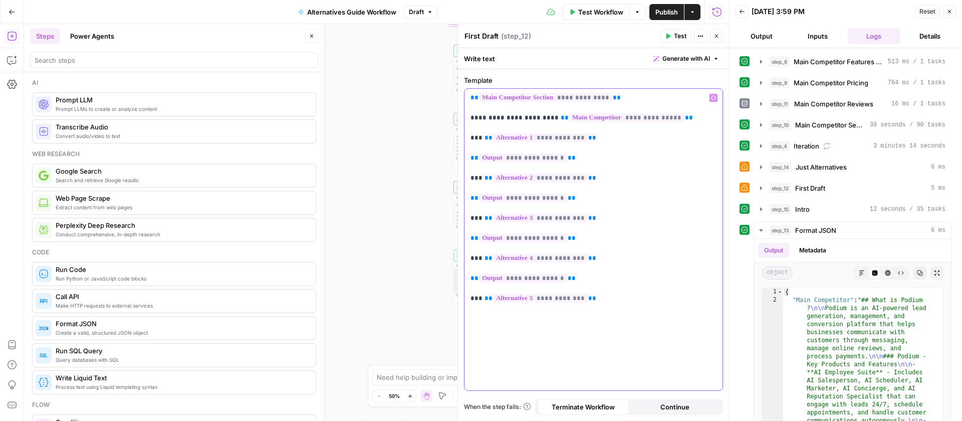
click at [471, 96] on span "**" at bounding box center [475, 97] width 8 height 7
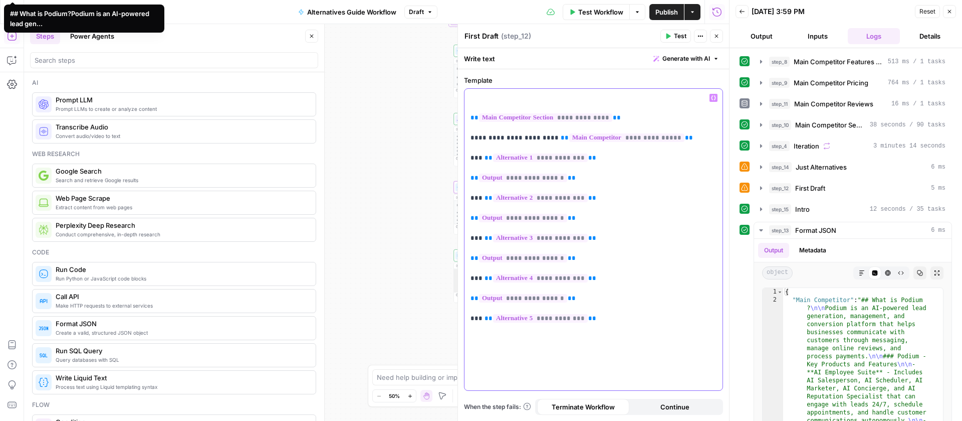
click at [715, 98] on icon "button" at bounding box center [713, 98] width 5 height 5
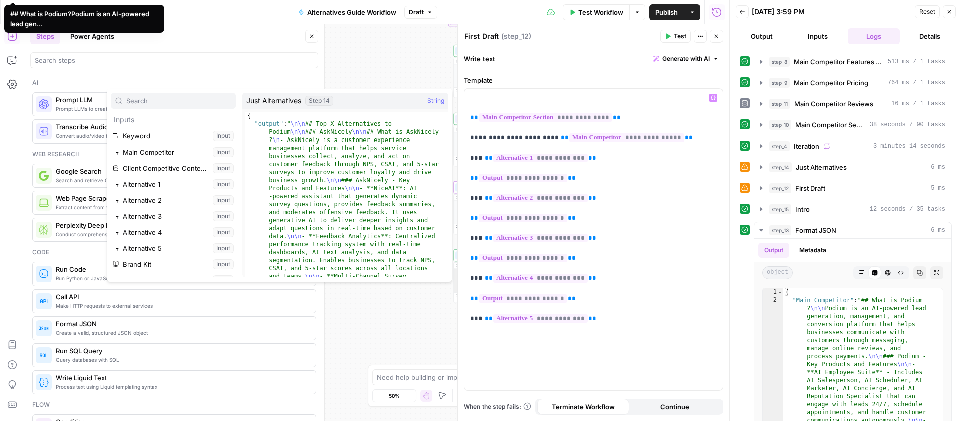
scroll to position [139, 0]
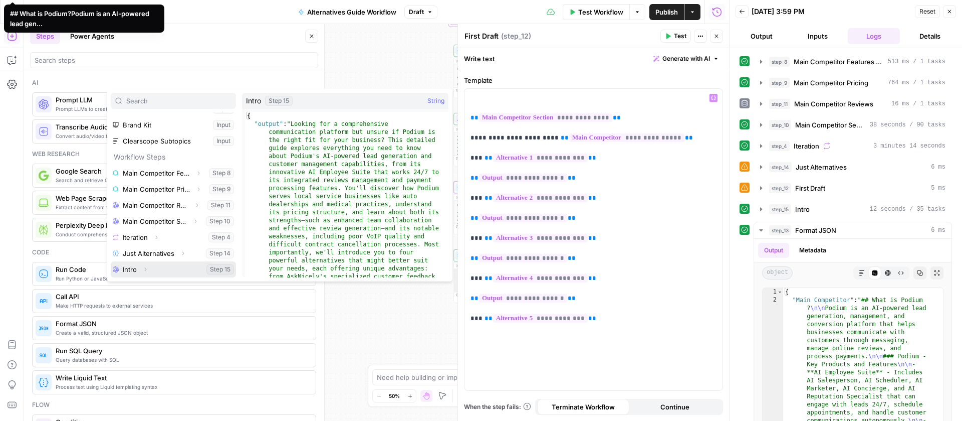
click at [137, 267] on button "Select variable Intro" at bounding box center [173, 269] width 125 height 16
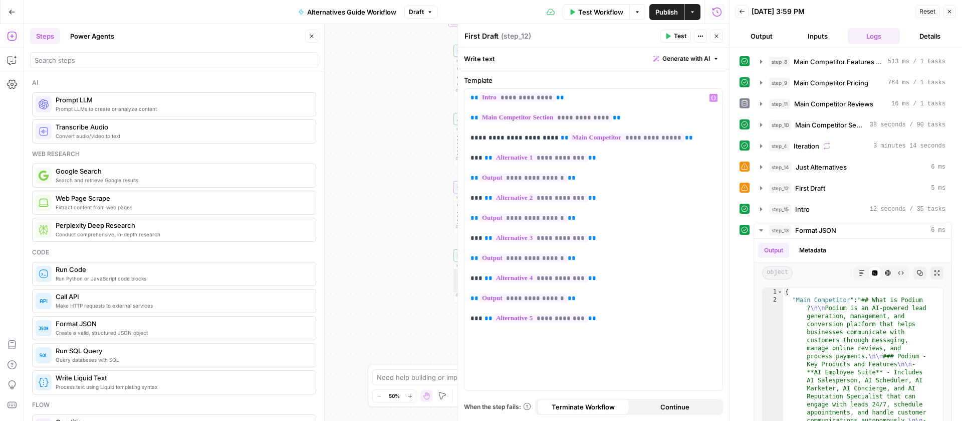
click at [716, 35] on icon "button" at bounding box center [717, 37] width 4 height 4
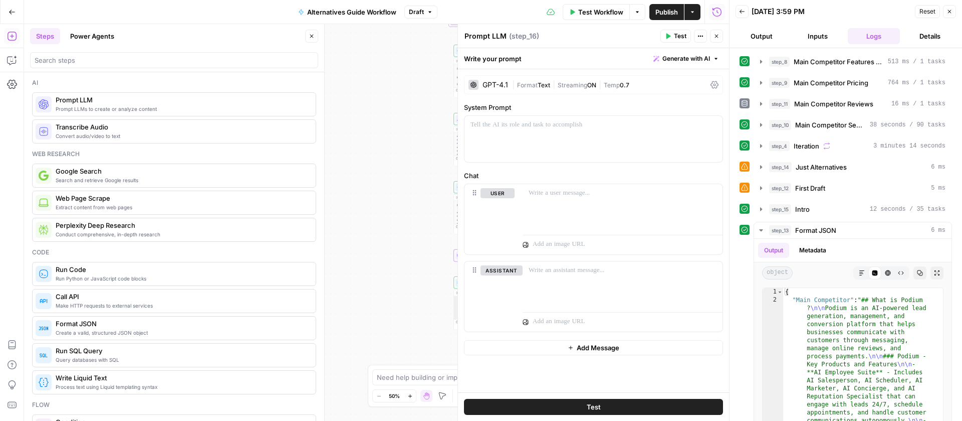
click at [516, 84] on span "|" at bounding box center [514, 84] width 5 height 10
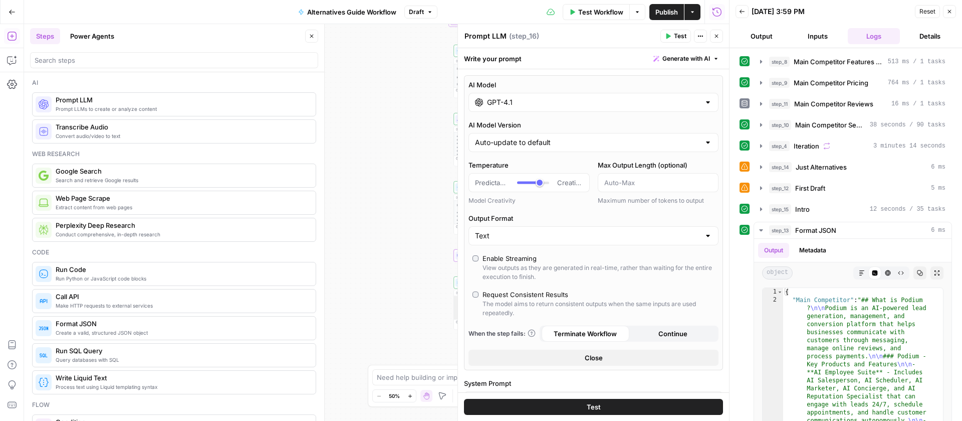
click at [576, 106] on input "GPT-4.1" at bounding box center [593, 102] width 213 height 10
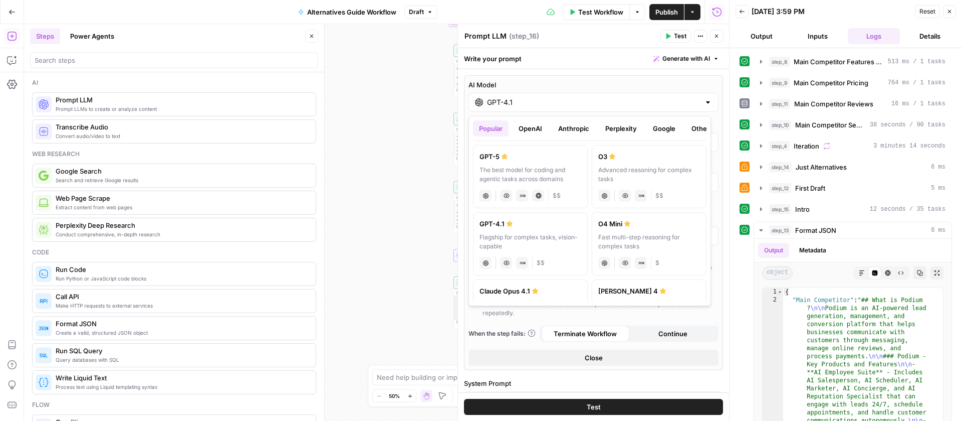
click at [585, 133] on button "Anthropic" at bounding box center [573, 128] width 43 height 16
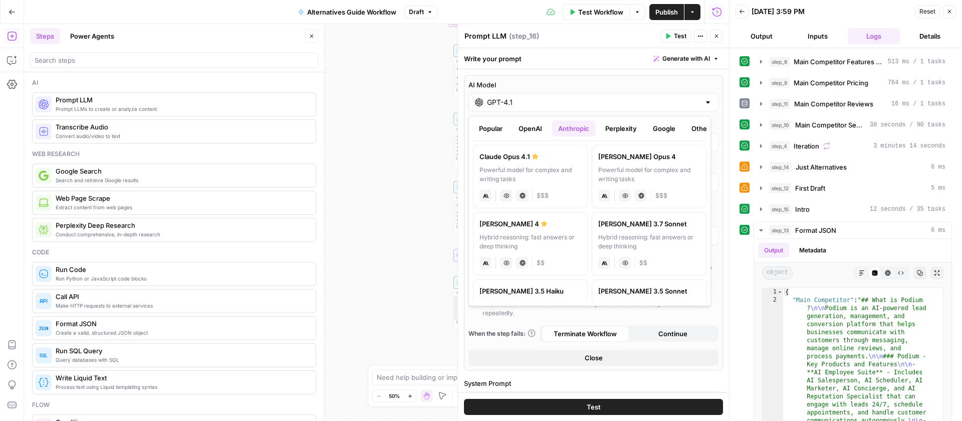
click at [534, 166] on div "Powerful model for complex and writing tasks" at bounding box center [531, 174] width 102 height 18
type input "Claude Opus 4.1"
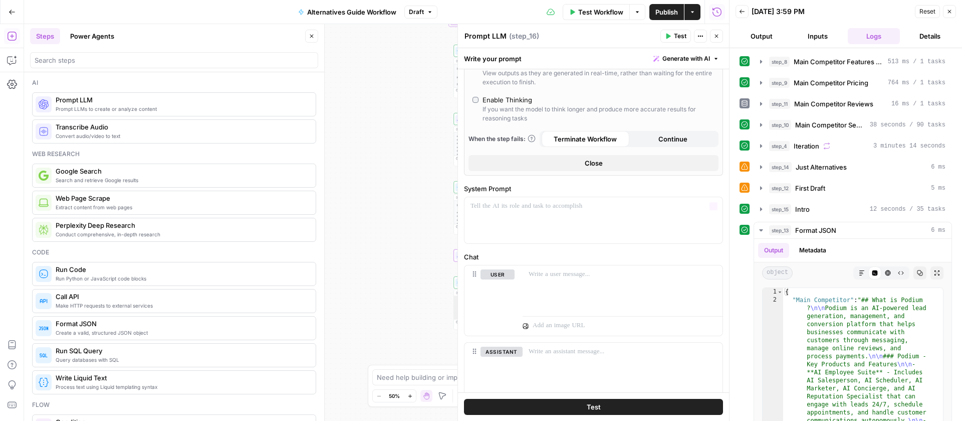
scroll to position [170, 0]
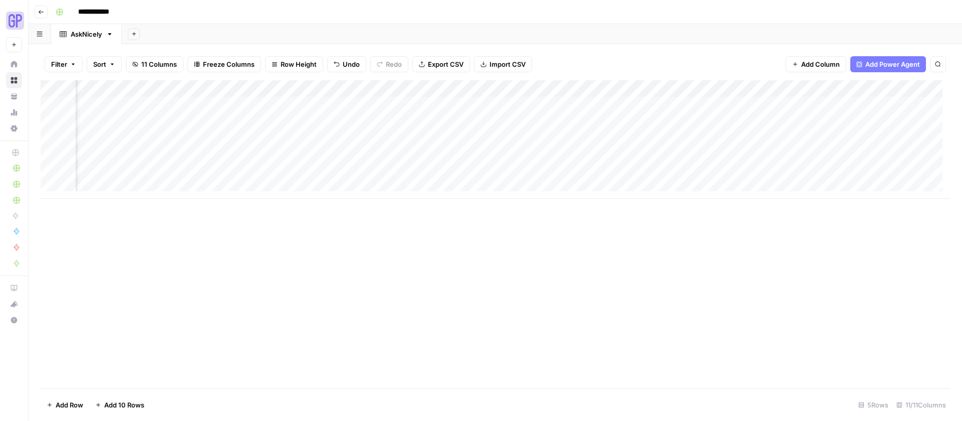
scroll to position [0, 624]
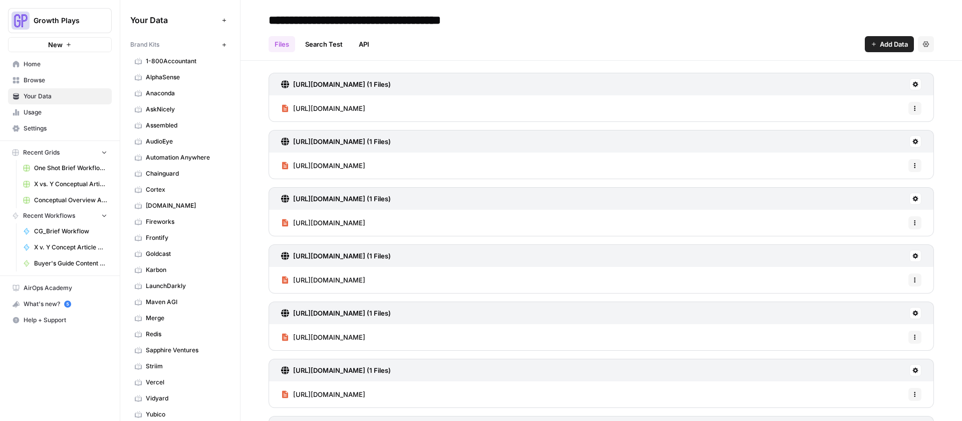
scroll to position [290, 0]
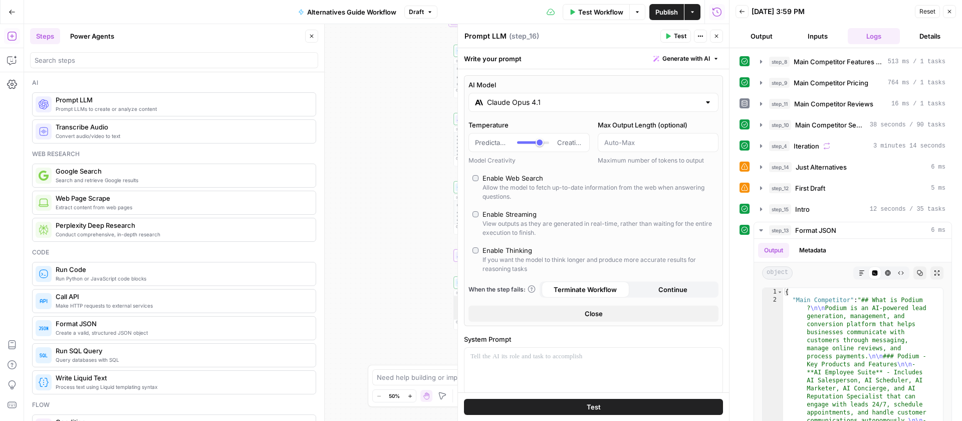
scroll to position [170, 0]
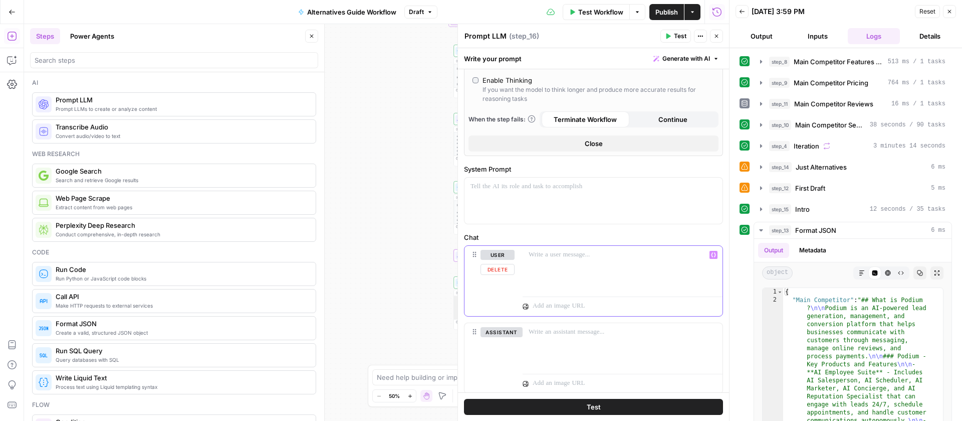
click at [568, 256] on p at bounding box center [623, 255] width 188 height 10
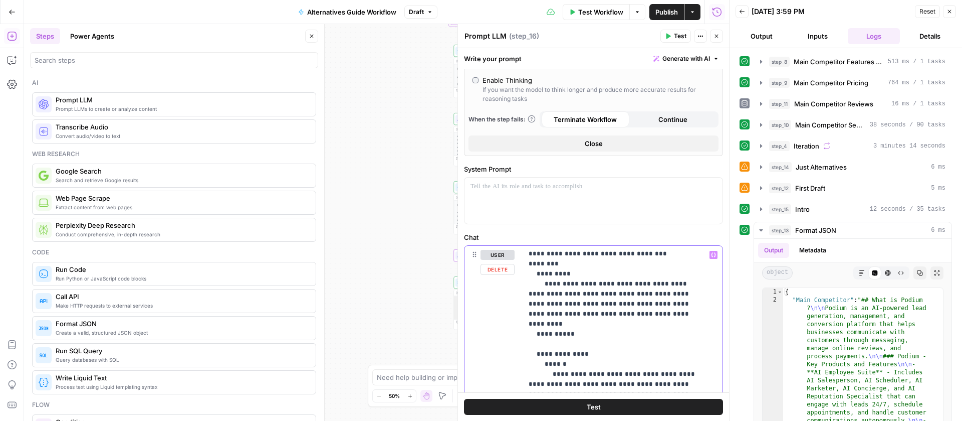
scroll to position [0, 0]
drag, startPoint x: 667, startPoint y: 251, endPoint x: 529, endPoint y: 253, distance: 138.4
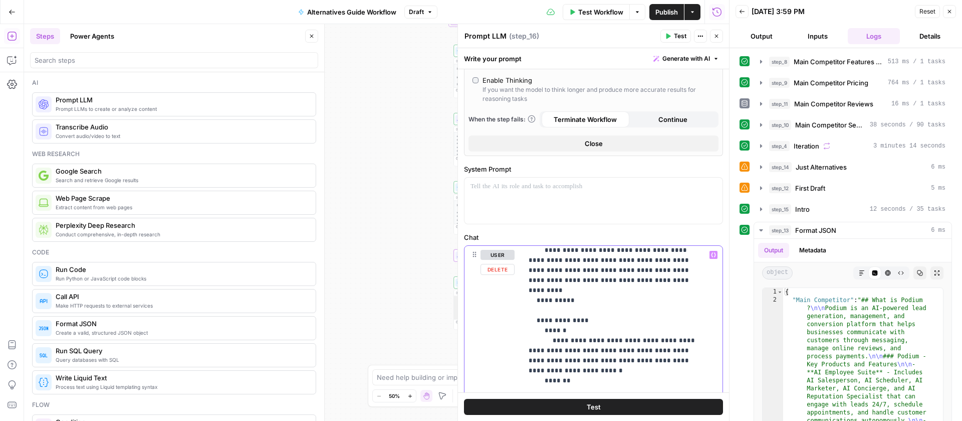
scroll to position [40, 0]
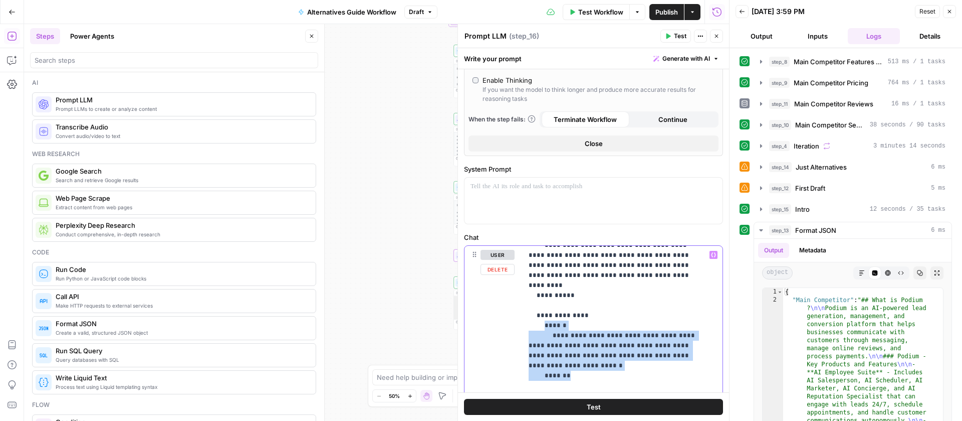
drag, startPoint x: 575, startPoint y: 356, endPoint x: 545, endPoint y: 316, distance: 49.7
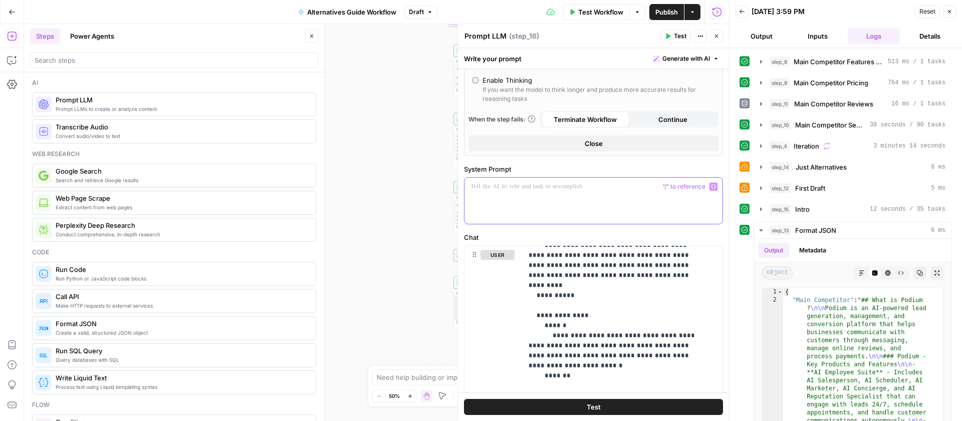
click at [517, 191] on div at bounding box center [594, 200] width 258 height 46
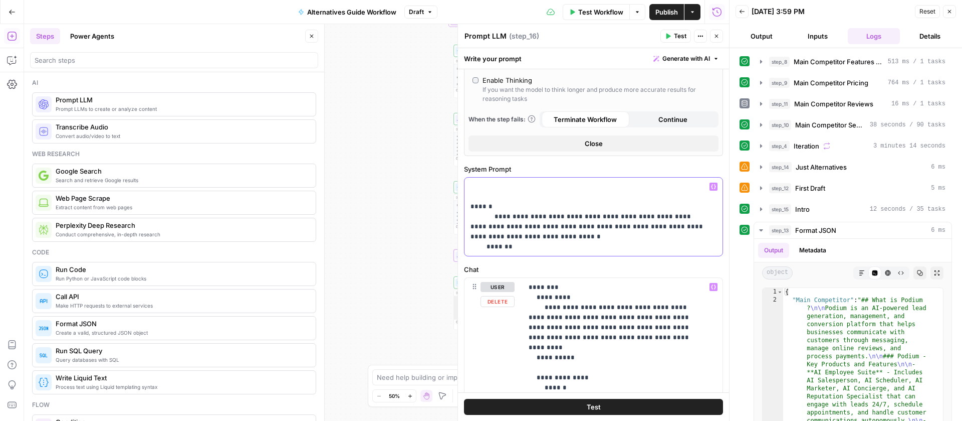
scroll to position [3, 0]
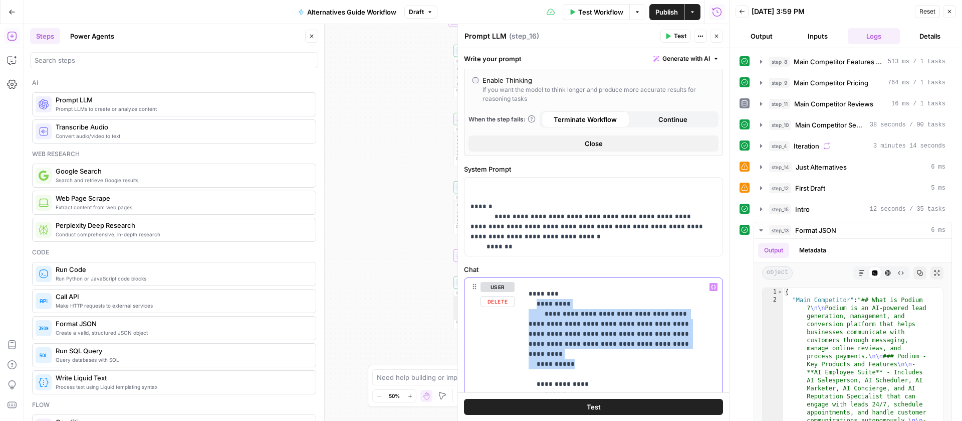
drag, startPoint x: 561, startPoint y: 343, endPoint x: 538, endPoint y: 305, distance: 44.4
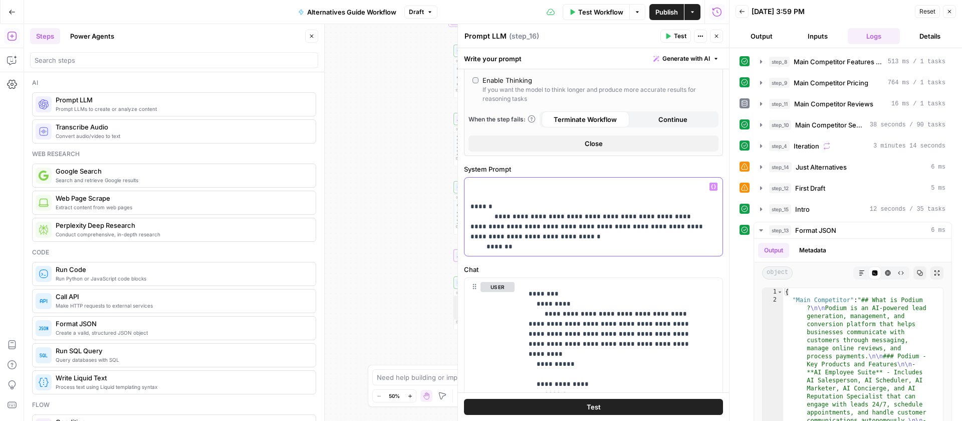
click at [493, 185] on p "**********" at bounding box center [590, 216] width 239 height 70
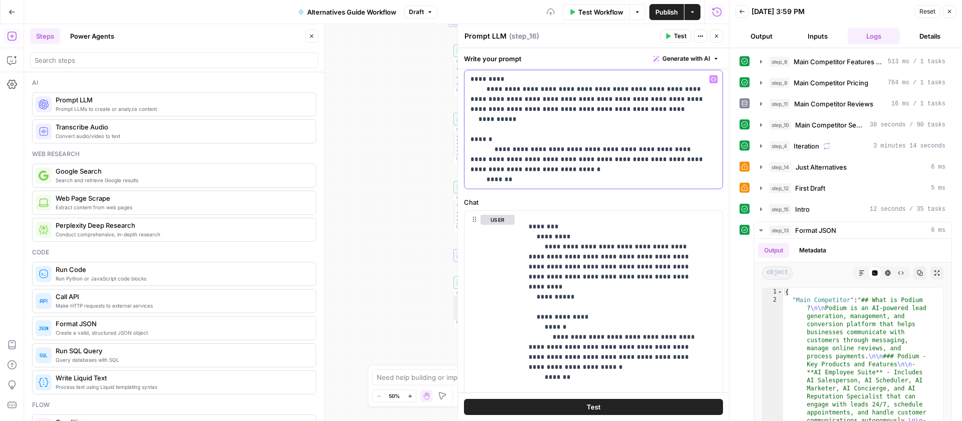
scroll to position [330, 0]
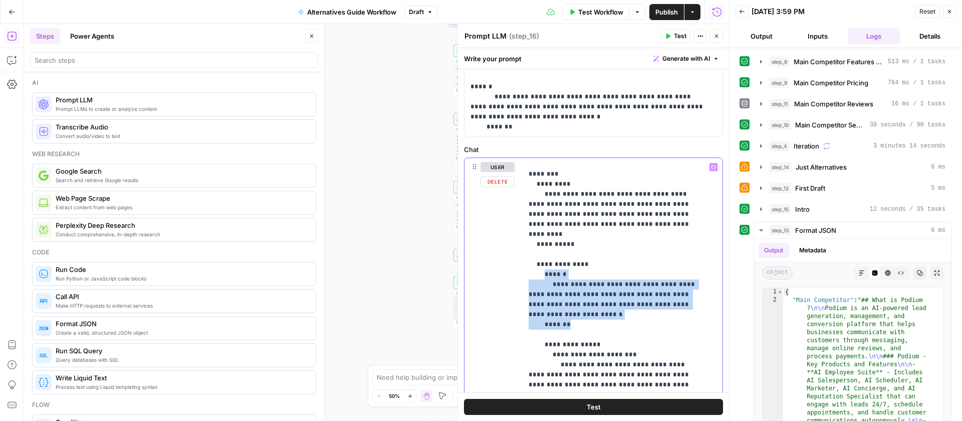
drag, startPoint x: 574, startPoint y: 303, endPoint x: 543, endPoint y: 269, distance: 46.1
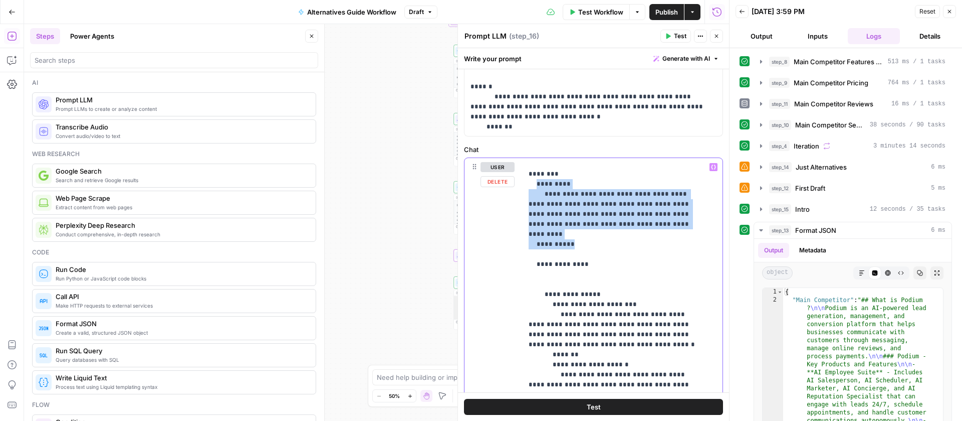
drag, startPoint x: 568, startPoint y: 224, endPoint x: 535, endPoint y: 184, distance: 51.7
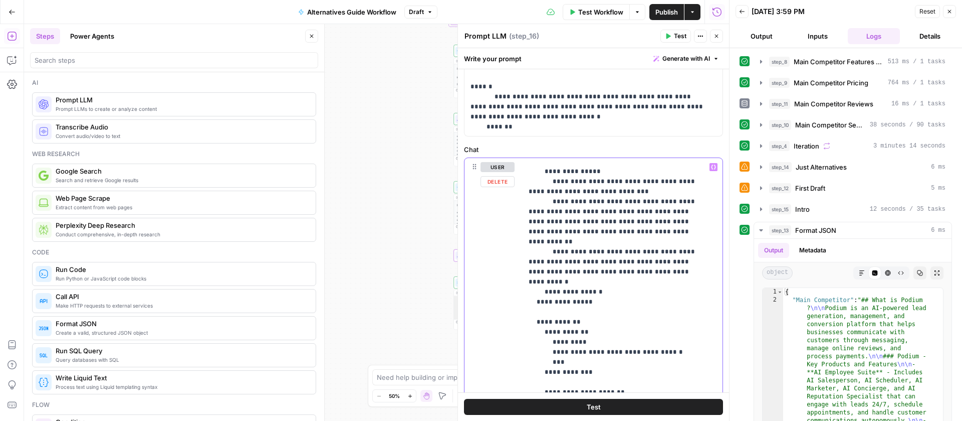
scroll to position [429, 0]
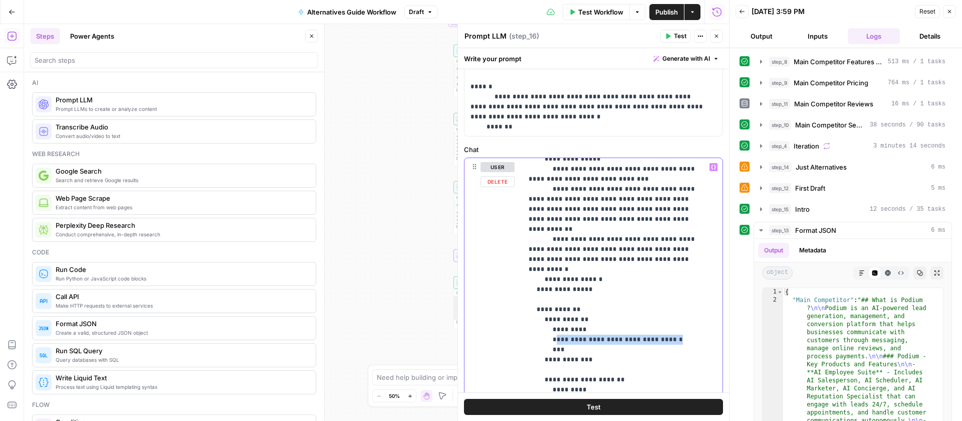
drag, startPoint x: 676, startPoint y: 290, endPoint x: 552, endPoint y: 289, distance: 124.3
click at [552, 289] on p "**********" at bounding box center [615, 189] width 173 height 912
click at [711, 167] on icon "button" at bounding box center [713, 166] width 5 height 5
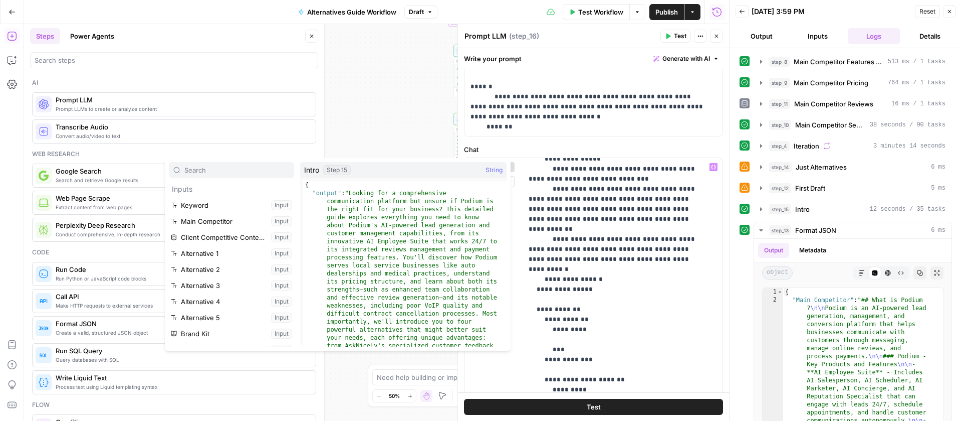
scroll to position [155, 0]
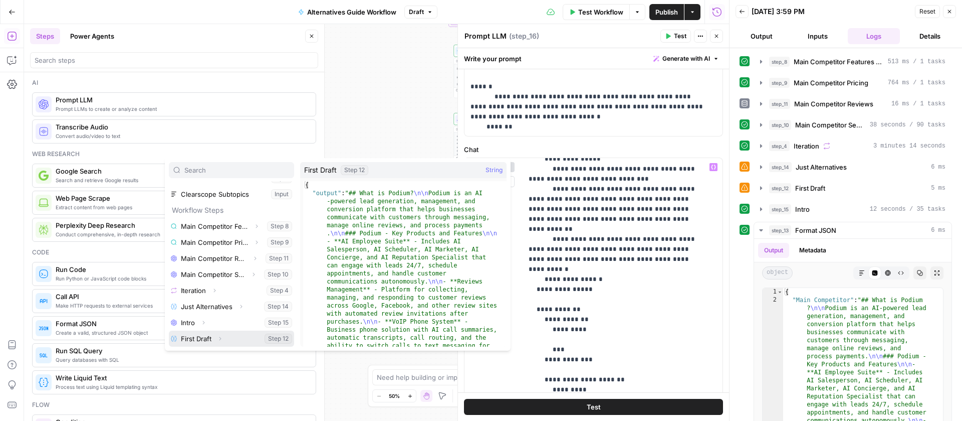
click at [206, 335] on button "Select variable First Draft" at bounding box center [231, 338] width 125 height 16
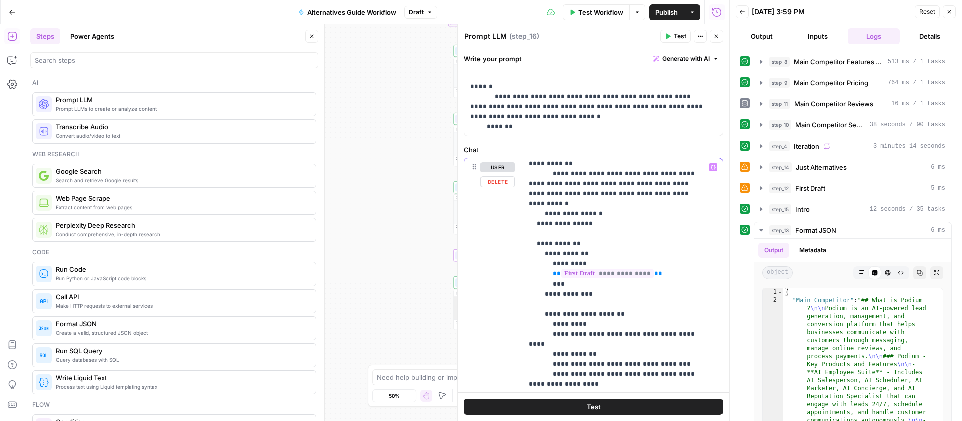
scroll to position [512, 0]
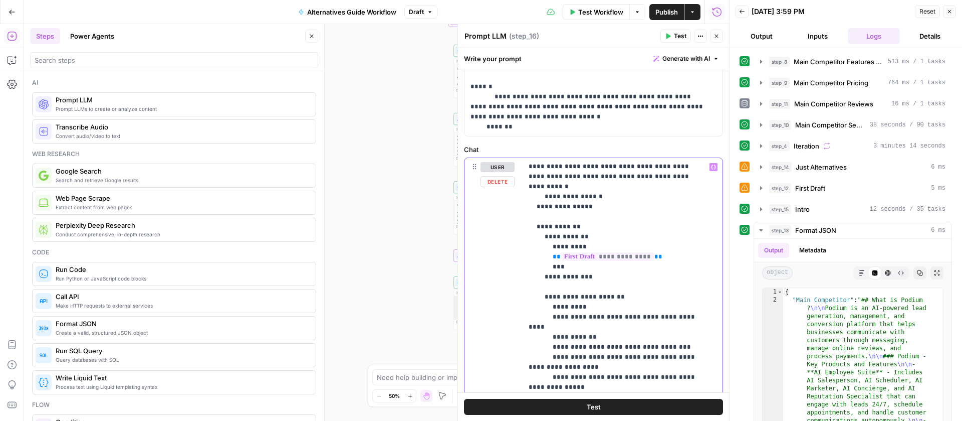
drag, startPoint x: 602, startPoint y: 364, endPoint x: 552, endPoint y: 268, distance: 107.8
click at [552, 268] on p "**********" at bounding box center [615, 106] width 173 height 912
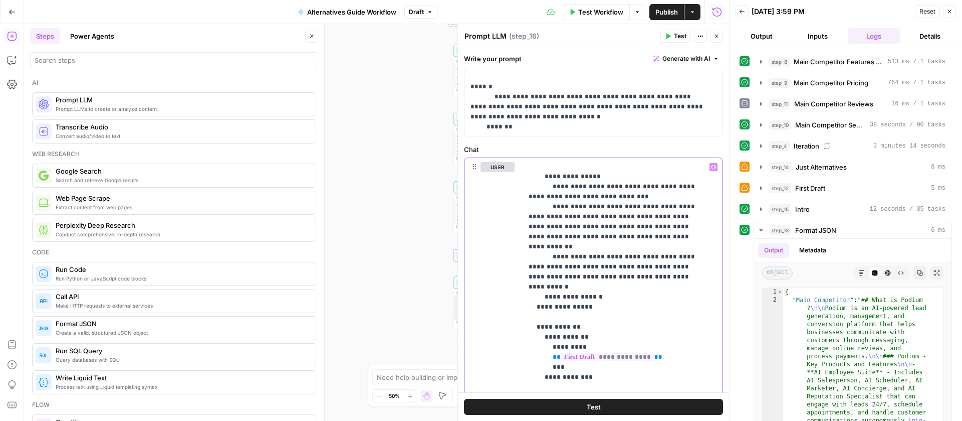
click at [711, 165] on icon "button" at bounding box center [713, 166] width 5 height 5
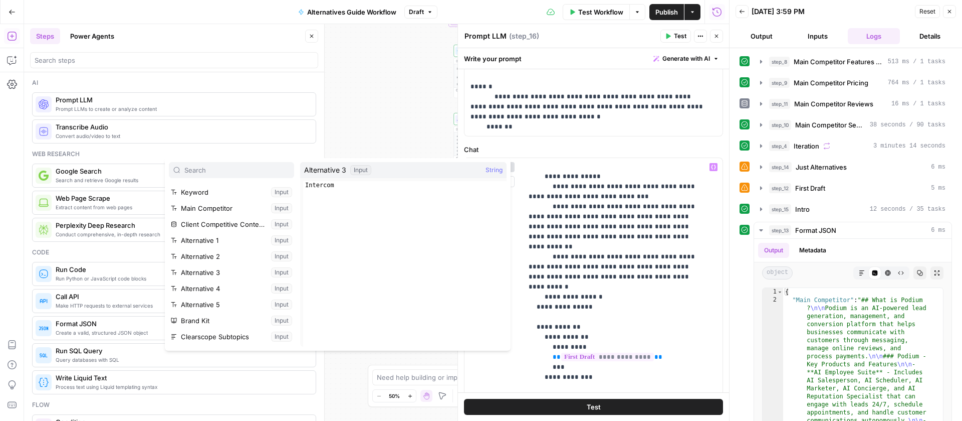
scroll to position [45, 0]
click at [550, 365] on p "**********" at bounding box center [615, 156] width 173 height 812
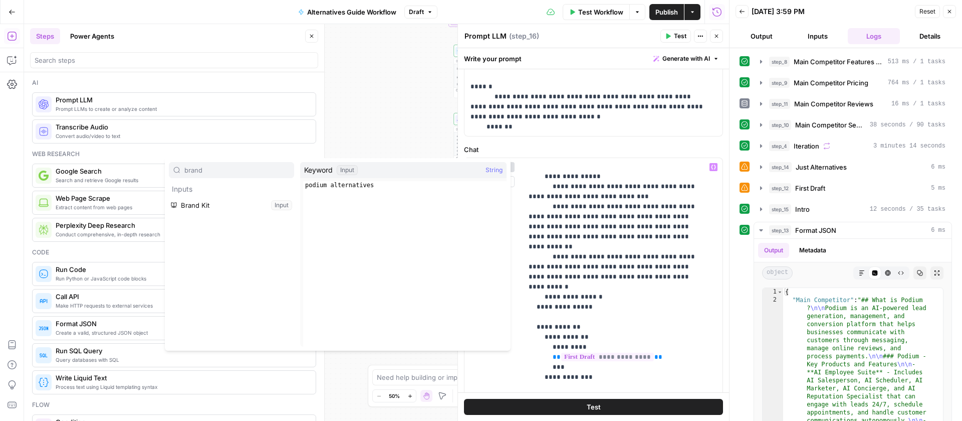
type input "brand"
click at [624, 338] on p "**********" at bounding box center [615, 156] width 173 height 812
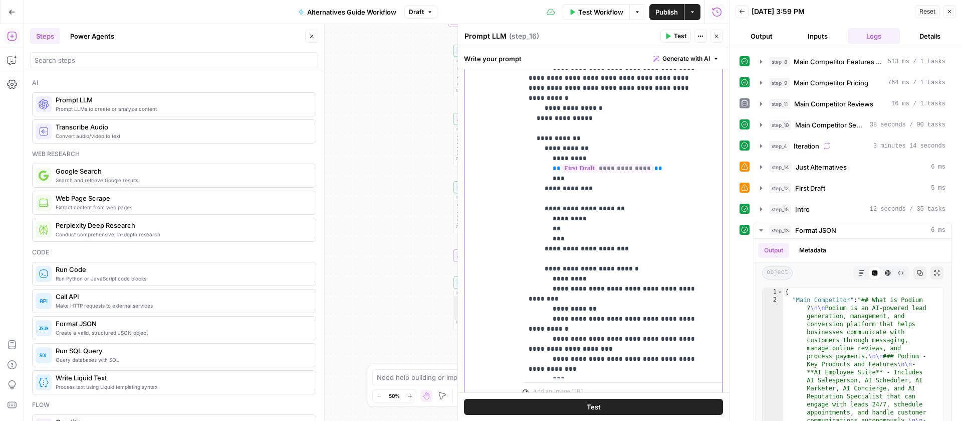
scroll to position [531, 0]
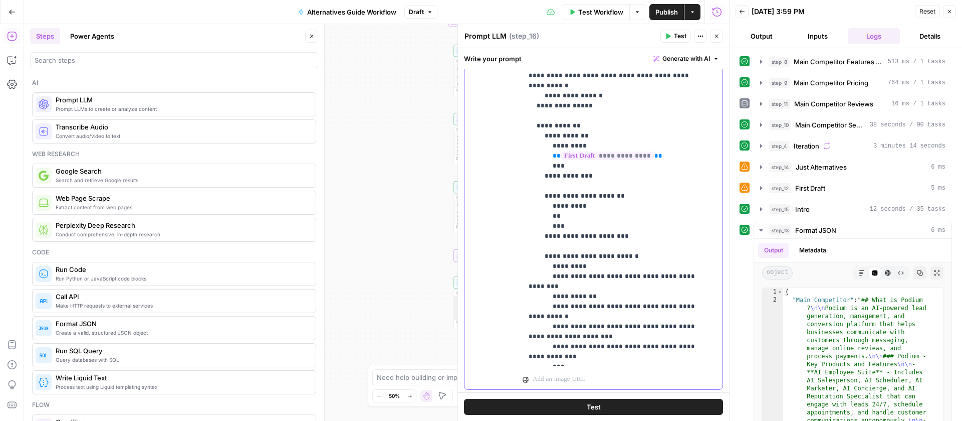
drag, startPoint x: 556, startPoint y: 307, endPoint x: 552, endPoint y: 229, distance: 78.8
drag, startPoint x: 556, startPoint y: 307, endPoint x: 552, endPoint y: 225, distance: 81.8
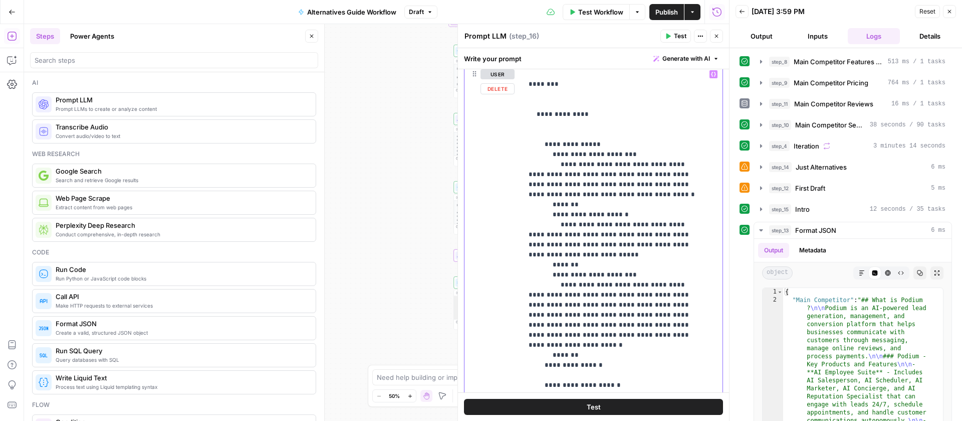
scroll to position [364, 0]
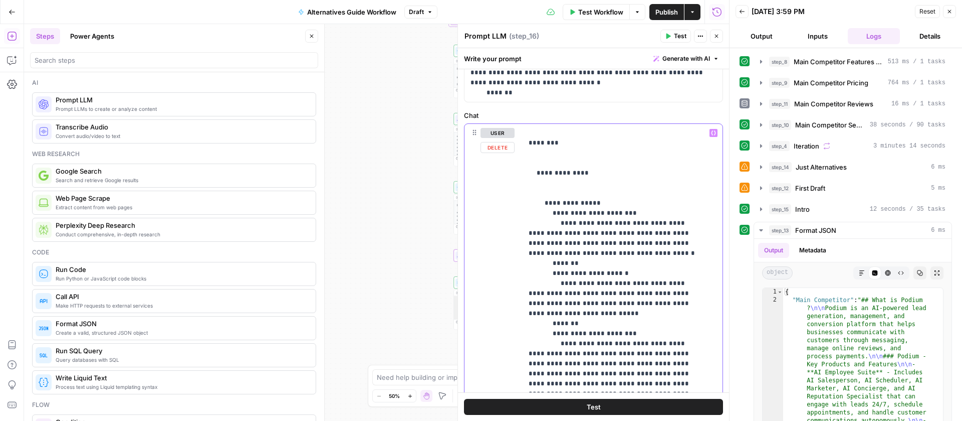
click at [711, 132] on icon "button" at bounding box center [713, 132] width 5 height 5
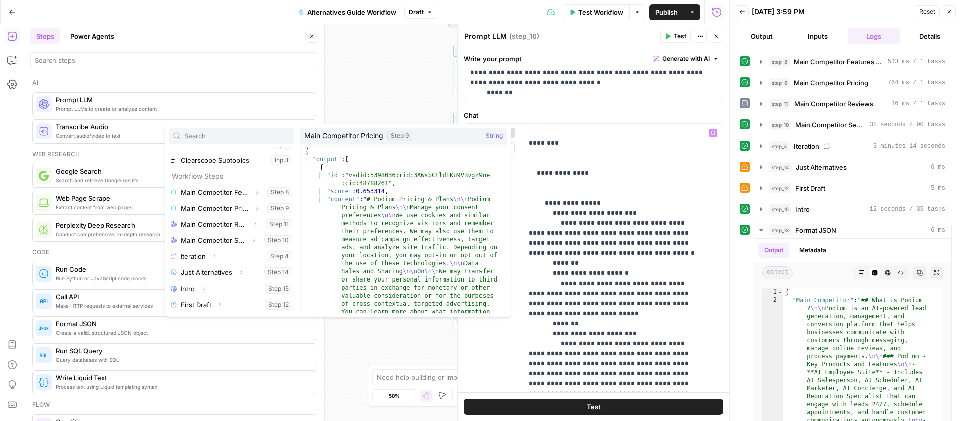
scroll to position [140, 0]
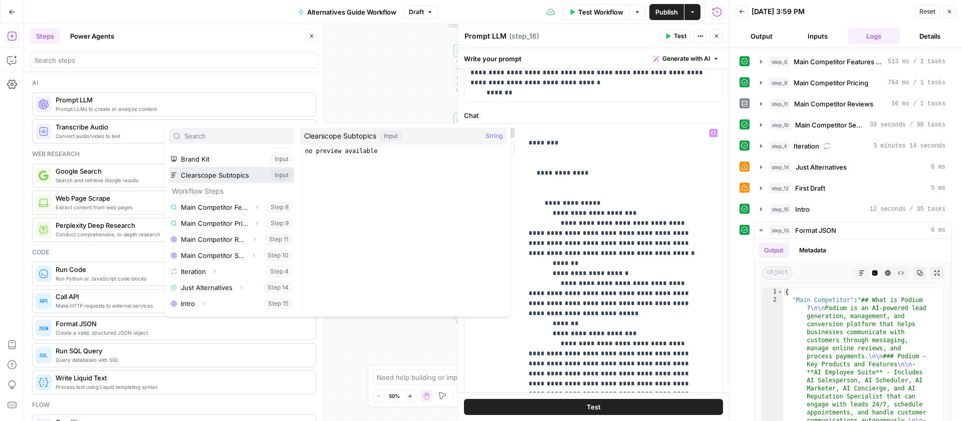
drag, startPoint x: 217, startPoint y: 177, endPoint x: 295, endPoint y: 204, distance: 83.1
click at [217, 177] on button "Select variable Clearscope Subtopics" at bounding box center [231, 175] width 125 height 16
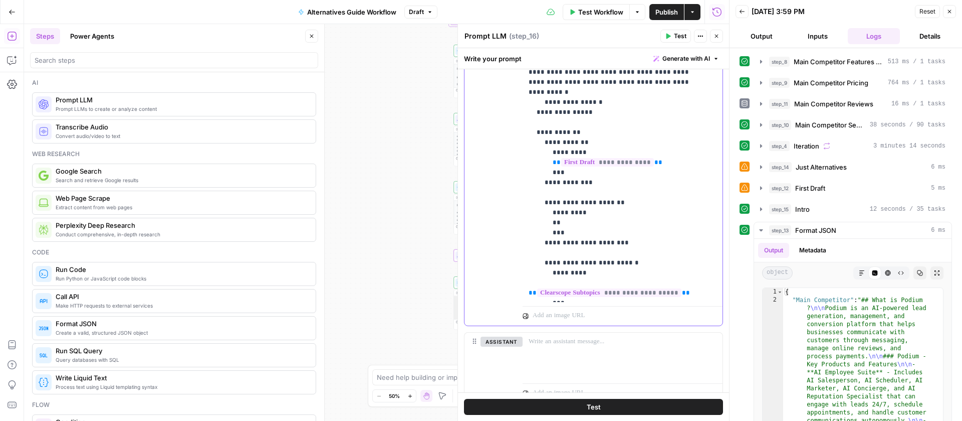
scroll to position [635, 0]
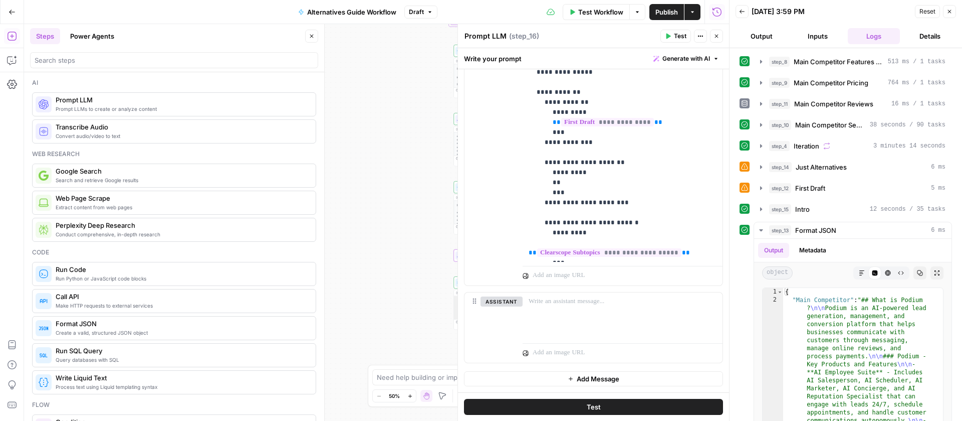
click at [484, 34] on textarea "Prompt LLM" at bounding box center [486, 36] width 42 height 10
type textarea "Final Edit"
click at [718, 33] on icon "button" at bounding box center [717, 36] width 6 height 6
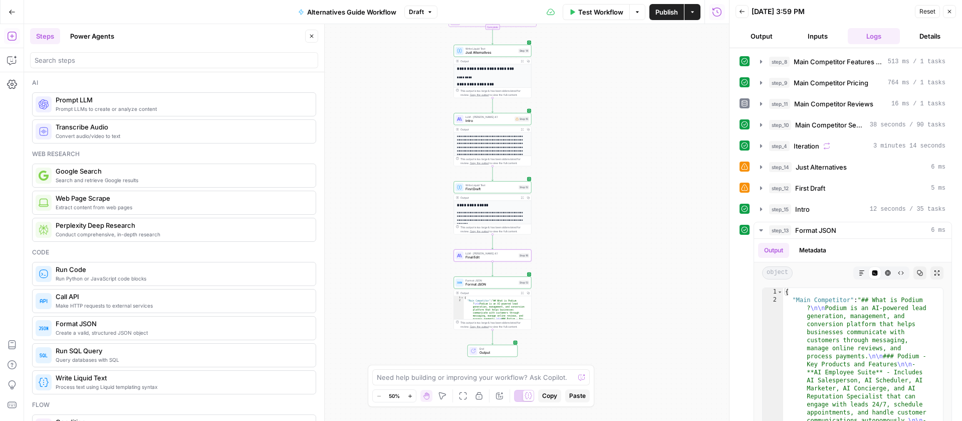
click at [670, 17] on button "Publish" at bounding box center [667, 12] width 35 height 16
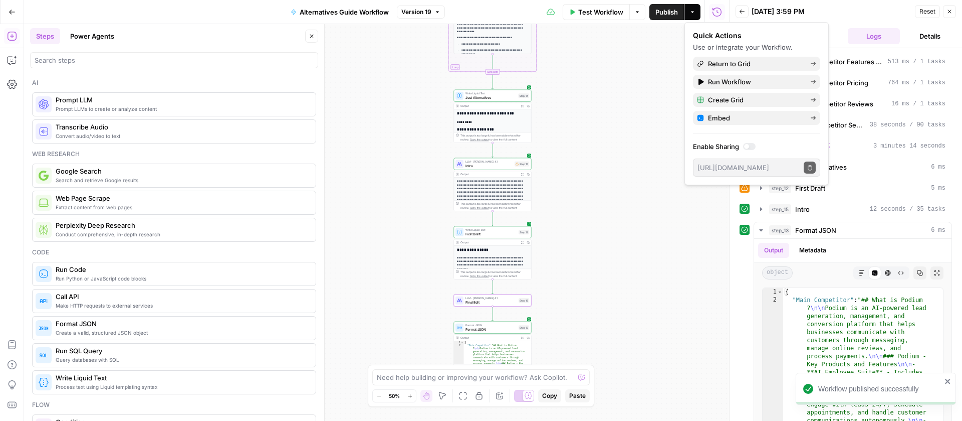
click at [856, 17] on div "Back 08/28/25 at 3:59 PM Reset Close" at bounding box center [846, 11] width 221 height 15
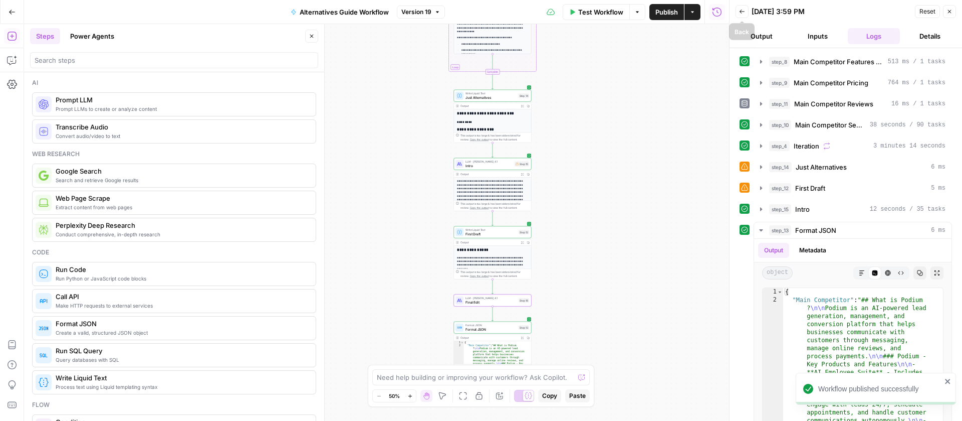
click at [741, 15] on button "Back" at bounding box center [742, 11] width 13 height 13
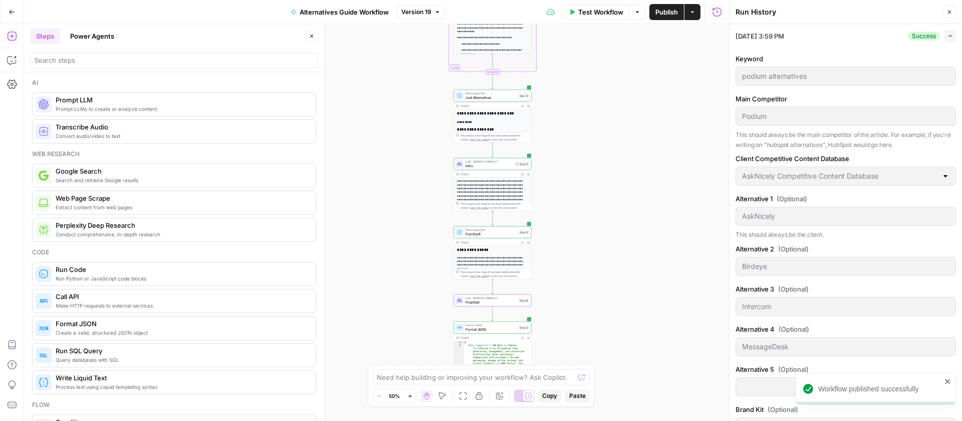
click at [617, 11] on span "Test Workflow" at bounding box center [600, 12] width 45 height 10
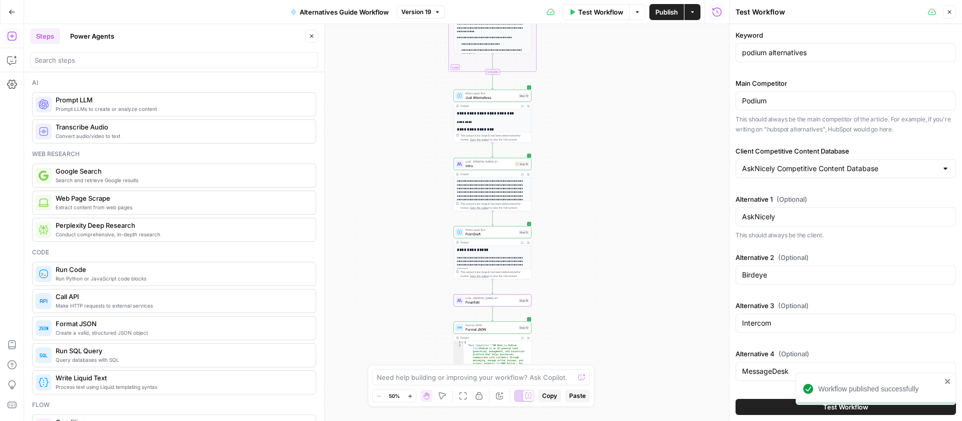
scroll to position [158, 0]
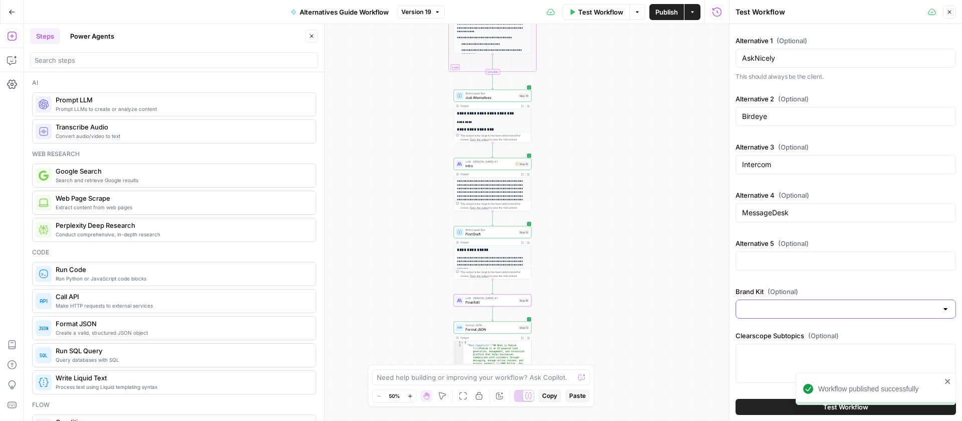
click at [788, 310] on input "Brand Kit (Optional)" at bounding box center [839, 309] width 195 height 10
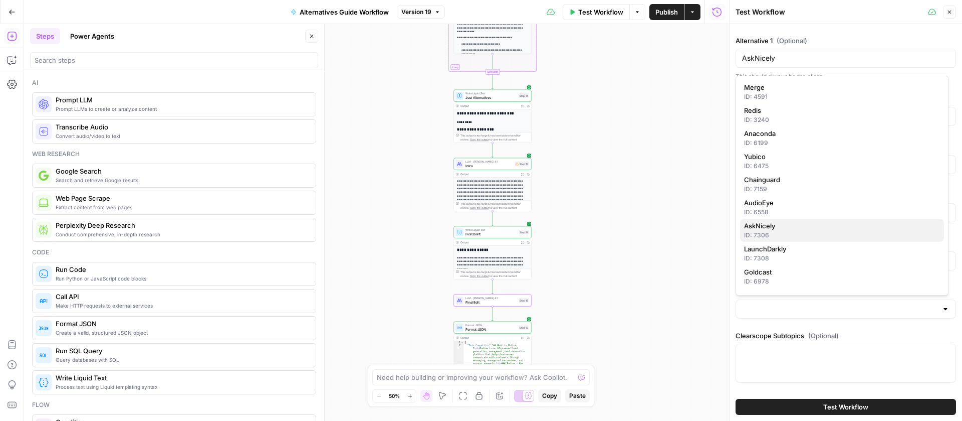
click at [769, 237] on div "ID: 7306" at bounding box center [842, 235] width 196 height 9
type input "AskNicely"
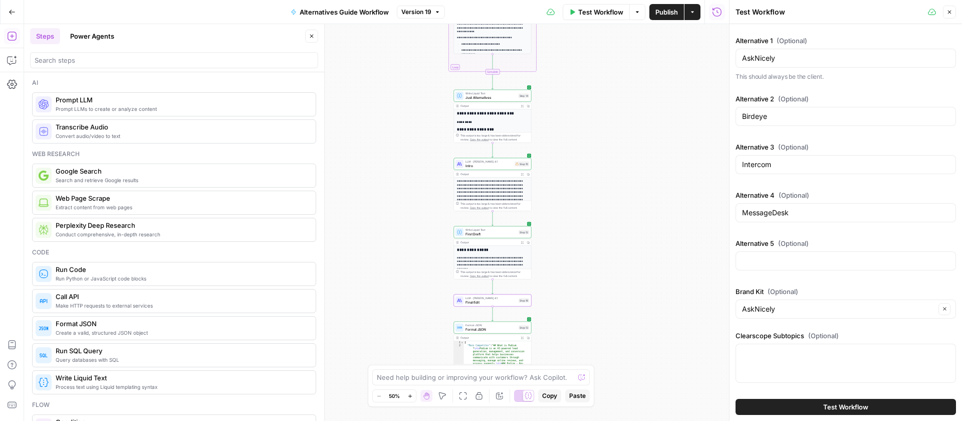
click at [791, 358] on div at bounding box center [846, 362] width 221 height 39
paste textarea "podium alternatives pricing sms online reputation birdeye automation social med…"
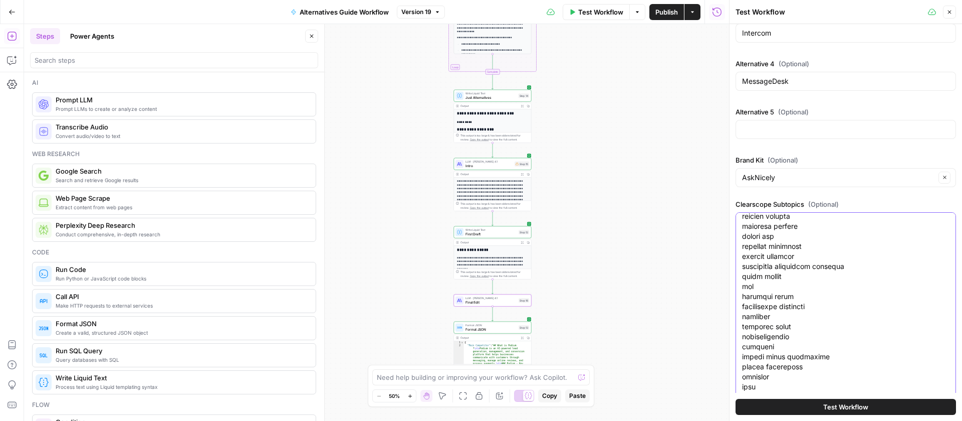
type textarea "podium alternatives pricing sms online reputation birdeye automation social med…"
click at [502, 168] on div "LLM · Claude Opus 4.1 Intro Step 15 Copy step Delete step Add Note Test" at bounding box center [493, 164] width 78 height 12
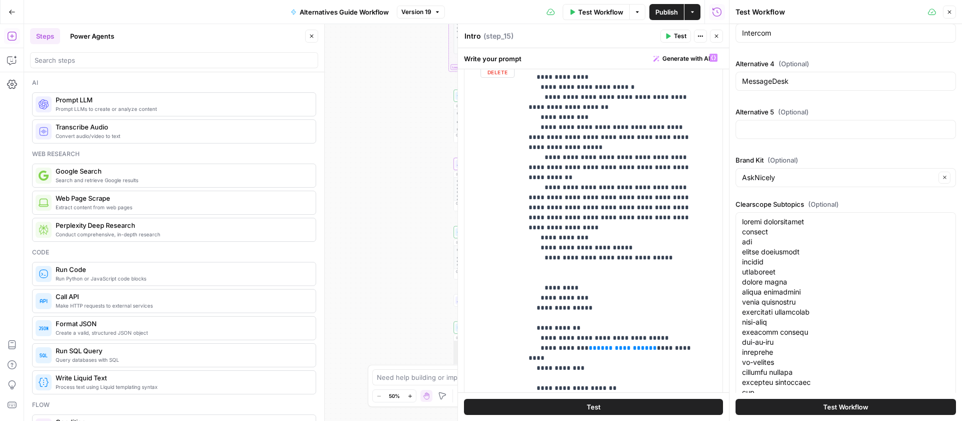
scroll to position [433, 0]
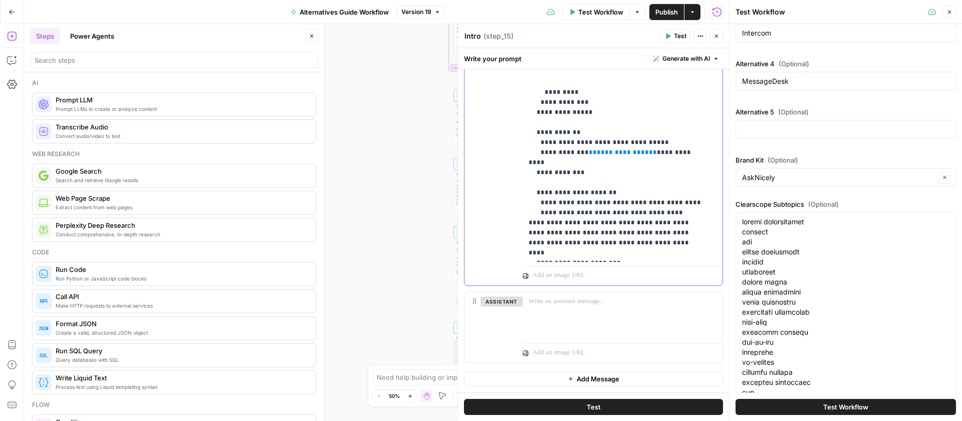
drag, startPoint x: 639, startPoint y: 134, endPoint x: 585, endPoint y: 131, distance: 53.2
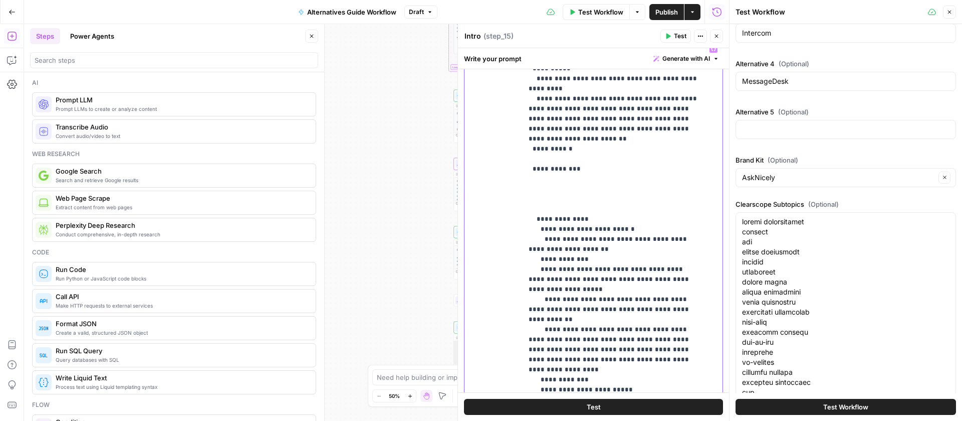
scroll to position [226, 0]
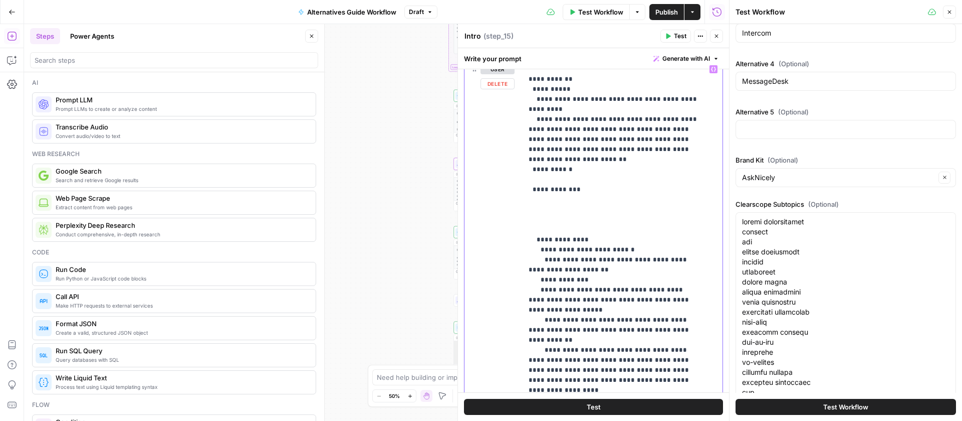
click at [711, 69] on icon "button" at bounding box center [713, 69] width 5 height 5
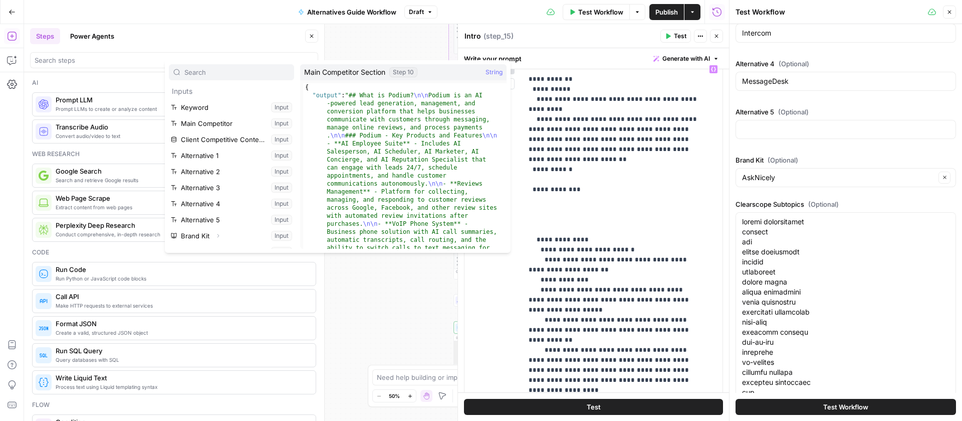
scroll to position [123, 0]
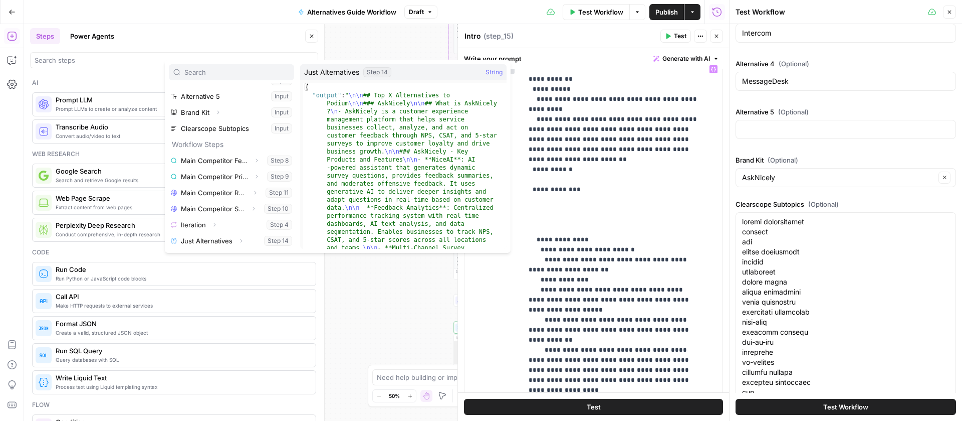
click at [714, 37] on icon "button" at bounding box center [717, 36] width 6 height 6
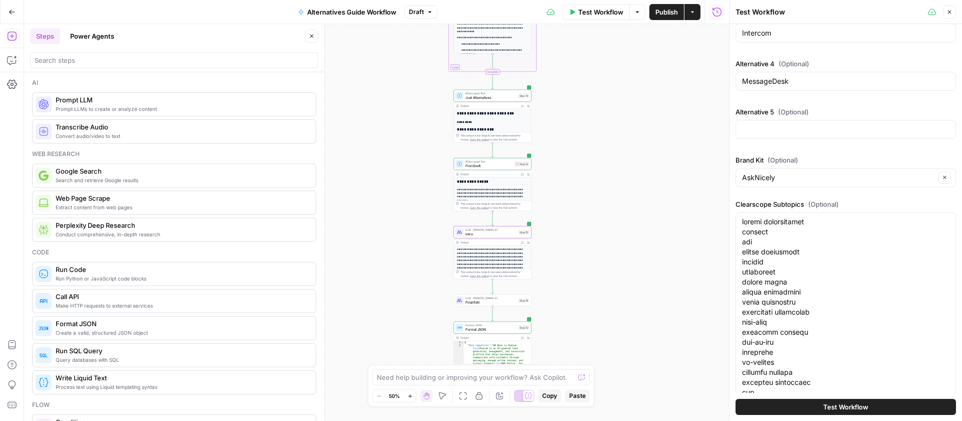
click at [489, 163] on span "First Draft" at bounding box center [489, 165] width 47 height 5
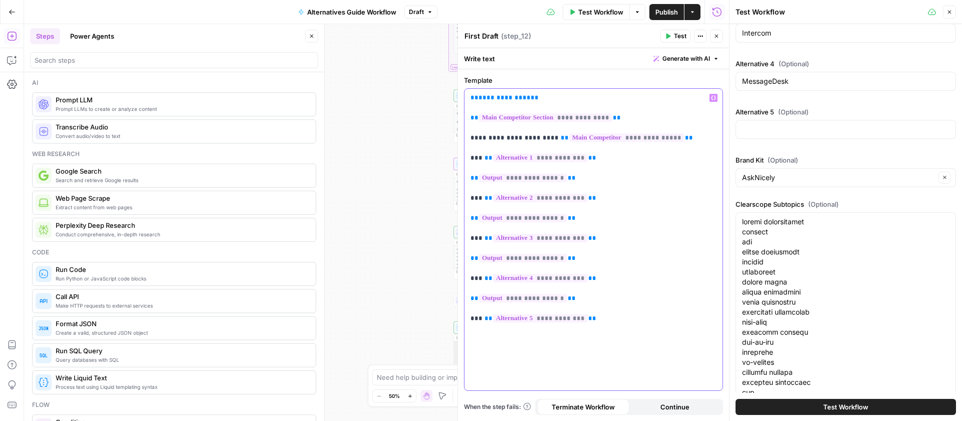
drag, startPoint x: 532, startPoint y: 98, endPoint x: 468, endPoint y: 101, distance: 63.7
click at [468, 101] on div "**********" at bounding box center [594, 239] width 258 height 301
click at [360, 148] on div "Workflow Set Inputs Inputs Search Knowledge Base Main Competitor Features and P…" at bounding box center [376, 222] width 705 height 396
click at [716, 36] on icon "button" at bounding box center [717, 37] width 4 height 4
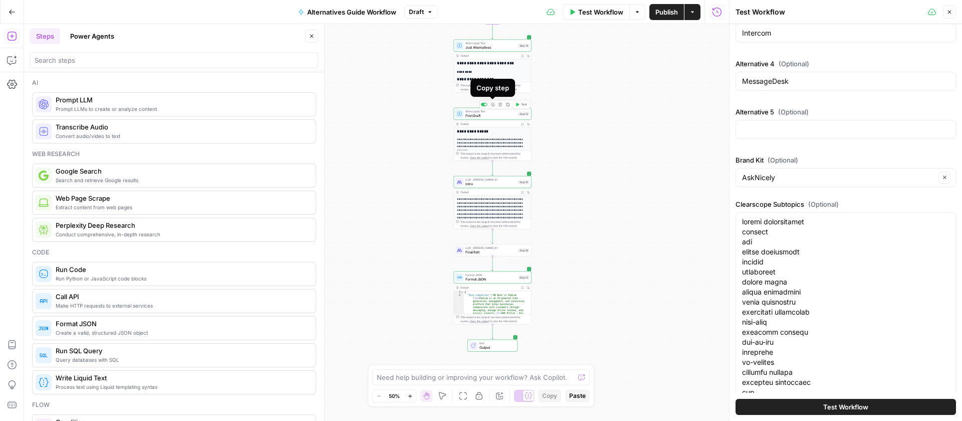
click at [494, 106] on icon "button" at bounding box center [493, 104] width 4 height 4
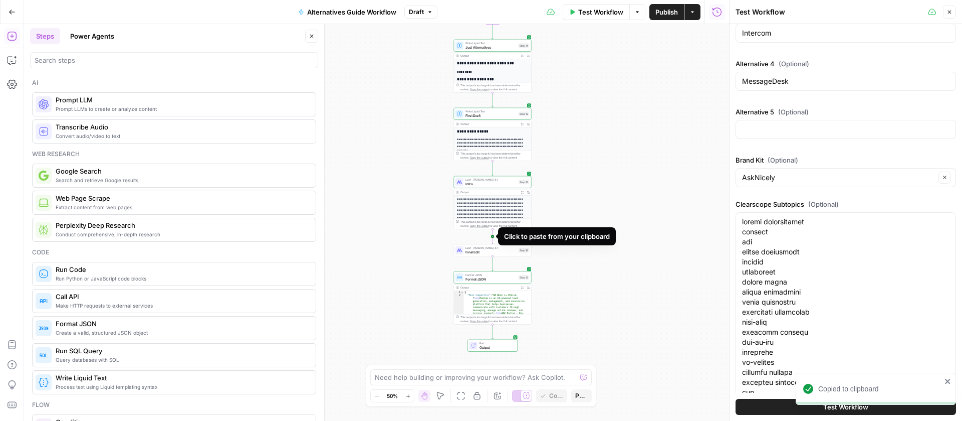
click at [493, 238] on icon "Edge from step_15 to step_16" at bounding box center [493, 236] width 2 height 15
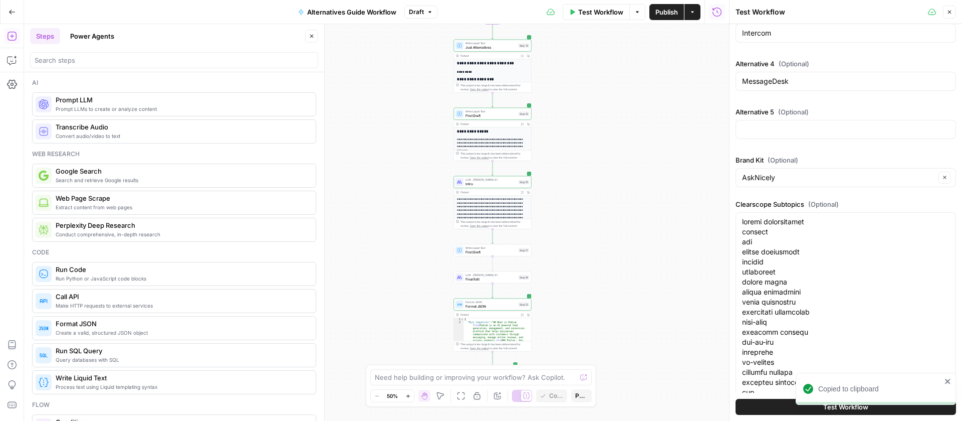
click at [489, 252] on span "First Draft" at bounding box center [491, 251] width 51 height 5
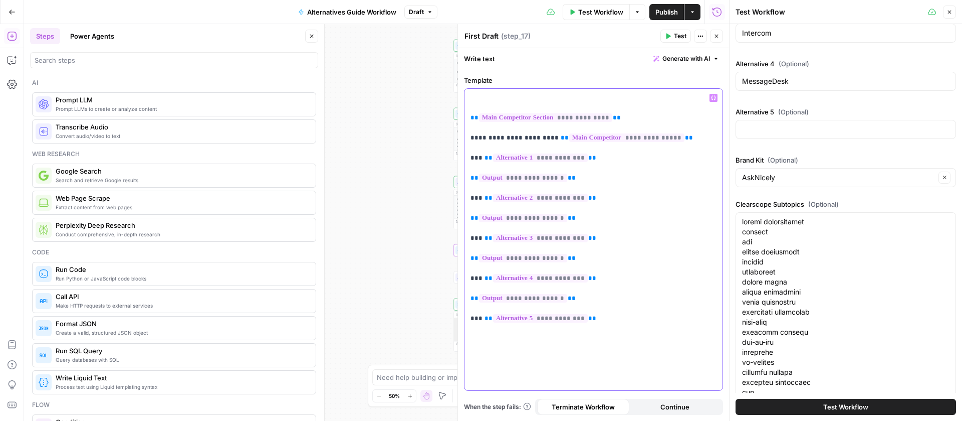
click at [495, 102] on p "**********" at bounding box center [594, 208] width 246 height 231
click at [714, 99] on icon "button" at bounding box center [713, 97] width 5 height 5
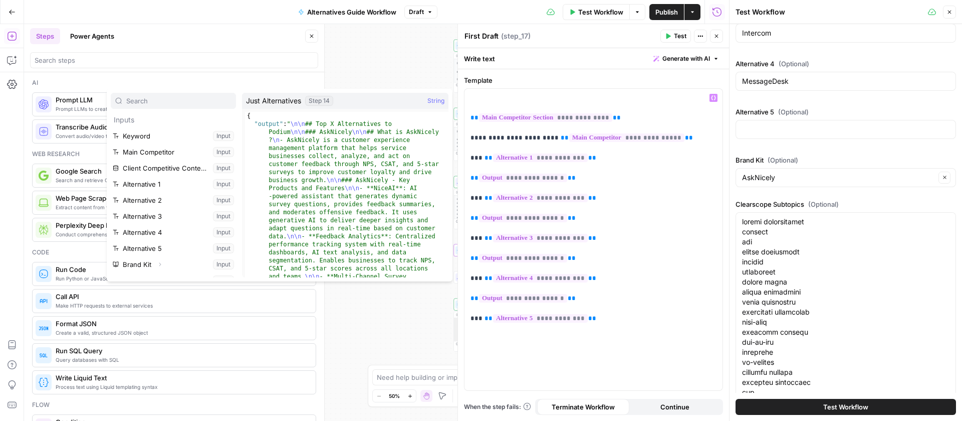
scroll to position [155, 0]
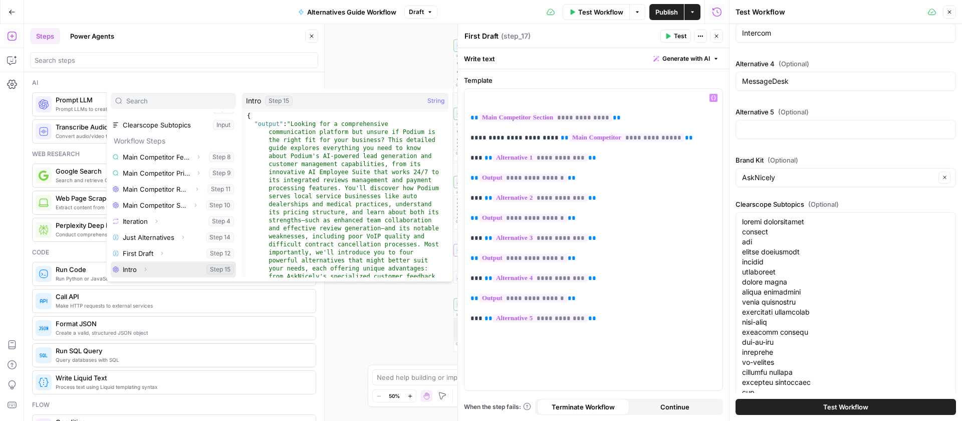
click at [137, 268] on button "Select variable Intro" at bounding box center [173, 269] width 125 height 16
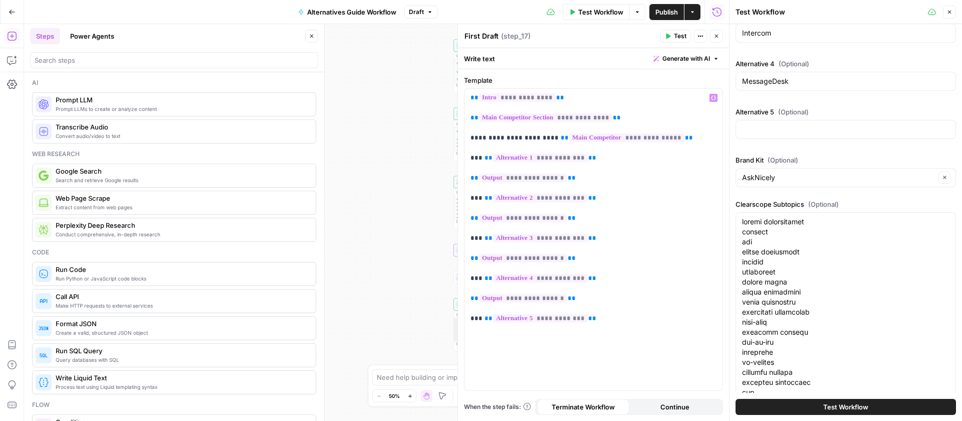
click at [480, 36] on textarea "First Draft" at bounding box center [482, 36] width 34 height 10
type textarea "Intro Added Draft"
click at [718, 34] on icon "button" at bounding box center [717, 36] width 6 height 6
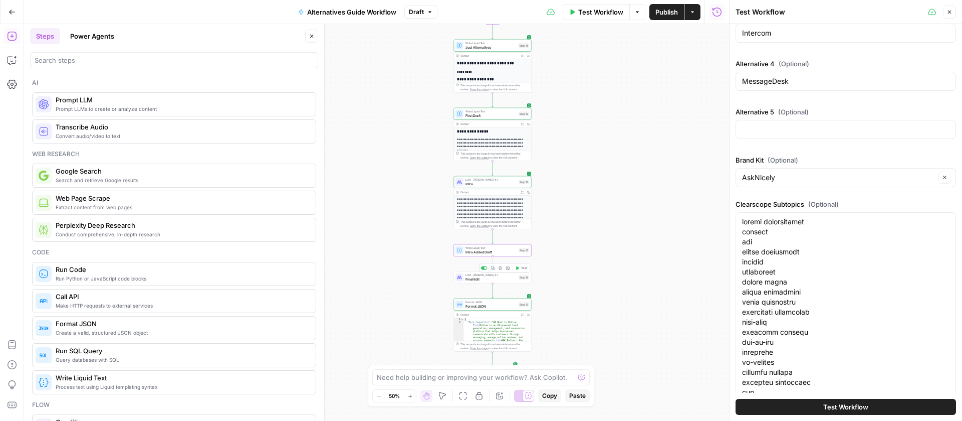
click at [475, 279] on span "Final Edit" at bounding box center [491, 278] width 51 height 5
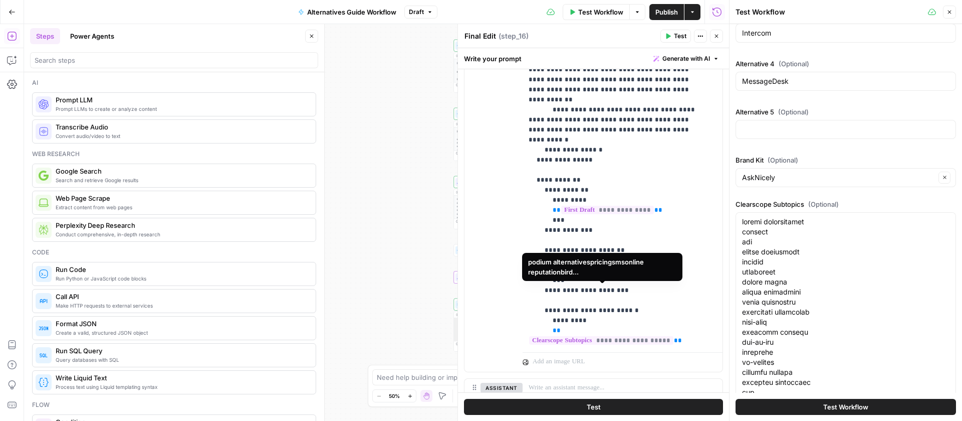
scroll to position [337, 0]
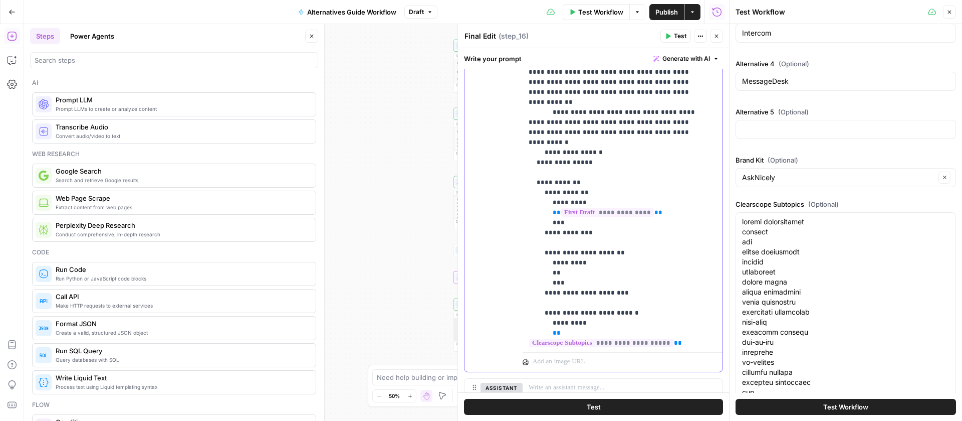
click at [724, 210] on div at bounding box center [729, 210] width 10 height 421
click at [724, 218] on div at bounding box center [729, 210] width 10 height 421
drag, startPoint x: 724, startPoint y: 216, endPoint x: 723, endPoint y: 194, distance: 22.1
click at [723, 194] on div at bounding box center [727, 210] width 10 height 421
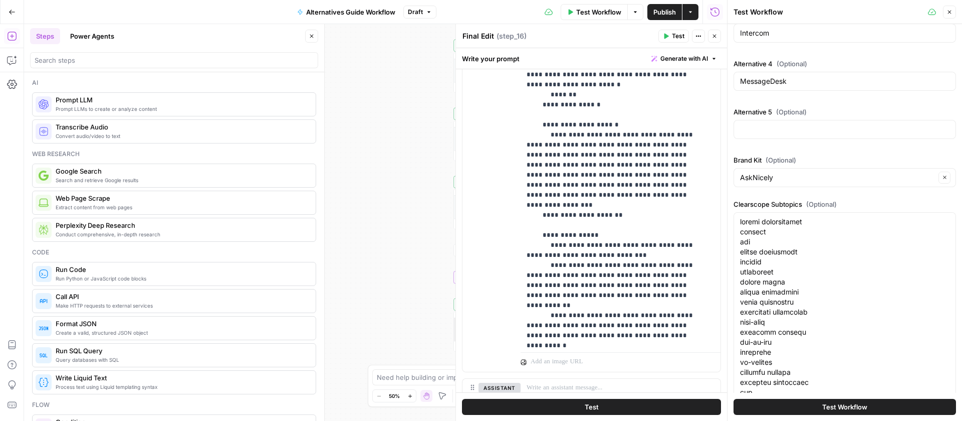
scroll to position [0, 0]
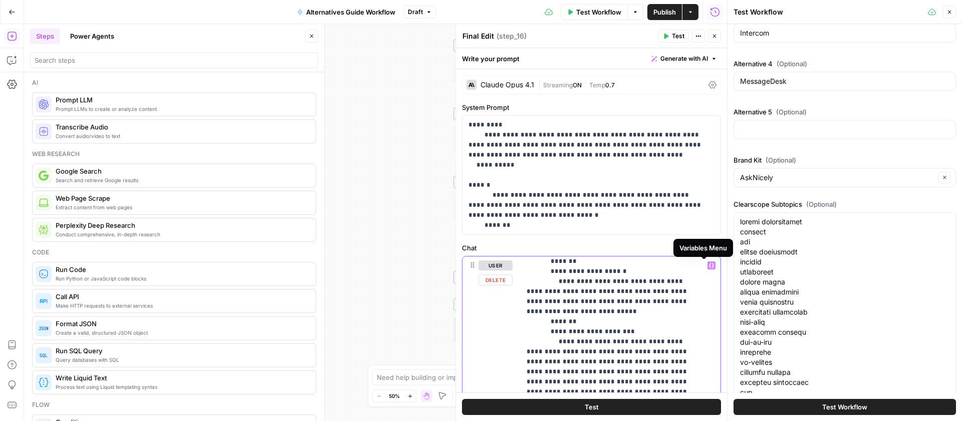
click at [709, 263] on icon "button" at bounding box center [711, 265] width 5 height 5
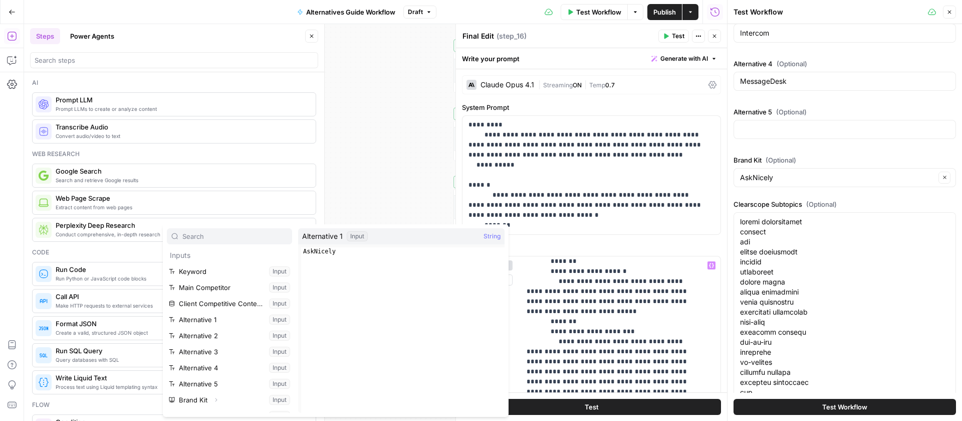
scroll to position [171, 0]
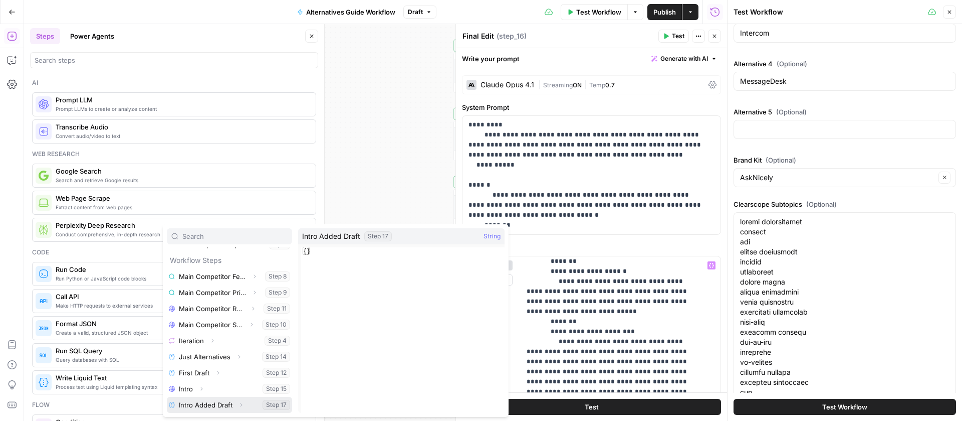
drag, startPoint x: 200, startPoint y: 403, endPoint x: 236, endPoint y: 401, distance: 35.6
click at [200, 403] on button "Select variable Intro Added Draft" at bounding box center [229, 404] width 125 height 16
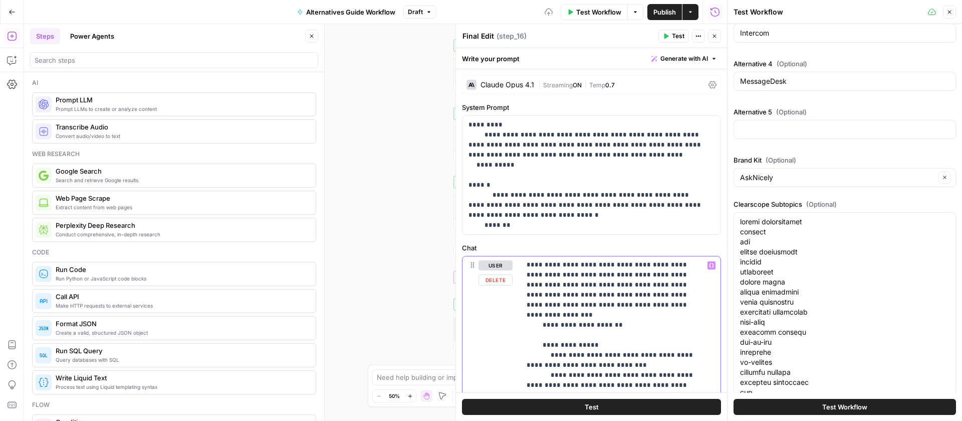
scroll to position [403, 0]
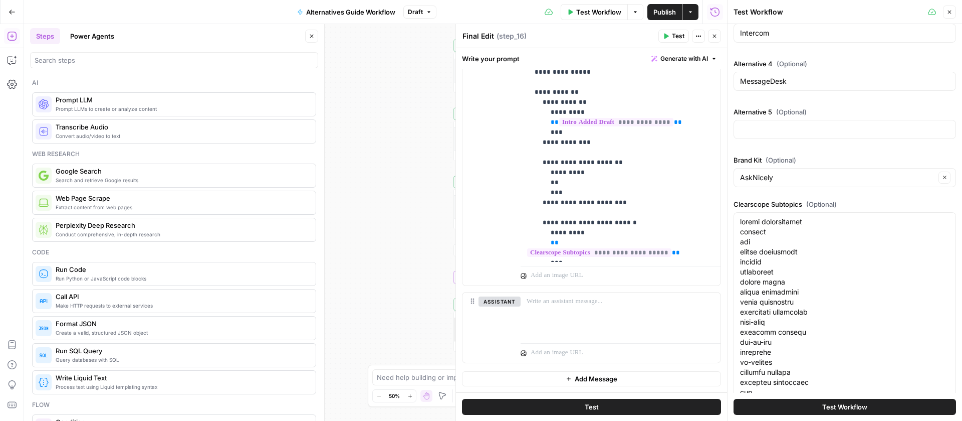
click at [712, 34] on icon "button" at bounding box center [715, 36] width 6 height 6
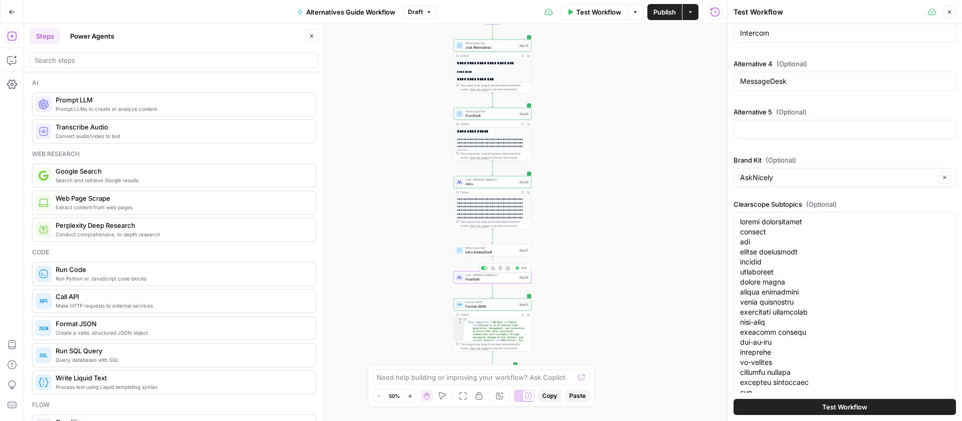
click at [477, 280] on span "Final Edit" at bounding box center [491, 278] width 51 height 5
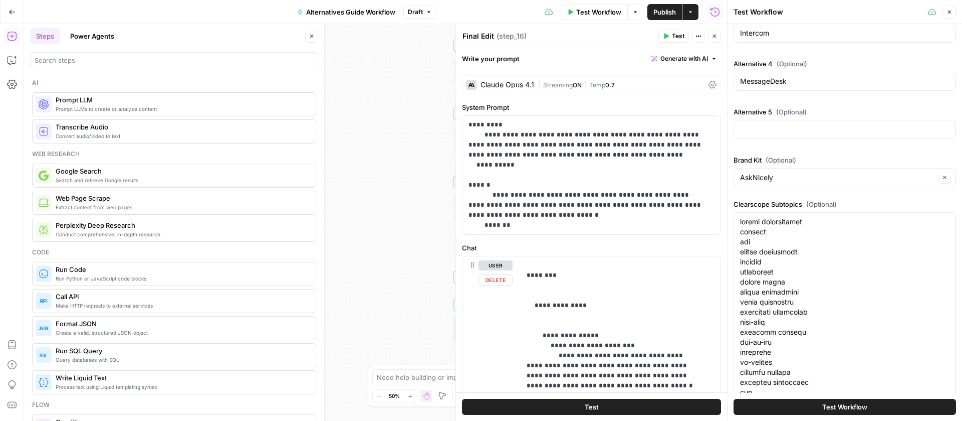
click at [403, 264] on div "Workflow Set Inputs Inputs Search Knowledge Base Main Competitor Features and P…" at bounding box center [375, 222] width 703 height 396
click at [718, 37] on button "Close" at bounding box center [714, 36] width 13 height 13
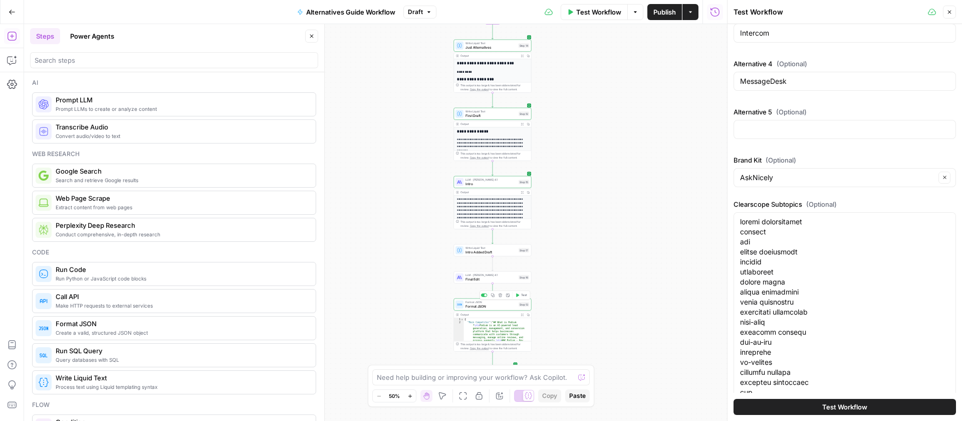
click at [475, 308] on span "Format JSON" at bounding box center [491, 305] width 51 height 5
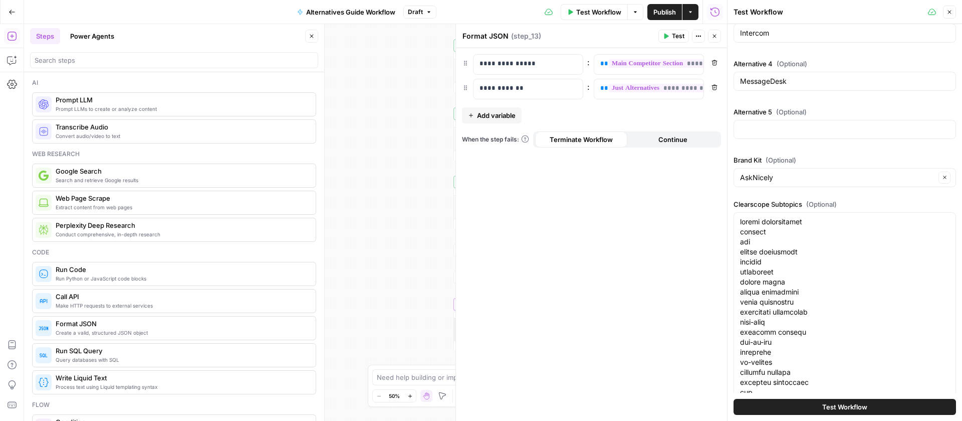
click at [518, 111] on button "Add variable" at bounding box center [492, 115] width 60 height 16
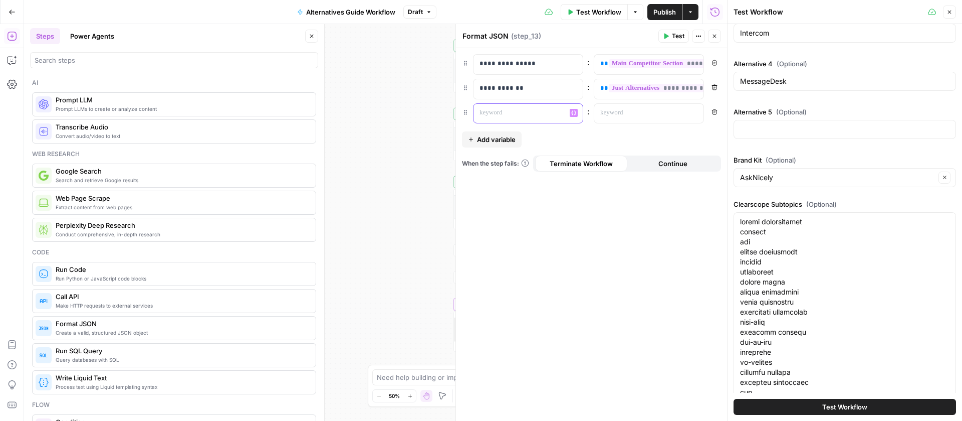
click at [518, 110] on p at bounding box center [520, 113] width 81 height 10
click at [696, 111] on icon "button" at bounding box center [694, 112] width 5 height 5
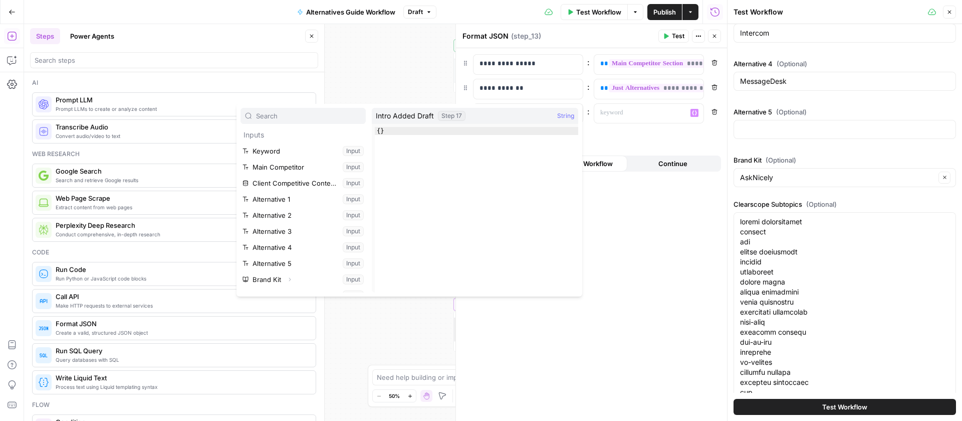
scroll to position [187, 0]
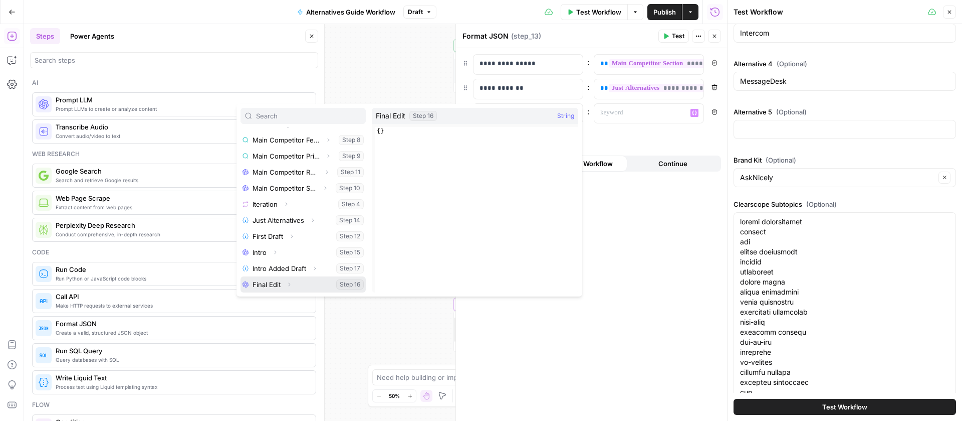
click at [275, 278] on button "Select variable Final Edit" at bounding box center [303, 284] width 125 height 16
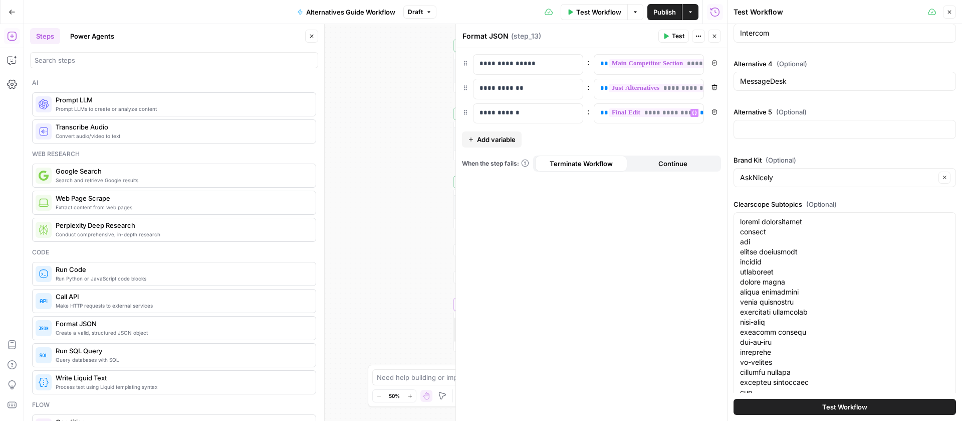
click at [602, 264] on div "**********" at bounding box center [591, 234] width 271 height 372
click at [712, 39] on icon "button" at bounding box center [715, 36] width 6 height 6
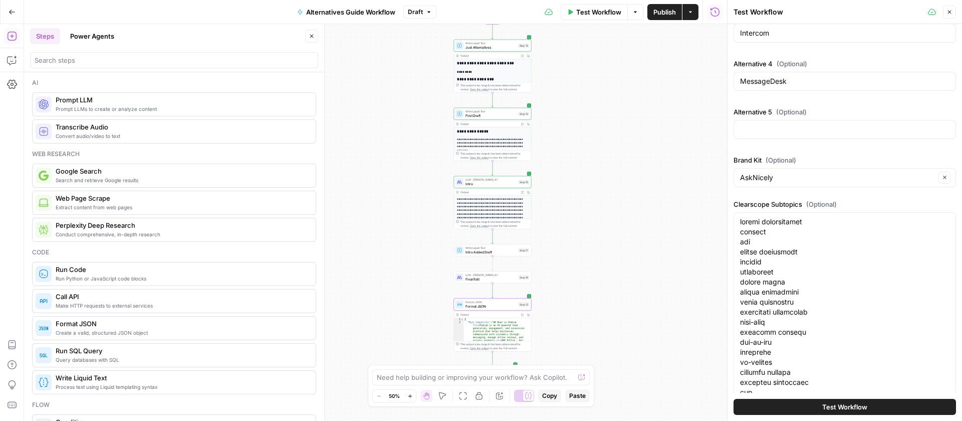
click at [827, 409] on span "Test Workflow" at bounding box center [844, 406] width 45 height 10
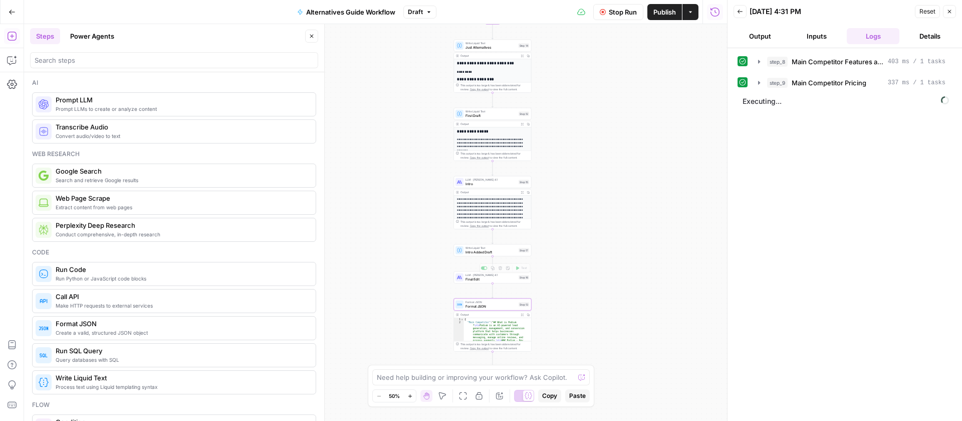
click at [489, 280] on span "Final Edit" at bounding box center [491, 278] width 51 height 5
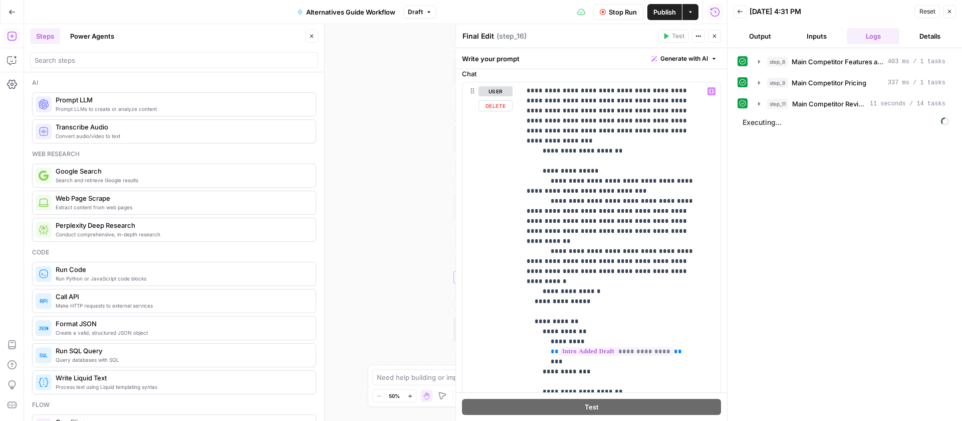
scroll to position [187, 0]
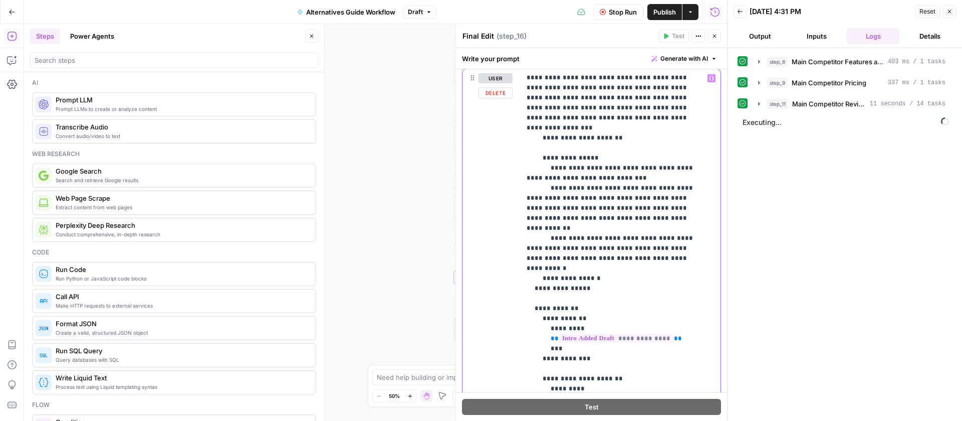
click at [570, 349] on p "**********" at bounding box center [613, 103] width 173 height 742
click at [709, 78] on icon "button" at bounding box center [711, 78] width 5 height 5
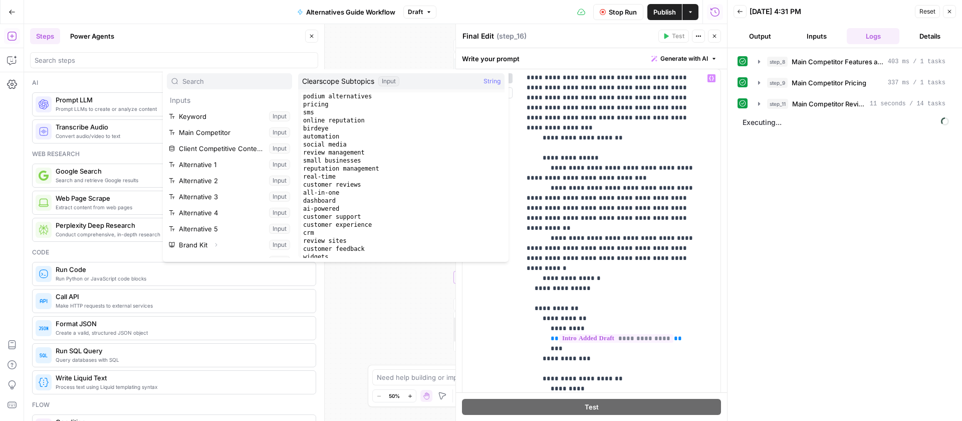
scroll to position [16, 0]
click at [214, 227] on icon "button" at bounding box center [216, 229] width 6 height 6
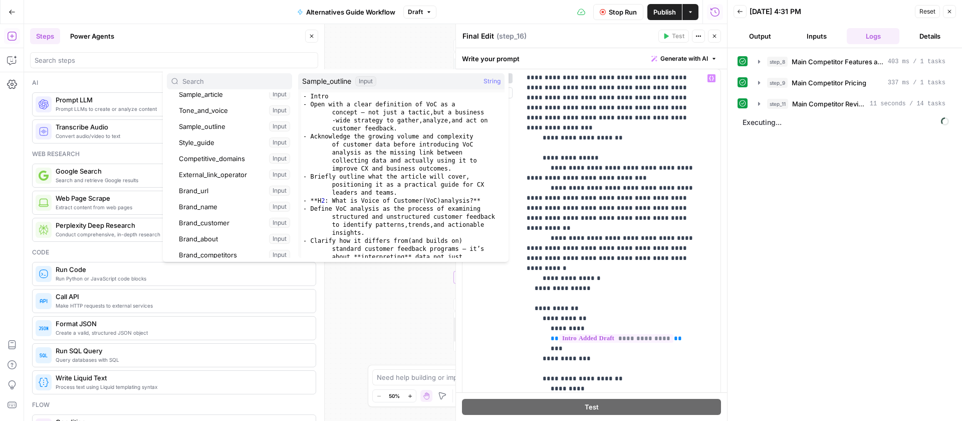
scroll to position [115, 0]
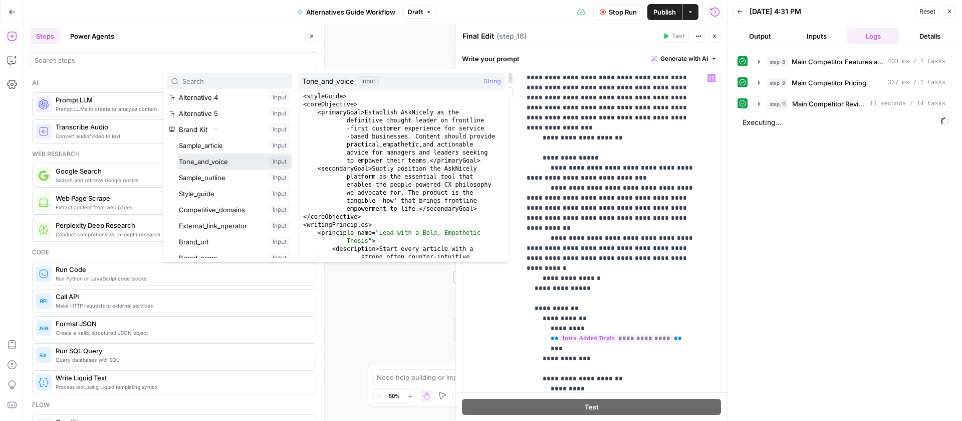
click at [205, 161] on button "Select variable Tone_and_voice" at bounding box center [234, 161] width 115 height 16
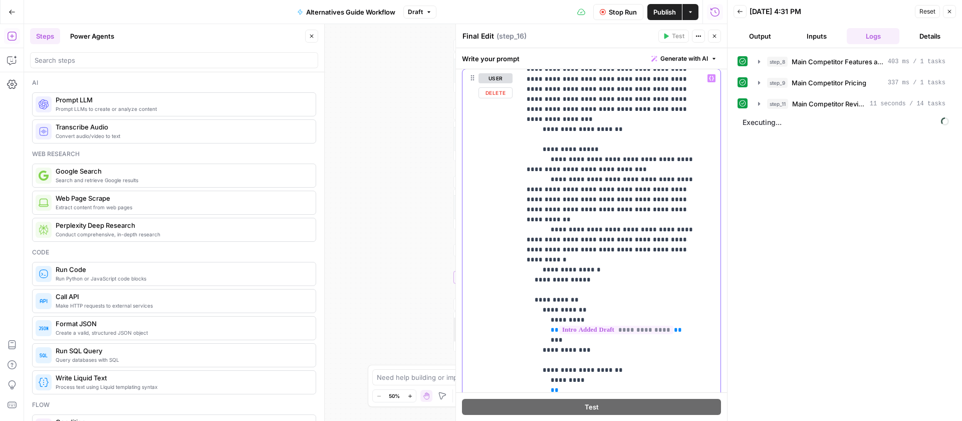
scroll to position [351, 0]
click at [712, 33] on icon "button" at bounding box center [715, 36] width 6 height 6
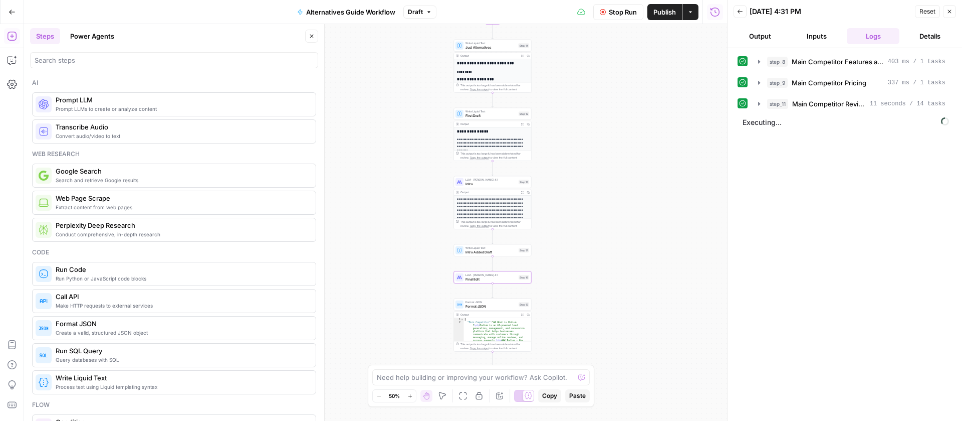
click at [664, 13] on span "Publish" at bounding box center [665, 12] width 23 height 10
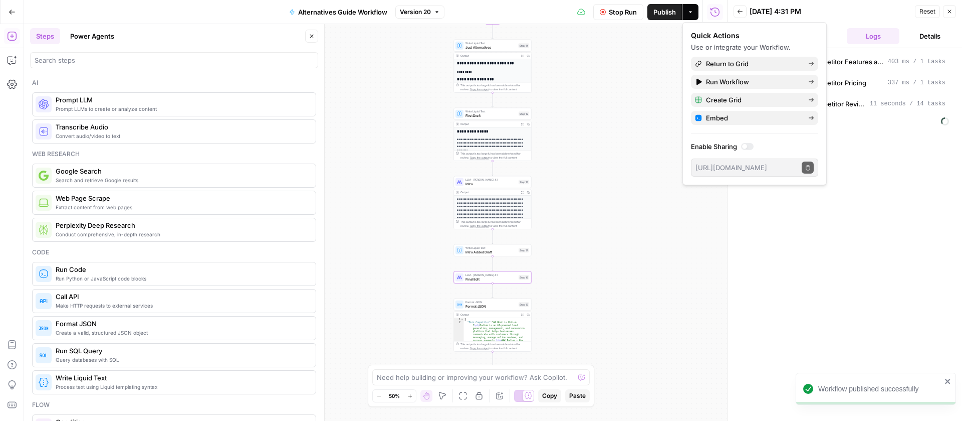
click at [837, 8] on div "08/28/25 at 4:31 PM" at bounding box center [831, 12] width 162 height 10
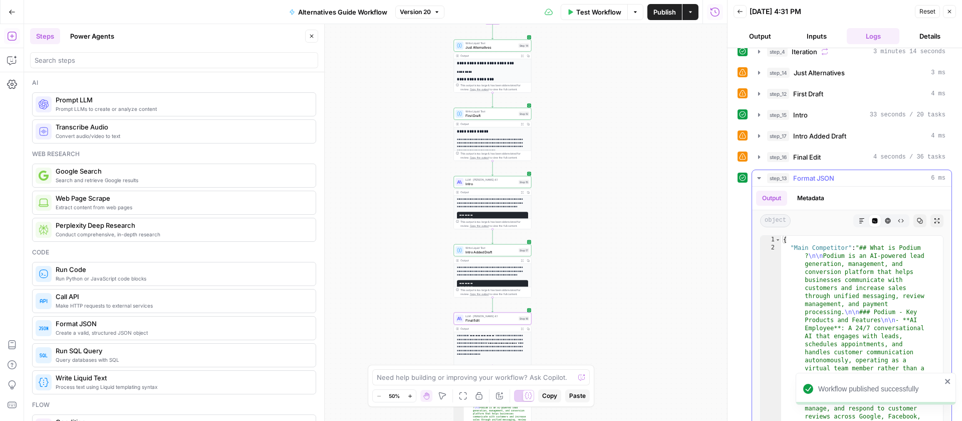
scroll to position [108, 0]
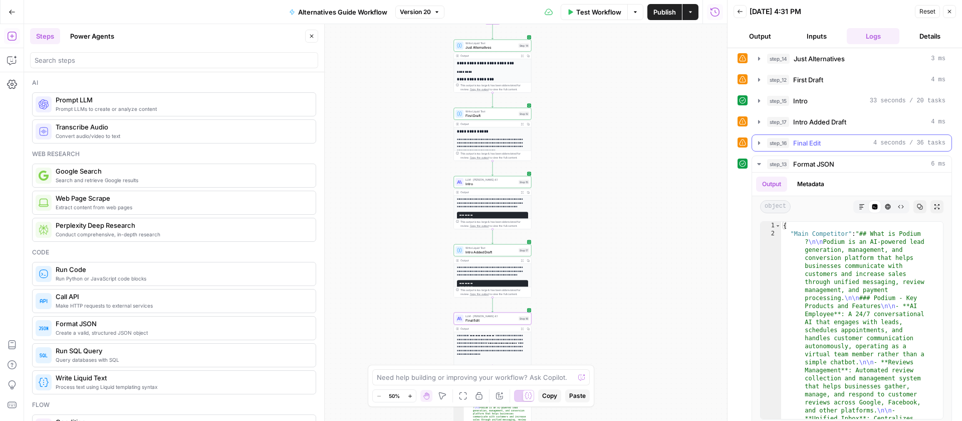
click at [761, 142] on icon "button" at bounding box center [759, 143] width 8 height 8
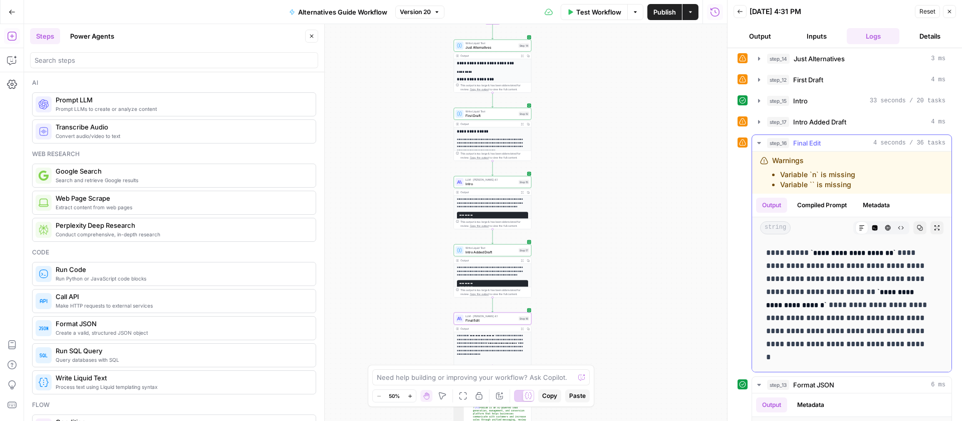
click at [761, 144] on icon "button" at bounding box center [759, 143] width 8 height 8
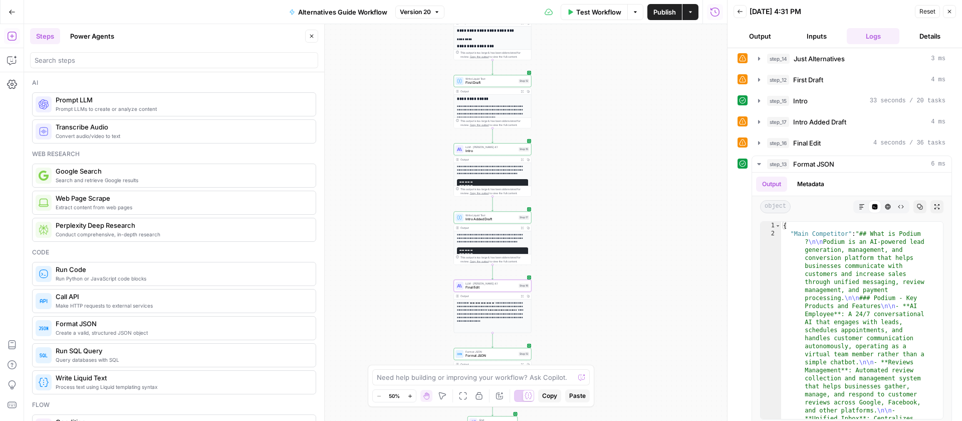
click at [492, 217] on span "Intro Added Draft" at bounding box center [491, 219] width 51 height 5
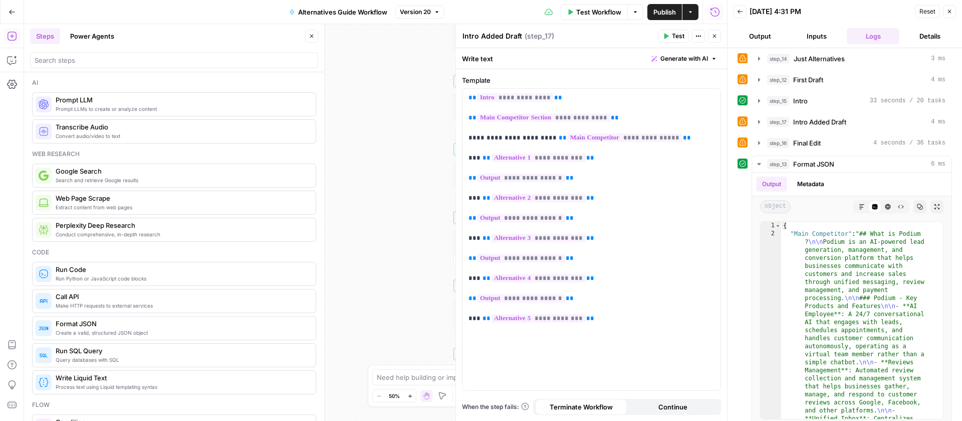
click at [713, 33] on icon "button" at bounding box center [715, 36] width 6 height 6
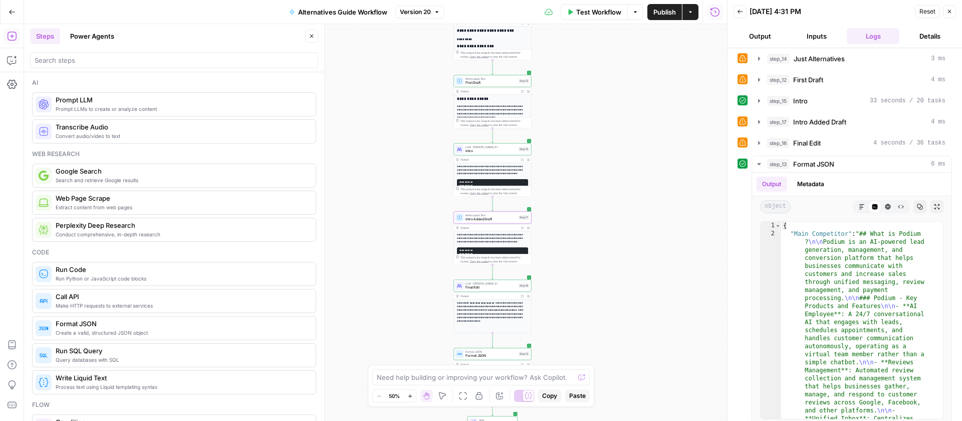
click at [523, 228] on icon "button" at bounding box center [522, 227] width 3 height 3
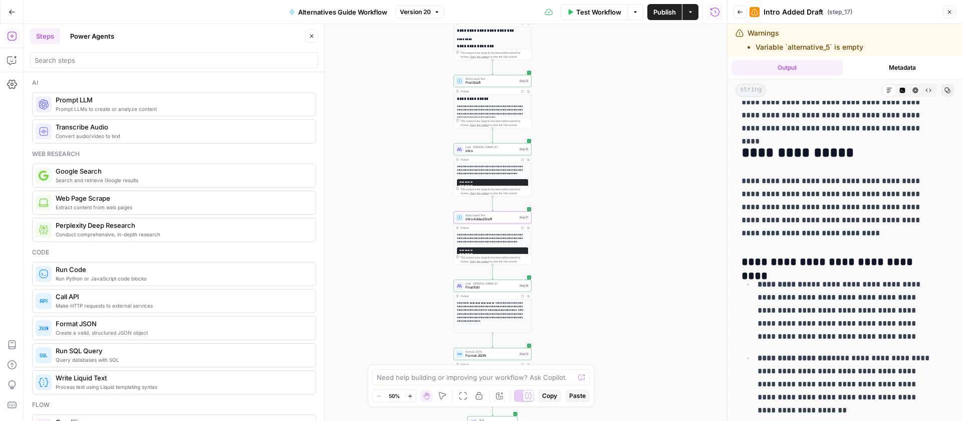
scroll to position [1213, 0]
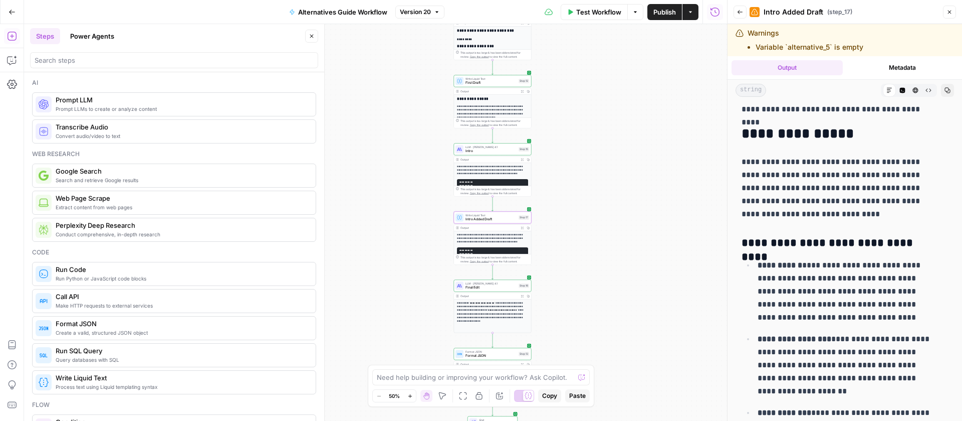
click at [483, 148] on span "Intro" at bounding box center [491, 150] width 51 height 5
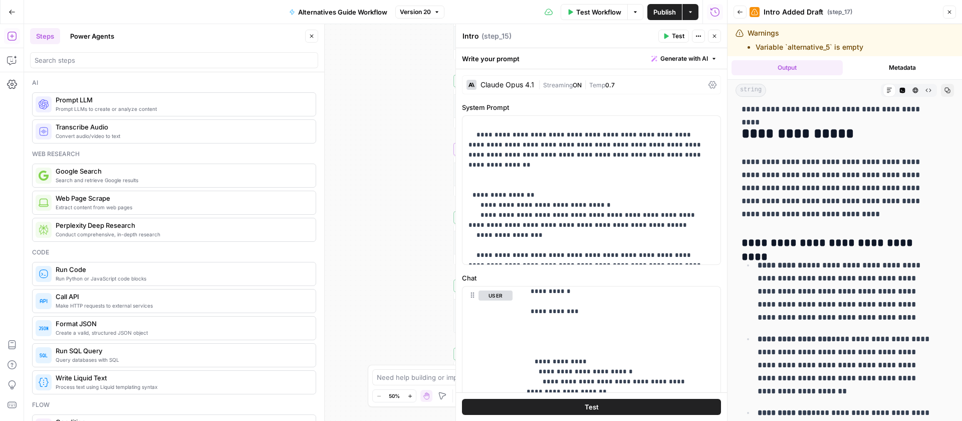
scroll to position [107, 0]
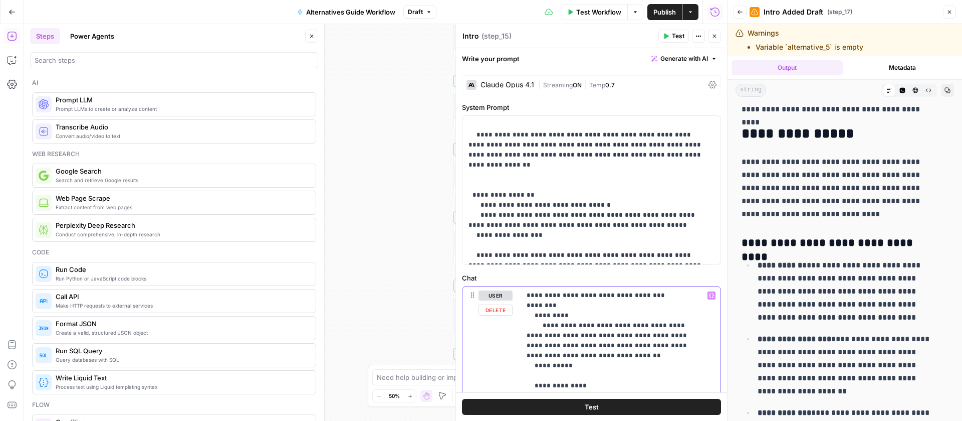
drag, startPoint x: 559, startPoint y: 296, endPoint x: 527, endPoint y: 297, distance: 31.6
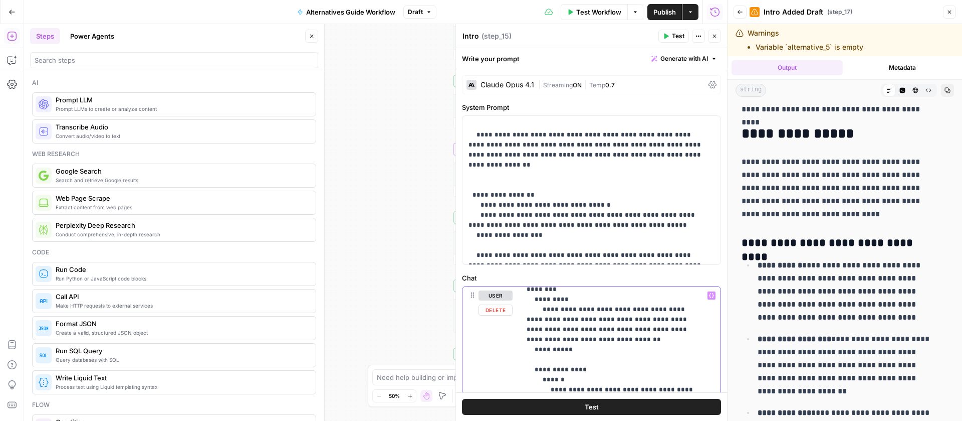
drag, startPoint x: 577, startPoint y: 348, endPoint x: 536, endPoint y: 303, distance: 60.7
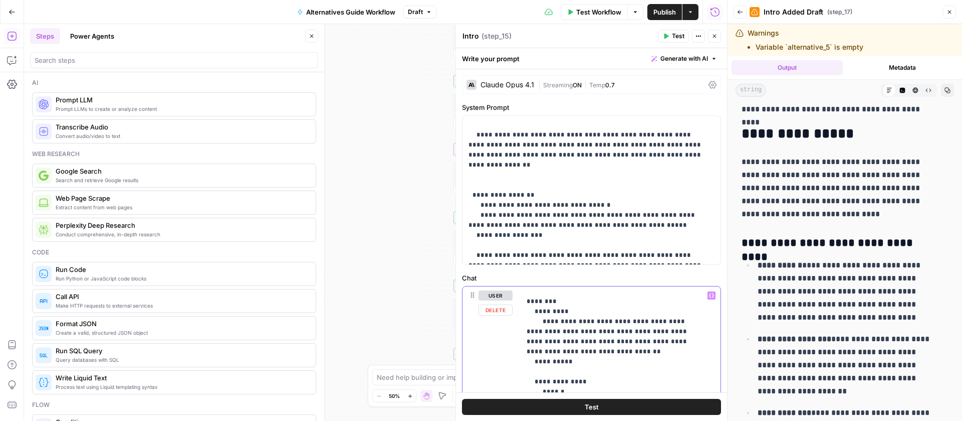
scroll to position [0, 0]
click at [523, 142] on p "**********" at bounding box center [588, 190] width 239 height 140
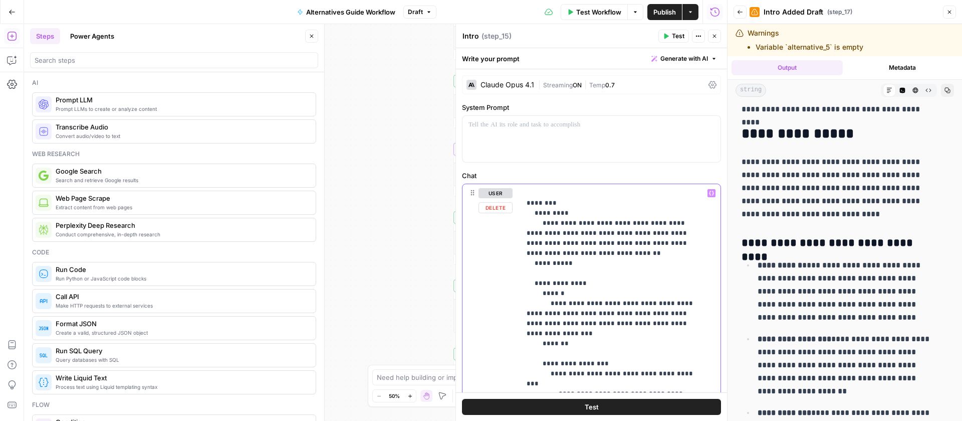
drag, startPoint x: 574, startPoint y: 263, endPoint x: 536, endPoint y: 214, distance: 62.6
click at [514, 131] on div at bounding box center [592, 139] width 258 height 46
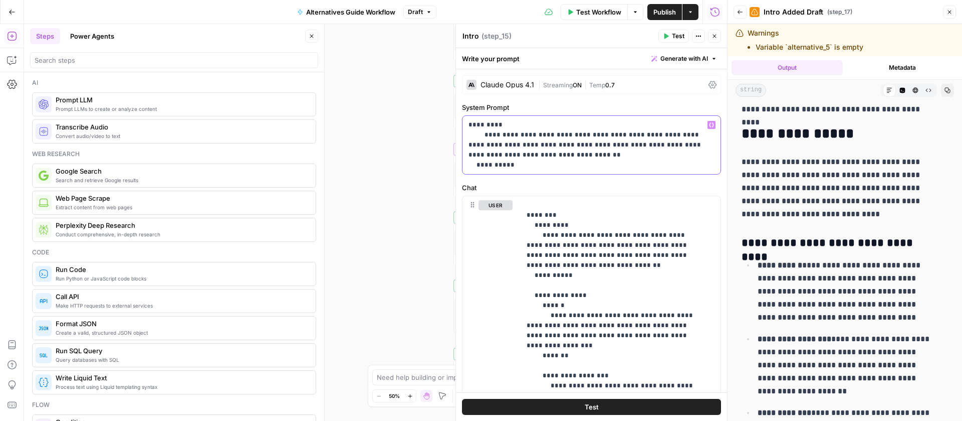
drag, startPoint x: 539, startPoint y: 154, endPoint x: 564, endPoint y: 135, distance: 31.2
click at [564, 135] on p "**********" at bounding box center [588, 145] width 239 height 50
click at [572, 138] on p "**********" at bounding box center [588, 145] width 239 height 50
drag, startPoint x: 582, startPoint y: 136, endPoint x: 565, endPoint y: 134, distance: 17.2
click at [565, 134] on p "**********" at bounding box center [588, 145] width 239 height 50
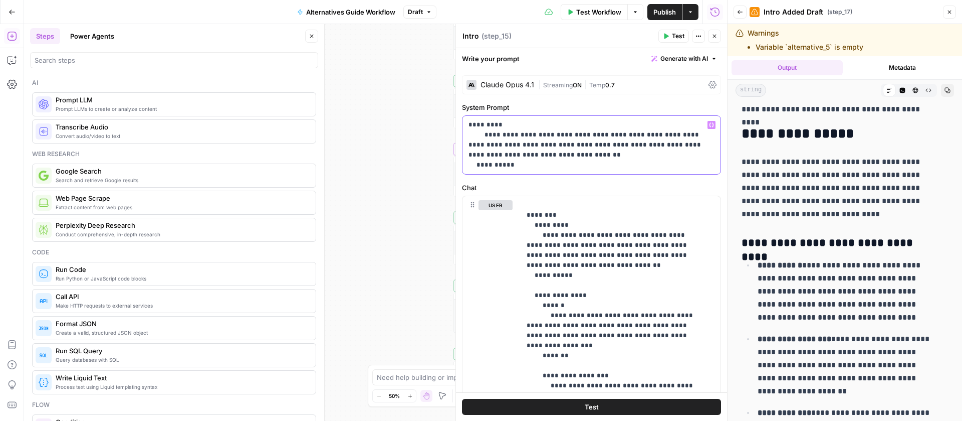
click at [565, 134] on p "**********" at bounding box center [588, 145] width 239 height 50
drag, startPoint x: 537, startPoint y: 153, endPoint x: 586, endPoint y: 137, distance: 51.7
click at [586, 137] on p "**********" at bounding box center [588, 145] width 239 height 50
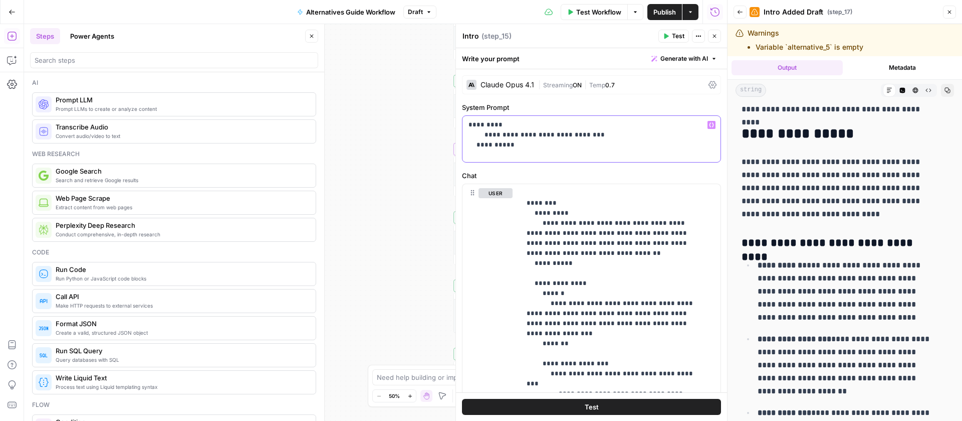
click at [540, 143] on p "**********" at bounding box center [588, 135] width 239 height 30
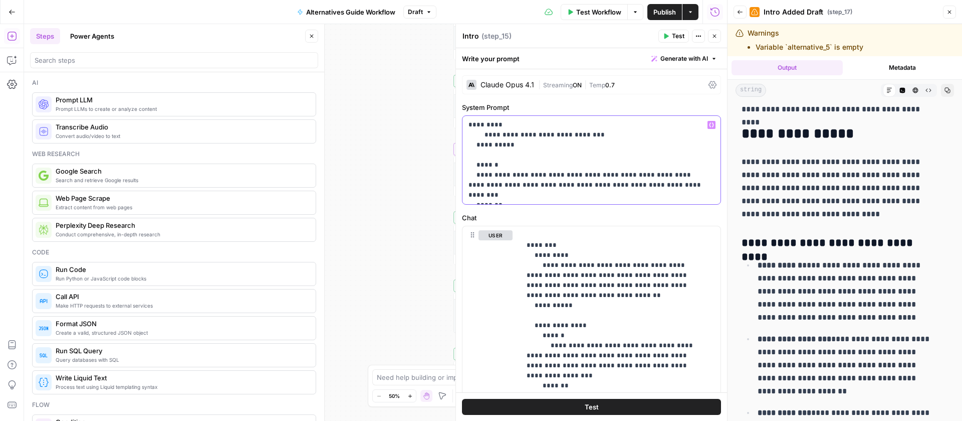
drag, startPoint x: 536, startPoint y: 176, endPoint x: 477, endPoint y: 175, distance: 59.6
click at [477, 175] on p "**********" at bounding box center [588, 160] width 239 height 80
click at [583, 185] on p "**********" at bounding box center [588, 160] width 239 height 80
click at [496, 186] on p "**********" at bounding box center [588, 160] width 239 height 80
click at [499, 185] on p "**********" at bounding box center [588, 160] width 239 height 80
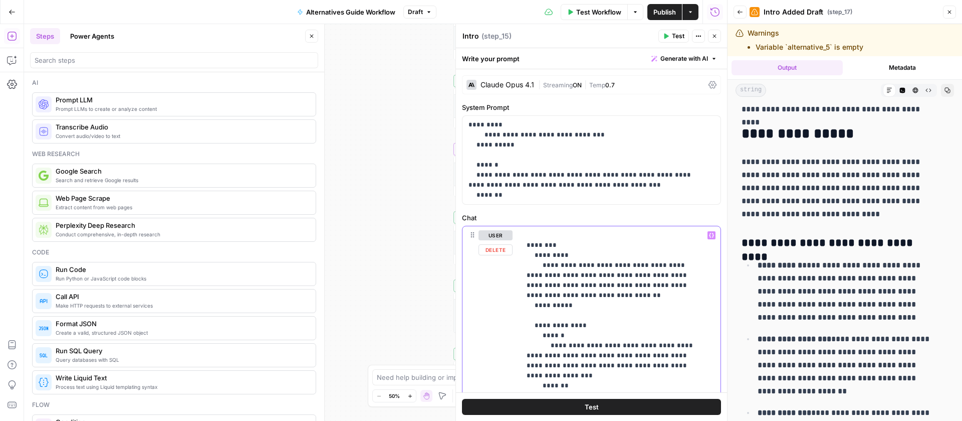
drag, startPoint x: 556, startPoint y: 291, endPoint x: 532, endPoint y: 258, distance: 40.6
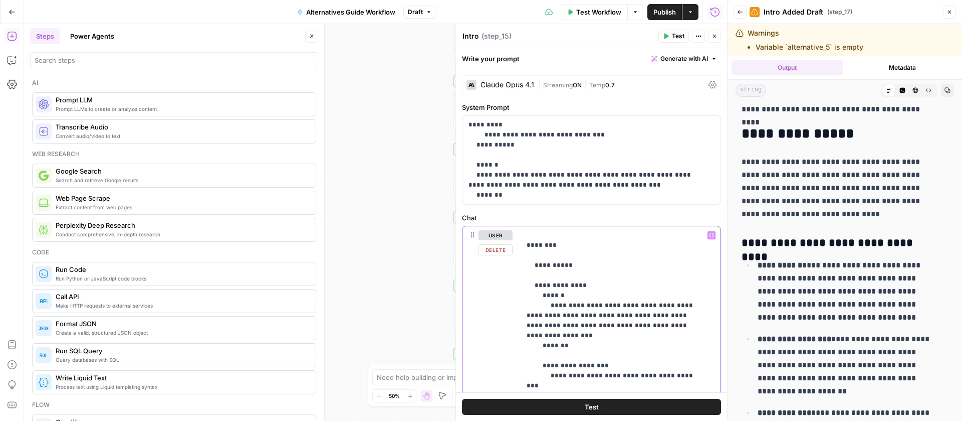
drag, startPoint x: 575, startPoint y: 267, endPoint x: 525, endPoint y: 268, distance: 50.6
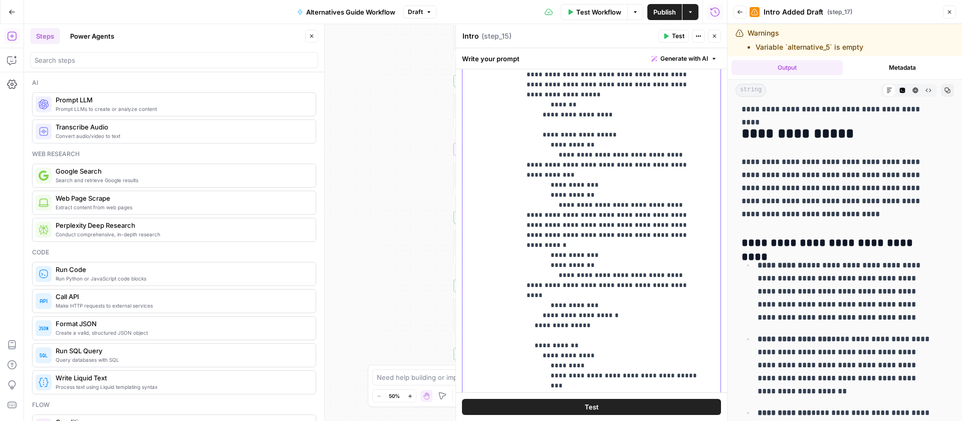
scroll to position [211, 0]
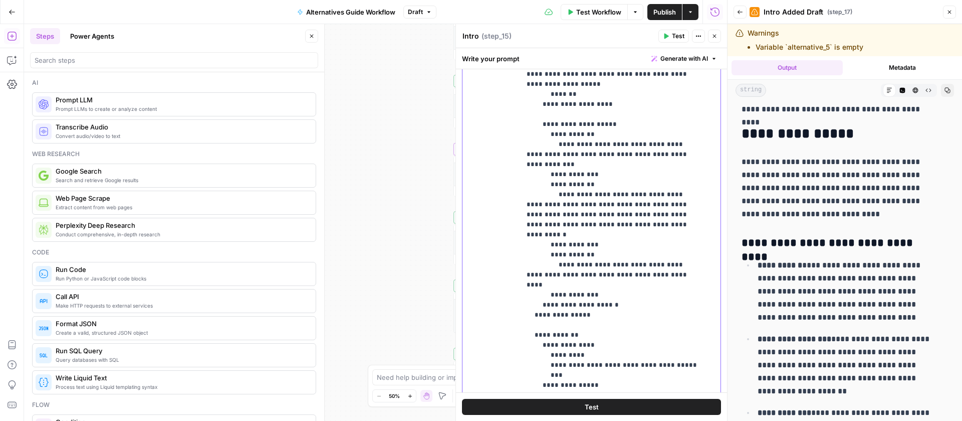
drag, startPoint x: 685, startPoint y: 296, endPoint x: 551, endPoint y: 297, distance: 133.8
click at [551, 297] on p "**********" at bounding box center [613, 119] width 173 height 601
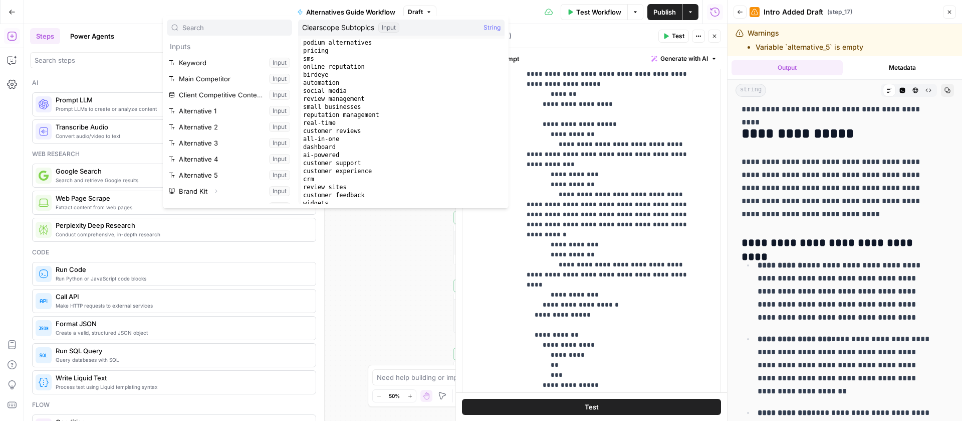
scroll to position [139, 0]
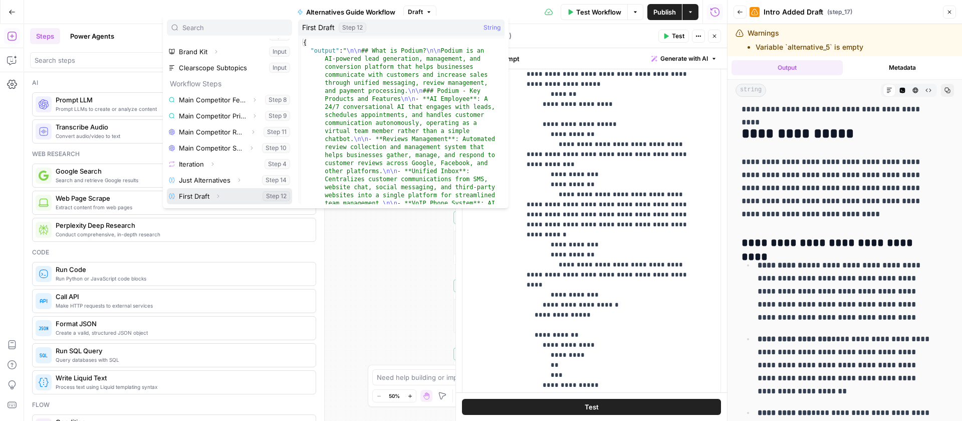
click at [207, 192] on button "Select variable First Draft" at bounding box center [229, 196] width 125 height 16
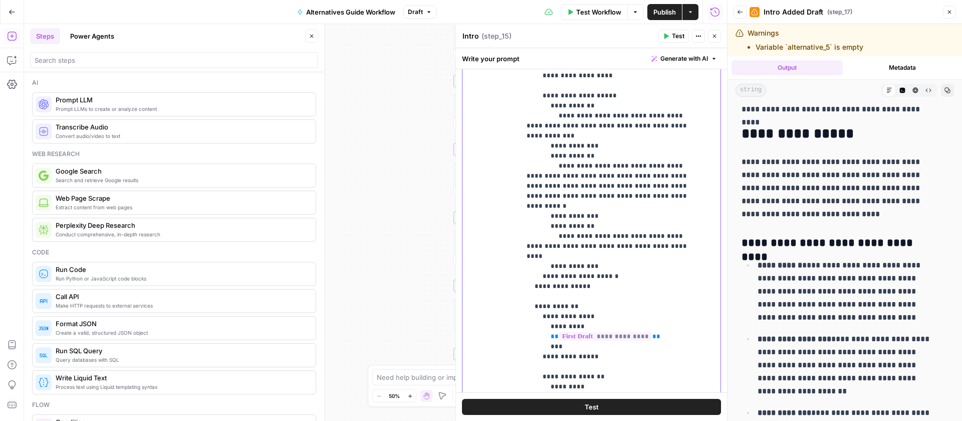
scroll to position [246, 0]
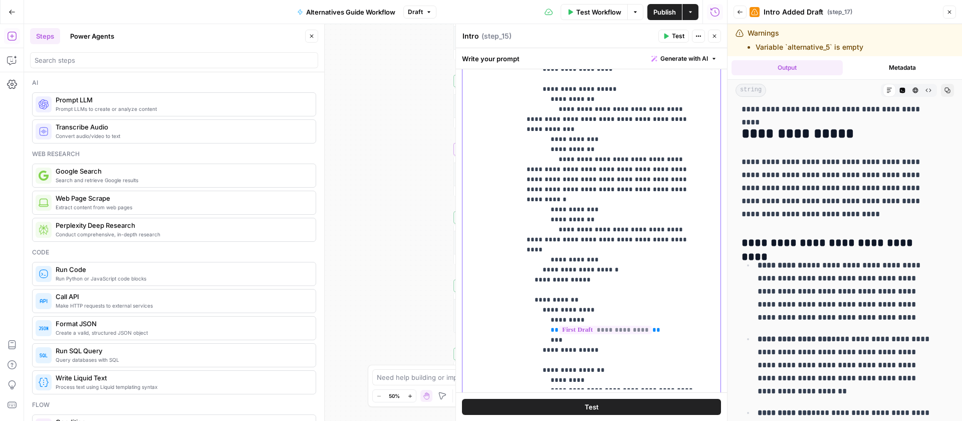
drag, startPoint x: 548, startPoint y: 338, endPoint x: 550, endPoint y: 324, distance: 14.6
click at [550, 324] on p "**********" at bounding box center [613, 83] width 173 height 601
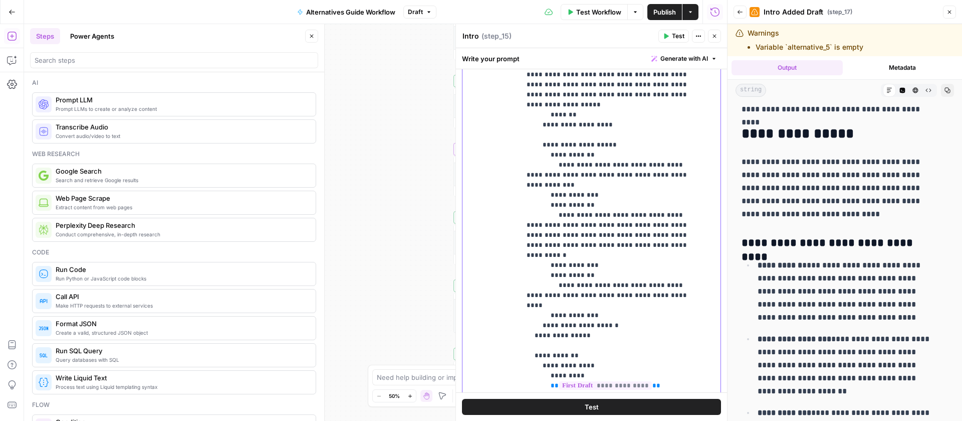
scroll to position [174, 0]
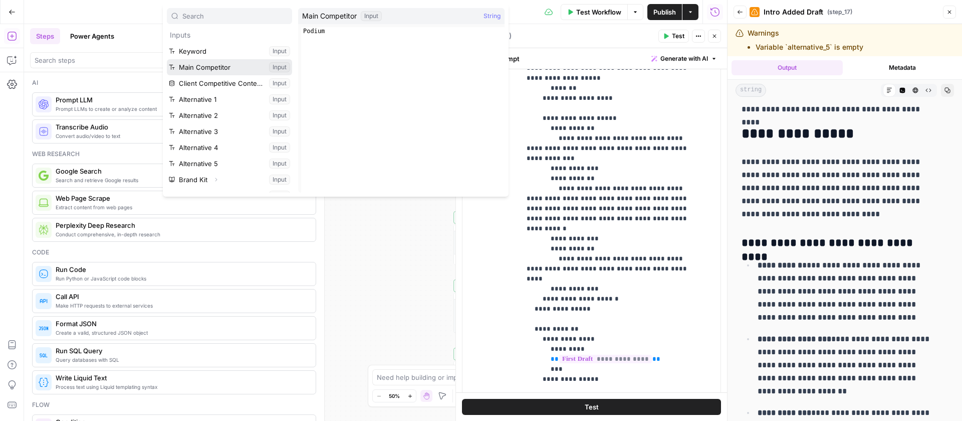
click at [198, 61] on button "Select variable Main Competitor" at bounding box center [229, 67] width 125 height 16
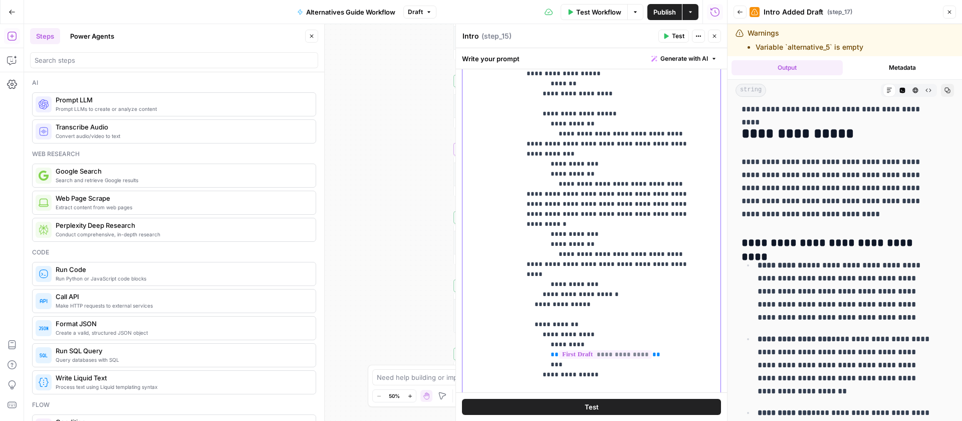
scroll to position [181, 0]
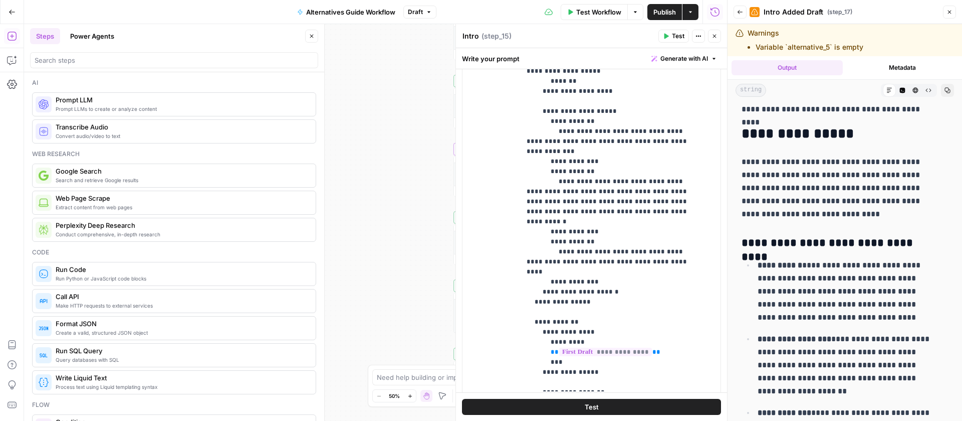
click at [667, 36] on icon "button" at bounding box center [667, 37] width 5 height 6
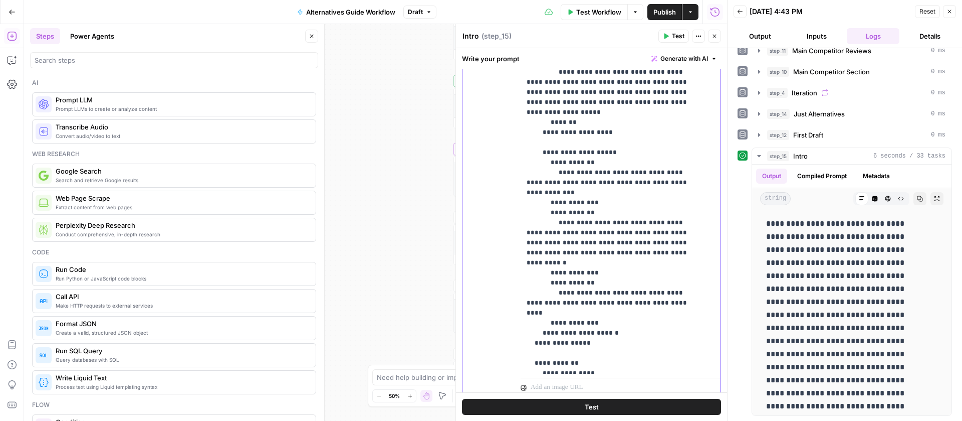
click at [602, 255] on p "**********" at bounding box center [613, 137] width 173 height 581
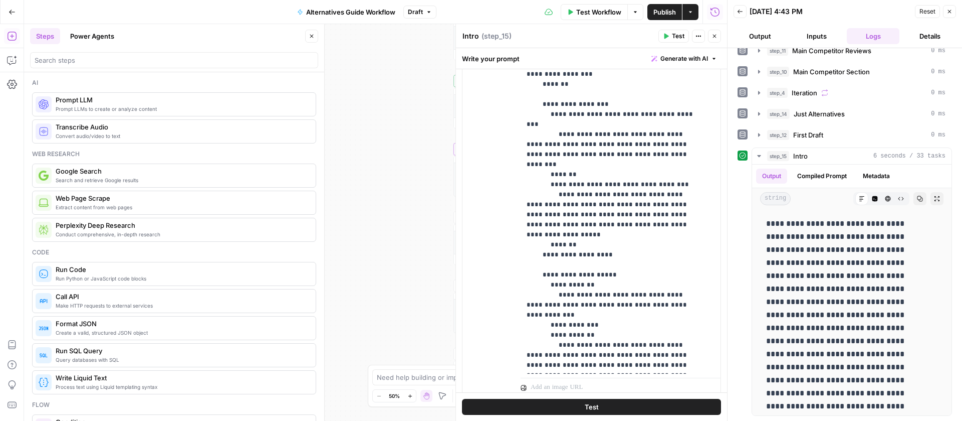
click at [662, 137] on p "**********" at bounding box center [613, 280] width 173 height 622
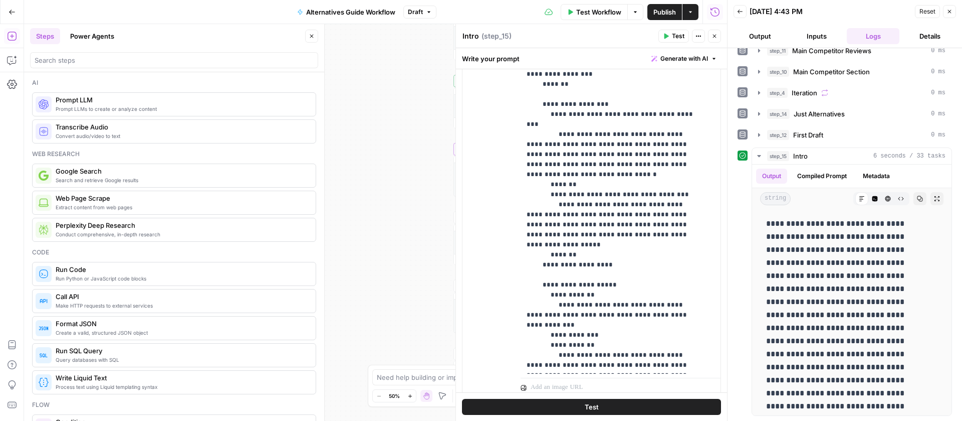
click at [660, 14] on span "Publish" at bounding box center [665, 12] width 23 height 10
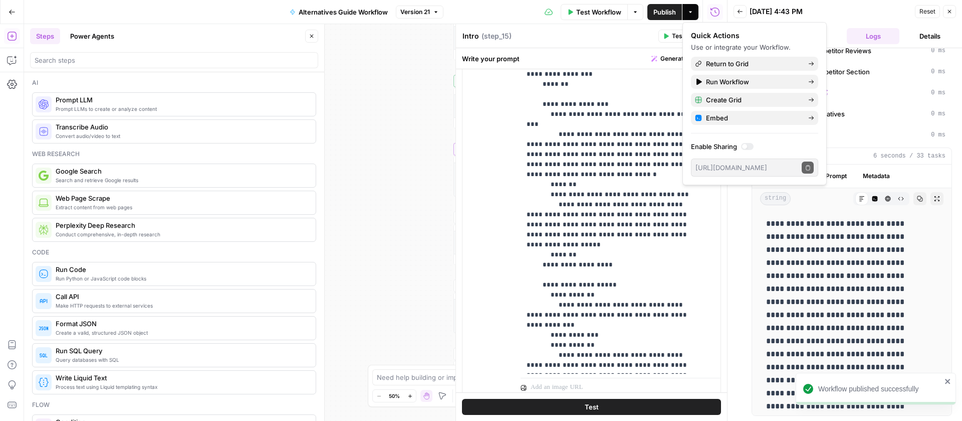
click at [565, 408] on button "Test" at bounding box center [591, 406] width 259 height 16
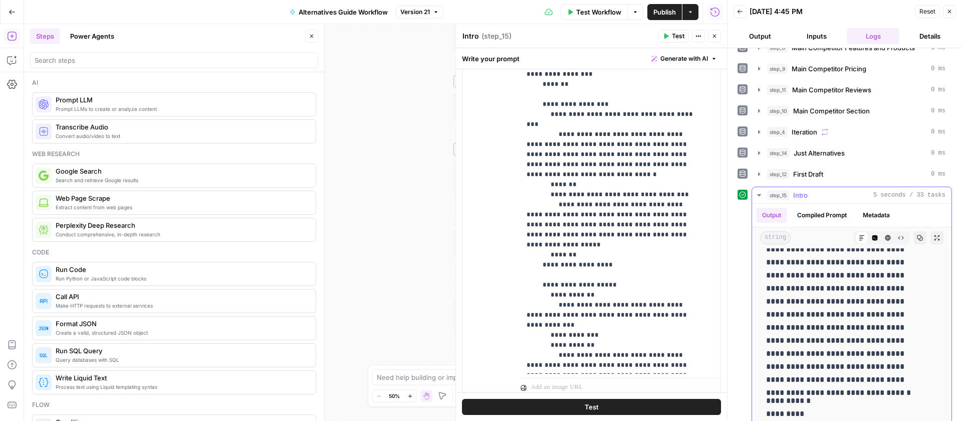
scroll to position [53, 0]
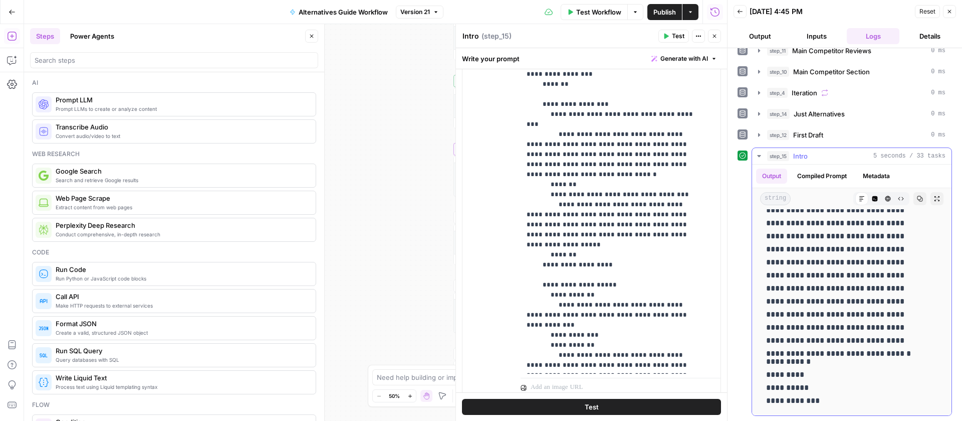
click at [762, 154] on icon "button" at bounding box center [759, 156] width 8 height 8
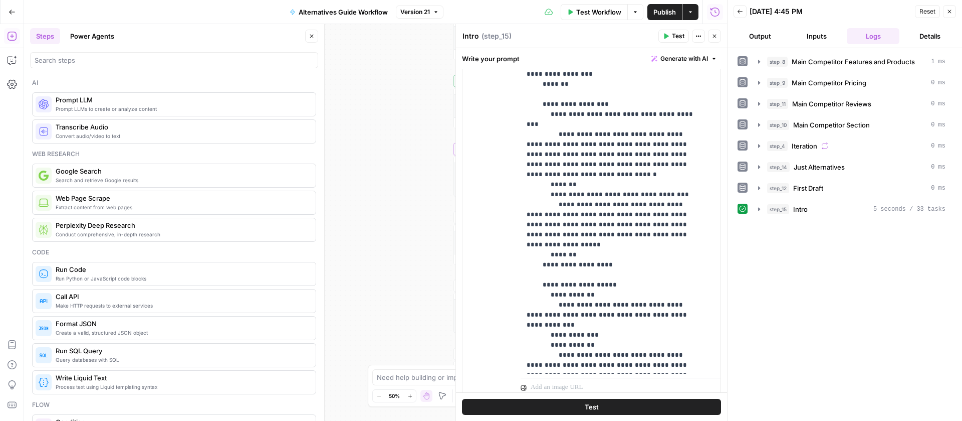
scroll to position [0, 0]
click at [712, 35] on icon "button" at bounding box center [715, 36] width 6 height 6
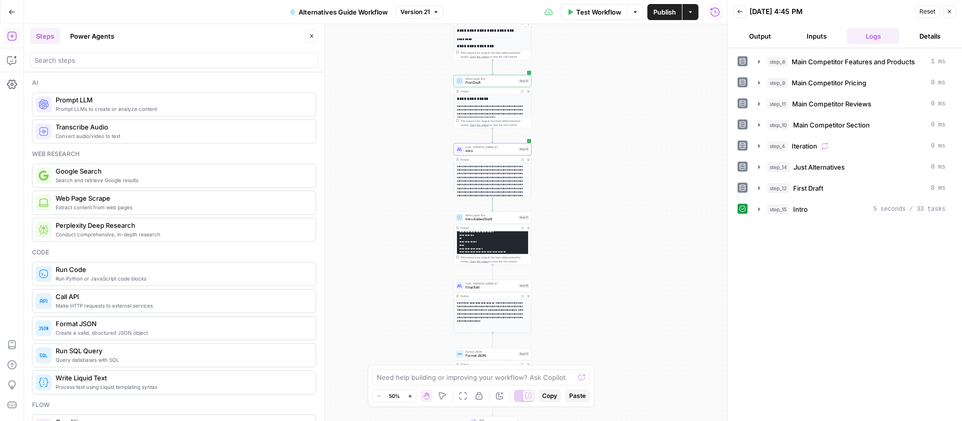
scroll to position [81, 0]
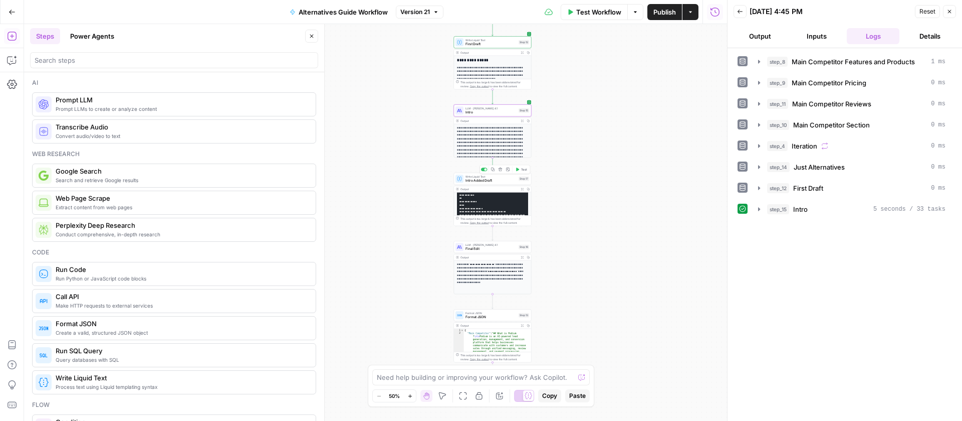
click at [497, 182] on span "Intro Added Draft" at bounding box center [491, 180] width 51 height 5
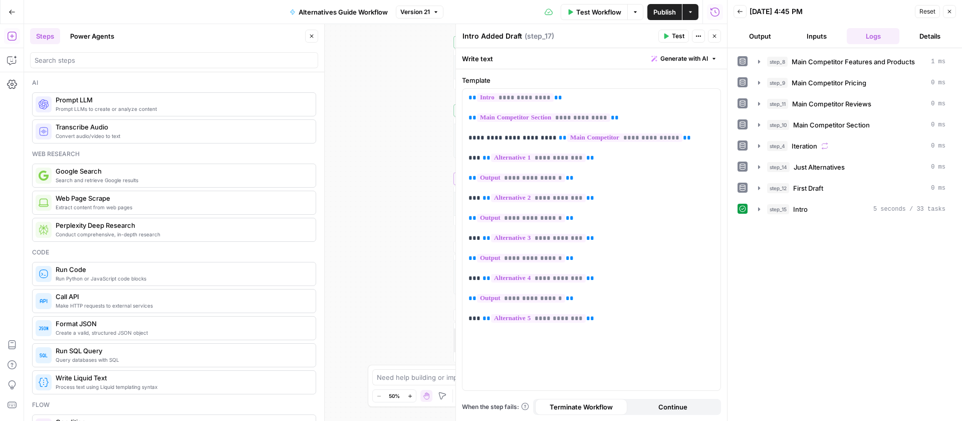
click at [712, 34] on icon "button" at bounding box center [715, 36] width 6 height 6
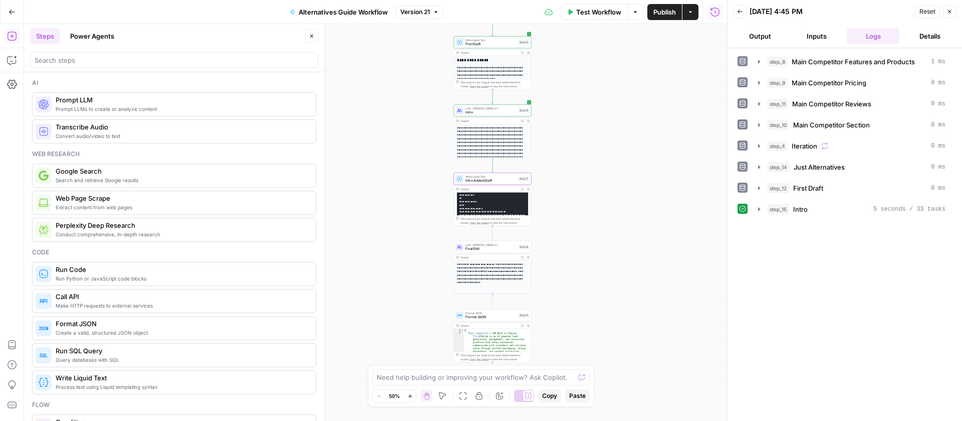
click at [485, 249] on span "Final Edit" at bounding box center [491, 248] width 51 height 5
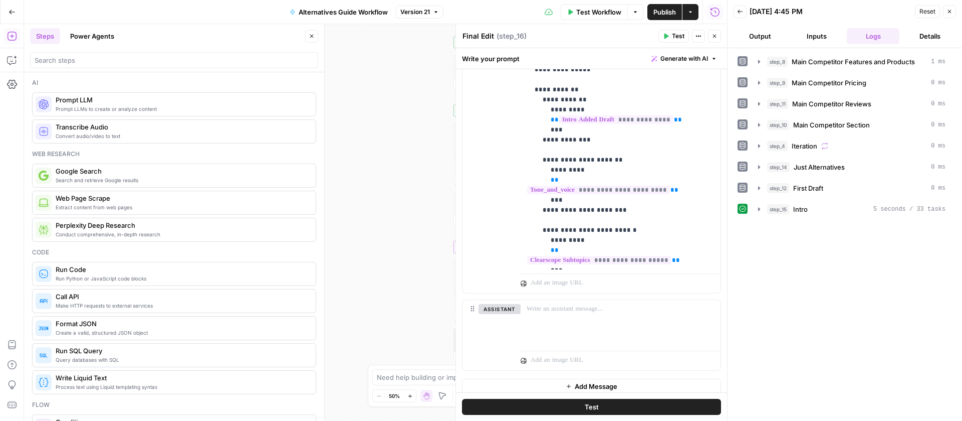
scroll to position [403, 0]
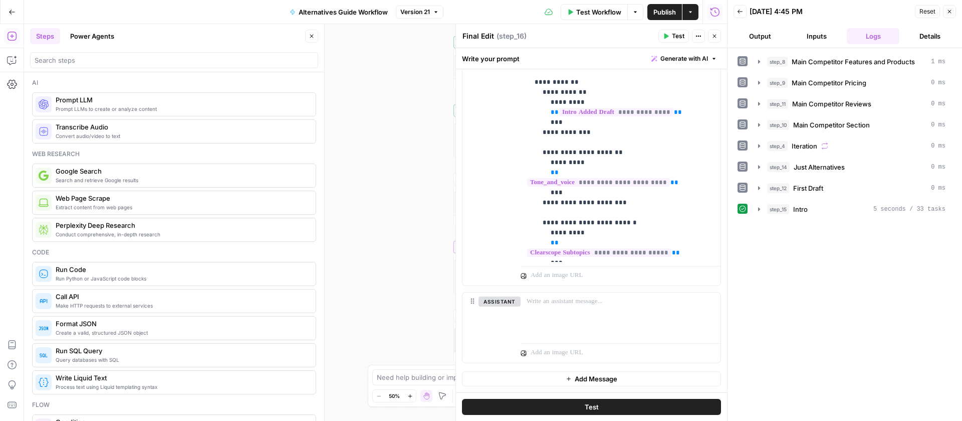
click at [714, 37] on icon "button" at bounding box center [715, 36] width 6 height 6
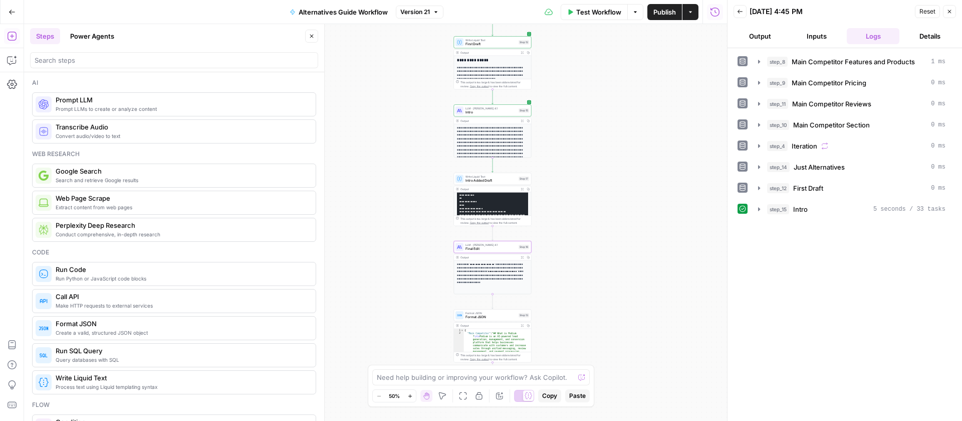
click at [508, 249] on span "Final Edit" at bounding box center [491, 248] width 51 height 5
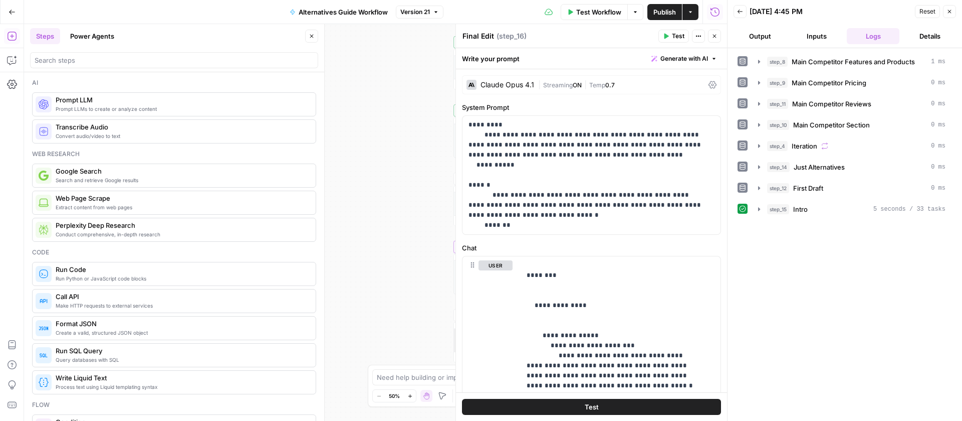
click at [591, 9] on span "Test Workflow" at bounding box center [598, 12] width 45 height 10
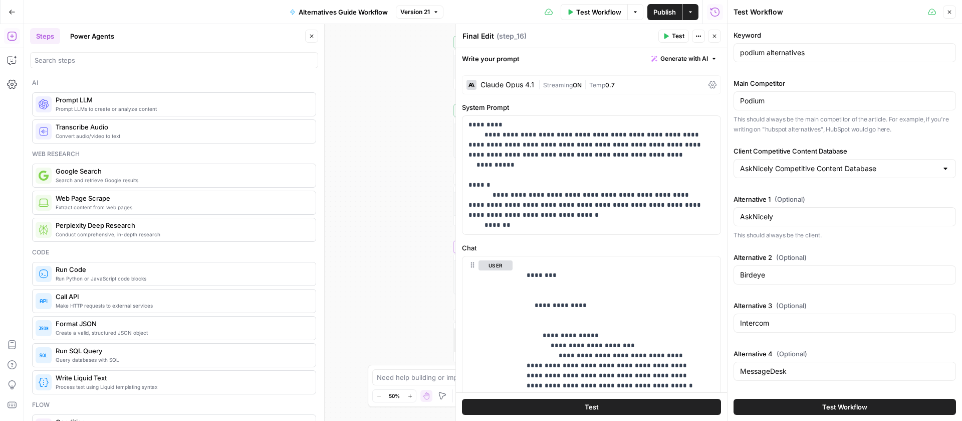
click at [832, 403] on span "Test Workflow" at bounding box center [844, 406] width 45 height 10
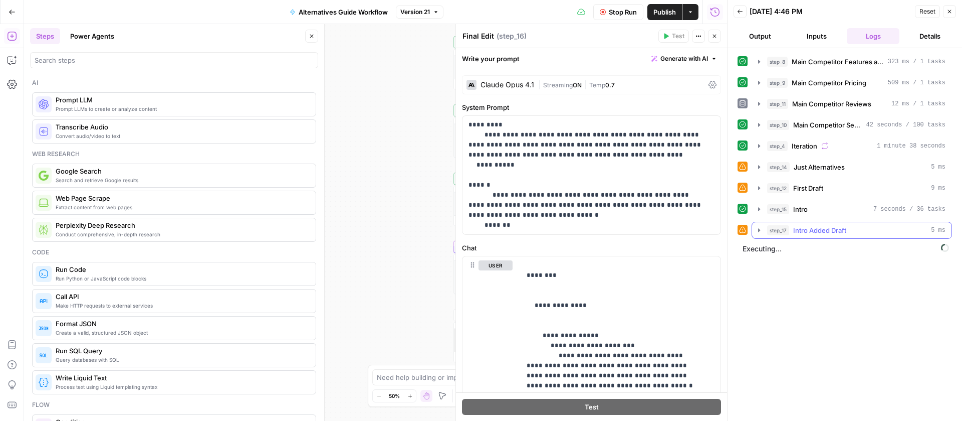
click at [759, 228] on icon "button" at bounding box center [759, 230] width 2 height 4
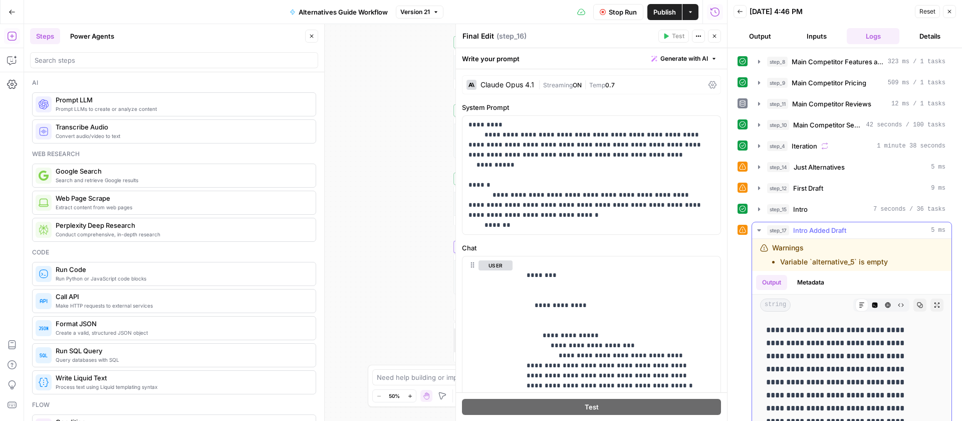
click at [759, 229] on icon "button" at bounding box center [759, 230] width 8 height 8
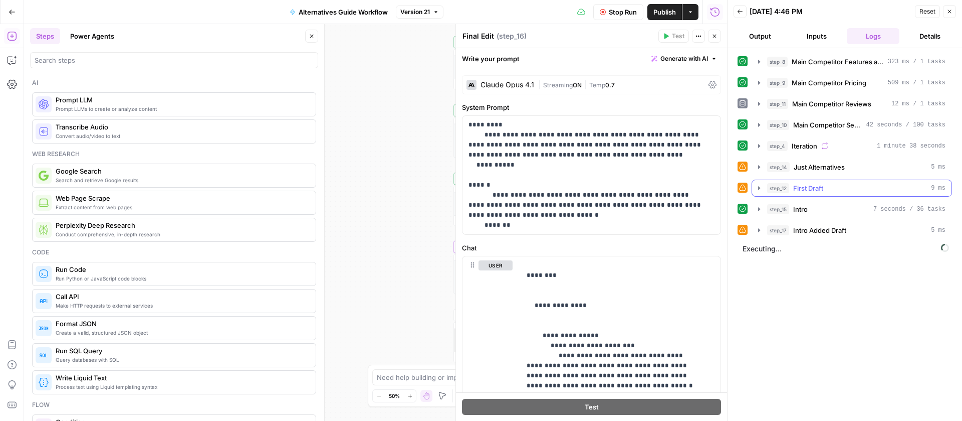
click at [760, 189] on icon "button" at bounding box center [759, 188] width 8 height 8
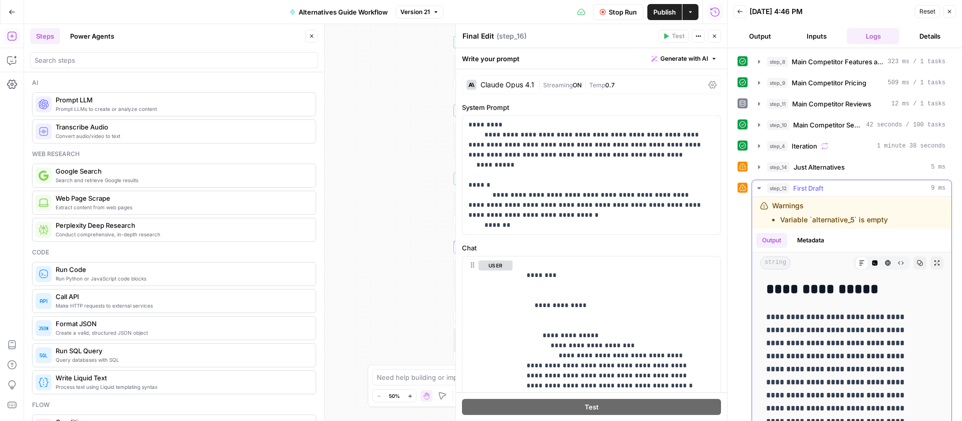
click at [760, 189] on icon "button" at bounding box center [759, 188] width 8 height 8
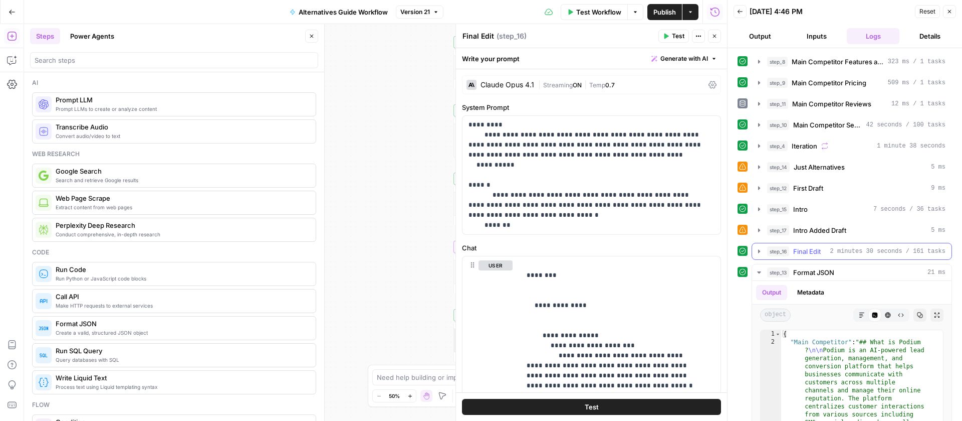
click at [758, 251] on icon "button" at bounding box center [759, 251] width 8 height 8
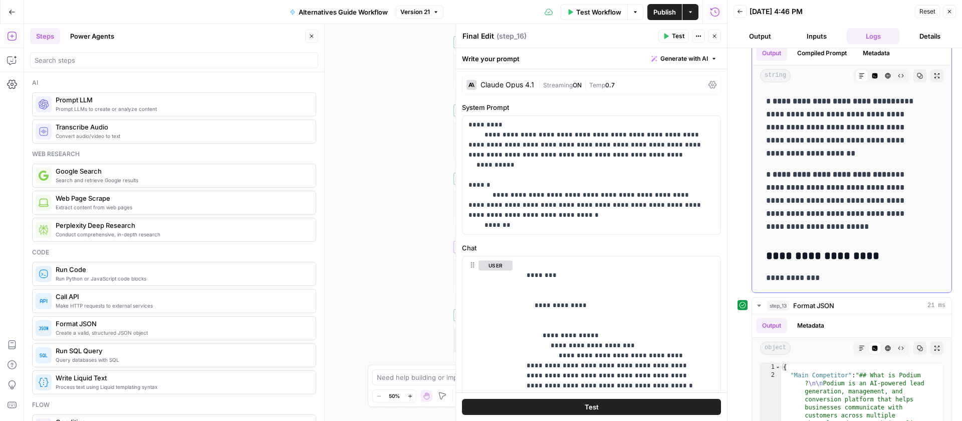
scroll to position [367, 0]
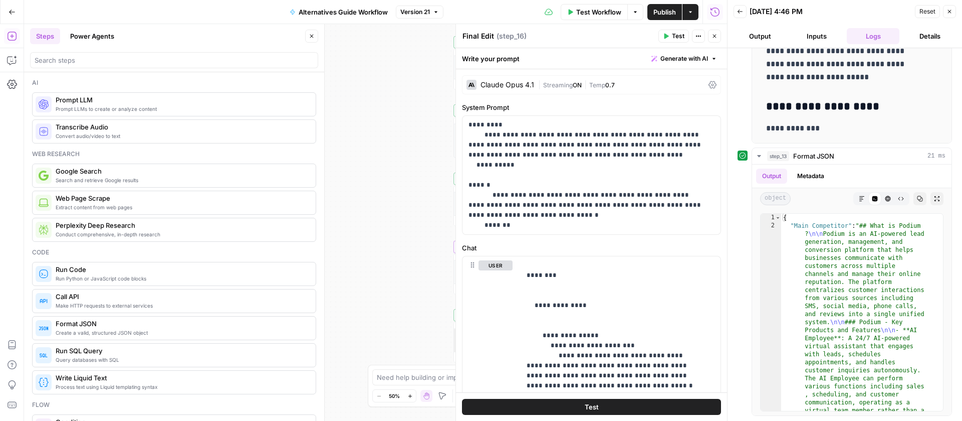
click at [715, 37] on icon "button" at bounding box center [715, 36] width 6 height 6
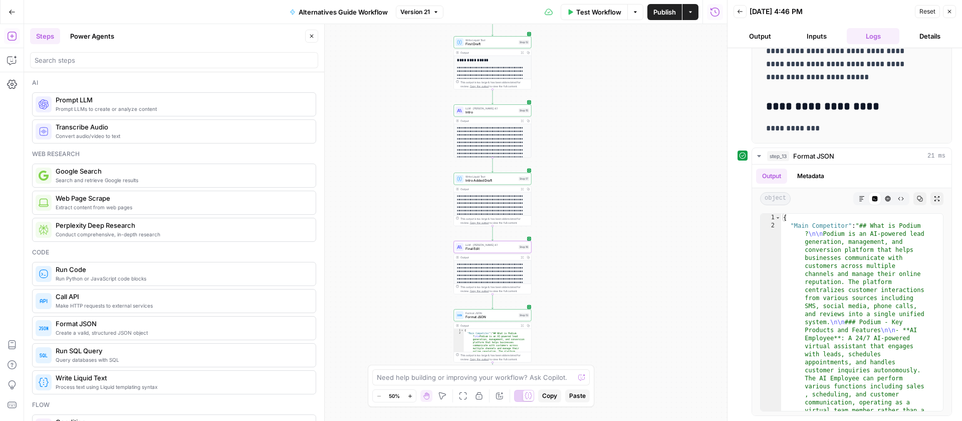
click at [946, 11] on button "Close" at bounding box center [949, 11] width 13 height 13
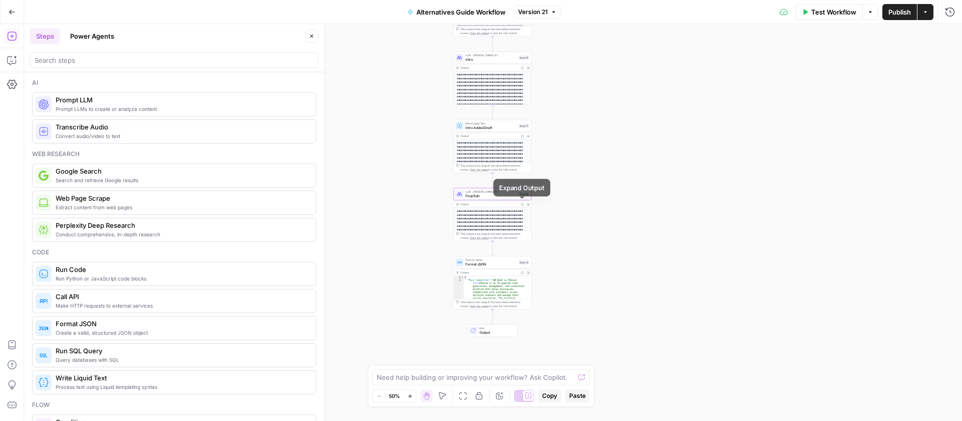
click at [522, 204] on icon "button" at bounding box center [522, 203] width 3 height 3
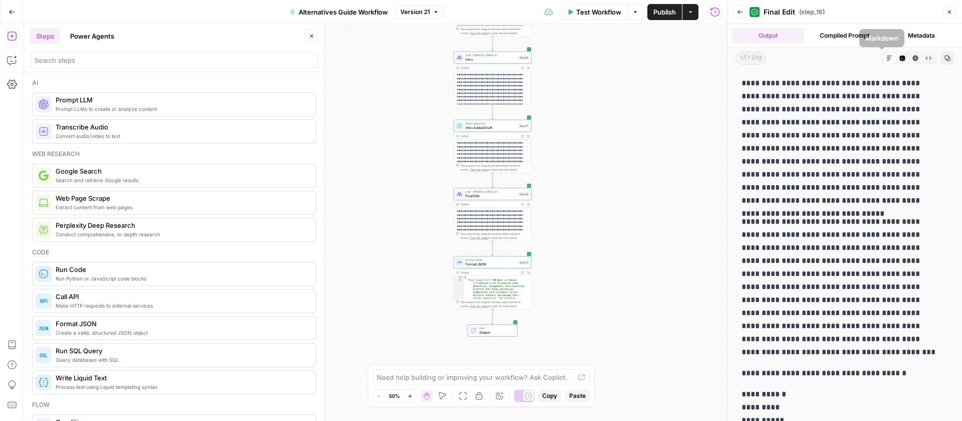
click at [945, 56] on icon "button" at bounding box center [948, 58] width 6 height 6
click at [496, 127] on span "Intro Added Draft" at bounding box center [491, 127] width 51 height 5
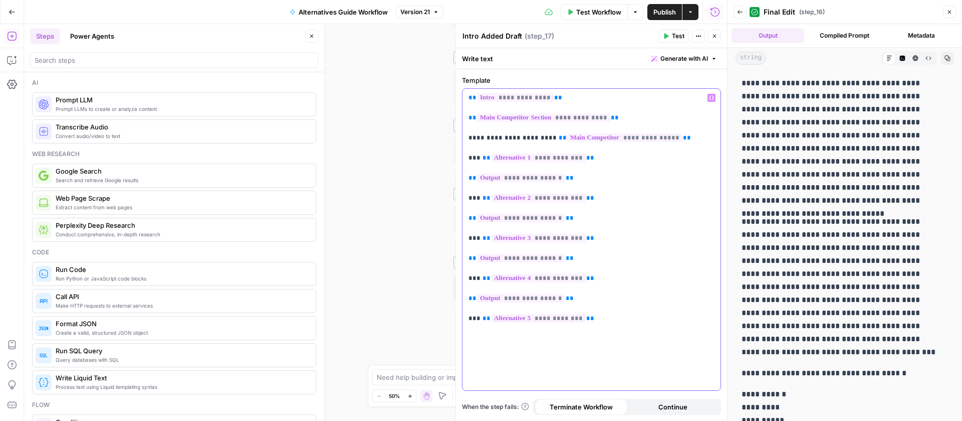
drag, startPoint x: 600, startPoint y: 157, endPoint x: 468, endPoint y: 158, distance: 132.3
click at [468, 158] on div "**********" at bounding box center [592, 239] width 258 height 301
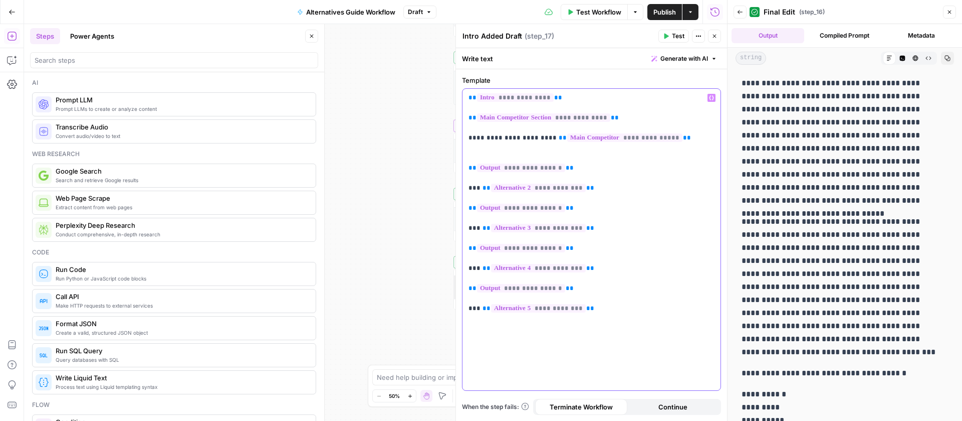
drag, startPoint x: 608, startPoint y: 184, endPoint x: 468, endPoint y: 189, distance: 140.9
click at [468, 189] on div "**********" at bounding box center [592, 239] width 258 height 301
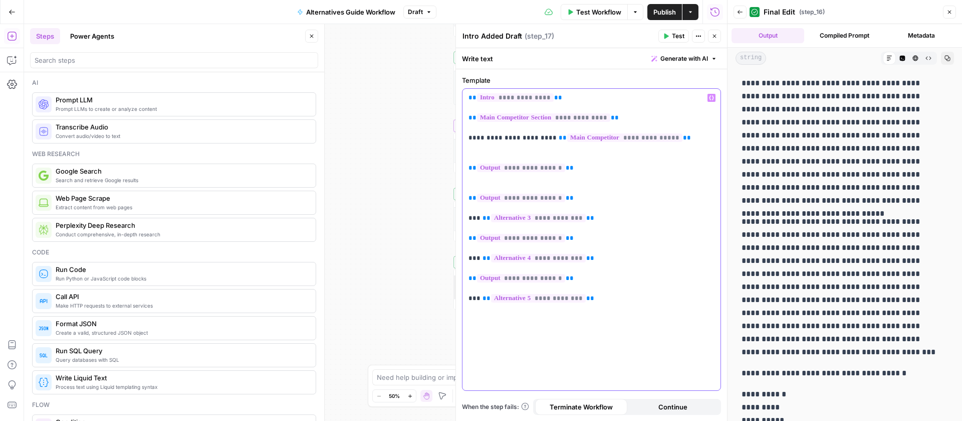
drag, startPoint x: 583, startPoint y: 215, endPoint x: 467, endPoint y: 221, distance: 115.9
click at [467, 221] on div "**********" at bounding box center [592, 239] width 258 height 301
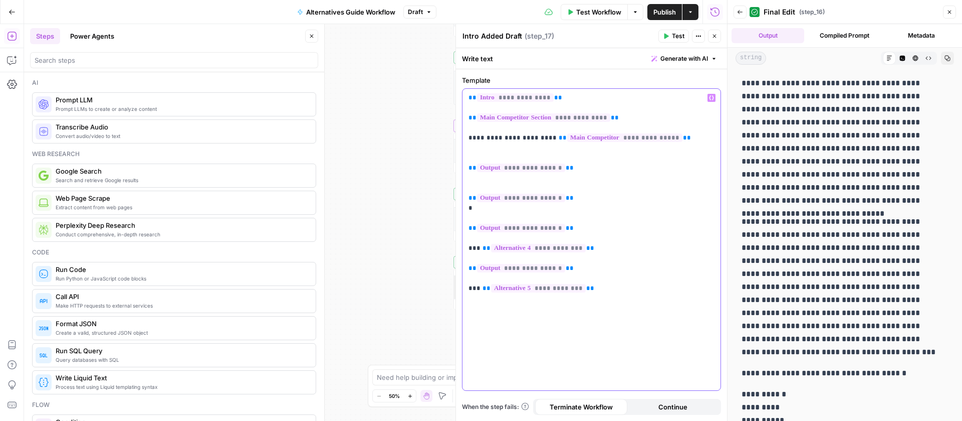
click at [492, 212] on p "**********" at bounding box center [592, 193] width 246 height 200
drag, startPoint x: 586, startPoint y: 245, endPoint x: 467, endPoint y: 251, distance: 118.9
click at [467, 251] on div "**********" at bounding box center [592, 239] width 258 height 301
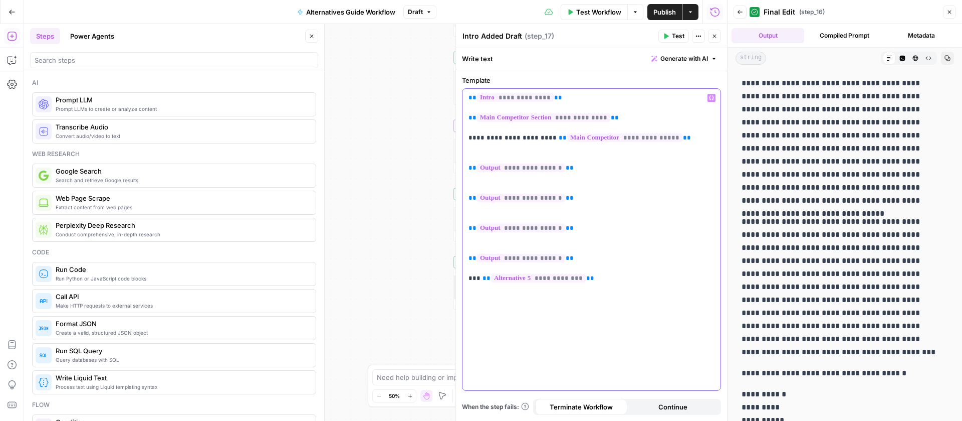
drag, startPoint x: 583, startPoint y: 276, endPoint x: 465, endPoint y: 281, distance: 118.4
click at [465, 281] on div "**********" at bounding box center [592, 239] width 258 height 301
click at [715, 99] on button "Variables Menu" at bounding box center [712, 98] width 8 height 8
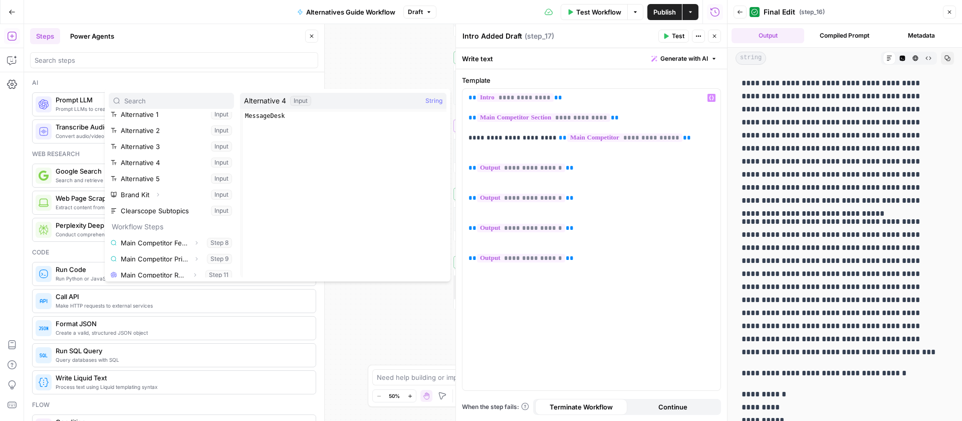
scroll to position [81, 0]
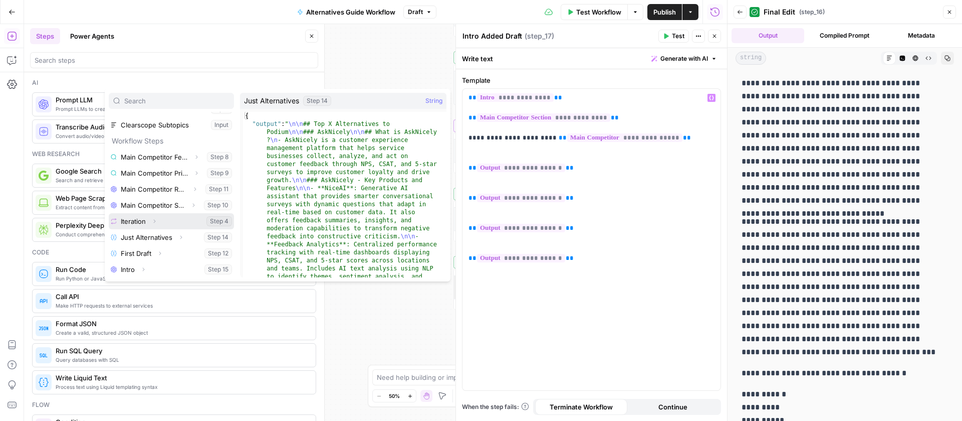
click at [154, 222] on icon "button" at bounding box center [154, 221] width 6 height 6
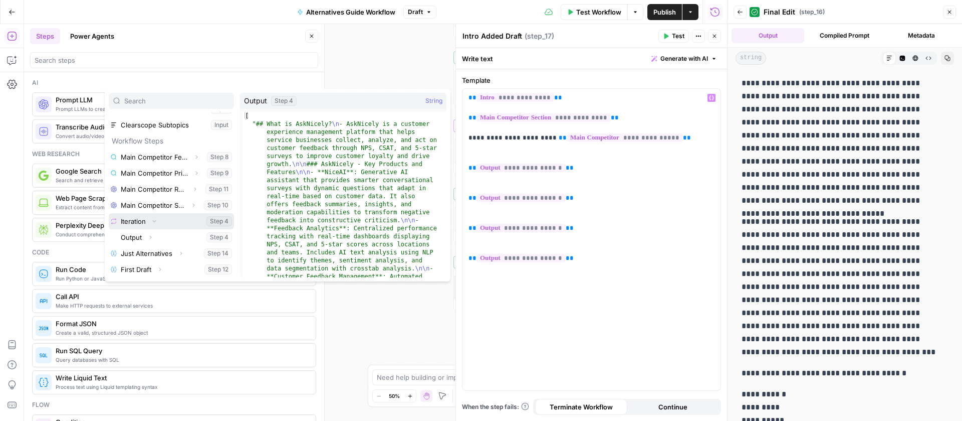
scroll to position [171, 0]
click at [154, 221] on button "Expand" at bounding box center [150, 221] width 13 height 13
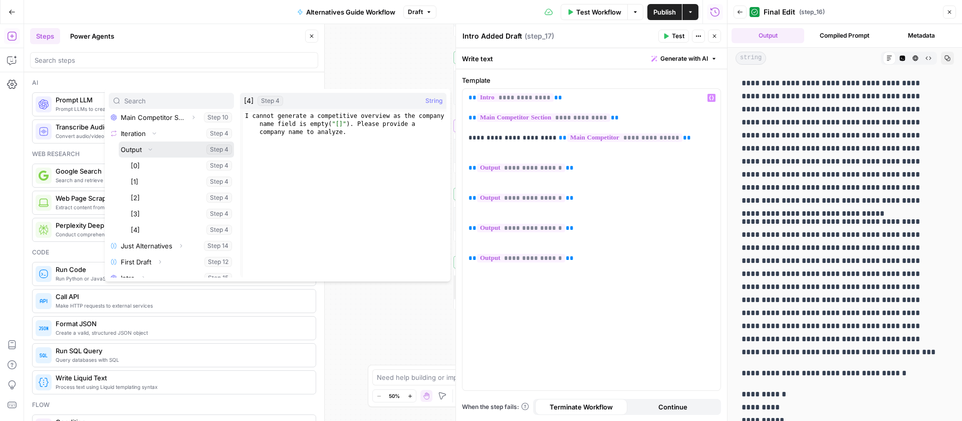
scroll to position [244, 0]
click at [152, 224] on button "Select variable [4]" at bounding box center [181, 229] width 105 height 16
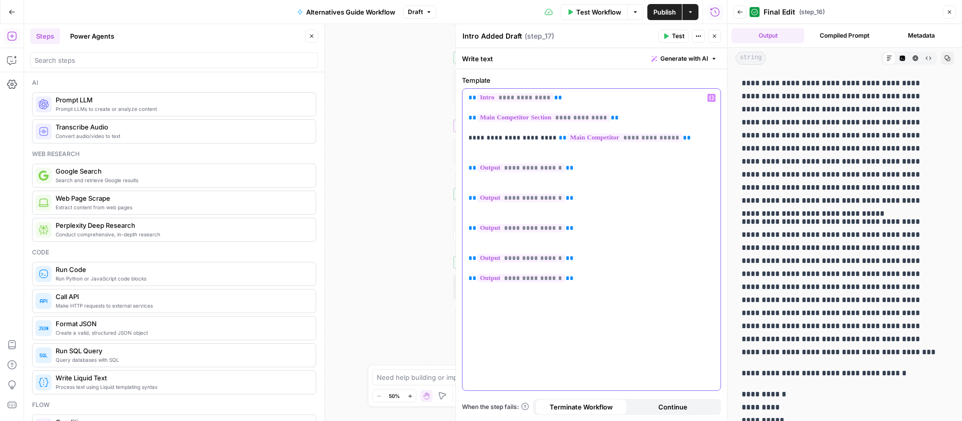
click at [599, 253] on p "**********" at bounding box center [592, 188] width 246 height 190
click at [719, 37] on button "Close" at bounding box center [714, 36] width 13 height 13
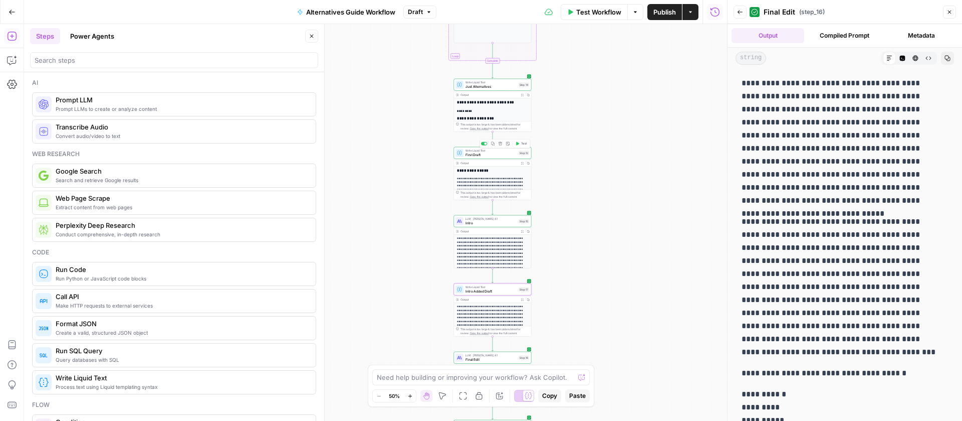
click at [505, 152] on span "First Draft" at bounding box center [491, 154] width 51 height 5
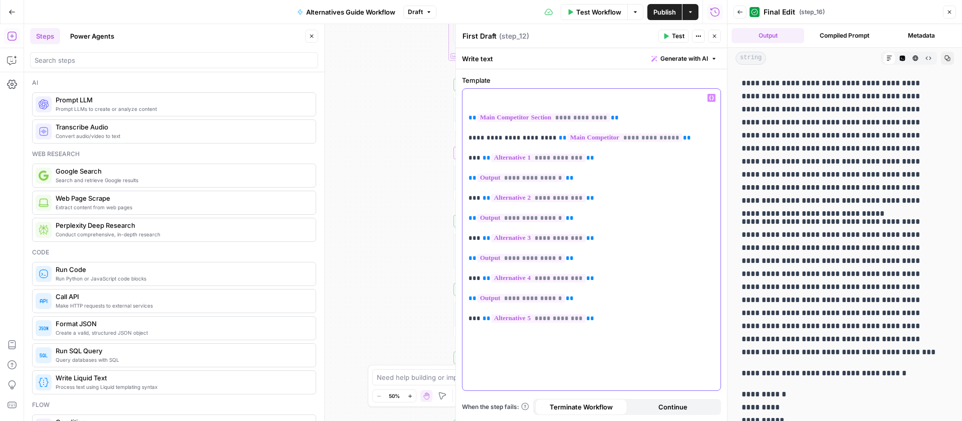
drag, startPoint x: 593, startPoint y: 155, endPoint x: 463, endPoint y: 154, distance: 130.3
click at [463, 154] on div "**********" at bounding box center [592, 239] width 258 height 301
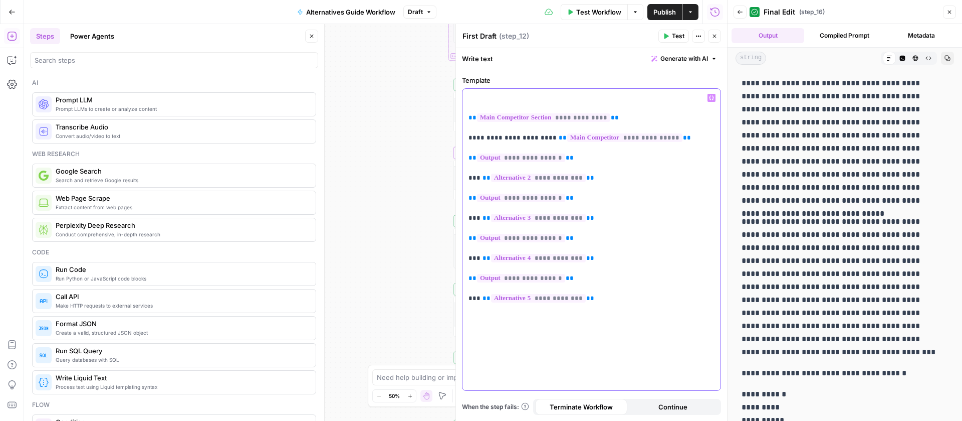
drag, startPoint x: 596, startPoint y: 179, endPoint x: 467, endPoint y: 179, distance: 128.8
click at [467, 179] on div "**********" at bounding box center [592, 239] width 258 height 301
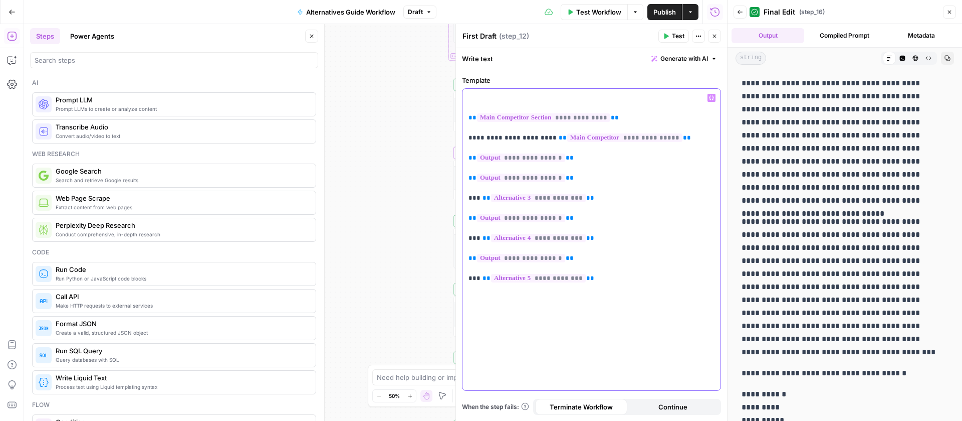
drag, startPoint x: 588, startPoint y: 195, endPoint x: 470, endPoint y: 198, distance: 117.8
click at [470, 198] on p "**********" at bounding box center [592, 188] width 246 height 190
drag, startPoint x: 589, startPoint y: 217, endPoint x: 467, endPoint y: 218, distance: 122.8
click at [467, 218] on div "**********" at bounding box center [592, 239] width 258 height 301
drag, startPoint x: 589, startPoint y: 236, endPoint x: 464, endPoint y: 241, distance: 125.4
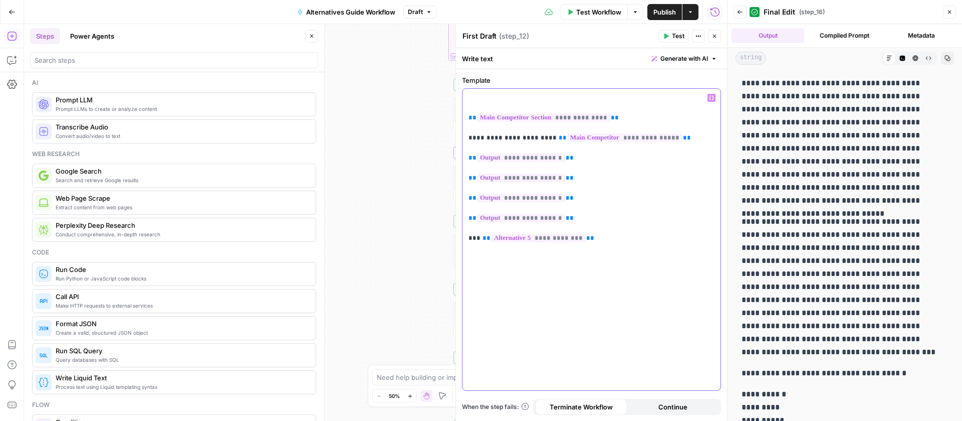
click at [464, 241] on div "**********" at bounding box center [592, 239] width 258 height 301
click at [710, 100] on icon "button" at bounding box center [711, 97] width 5 height 5
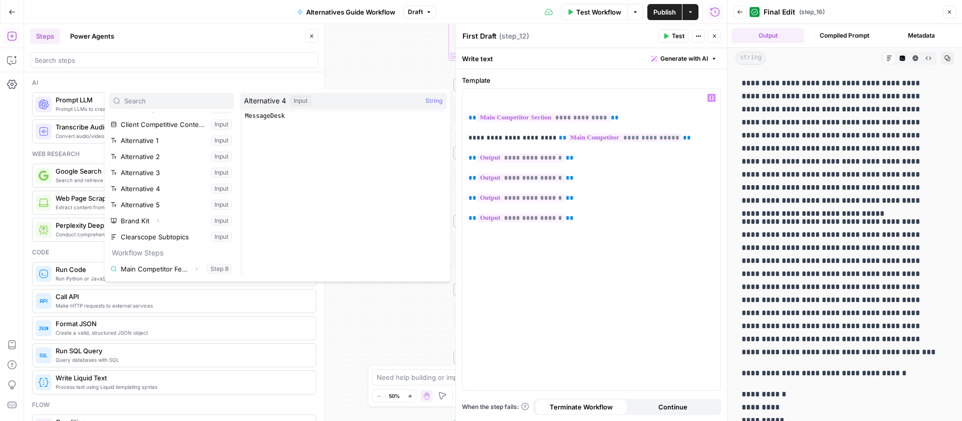
scroll to position [123, 0]
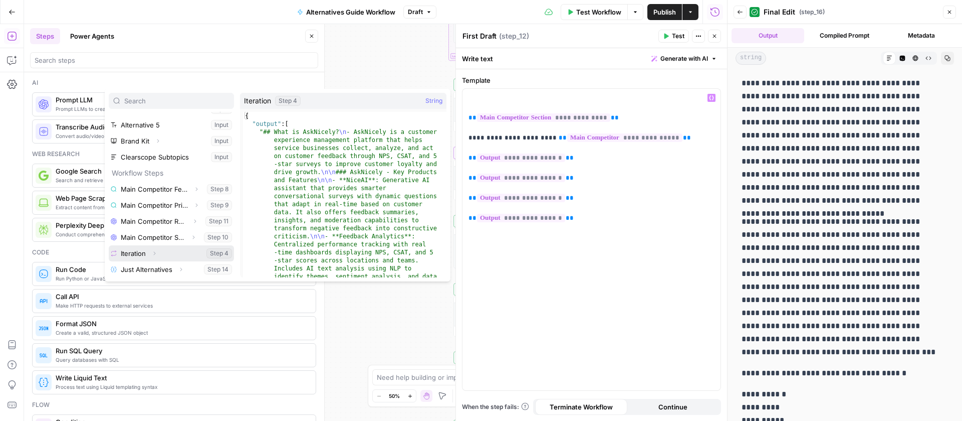
click at [150, 251] on button "Expand" at bounding box center [154, 253] width 13 height 13
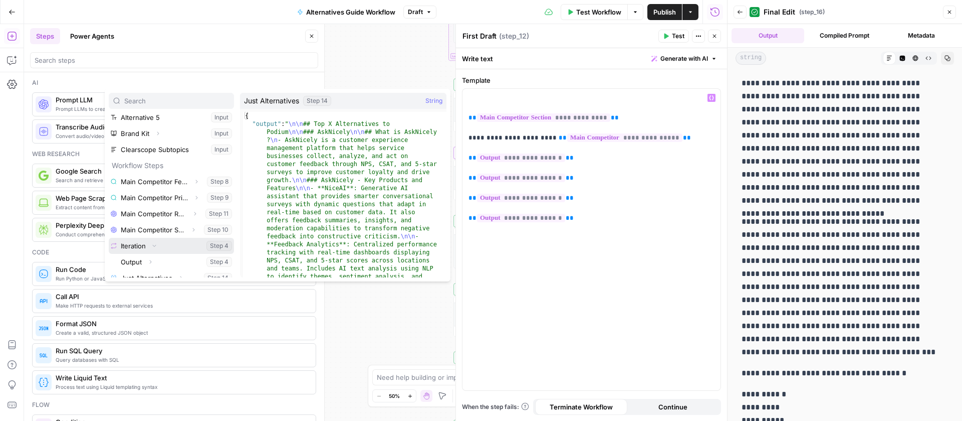
scroll to position [139, 0]
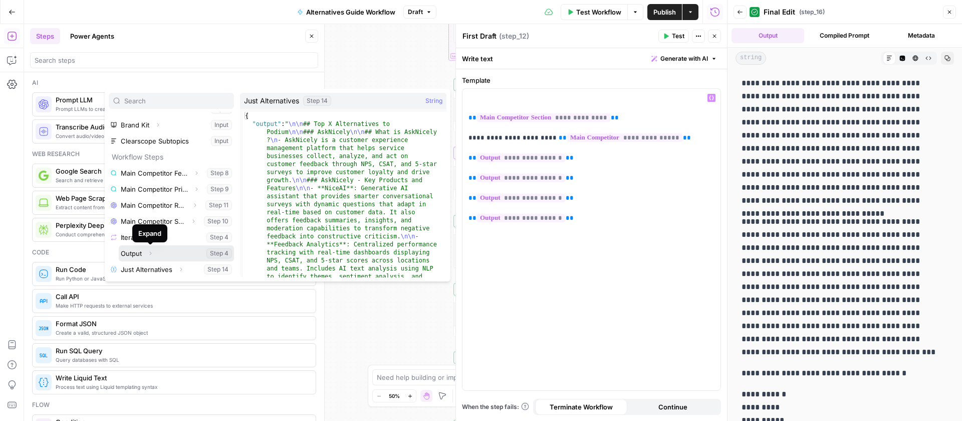
click at [146, 249] on button "Expand" at bounding box center [150, 253] width 13 height 13
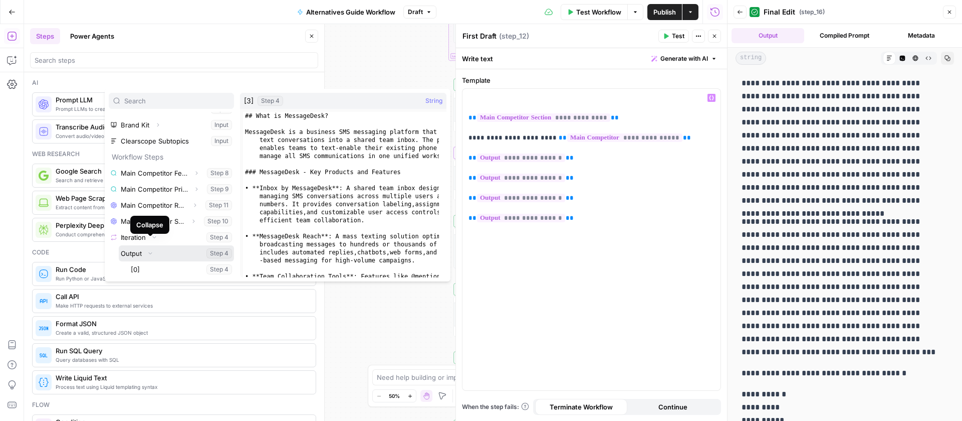
scroll to position [212, 0]
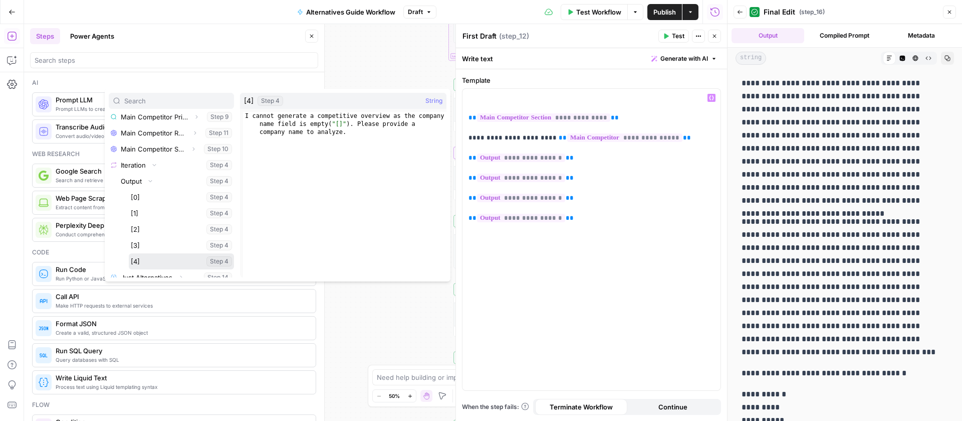
click at [144, 257] on button "Select variable [4]" at bounding box center [181, 261] width 105 height 16
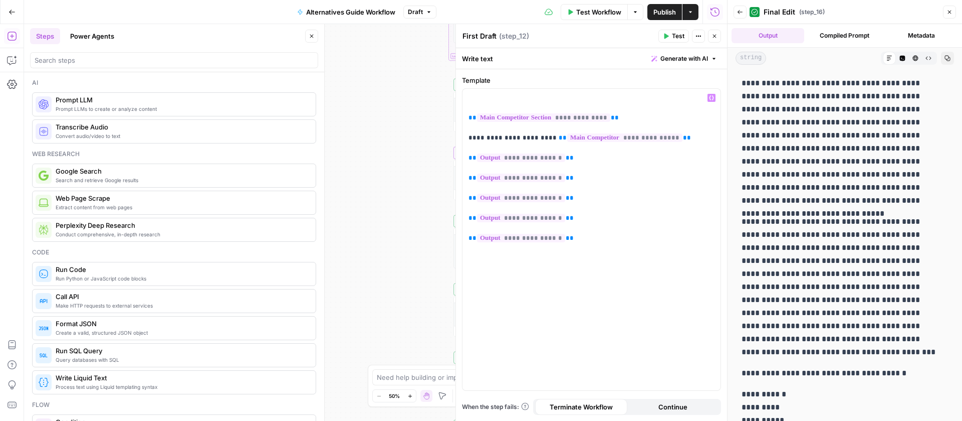
click at [667, 14] on span "Publish" at bounding box center [665, 12] width 23 height 10
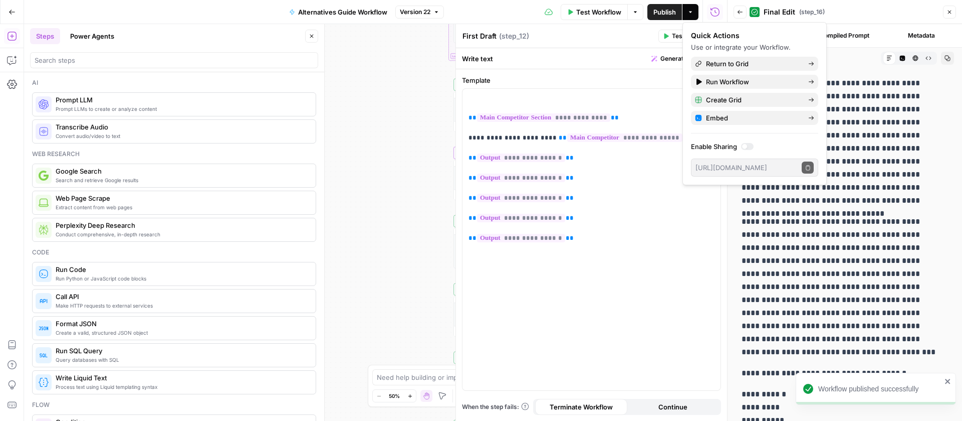
drag, startPoint x: 578, startPoint y: 31, endPoint x: 688, endPoint y: 31, distance: 109.3
click at [582, 31] on div "First Draft First Draft ( step_12 )" at bounding box center [558, 36] width 193 height 11
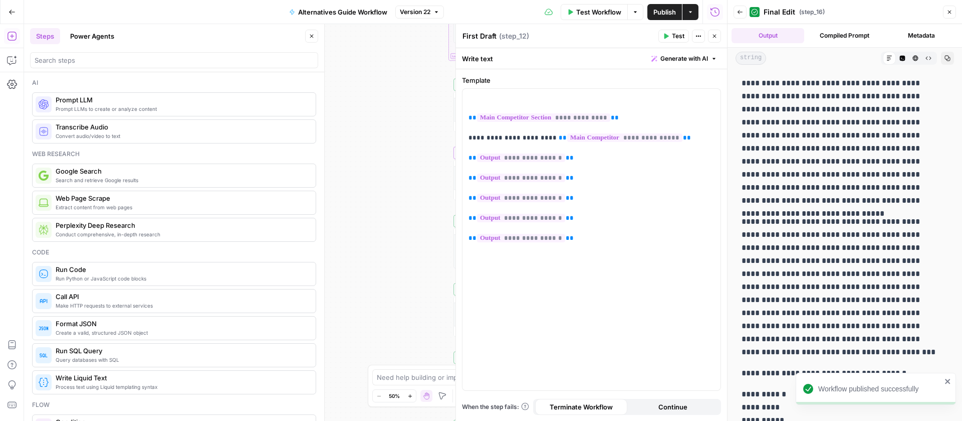
click at [713, 38] on icon "button" at bounding box center [715, 36] width 6 height 6
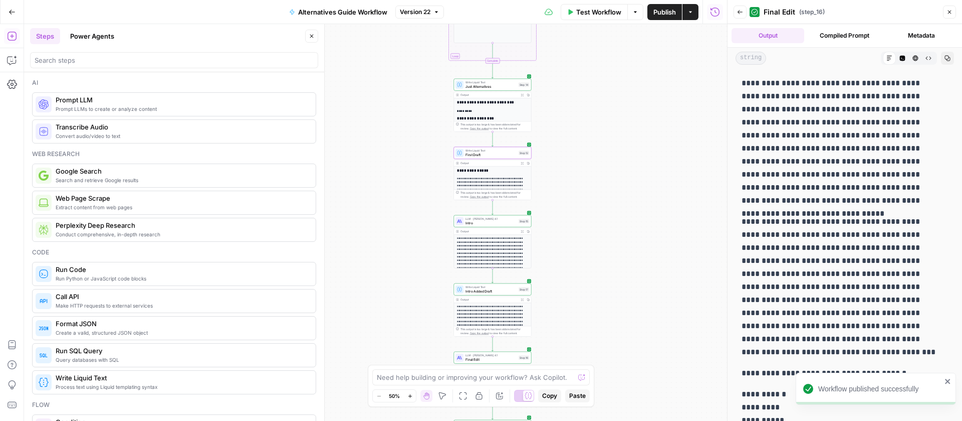
click at [313, 35] on icon "button" at bounding box center [312, 37] width 4 height 4
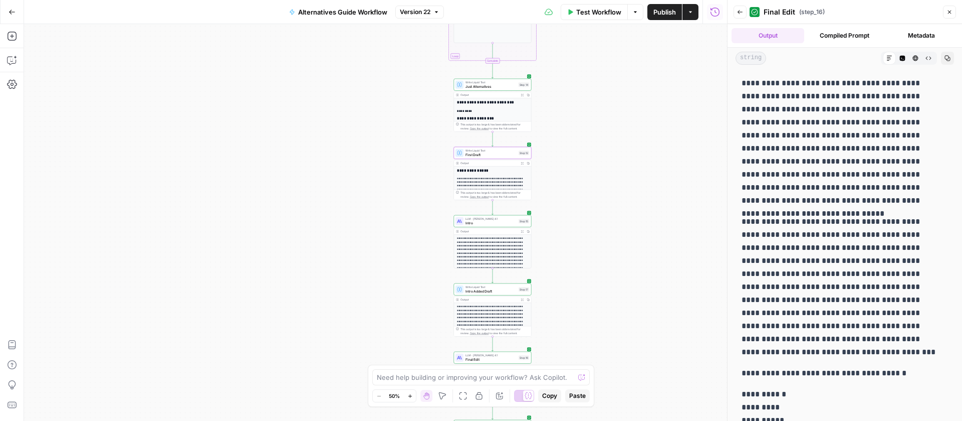
click at [7, 15] on button "Go Back" at bounding box center [12, 12] width 18 height 18
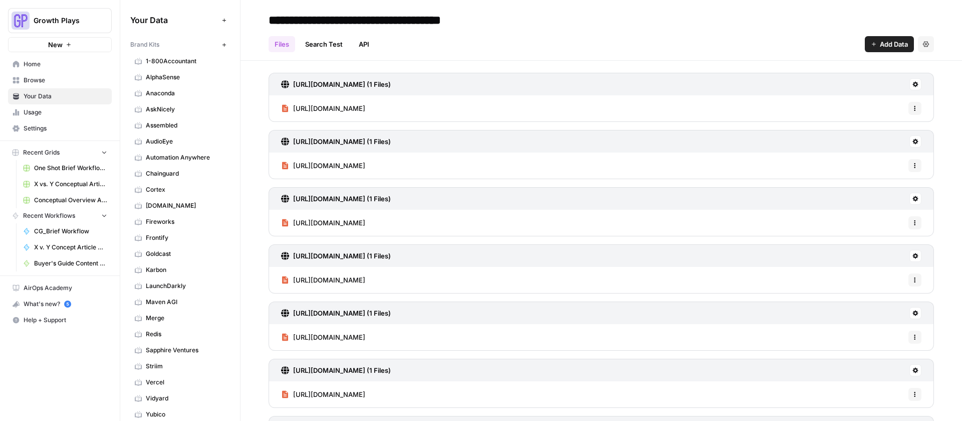
click at [165, 107] on span "AskNicely" at bounding box center [186, 109] width 80 height 9
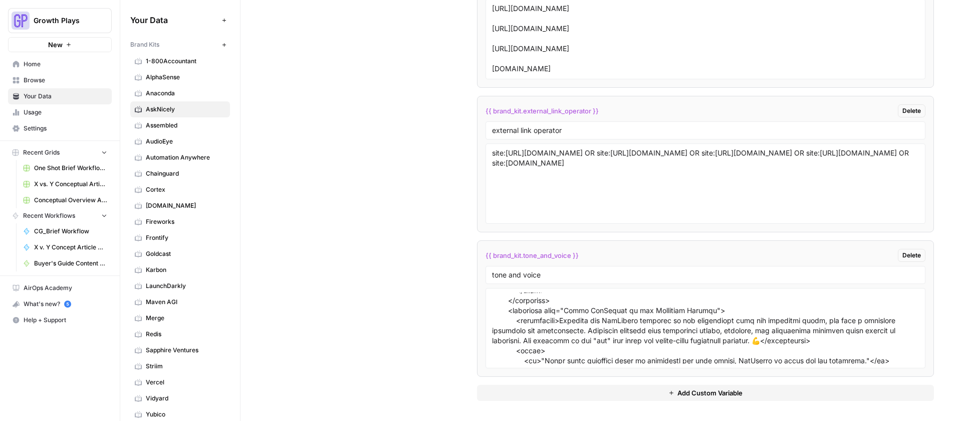
scroll to position [700, 0]
click at [778, 339] on textarea at bounding box center [705, 327] width 427 height 71
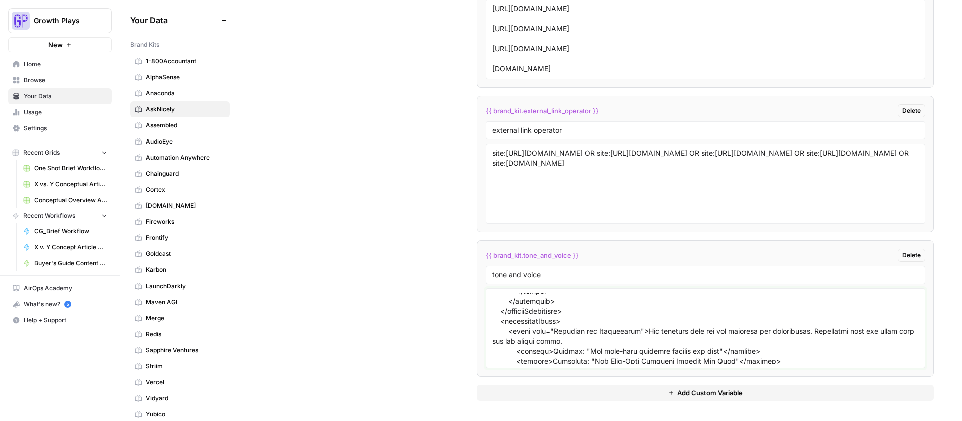
scroll to position [773, 0]
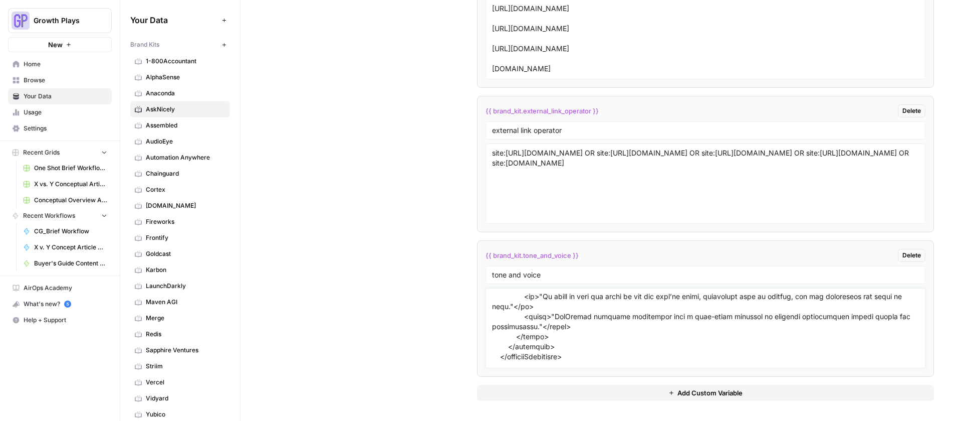
click at [568, 347] on textarea at bounding box center [705, 327] width 427 height 71
type textarea "<styleGuide> <coreObjective> <primaryGoal>Establish AskNicely as the definitive…"
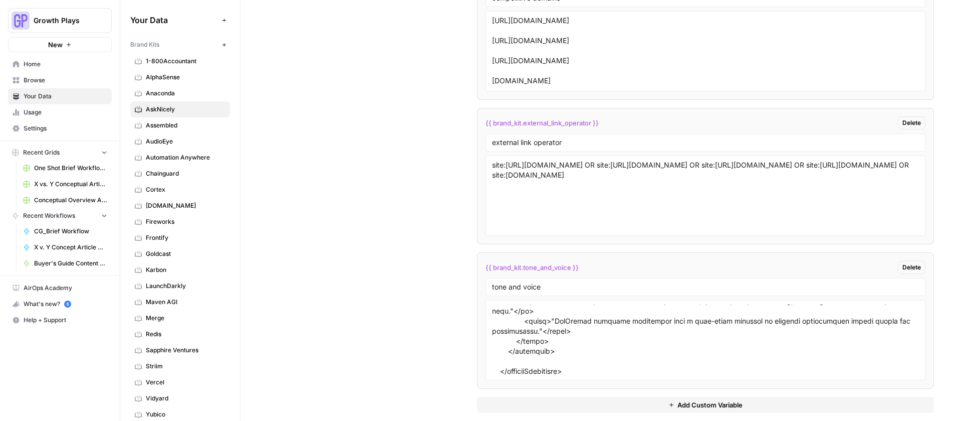
scroll to position [782, 0]
click at [526, 358] on textarea at bounding box center [705, 339] width 427 height 71
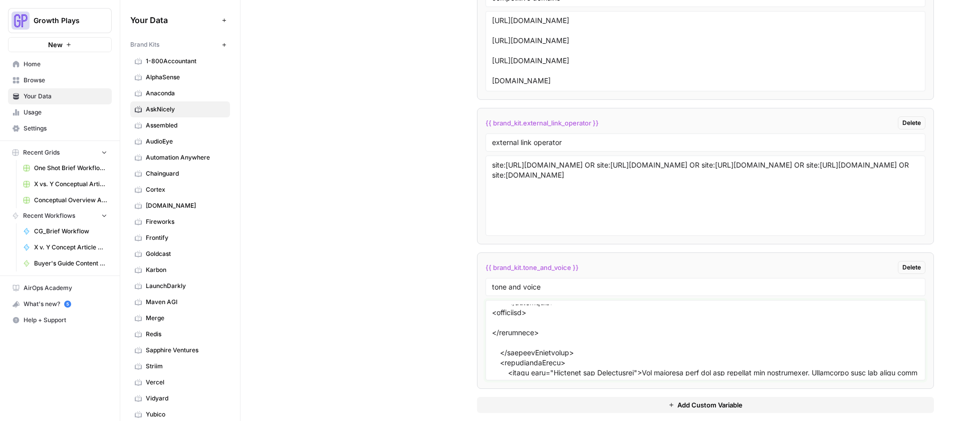
scroll to position [829, 0]
click at [523, 314] on textarea at bounding box center [705, 339] width 427 height 71
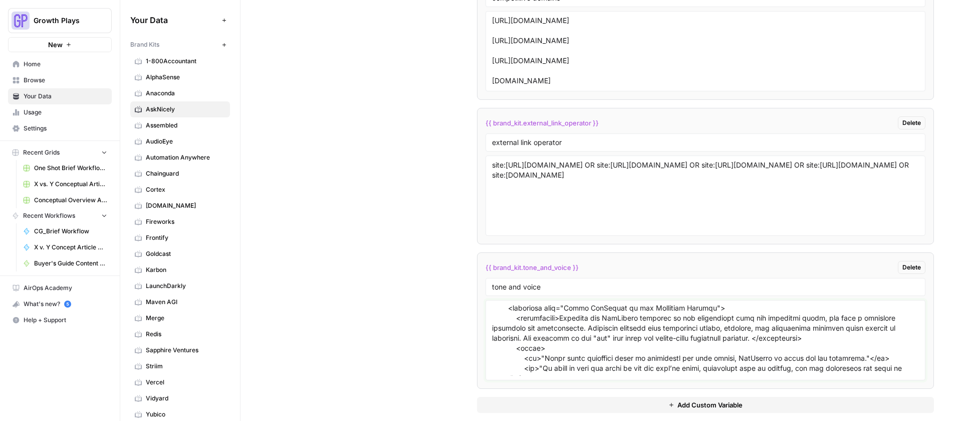
scroll to position [710, 0]
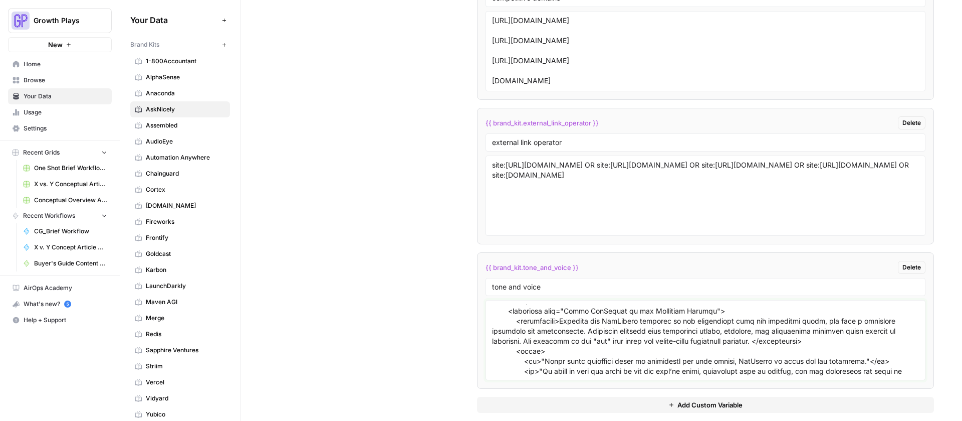
drag, startPoint x: 813, startPoint y: 339, endPoint x: 513, endPoint y: 323, distance: 301.2
click at [513, 323] on textarea at bounding box center [705, 339] width 427 height 71
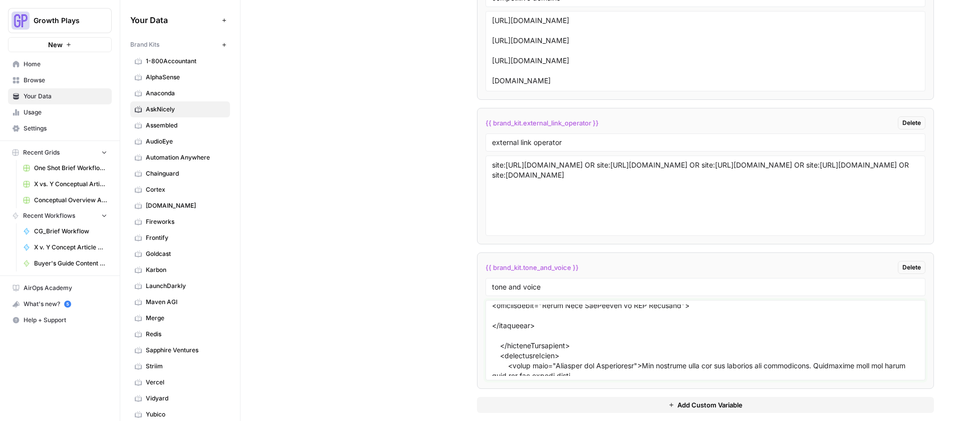
scroll to position [828, 0]
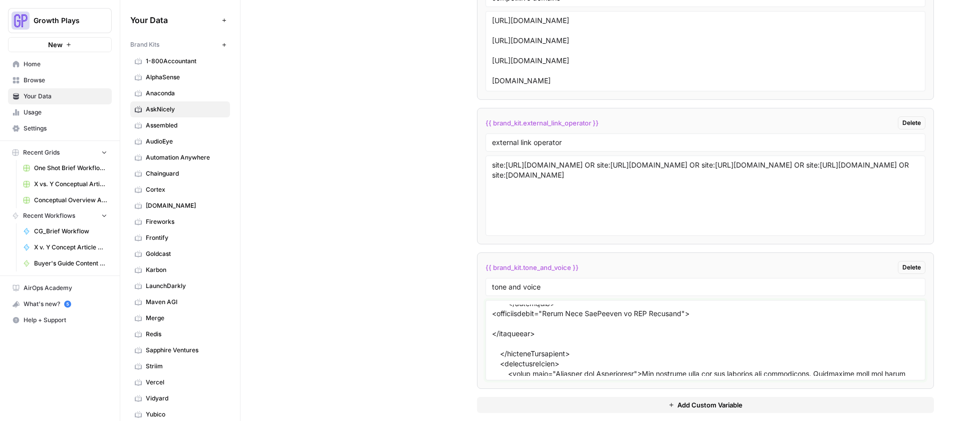
click at [533, 340] on textarea at bounding box center [705, 339] width 427 height 71
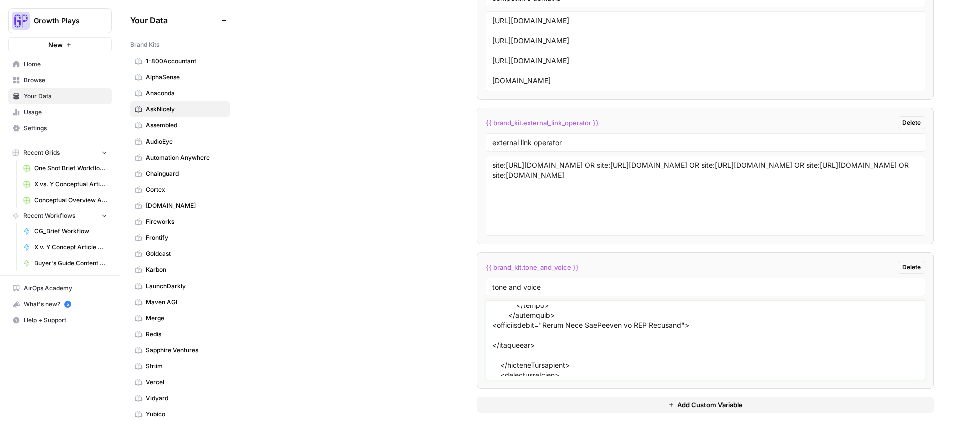
scroll to position [816, 0]
click at [528, 337] on textarea at bounding box center [705, 339] width 427 height 71
paste textarea "<description>Position the AskNicely platform as the operational tool for frontl…"
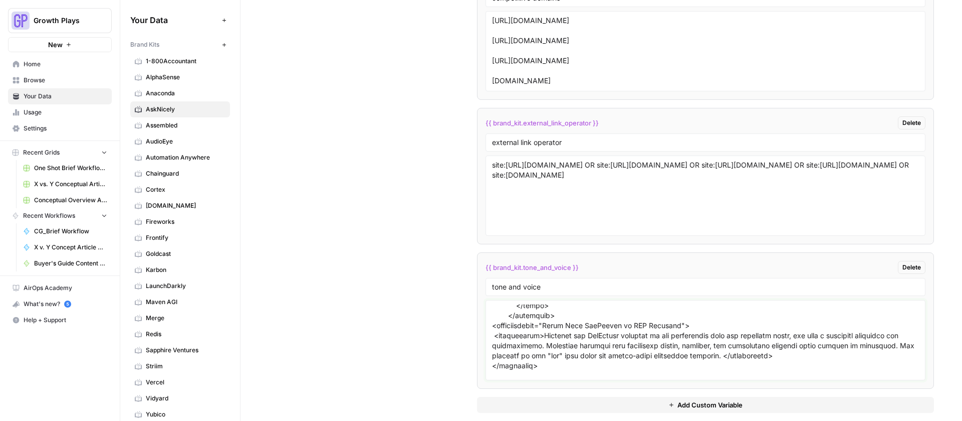
drag, startPoint x: 652, startPoint y: 345, endPoint x: 544, endPoint y: 336, distance: 108.6
click at [544, 336] on textarea at bounding box center [705, 339] width 427 height 71
type textarea "<styleGuide> <coreObjective> <primaryGoal>Establish AskNicely as the definitive…"
drag, startPoint x: 347, startPoint y: 154, endPoint x: 364, endPoint y: 72, distance: 83.9
